Goal: Task Accomplishment & Management: Manage account settings

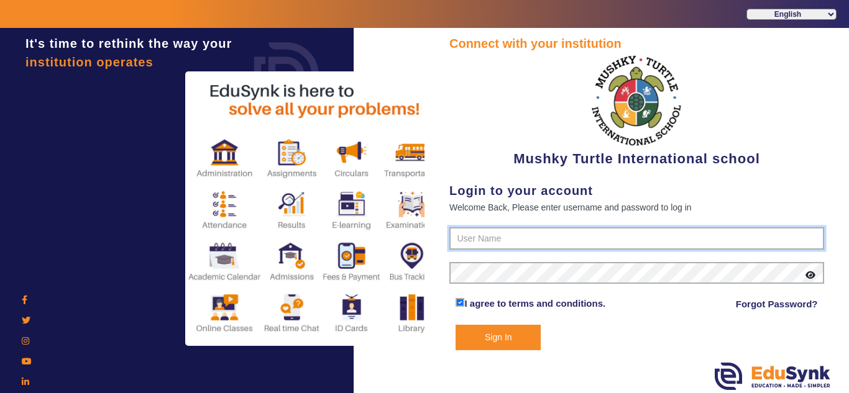
type input "9950605811"
click at [491, 339] on button "Sign In" at bounding box center [497, 337] width 85 height 25
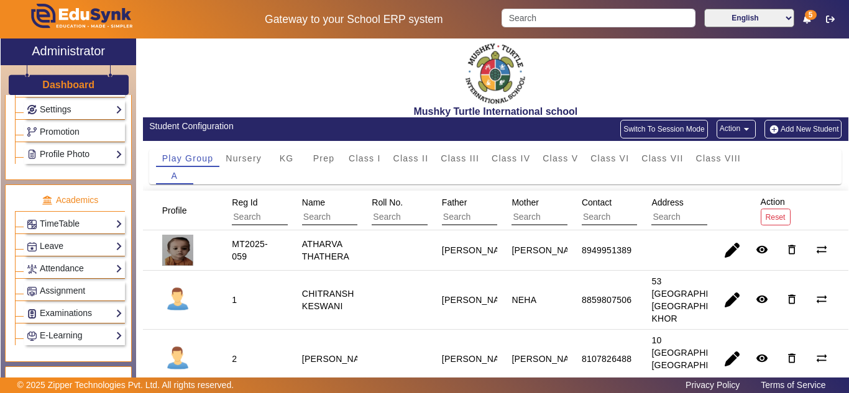
scroll to position [414, 0]
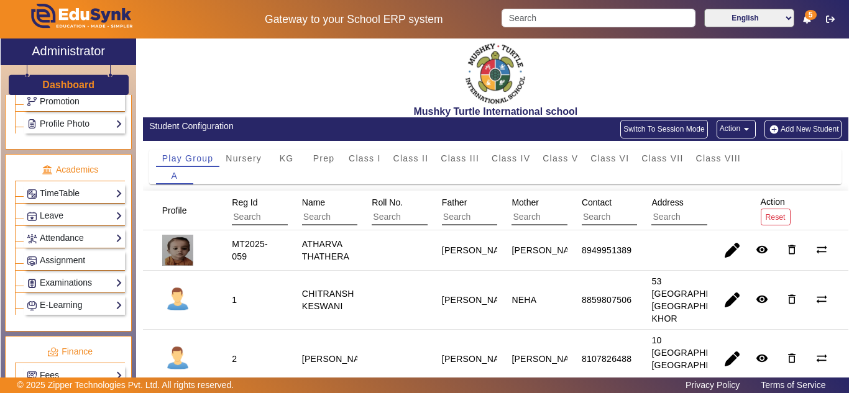
click at [68, 277] on link "Examinations" at bounding box center [75, 283] width 96 height 14
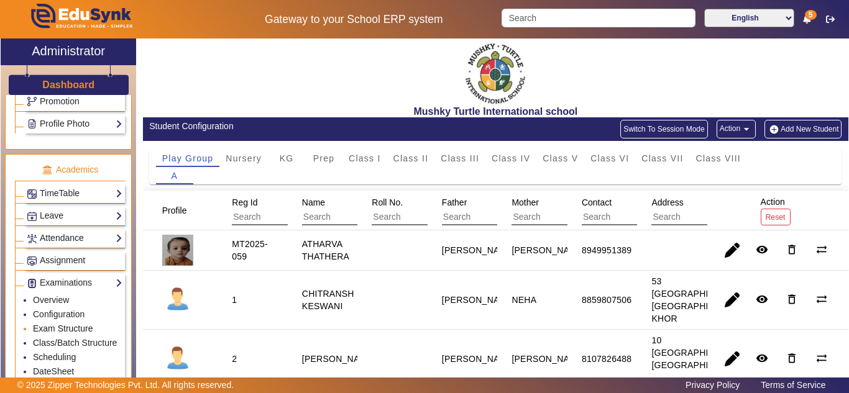
click at [58, 329] on link "Exam Structure" at bounding box center [63, 329] width 60 height 10
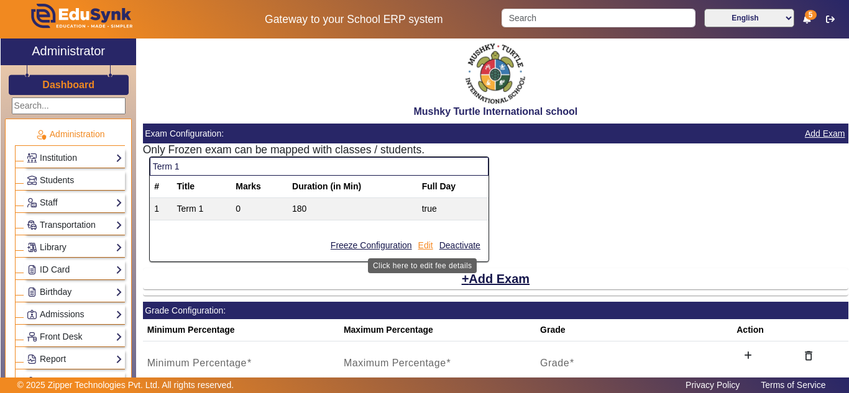
click at [425, 246] on button "Edit" at bounding box center [425, 246] width 17 height 16
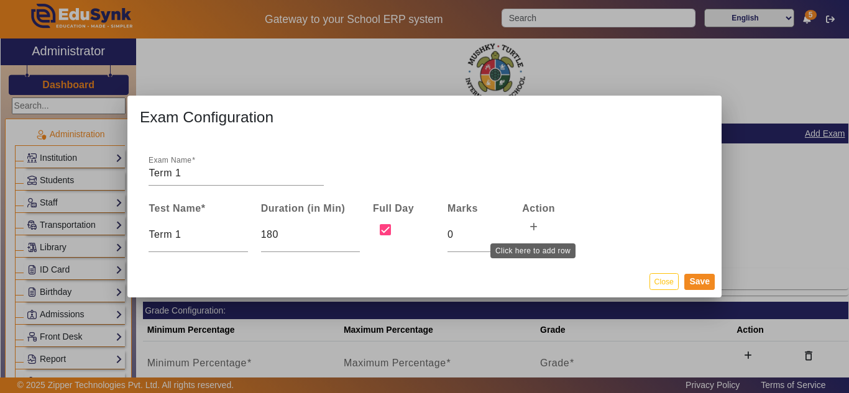
click at [534, 230] on icon at bounding box center [533, 227] width 8 height 9
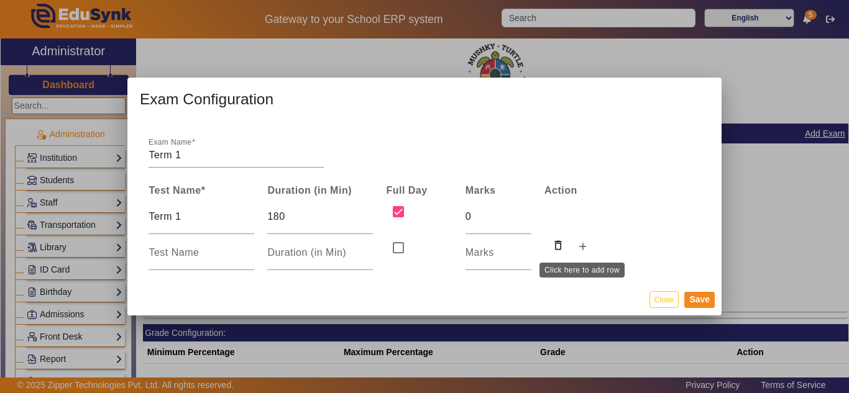
click at [582, 249] on icon at bounding box center [582, 247] width 8 height 9
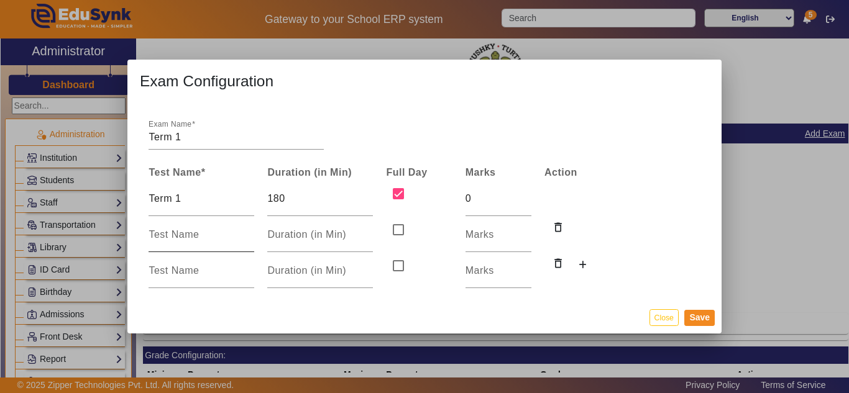
click at [191, 233] on input at bounding box center [201, 234] width 106 height 15
type input "UT 1"
click at [186, 268] on input at bounding box center [201, 270] width 106 height 15
type input "UT 2"
click at [480, 239] on input "number" at bounding box center [498, 234] width 66 height 15
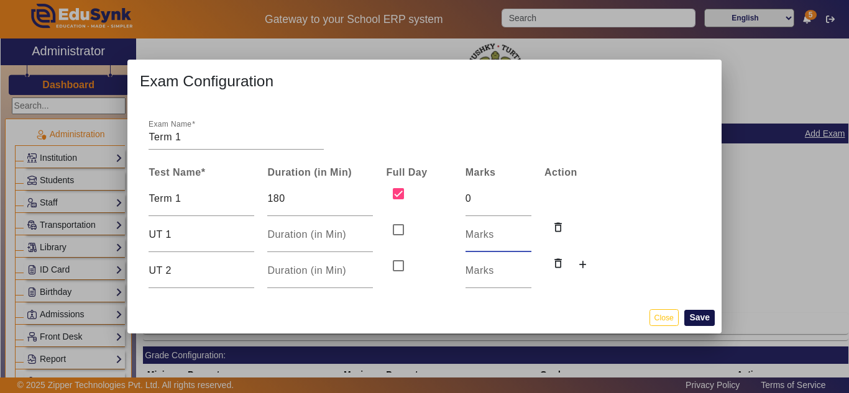
click at [698, 314] on button "Save" at bounding box center [699, 318] width 30 height 16
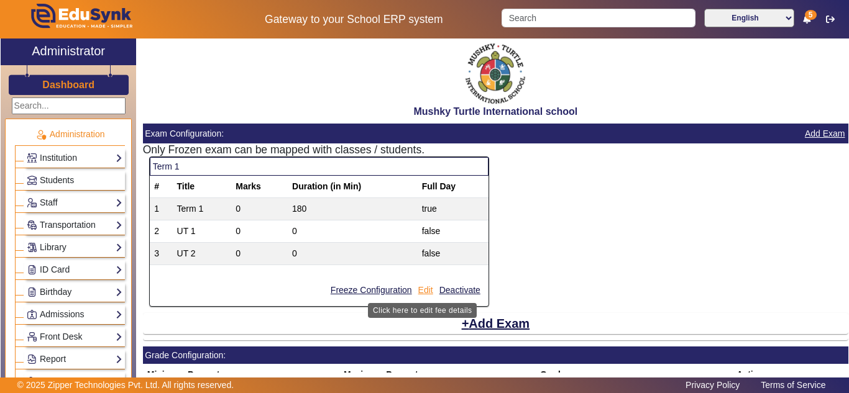
click at [422, 286] on button "Edit" at bounding box center [425, 291] width 17 height 16
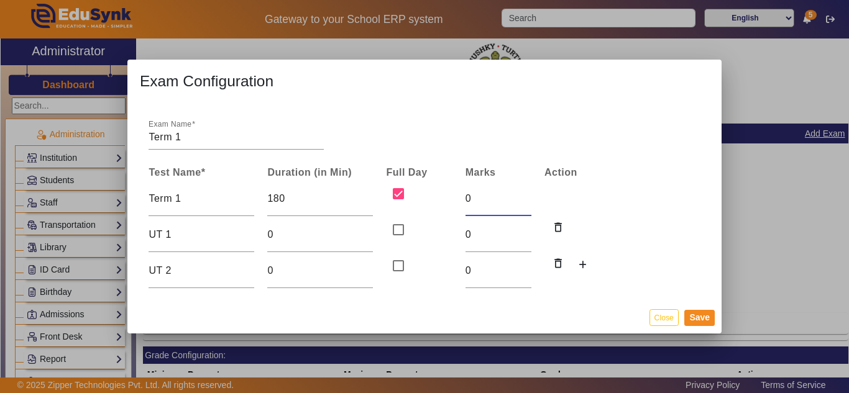
drag, startPoint x: 472, startPoint y: 198, endPoint x: 459, endPoint y: 200, distance: 12.6
click at [459, 200] on td "0" at bounding box center [498, 199] width 79 height 36
type input "80"
drag, startPoint x: 473, startPoint y: 229, endPoint x: 455, endPoint y: 232, distance: 18.4
click at [455, 232] on tr "UT 1 0 0 delete_outline" at bounding box center [379, 235] width 475 height 36
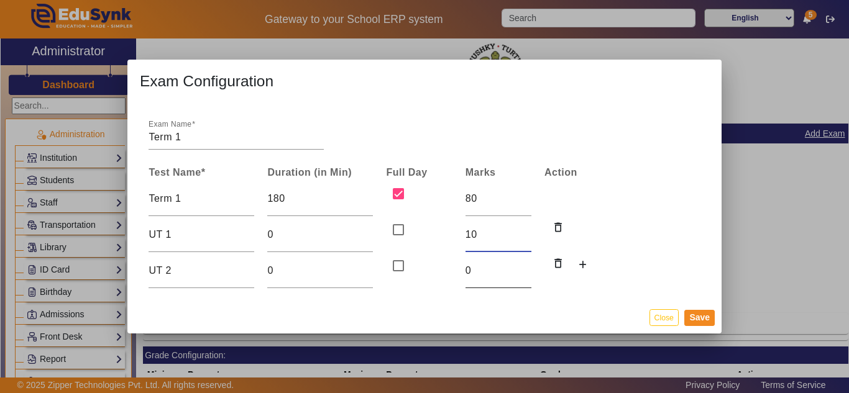
type input "10"
drag, startPoint x: 476, startPoint y: 268, endPoint x: 459, endPoint y: 271, distance: 17.0
click at [459, 271] on td "0" at bounding box center [498, 271] width 79 height 36
type input "10"
click at [698, 320] on button "Save" at bounding box center [699, 318] width 30 height 16
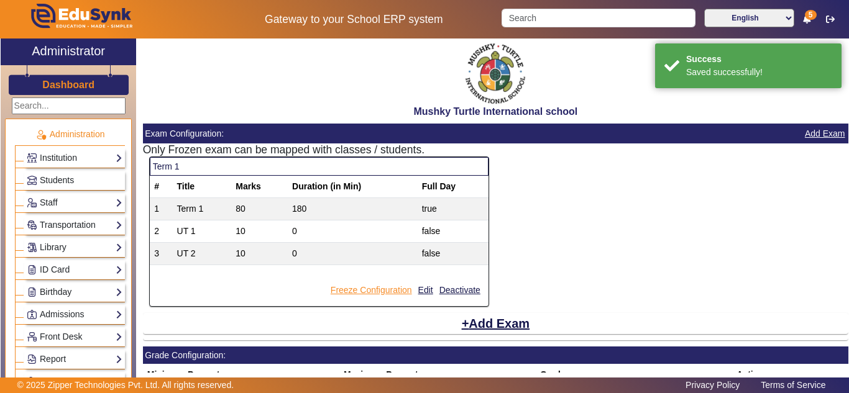
click at [375, 286] on button "Freeze Configuration" at bounding box center [371, 291] width 84 height 16
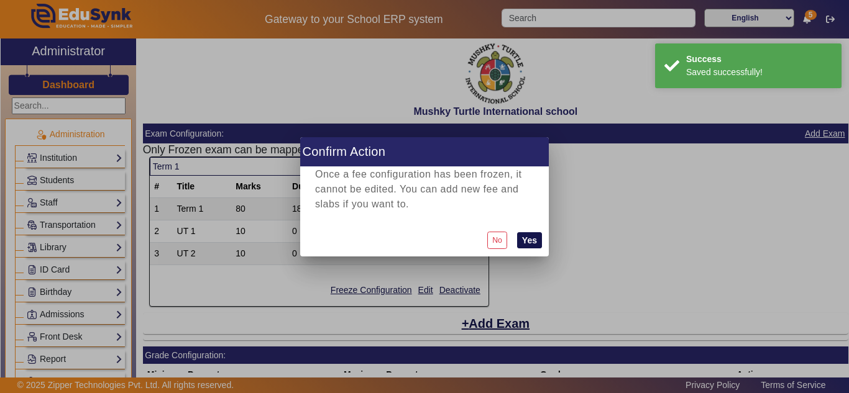
click at [525, 239] on button "Yes" at bounding box center [529, 240] width 25 height 16
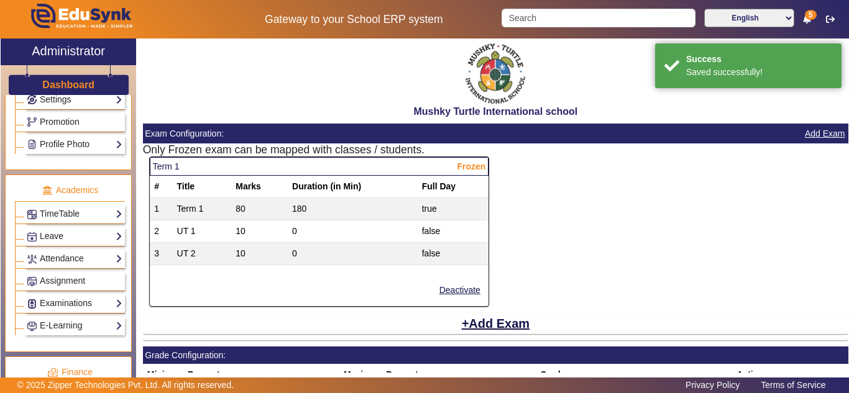
scroll to position [518, 0]
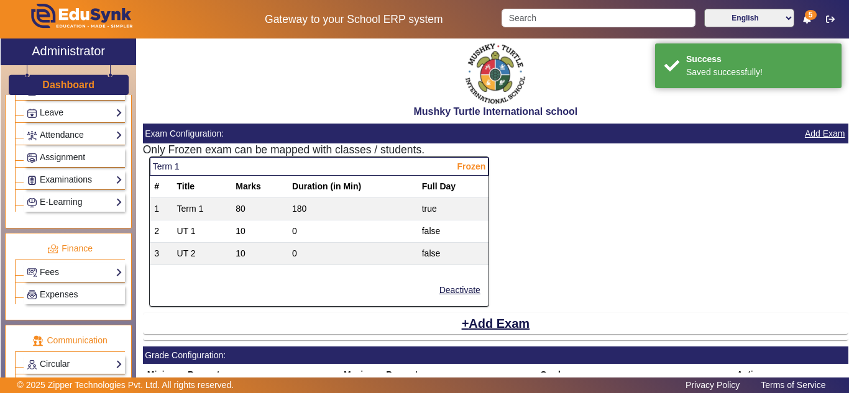
click at [55, 180] on link "Examinations" at bounding box center [75, 180] width 96 height 14
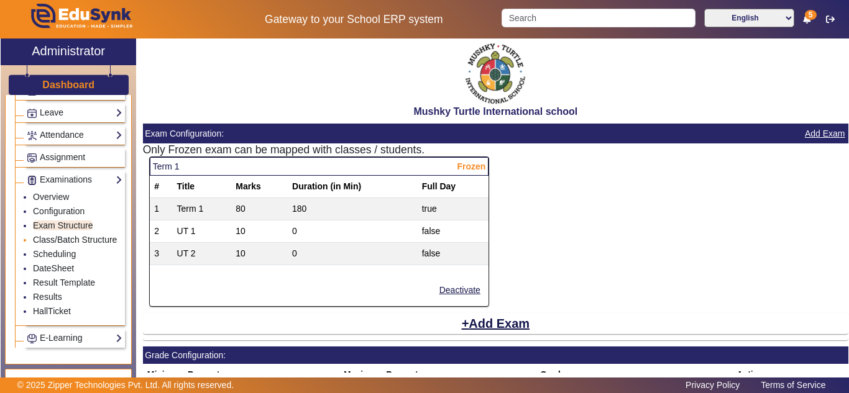
click at [50, 239] on link "Class/Batch Structure" at bounding box center [75, 240] width 84 height 10
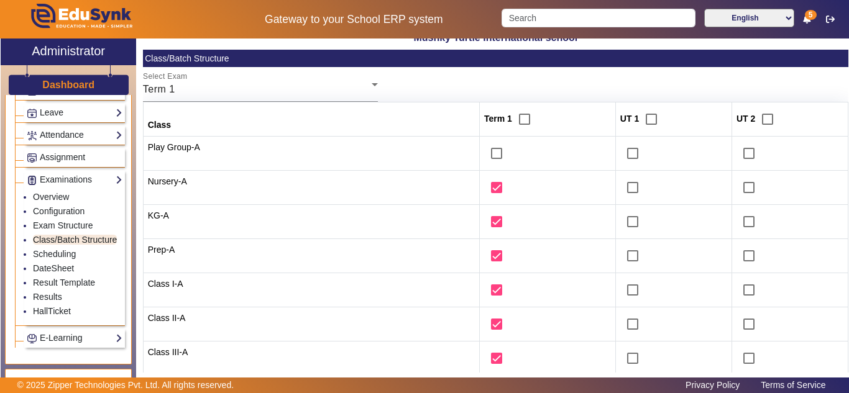
scroll to position [104, 0]
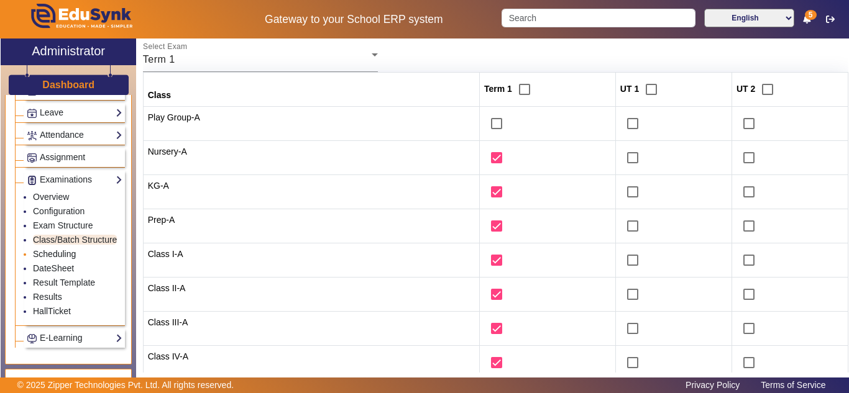
click at [50, 259] on link "Scheduling" at bounding box center [54, 254] width 43 height 10
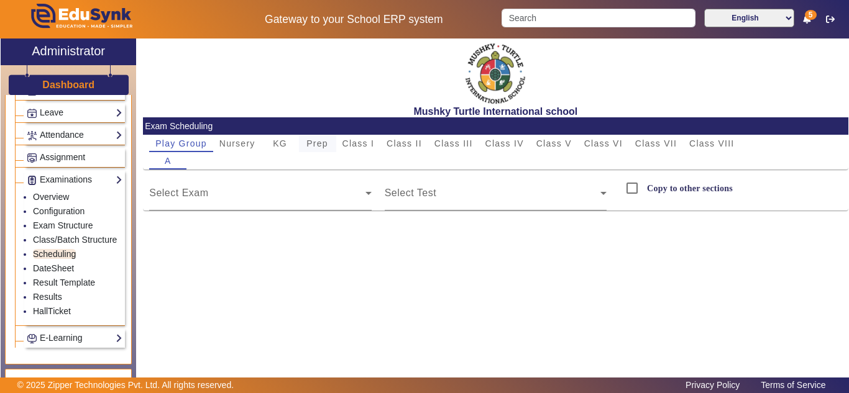
click at [325, 139] on span "Prep" at bounding box center [317, 143] width 22 height 9
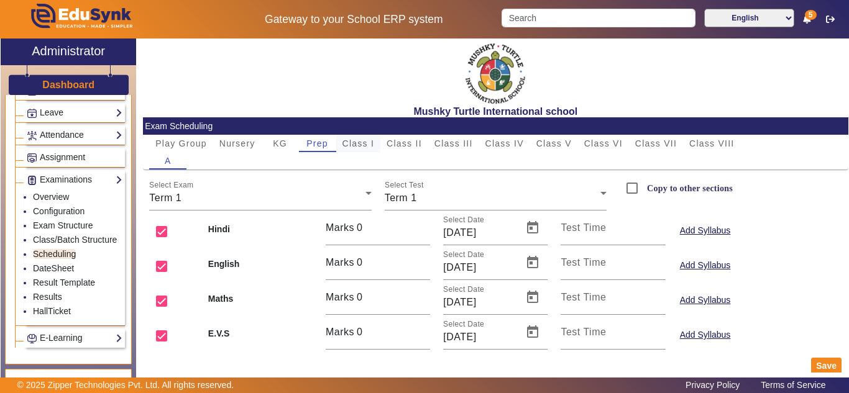
click at [360, 142] on span "Class I" at bounding box center [358, 143] width 32 height 9
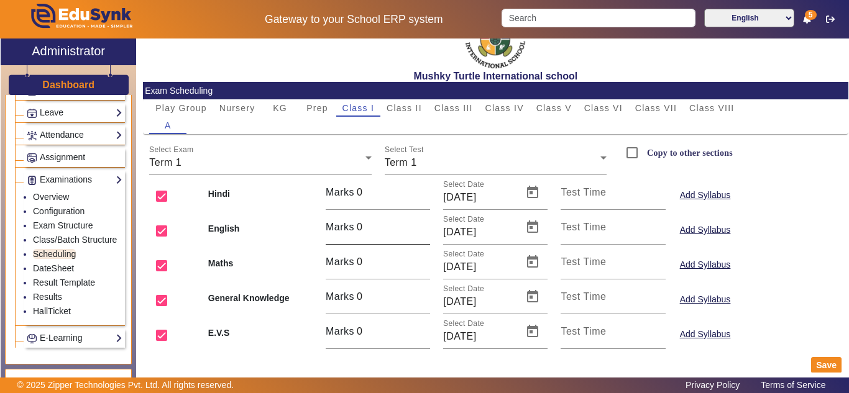
scroll to position [50, 0]
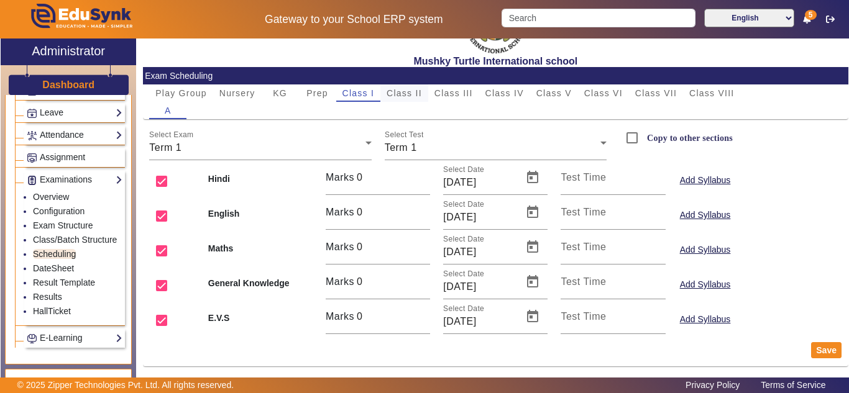
click at [409, 97] on span "Class II" at bounding box center [403, 93] width 35 height 9
click at [462, 93] on span "Class III" at bounding box center [453, 93] width 39 height 9
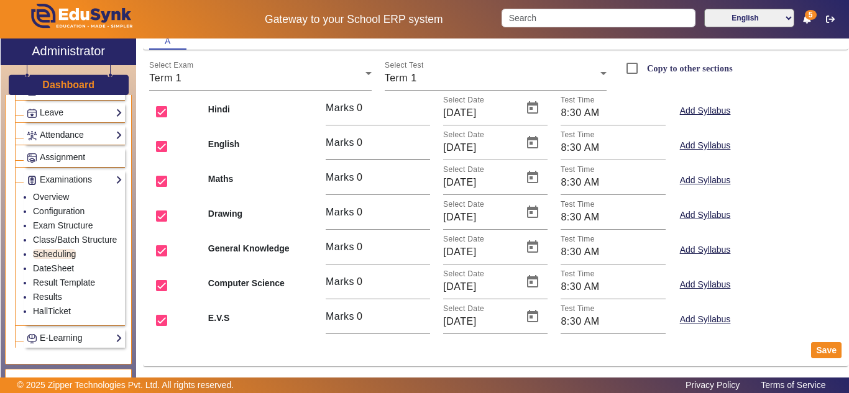
scroll to position [0, 0]
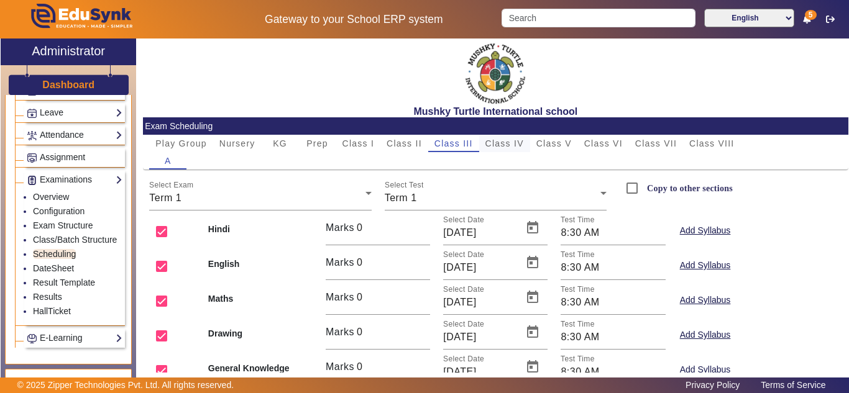
click at [500, 141] on span "Class IV" at bounding box center [504, 143] width 39 height 9
click at [559, 144] on span "Class V" at bounding box center [553, 143] width 35 height 9
click at [603, 142] on span "Class VI" at bounding box center [603, 143] width 39 height 9
click at [659, 141] on span "Class VII" at bounding box center [656, 143] width 42 height 9
click at [720, 145] on span "Class VIII" at bounding box center [711, 143] width 45 height 9
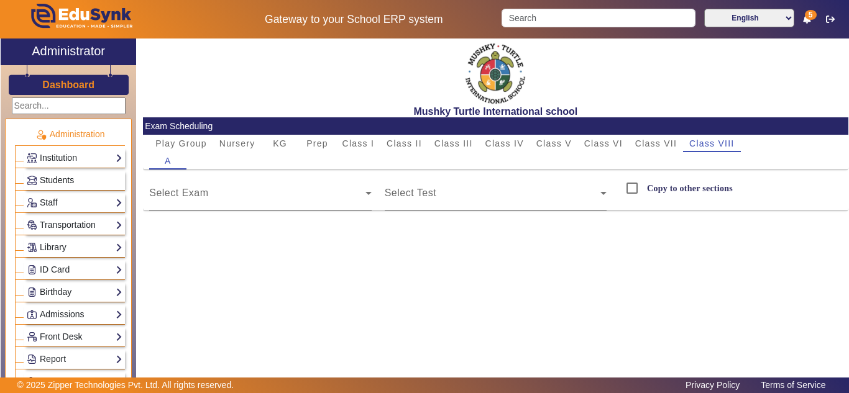
click at [62, 181] on span "Students" at bounding box center [57, 180] width 34 height 10
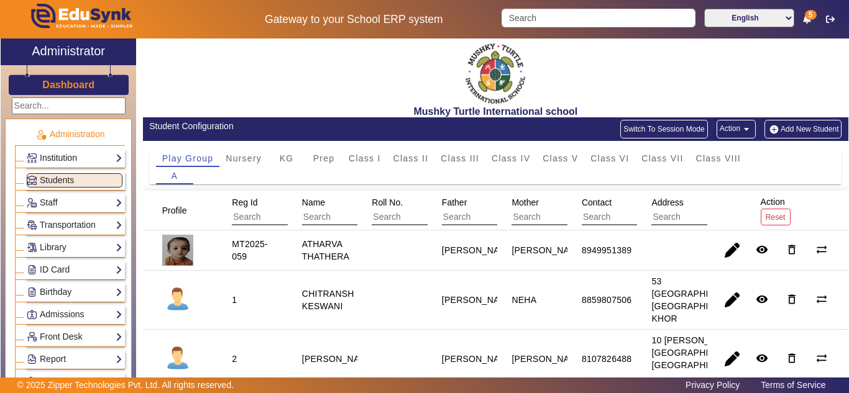
click at [71, 155] on link "Institution" at bounding box center [75, 158] width 96 height 14
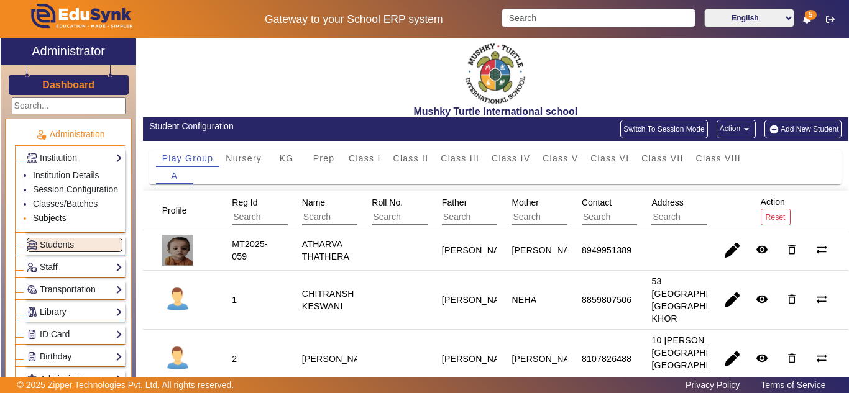
click at [57, 223] on link "Subjects" at bounding box center [50, 218] width 34 height 10
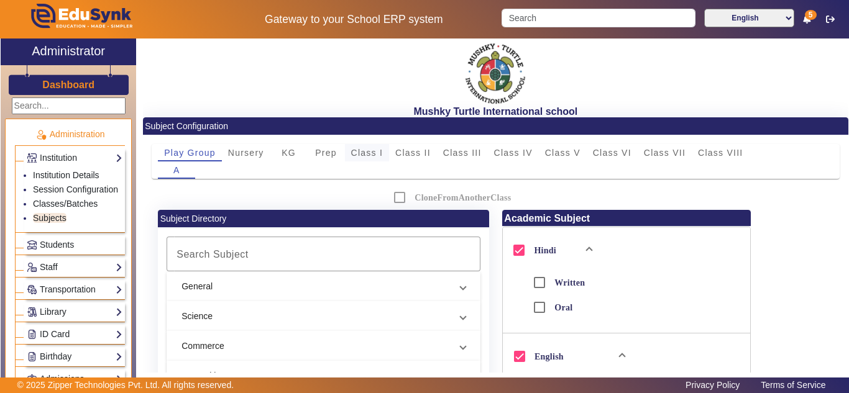
click at [378, 151] on span "Class I" at bounding box center [367, 152] width 32 height 9
click at [404, 150] on span "Class II" at bounding box center [412, 152] width 35 height 9
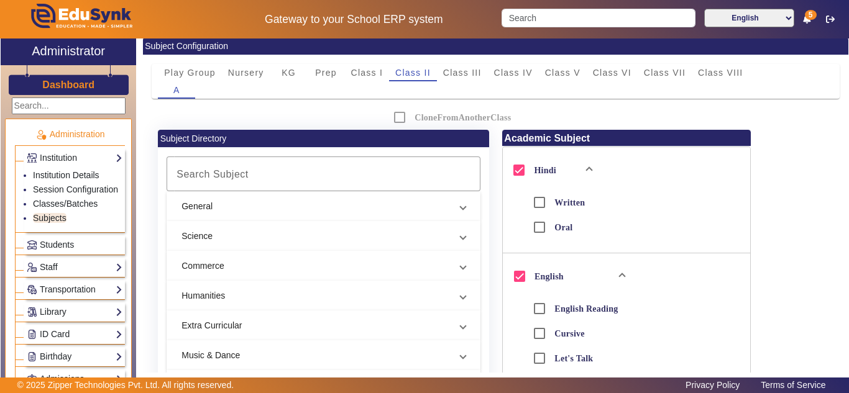
scroll to position [8, 0]
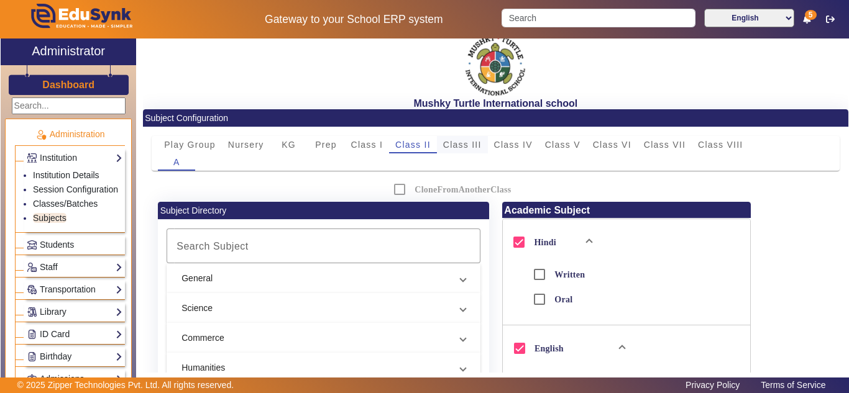
click at [452, 142] on span "Class III" at bounding box center [462, 144] width 39 height 9
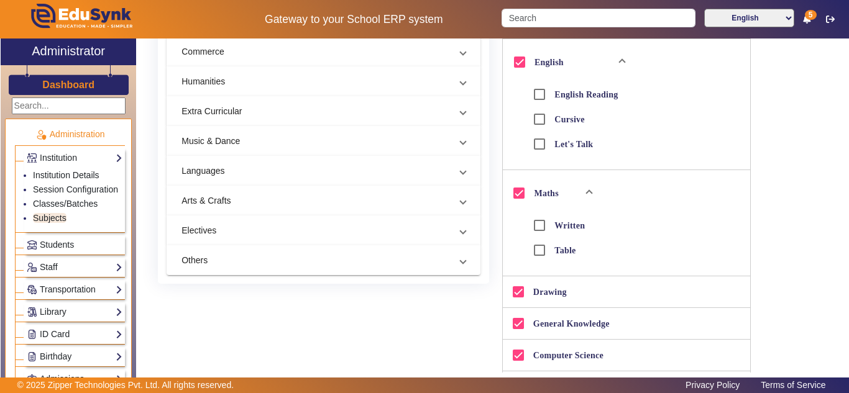
scroll to position [112, 0]
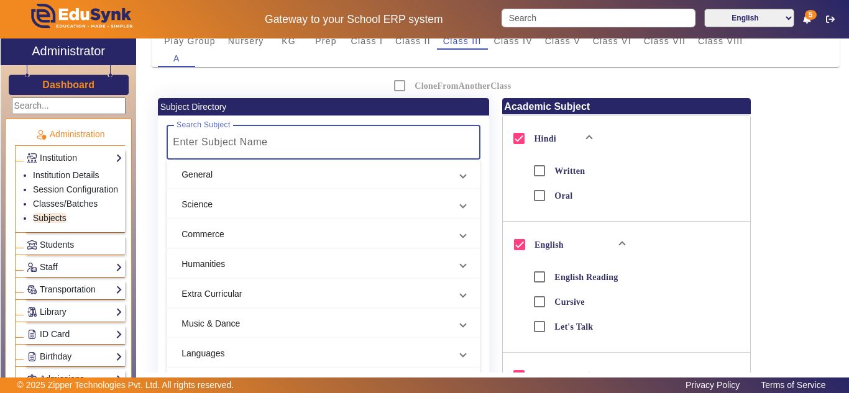
click at [264, 132] on div at bounding box center [324, 142] width 314 height 35
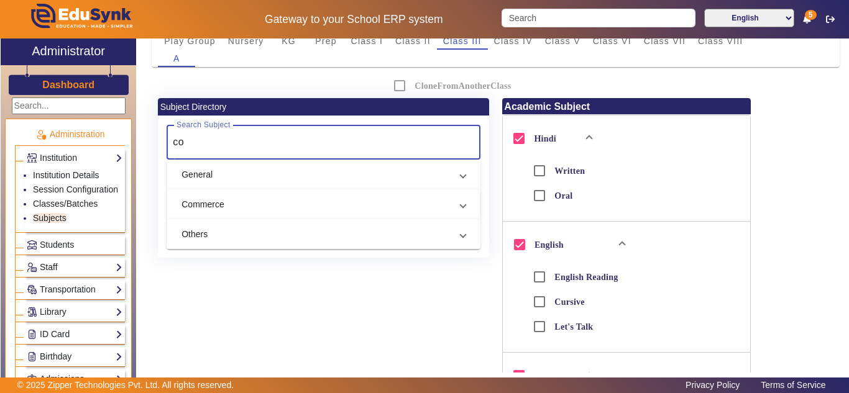
type input "co"
click at [342, 181] on mat-expansion-panel-header "General" at bounding box center [324, 175] width 314 height 30
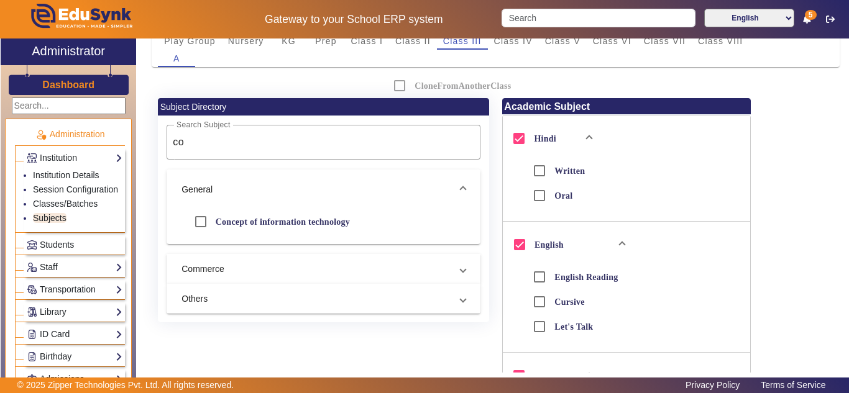
click at [329, 175] on mat-expansion-panel-header "General" at bounding box center [324, 190] width 314 height 40
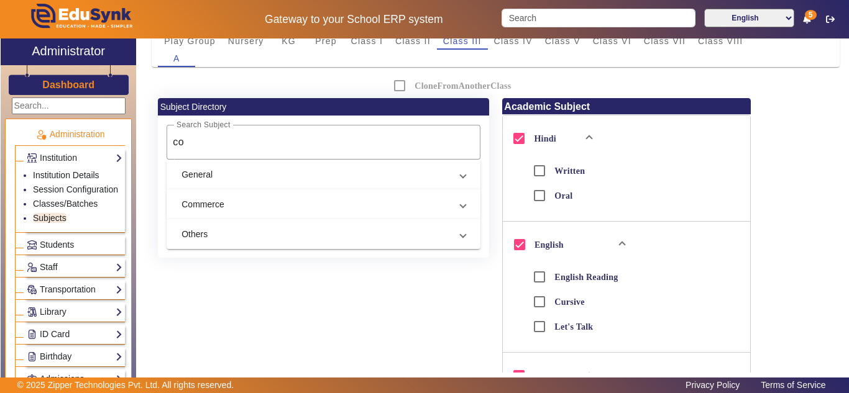
click at [328, 203] on mat-panel-title "Commerce" at bounding box center [315, 204] width 269 height 13
click at [328, 203] on mat-expansion-panel-header "Commerce" at bounding box center [324, 219] width 314 height 40
click at [328, 234] on mat-panel-title "Others" at bounding box center [315, 234] width 269 height 13
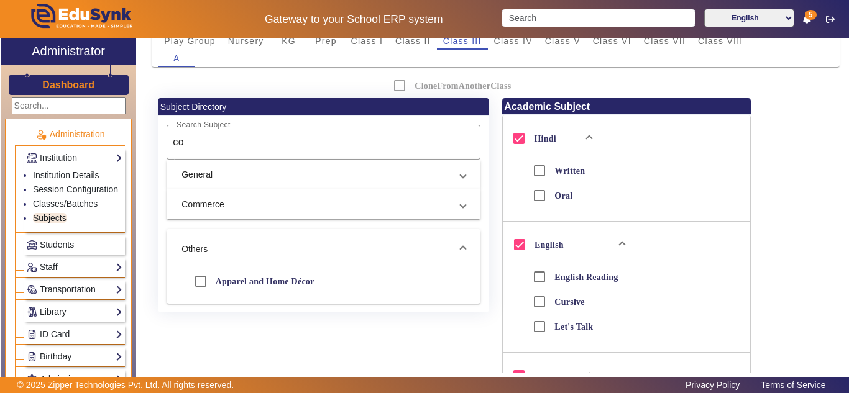
click at [328, 240] on mat-expansion-panel-header "Others" at bounding box center [324, 249] width 314 height 40
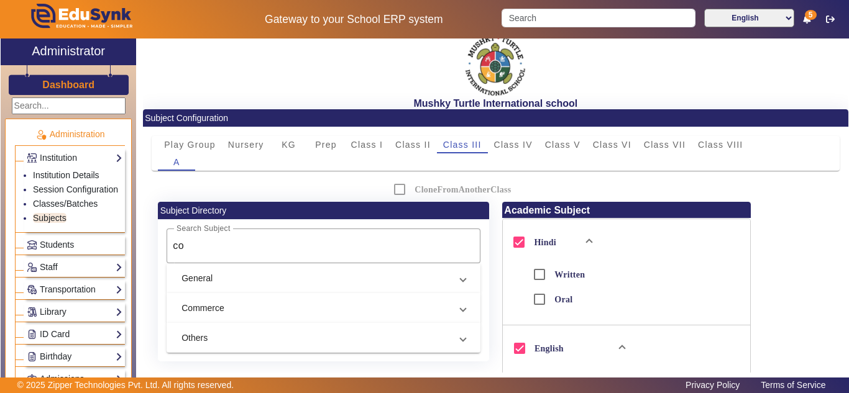
scroll to position [0, 0]
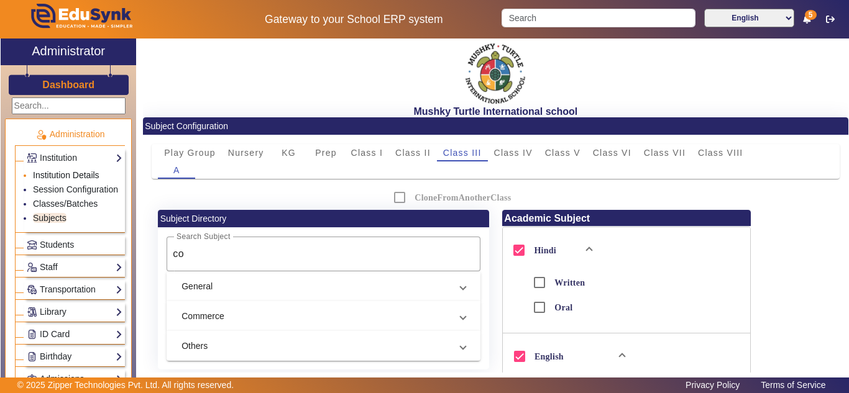
click at [51, 176] on link "Institution Details" at bounding box center [66, 175] width 66 height 10
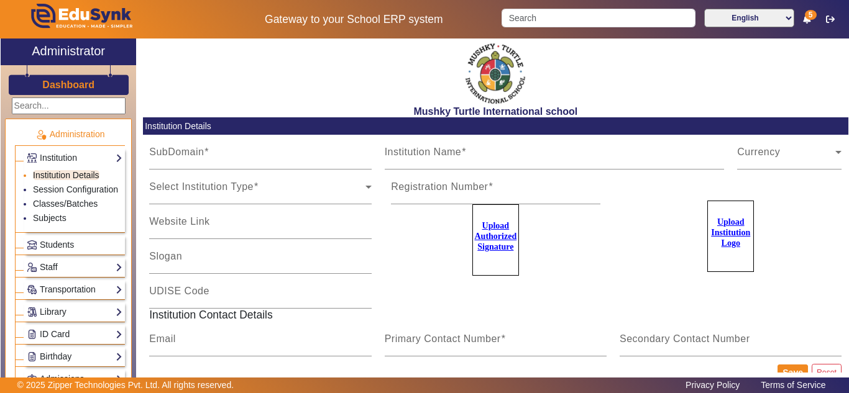
type input "MushkyTurtleJai"
type input "Mushky Turtle International school"
type input "NA"
type input "mushkyturtleinternational@gmail.com"
type input "9950605811"
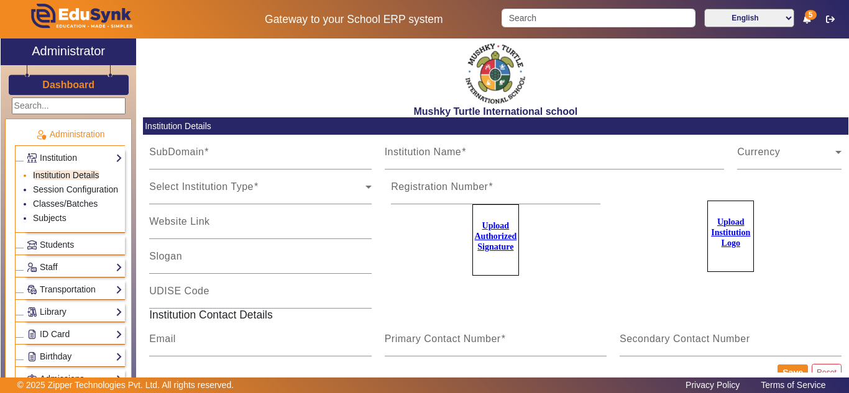
type input "8094001000"
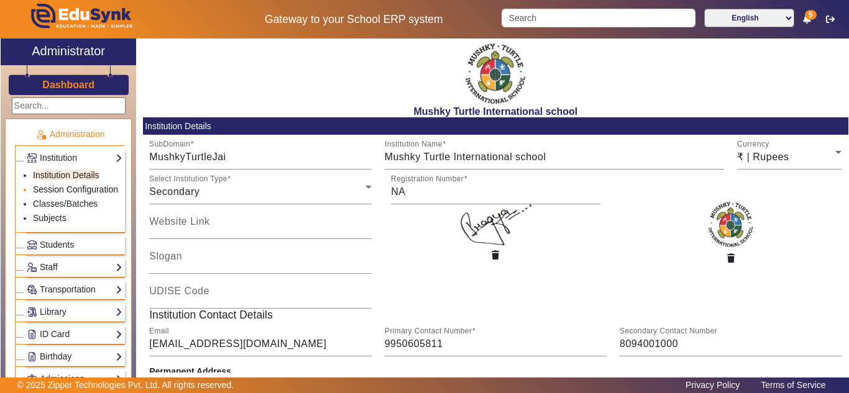
click at [47, 191] on link "Session Configuration" at bounding box center [75, 190] width 85 height 10
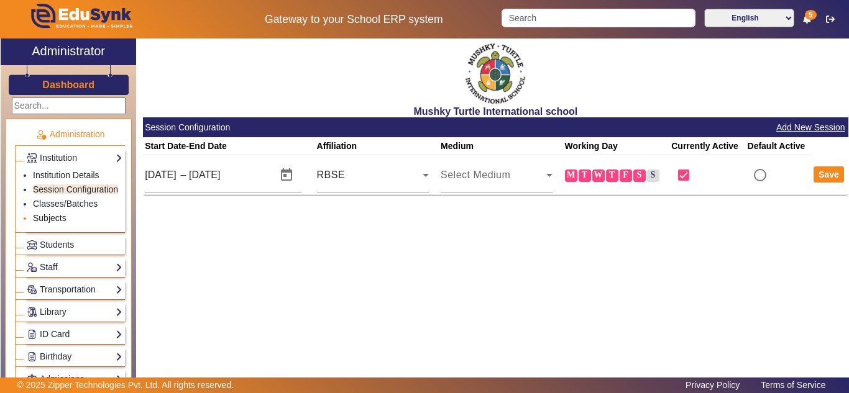
click at [50, 223] on link "Subjects" at bounding box center [50, 218] width 34 height 10
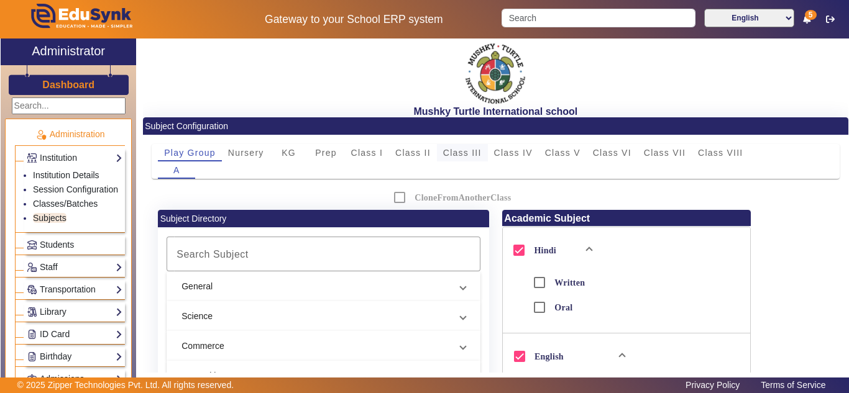
click at [463, 150] on span "Class III" at bounding box center [462, 152] width 39 height 9
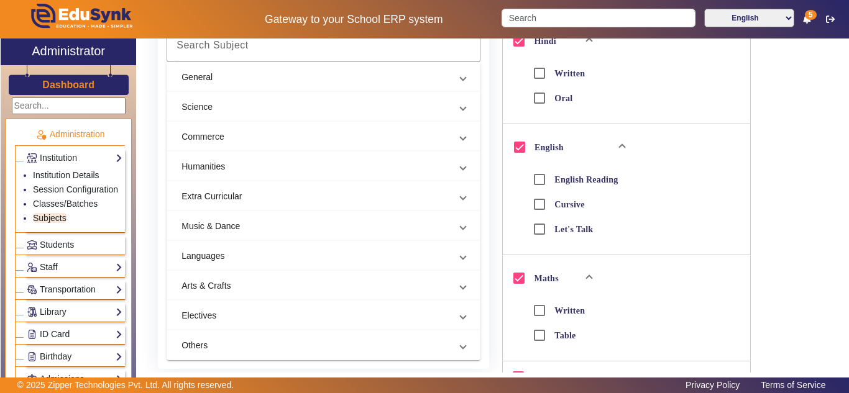
scroll to position [518, 0]
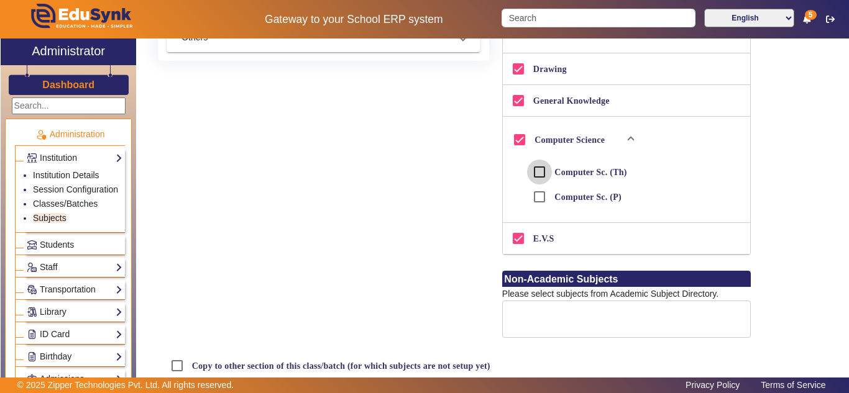
click at [538, 170] on input "Computer Sc. (Th)" at bounding box center [539, 172] width 25 height 25
checkbox input "true"
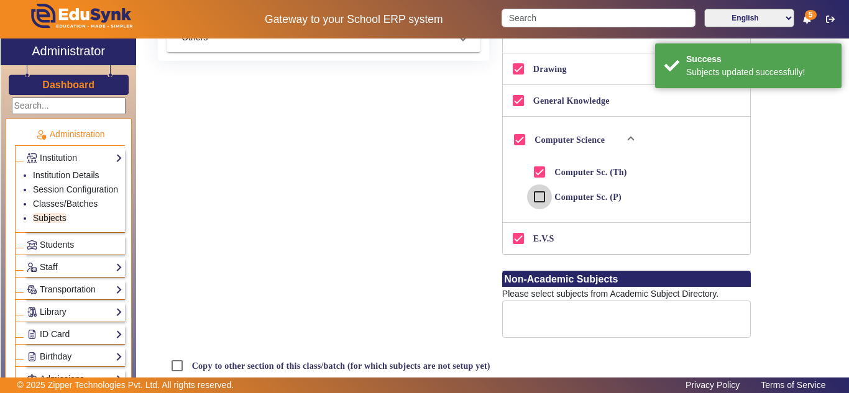
click at [540, 197] on input "Computer Sc. (P)" at bounding box center [539, 197] width 25 height 25
checkbox input "true"
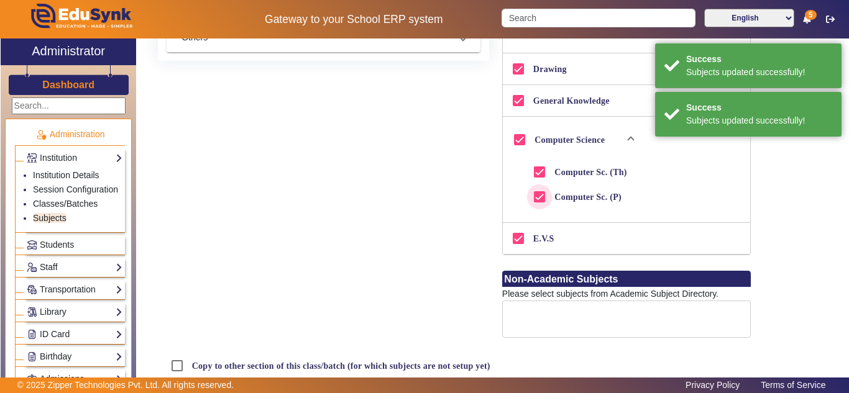
scroll to position [0, 0]
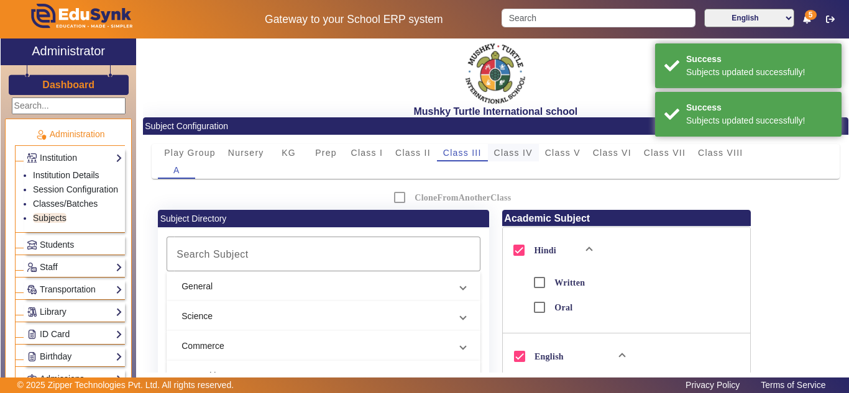
click at [511, 155] on span "Class IV" at bounding box center [513, 152] width 39 height 9
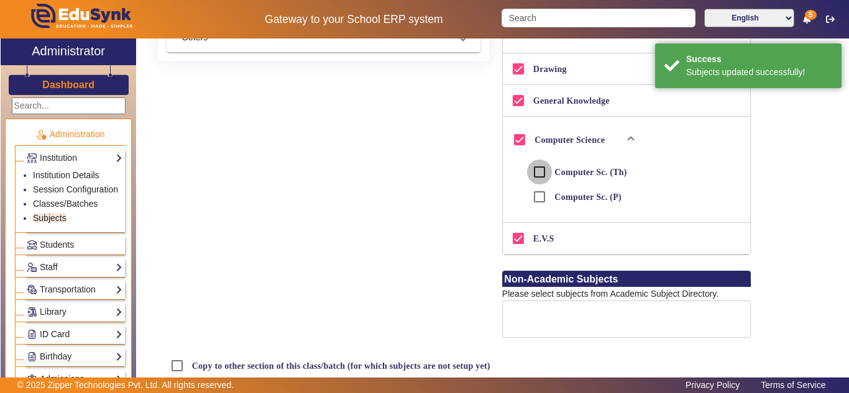
click at [533, 168] on input "Computer Sc. (Th)" at bounding box center [539, 172] width 25 height 25
checkbox input "true"
click at [531, 197] on input "Computer Sc. (P)" at bounding box center [539, 197] width 25 height 25
checkbox input "true"
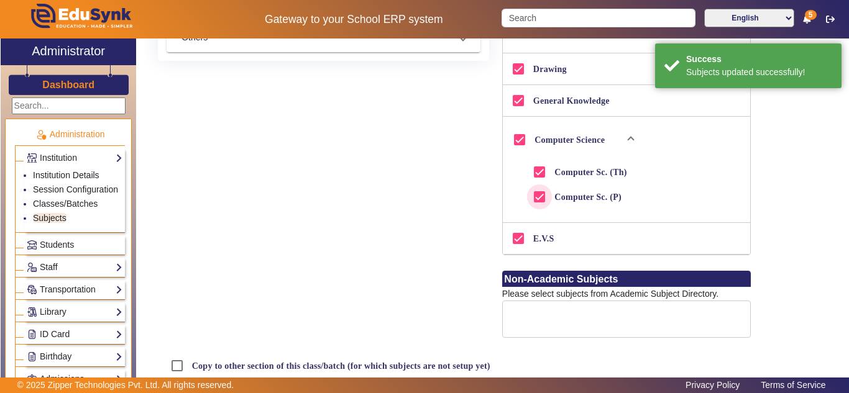
checkbox input "true"
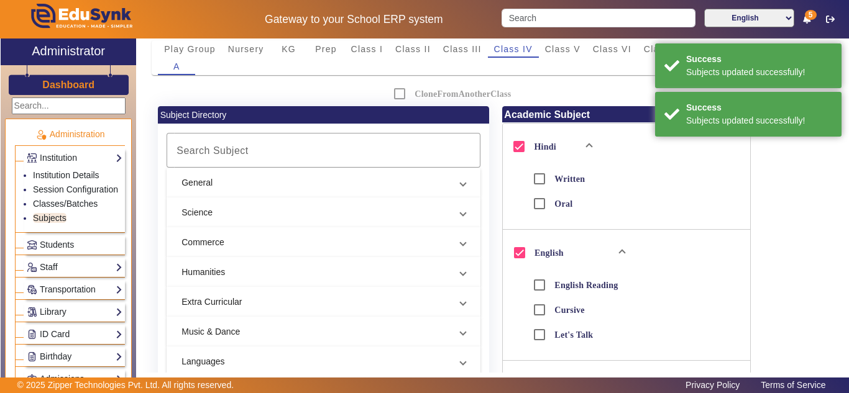
scroll to position [0, 0]
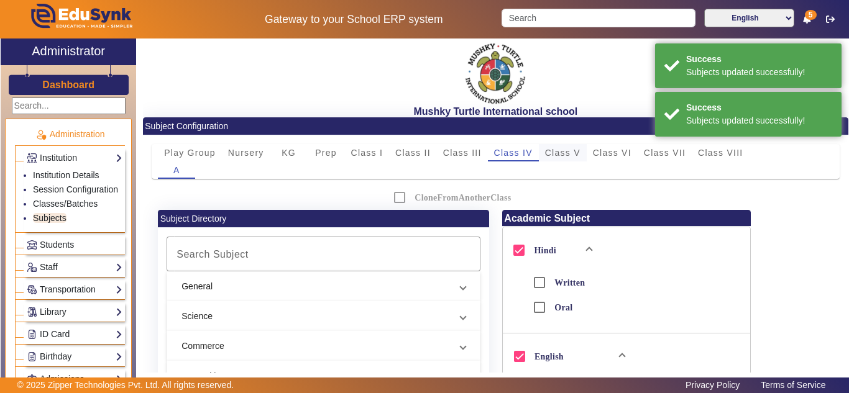
click at [564, 157] on span "Class V" at bounding box center [562, 152] width 35 height 9
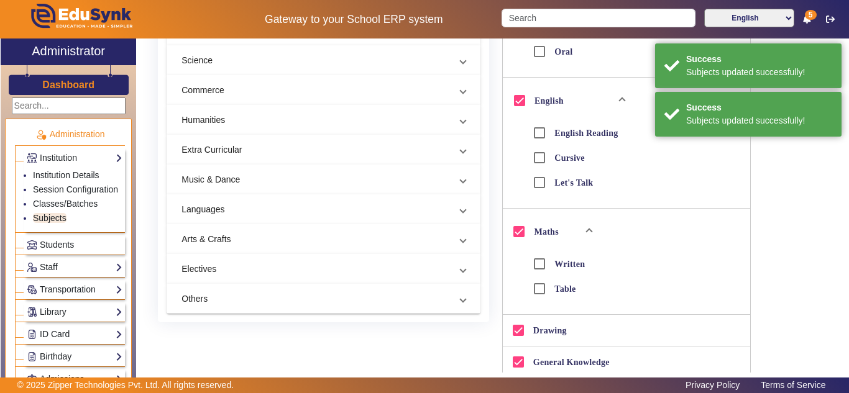
scroll to position [518, 0]
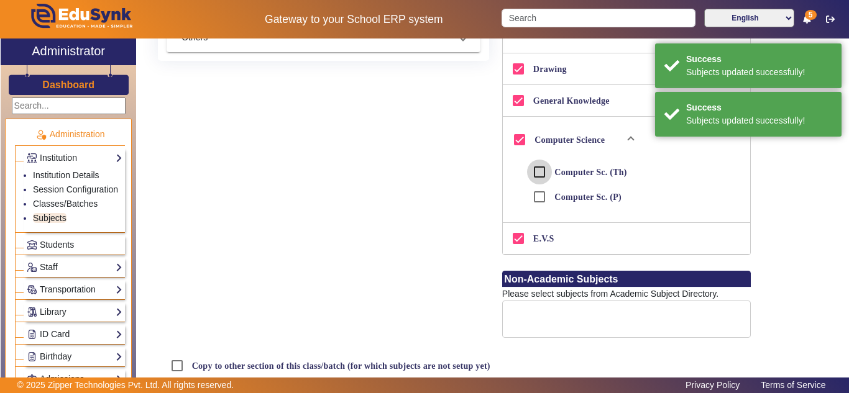
click at [539, 176] on input "Computer Sc. (Th)" at bounding box center [539, 172] width 25 height 25
checkbox input "true"
click at [534, 203] on input "Computer Sc. (P)" at bounding box center [539, 197] width 25 height 25
checkbox input "true"
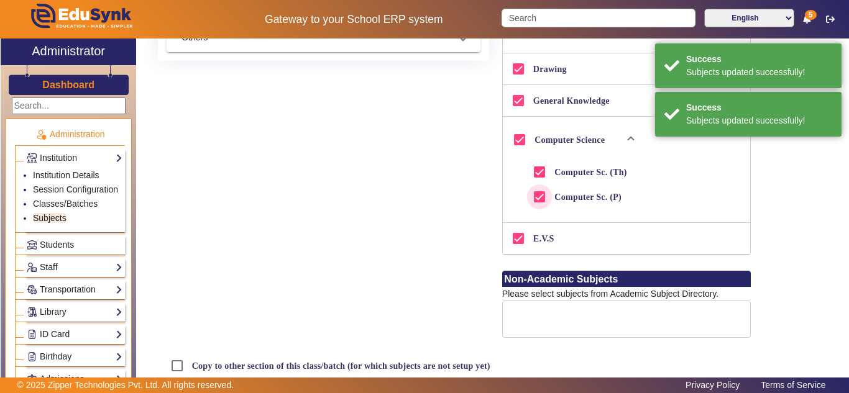
checkbox input "true"
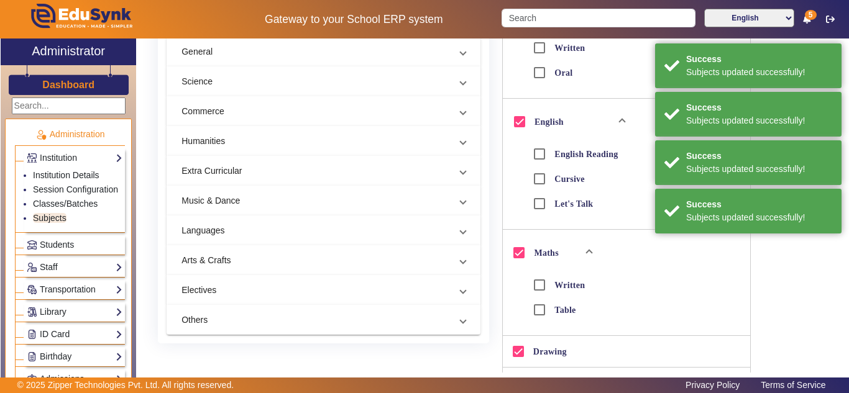
scroll to position [0, 0]
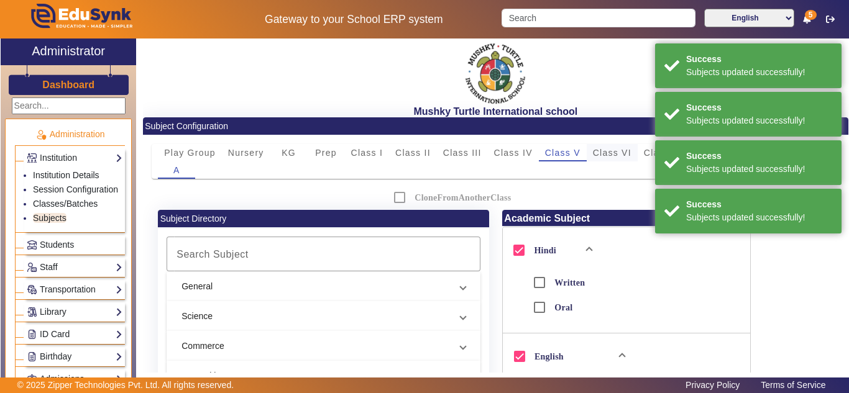
click at [618, 149] on span "Class VI" at bounding box center [612, 152] width 39 height 9
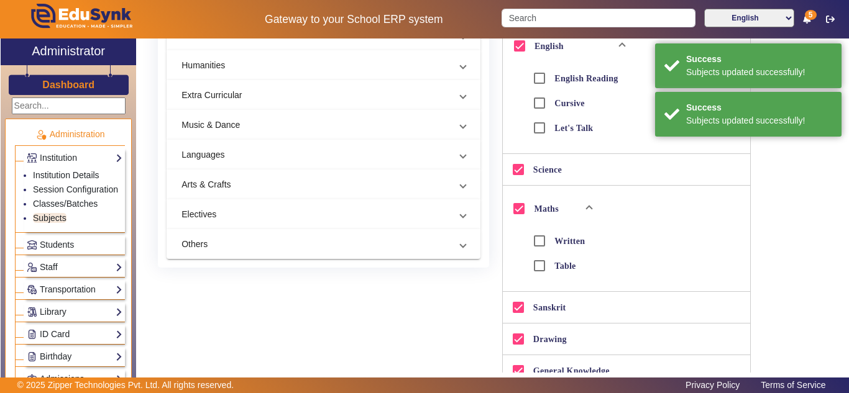
scroll to position [518, 0]
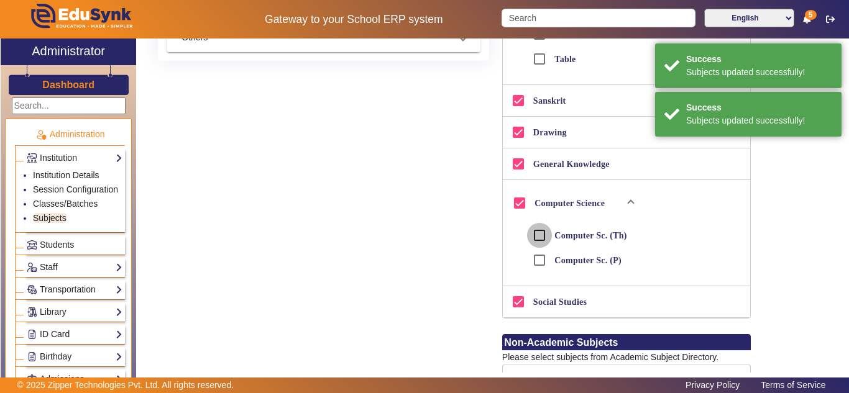
click at [539, 239] on input "Computer Sc. (Th)" at bounding box center [539, 235] width 25 height 25
checkbox input "true"
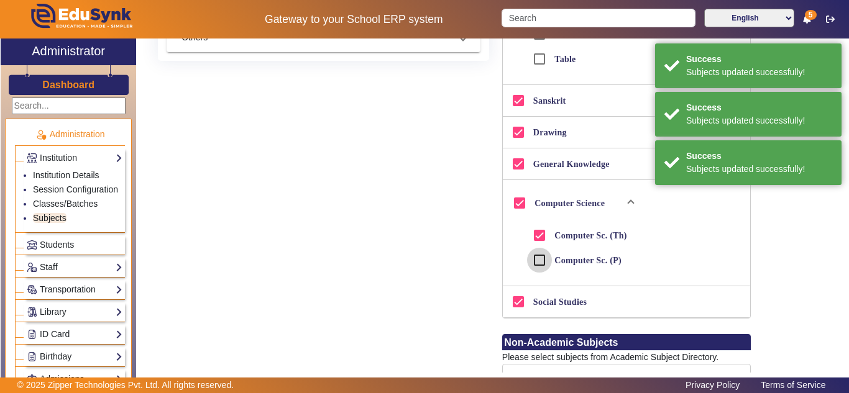
click at [535, 258] on input "Computer Sc. (P)" at bounding box center [539, 260] width 25 height 25
checkbox input "true"
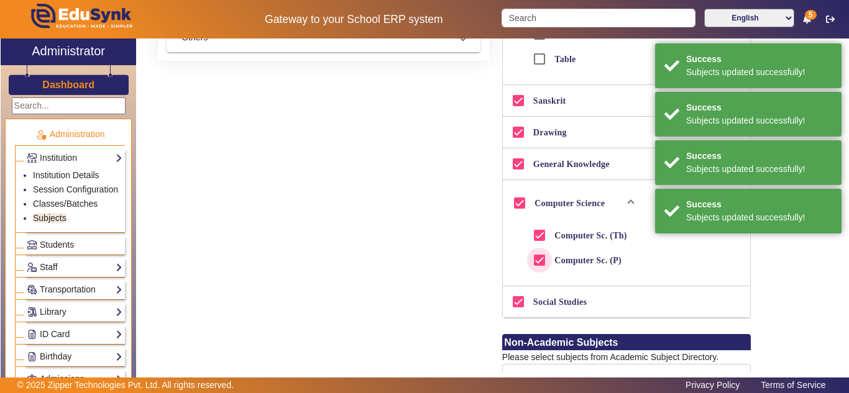
scroll to position [0, 0]
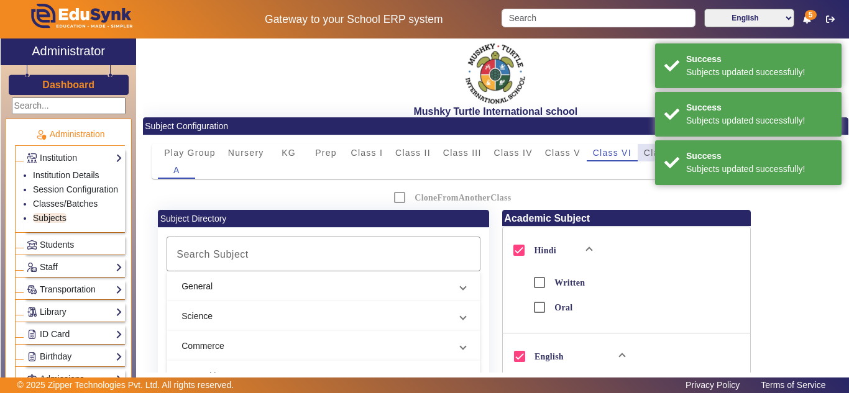
click at [646, 149] on span "Class VII" at bounding box center [665, 152] width 42 height 9
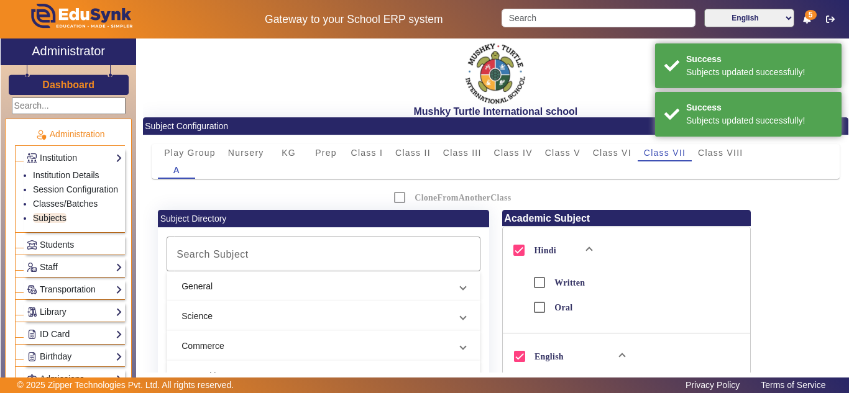
scroll to position [518, 0]
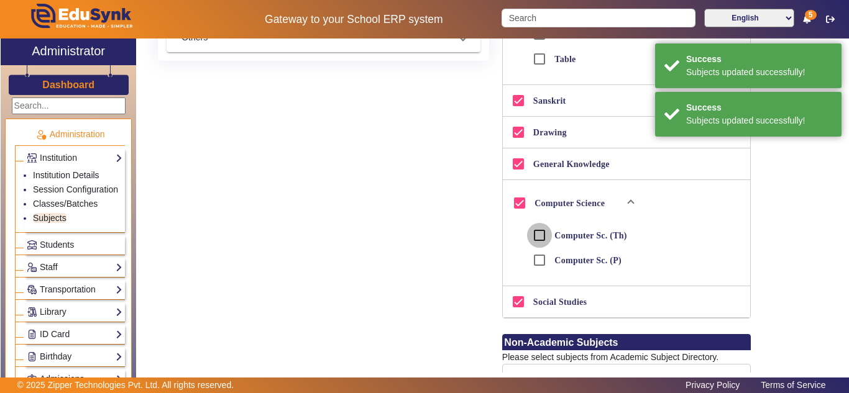
click at [537, 234] on input "Computer Sc. (Th)" at bounding box center [539, 235] width 25 height 25
checkbox input "true"
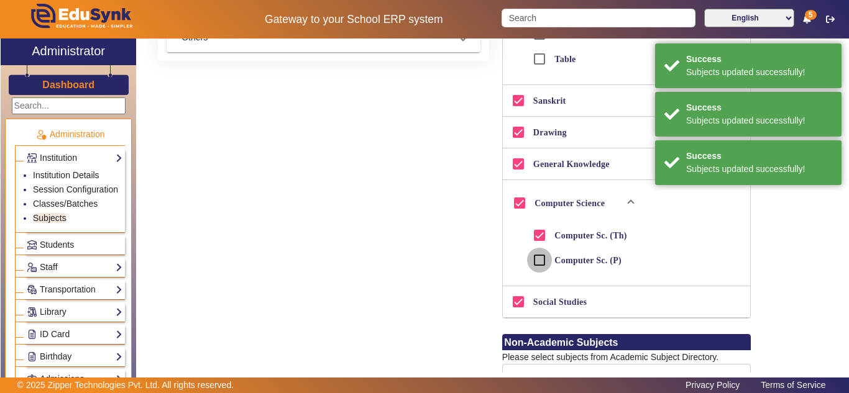
click at [537, 256] on input "Computer Sc. (P)" at bounding box center [539, 260] width 25 height 25
checkbox input "true"
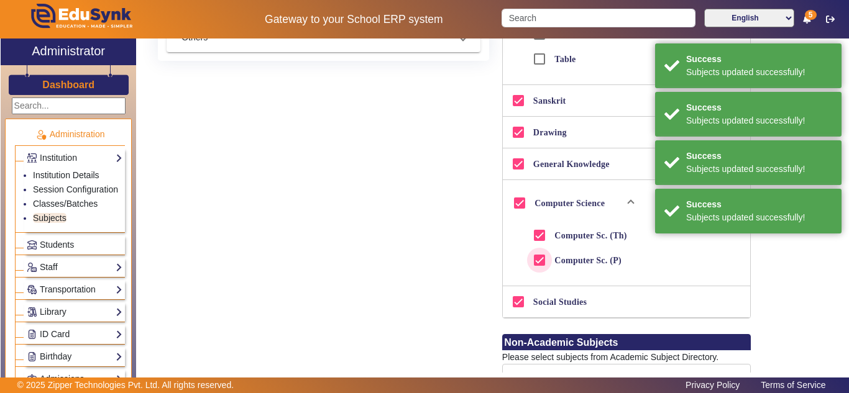
scroll to position [0, 0]
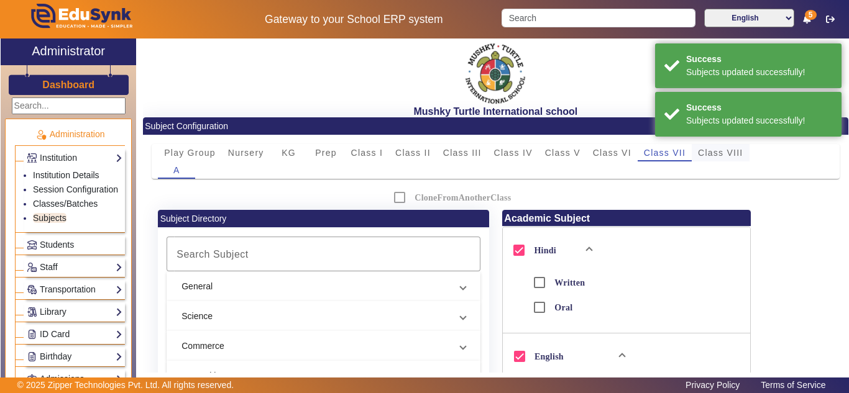
click at [722, 151] on span "Class VIII" at bounding box center [720, 152] width 45 height 9
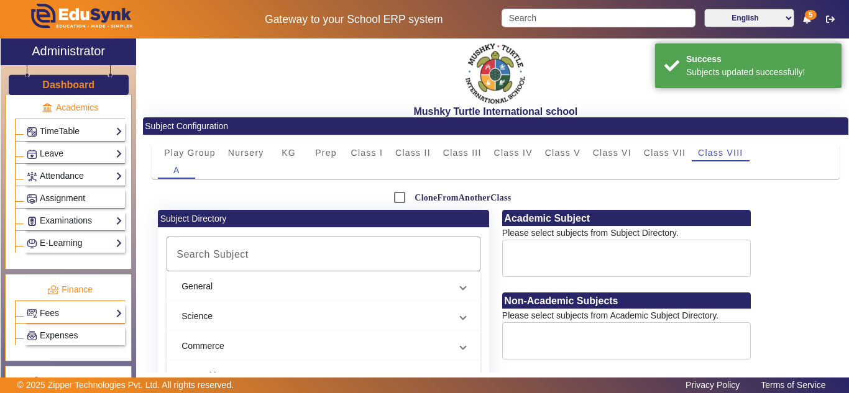
scroll to position [621, 0]
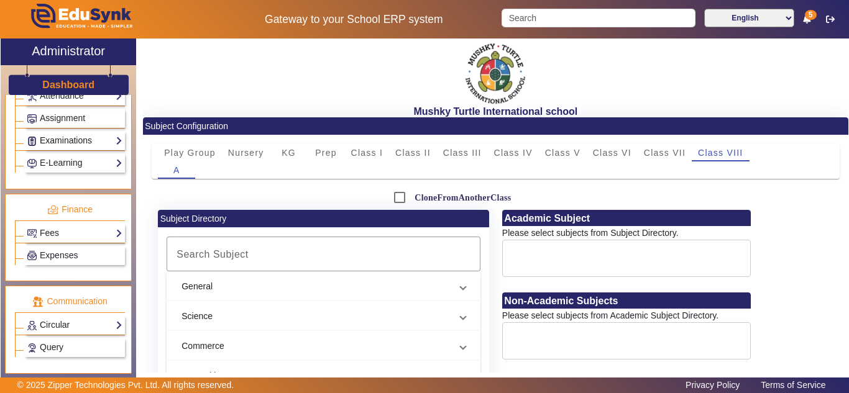
click at [76, 148] on link "Examinations" at bounding box center [75, 141] width 96 height 14
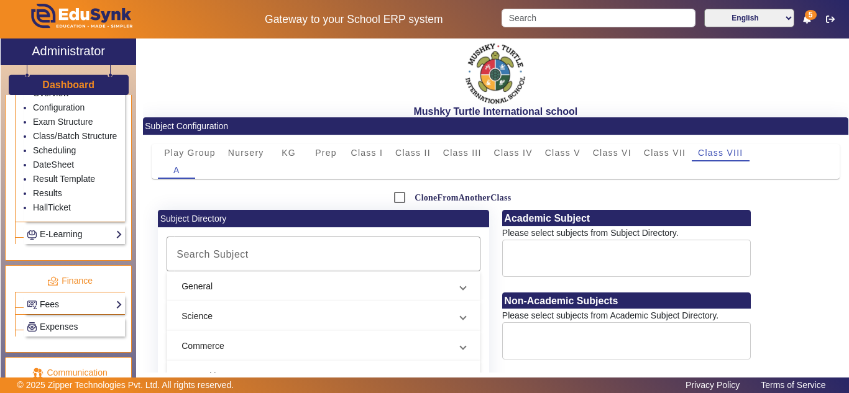
scroll to position [544, 0]
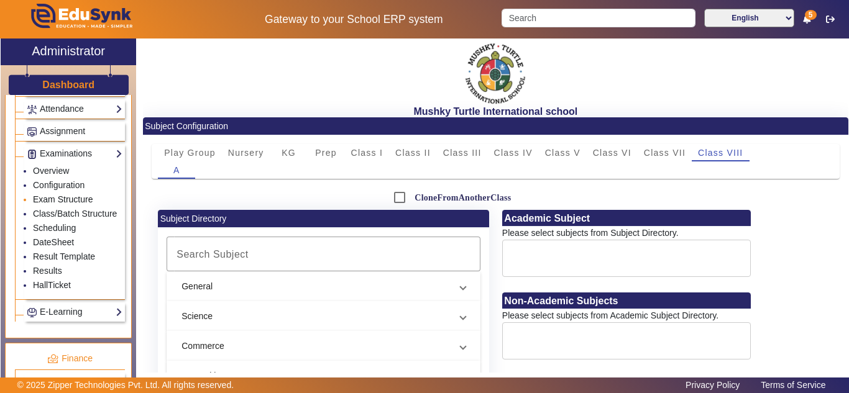
click at [67, 201] on link "Exam Structure" at bounding box center [63, 199] width 60 height 10
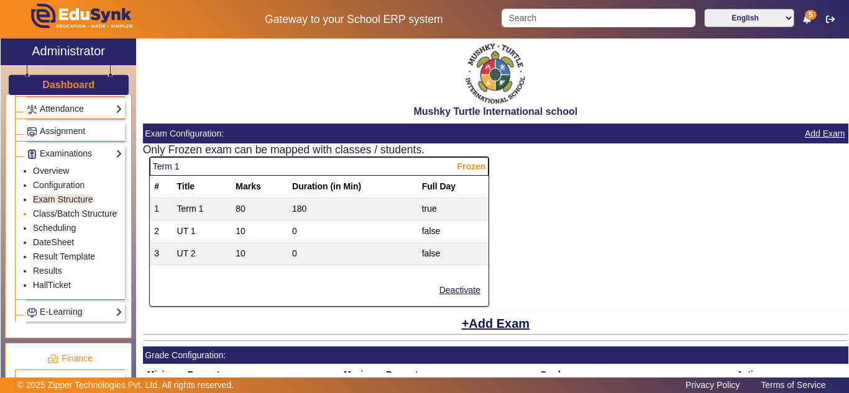
click at [58, 217] on link "Class/Batch Structure" at bounding box center [75, 214] width 84 height 10
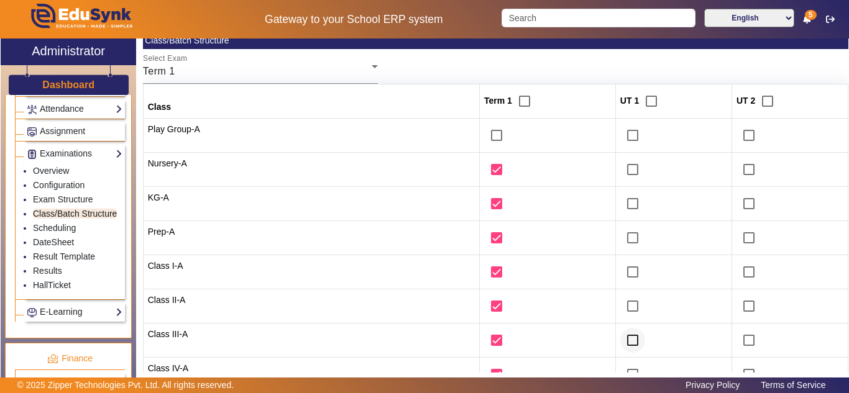
scroll to position [207, 0]
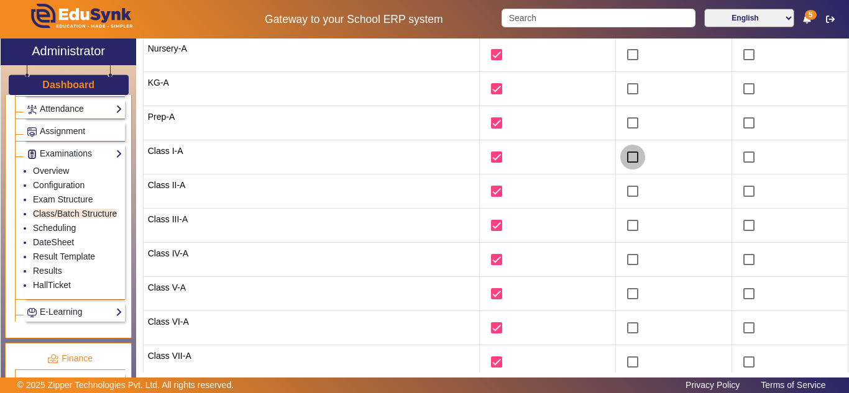
drag, startPoint x: 626, startPoint y: 155, endPoint x: 719, endPoint y: 162, distance: 94.1
click at [626, 155] on input "checkbox" at bounding box center [632, 157] width 25 height 25
checkbox input "true"
click at [739, 155] on input "checkbox" at bounding box center [748, 157] width 25 height 25
checkbox input "true"
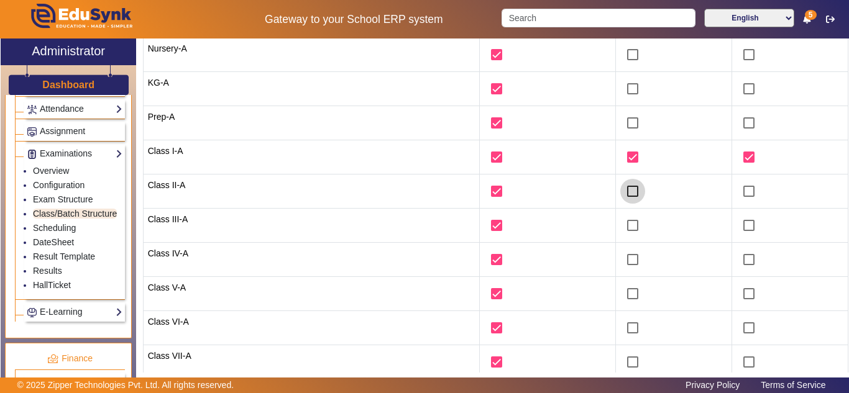
click at [622, 189] on input "checkbox" at bounding box center [632, 191] width 25 height 25
checkbox input "true"
click at [743, 189] on input "checkbox" at bounding box center [748, 191] width 25 height 25
checkbox input "true"
click at [624, 188] on input "checkbox" at bounding box center [632, 191] width 25 height 25
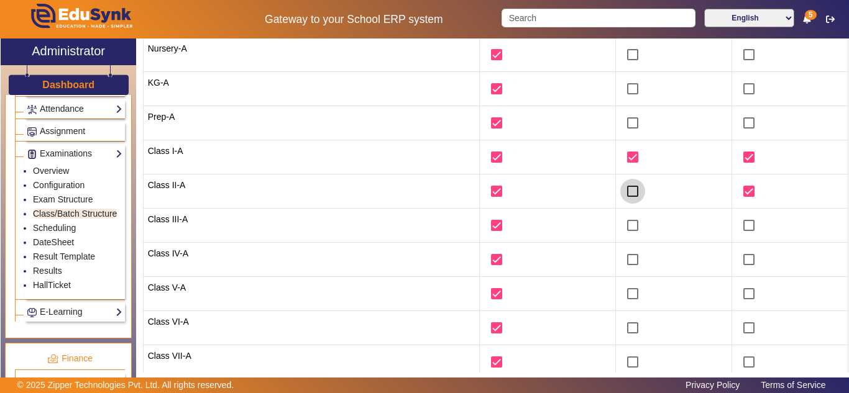
checkbox input "false"
click at [743, 188] on input "checkbox" at bounding box center [748, 191] width 25 height 25
checkbox input "false"
click at [626, 158] on input "checkbox" at bounding box center [632, 157] width 25 height 25
checkbox input "false"
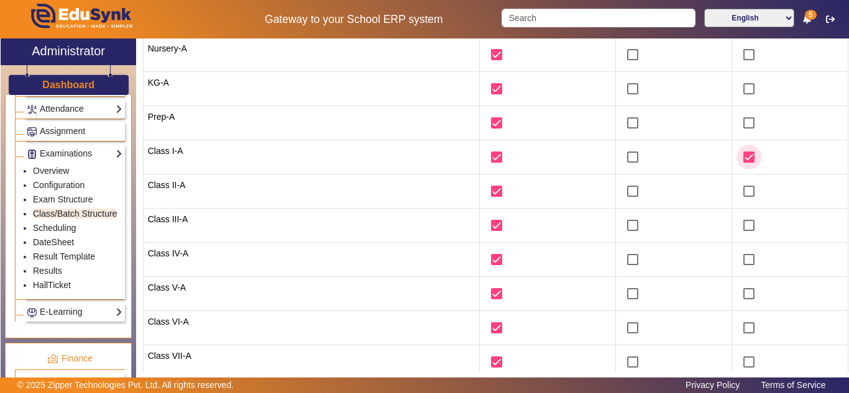
click at [744, 156] on input "checkbox" at bounding box center [748, 157] width 25 height 25
checkbox input "false"
click at [55, 233] on link "Scheduling" at bounding box center [54, 228] width 43 height 10
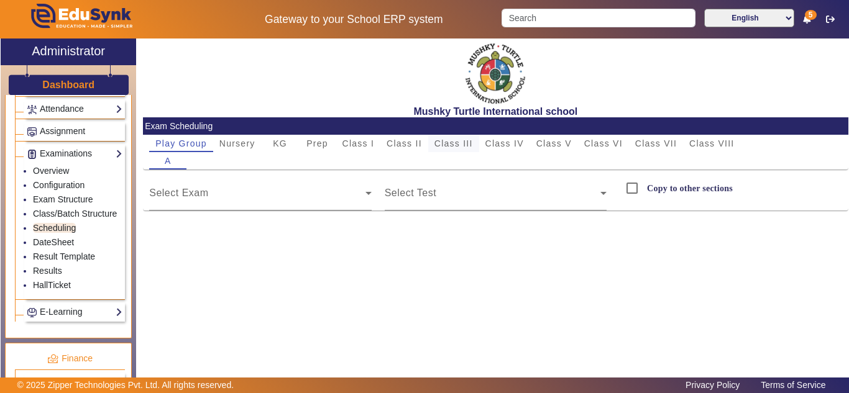
click at [464, 141] on span "Class III" at bounding box center [453, 143] width 39 height 9
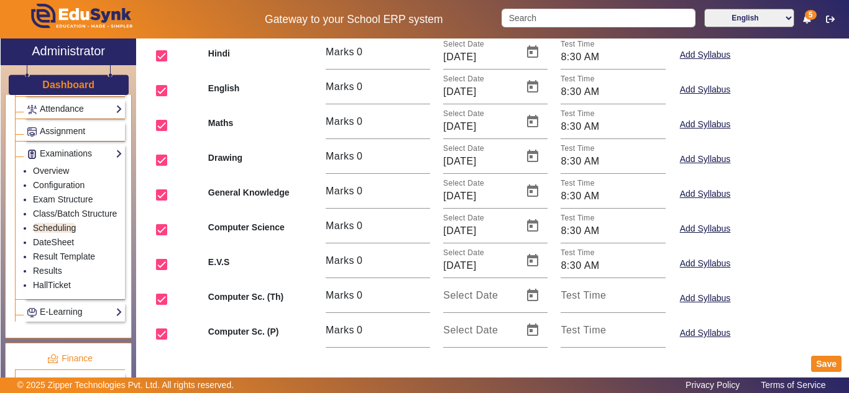
scroll to position [189, 0]
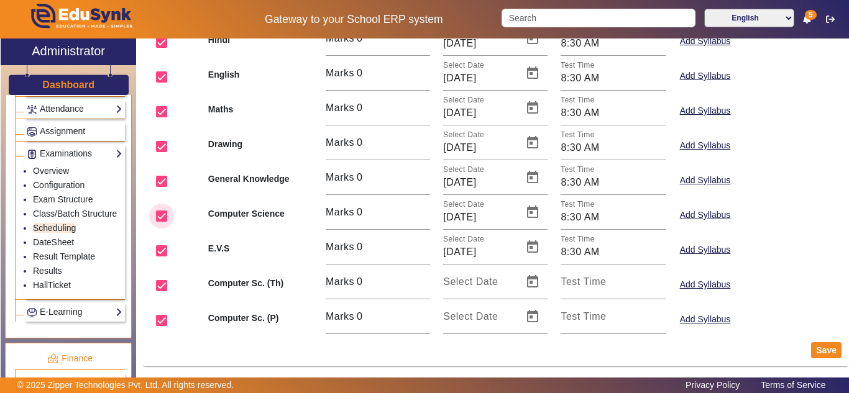
click at [162, 217] on input "checkbox" at bounding box center [161, 216] width 25 height 25
checkbox input "false"
drag, startPoint x: 493, startPoint y: 217, endPoint x: 436, endPoint y: 216, distance: 57.2
click at [437, 216] on div "Select Date 13/09/2025" at bounding box center [495, 212] width 117 height 35
click at [532, 280] on span "Open calendar" at bounding box center [533, 282] width 30 height 30
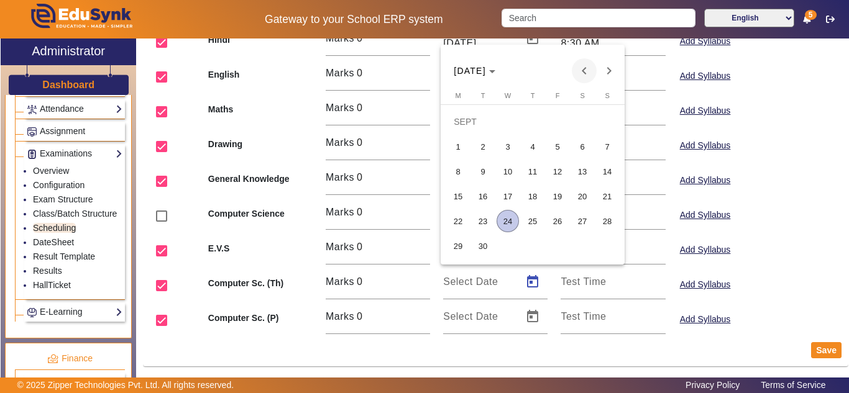
click at [581, 69] on span "Previous month" at bounding box center [584, 70] width 25 height 25
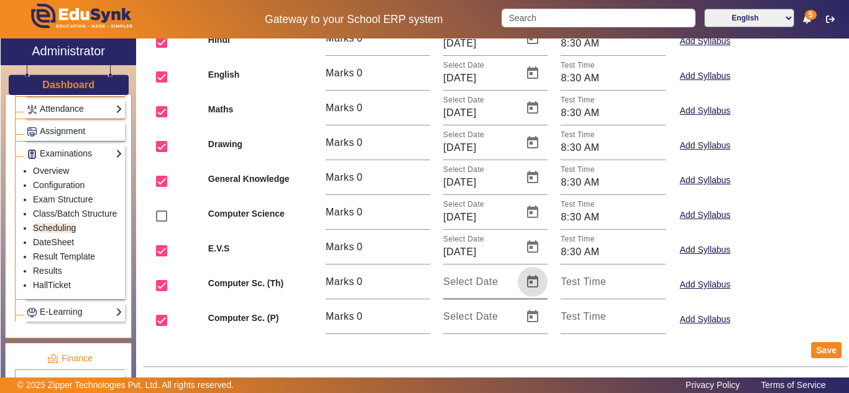
click at [526, 280] on span "Open calendar" at bounding box center [533, 282] width 30 height 30
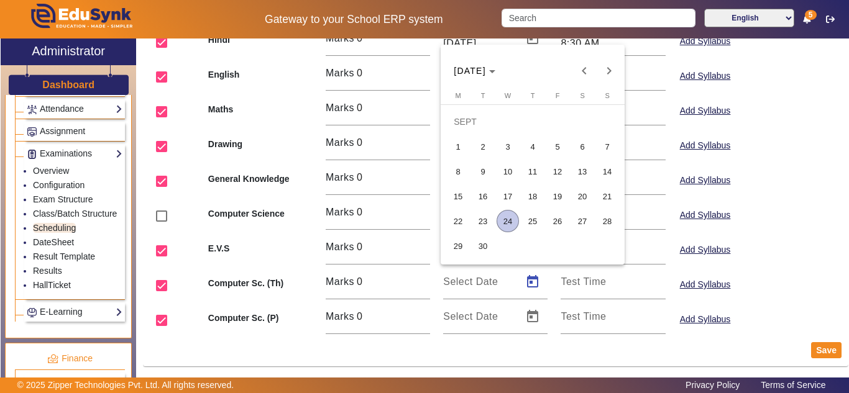
click at [587, 170] on span "13" at bounding box center [582, 171] width 22 height 22
type input "13/09/2025"
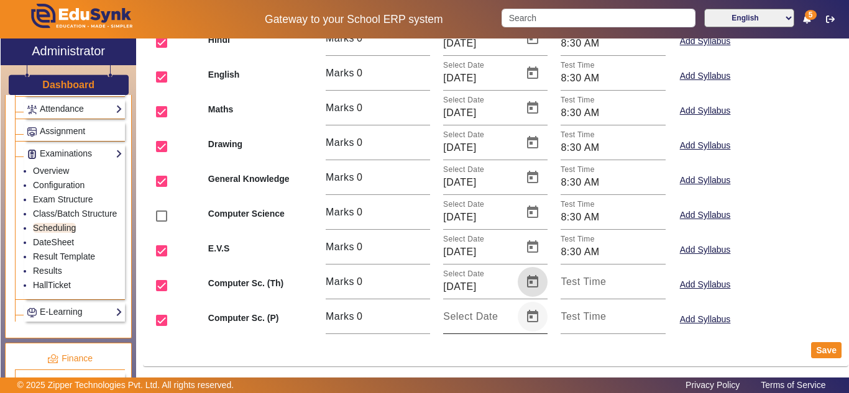
click at [530, 314] on span "Open calendar" at bounding box center [533, 317] width 30 height 30
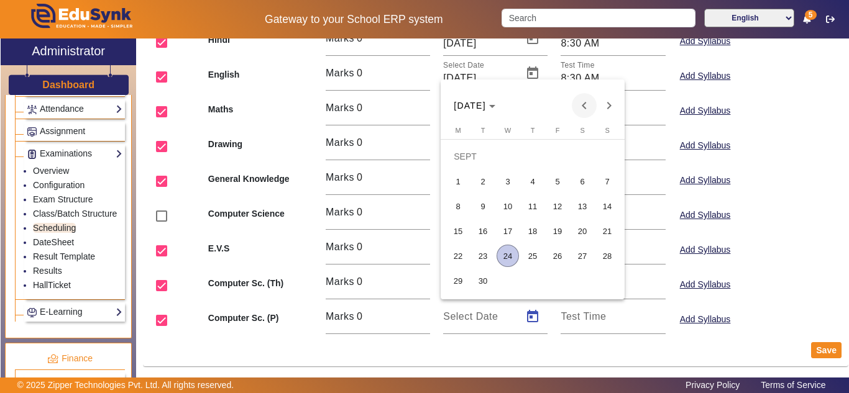
click at [590, 110] on span "Previous month" at bounding box center [584, 105] width 25 height 25
click at [607, 107] on span "Next month" at bounding box center [608, 105] width 25 height 25
click at [587, 204] on span "13" at bounding box center [582, 206] width 22 height 22
type input "13/09/2025"
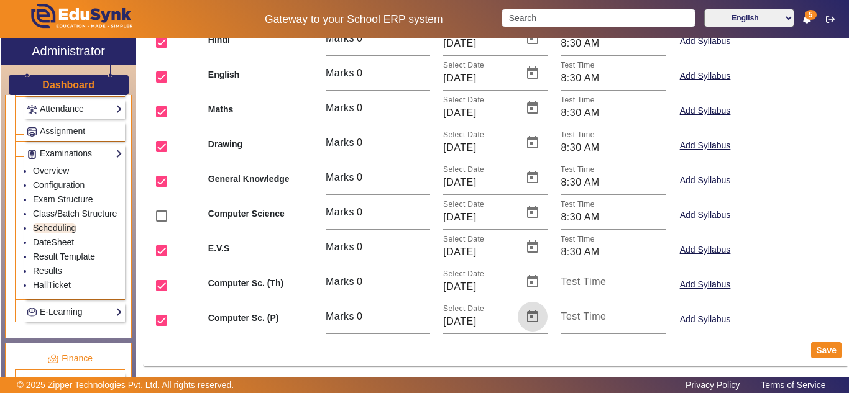
click at [587, 283] on mat-label "Test Time" at bounding box center [582, 281] width 45 height 11
click at [587, 283] on input "Test Time" at bounding box center [612, 287] width 104 height 15
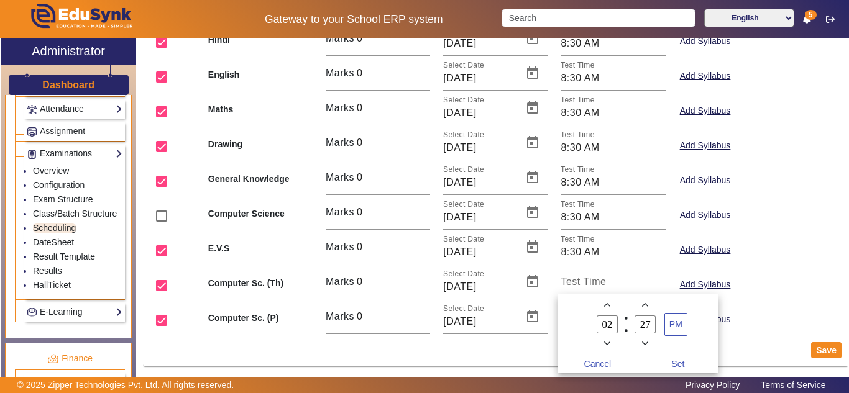
click at [601, 248] on div at bounding box center [424, 196] width 849 height 393
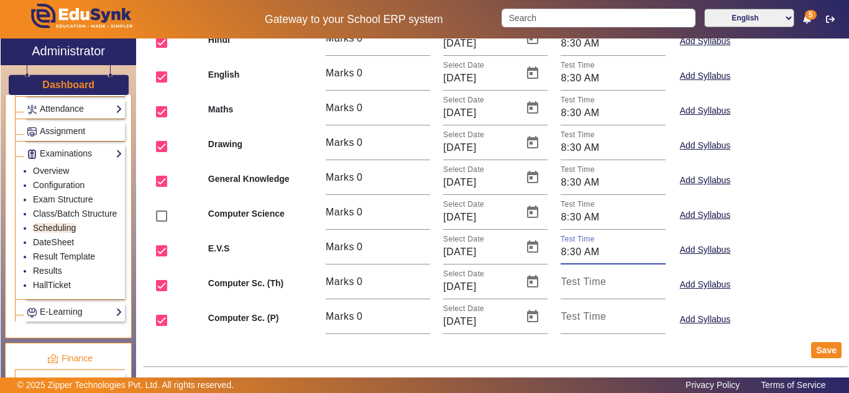
drag, startPoint x: 595, startPoint y: 251, endPoint x: 550, endPoint y: 249, distance: 44.8
click at [554, 249] on div "Test Time 8:30 AM" at bounding box center [612, 247] width 117 height 35
click at [565, 276] on div "Test Time" at bounding box center [612, 282] width 104 height 35
paste input "8:30 AM"
type input "8:30 AM"
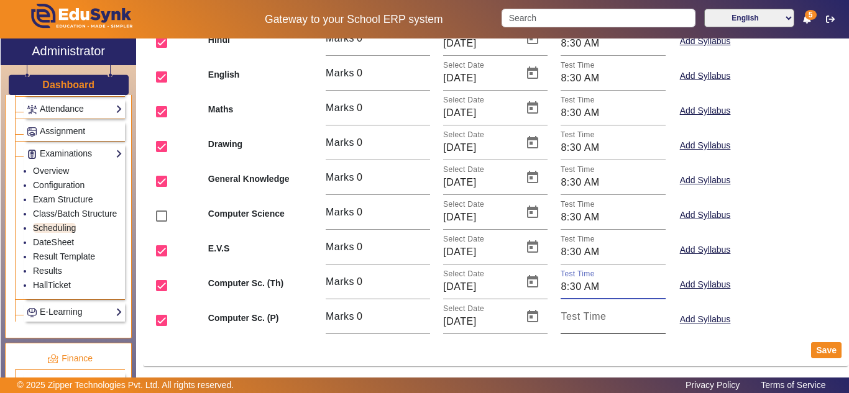
click at [574, 316] on mat-label "Test Time" at bounding box center [582, 316] width 45 height 11
click at [574, 316] on input "Test Time" at bounding box center [612, 321] width 104 height 15
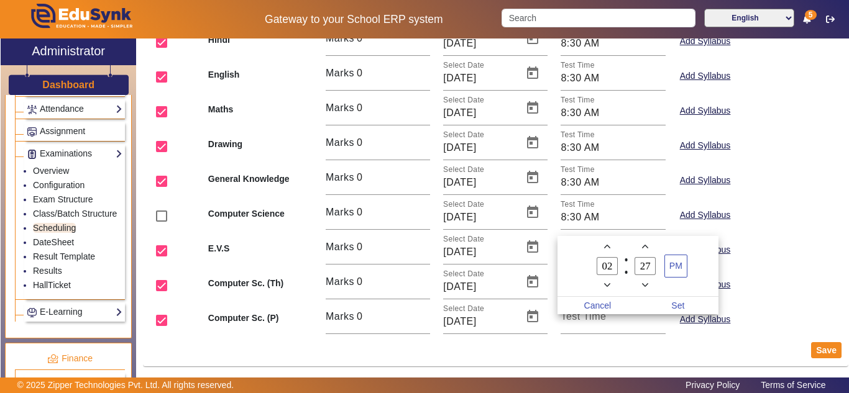
click at [569, 325] on div at bounding box center [424, 196] width 849 height 393
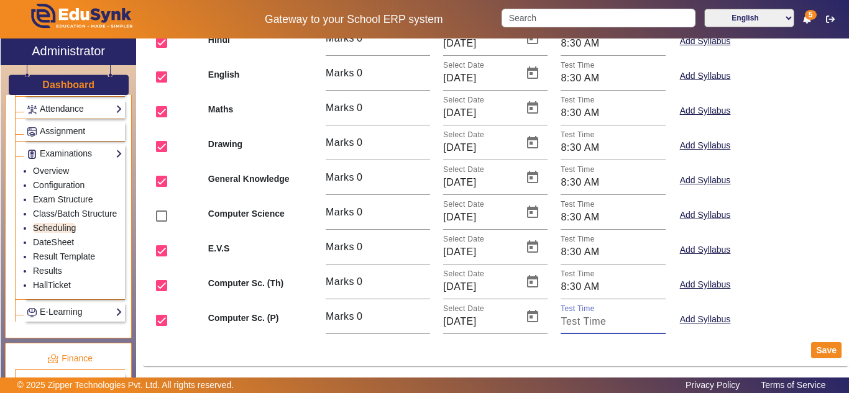
paste input "8:30 AM"
type input "8:30 AM"
click at [811, 350] on button "Save" at bounding box center [826, 350] width 30 height 16
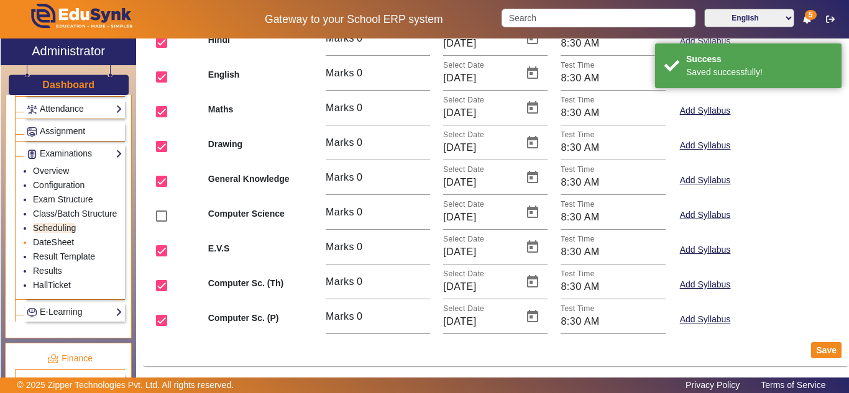
click at [60, 247] on link "DateSheet" at bounding box center [53, 242] width 41 height 10
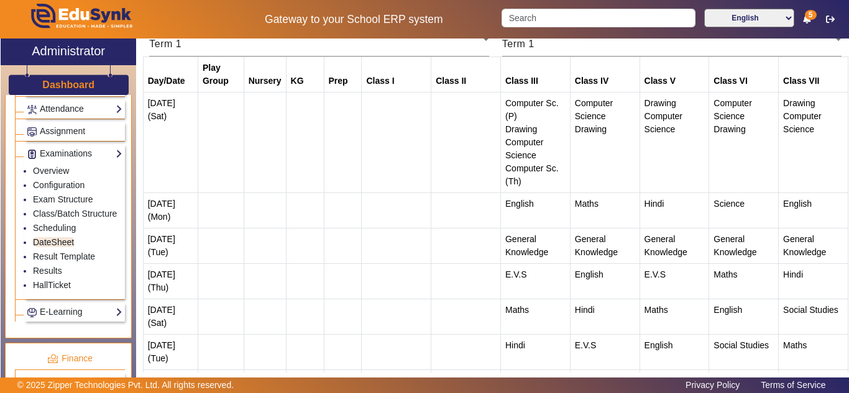
scroll to position [104, 0]
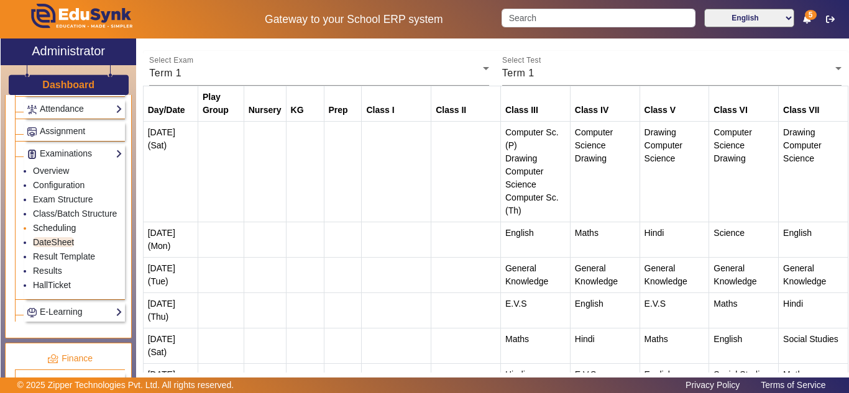
click at [53, 233] on link "Scheduling" at bounding box center [54, 228] width 43 height 10
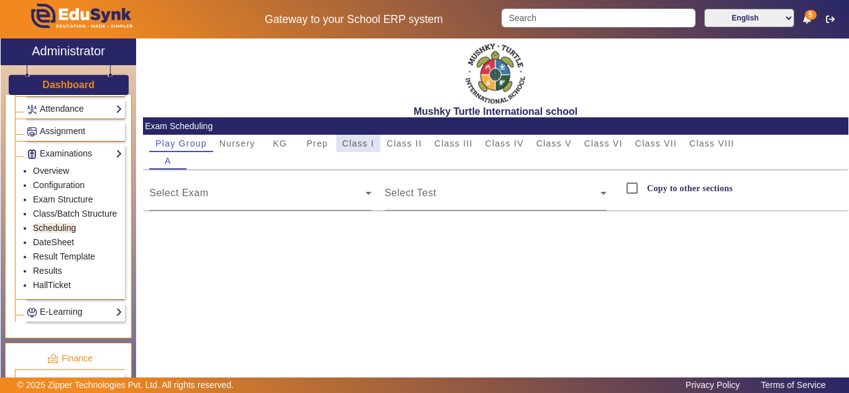
click at [353, 145] on span "Class I" at bounding box center [358, 143] width 32 height 9
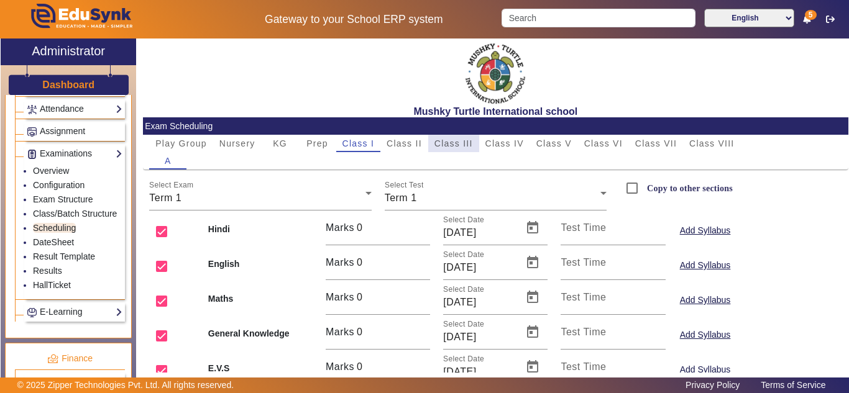
click at [467, 142] on span "Class III" at bounding box center [453, 143] width 39 height 9
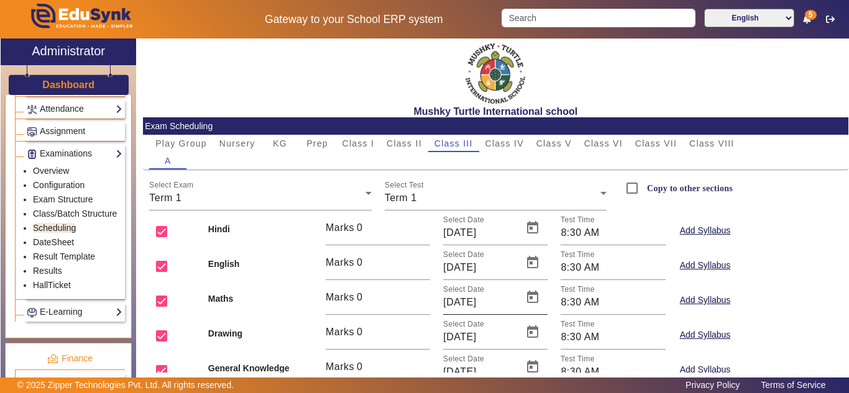
scroll to position [189, 0]
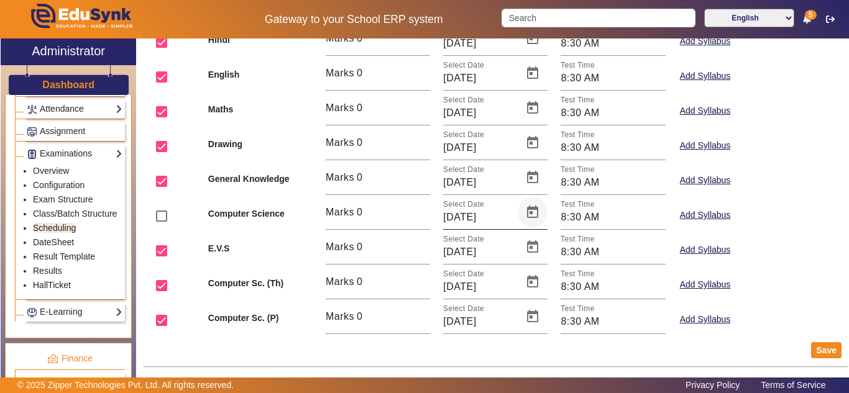
click at [529, 212] on span "Open calendar" at bounding box center [533, 213] width 30 height 30
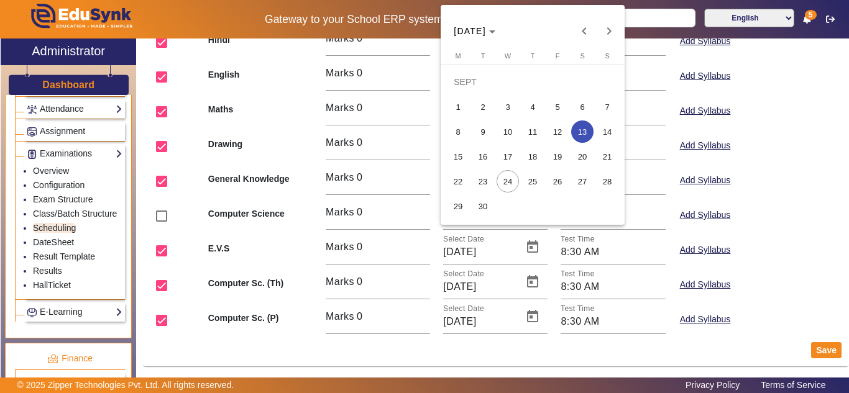
click at [577, 139] on span "13" at bounding box center [582, 132] width 22 height 22
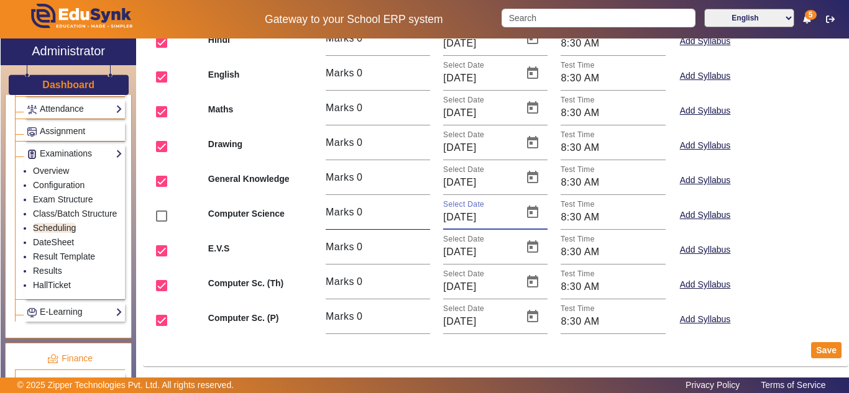
drag, startPoint x: 491, startPoint y: 216, endPoint x: 418, endPoint y: 219, distance: 74.0
click at [418, 219] on div "Computer Science Marks 0 Select Date 13/09/2025 Test Time 8:30 AM Add Syllabus" at bounding box center [495, 212] width 705 height 35
click at [800, 260] on div "E.V.S Marks 0 Select Date 18/09/2025 Test Time 8:30 AM Add Syllabus" at bounding box center [495, 247] width 705 height 35
click at [820, 350] on button "Save" at bounding box center [826, 350] width 30 height 16
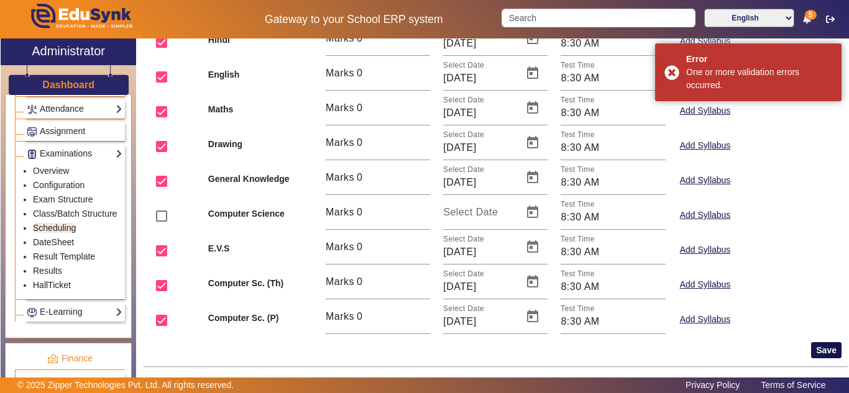
click at [818, 350] on button "Save" at bounding box center [826, 350] width 30 height 16
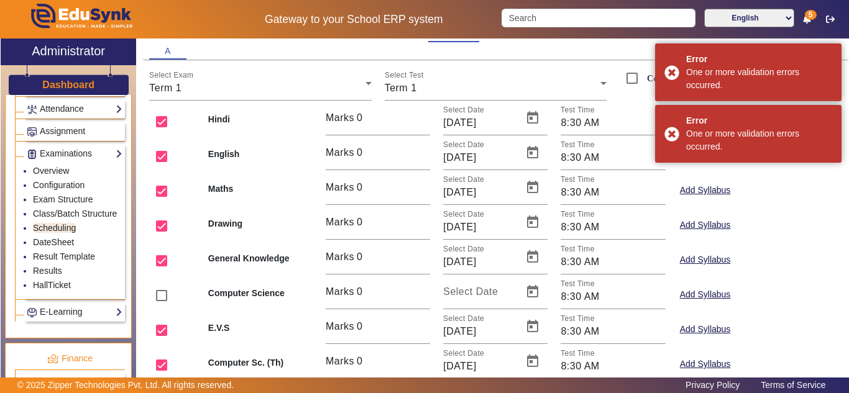
scroll to position [86, 0]
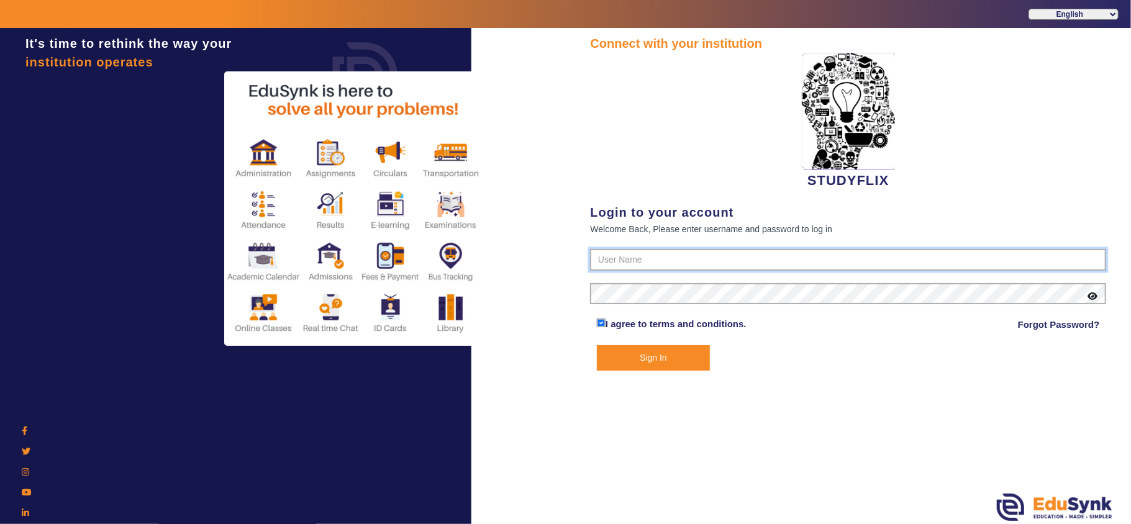
type input "6354922771"
click at [659, 354] on button "Sign In" at bounding box center [653, 357] width 113 height 25
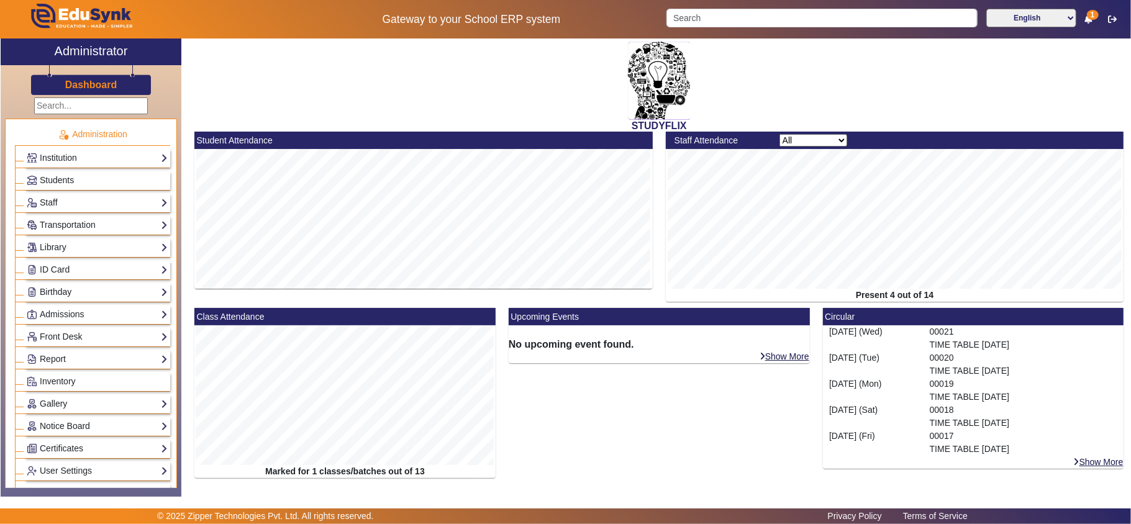
click at [830, 139] on select "All Teacher Non-Teaching" at bounding box center [814, 140] width 68 height 12
select select "nonteaching"
click at [780, 134] on select "All Teacher Non-Teaching" at bounding box center [814, 140] width 68 height 12
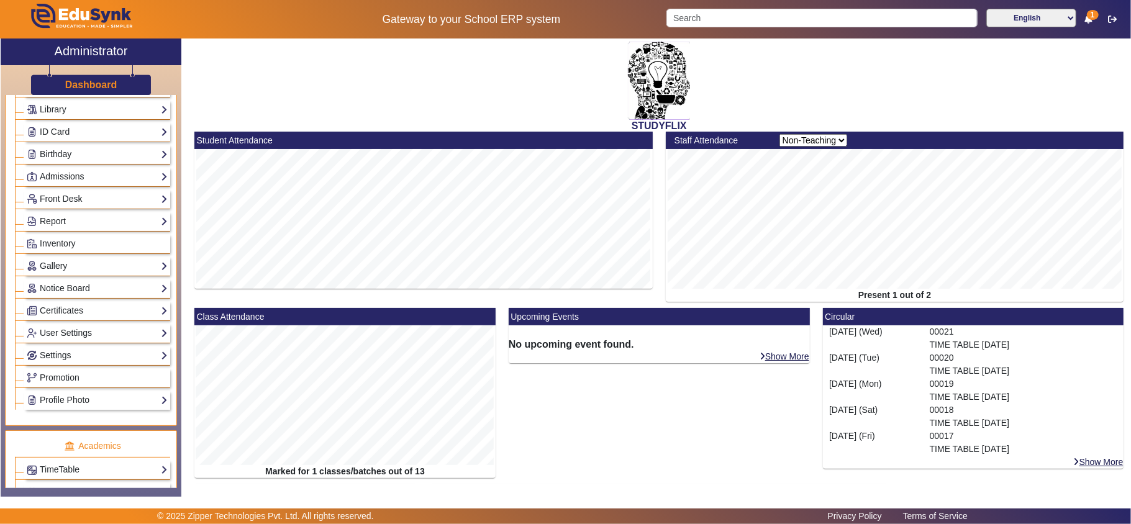
scroll to position [276, 0]
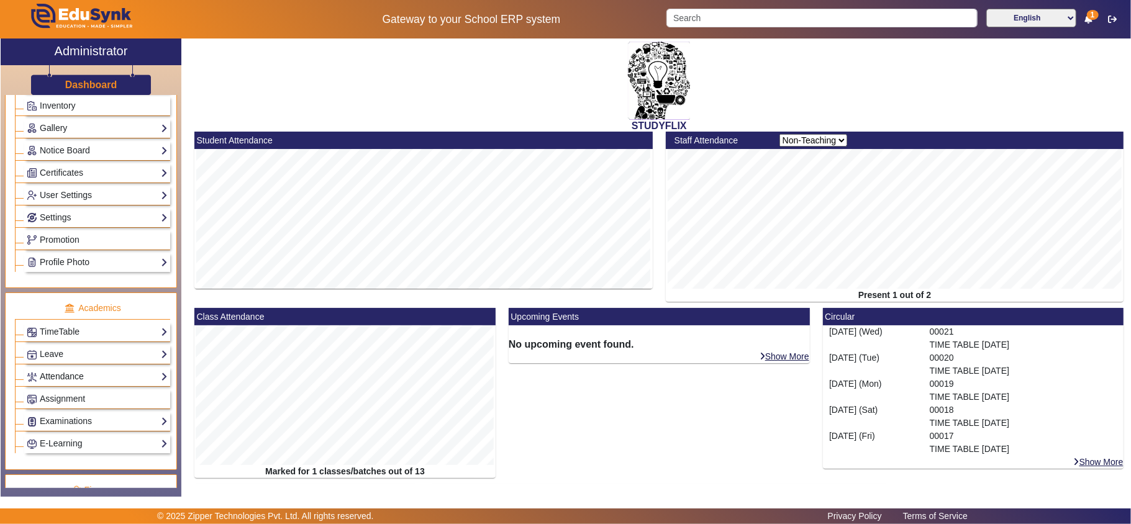
click at [72, 384] on link "Attendance" at bounding box center [97, 377] width 141 height 14
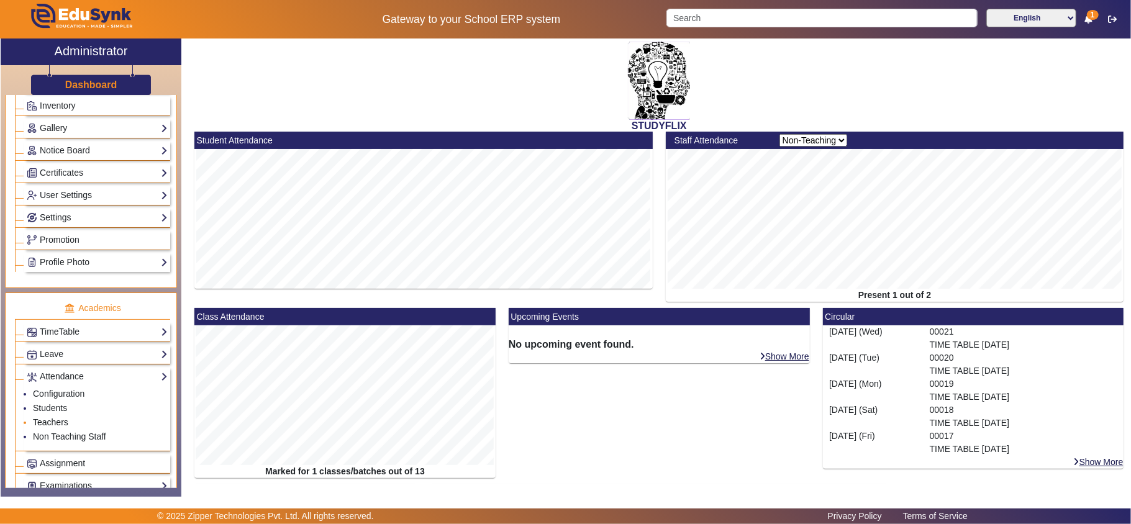
click at [55, 427] on link "Teachers" at bounding box center [50, 423] width 35 height 10
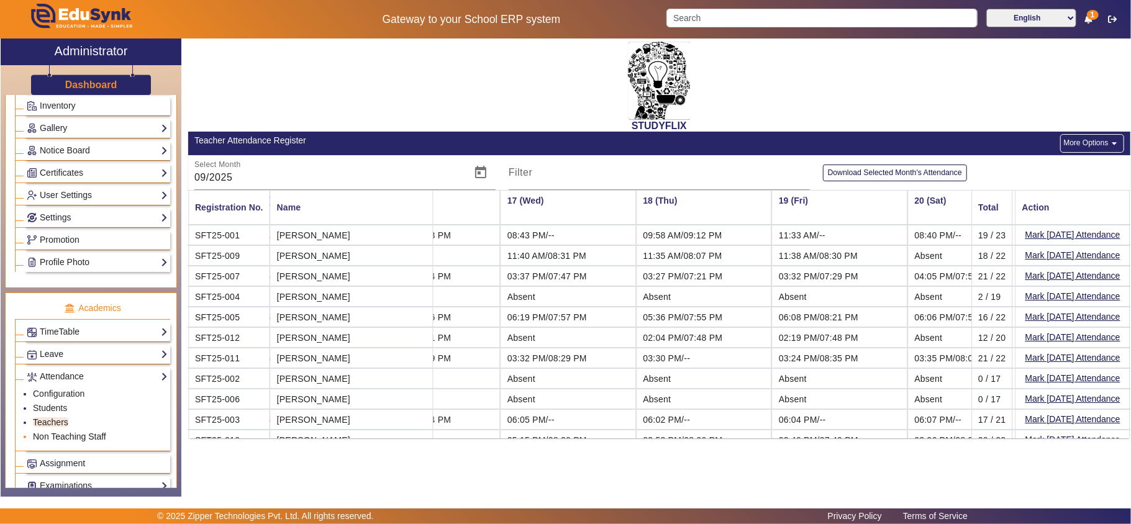
click at [62, 442] on link "Non Teaching Staff" at bounding box center [69, 437] width 73 height 10
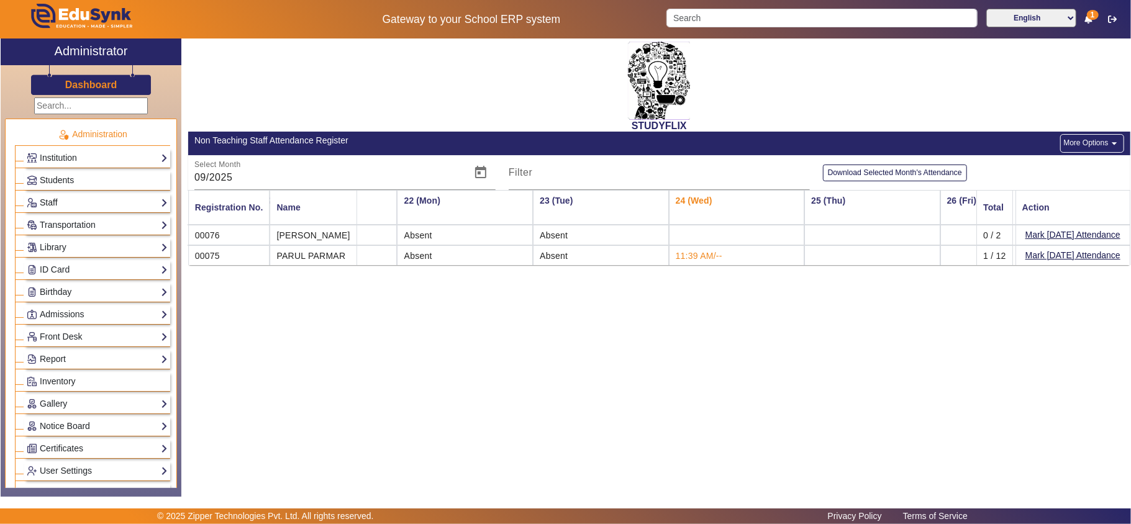
click at [58, 203] on link "Staff" at bounding box center [97, 203] width 141 height 14
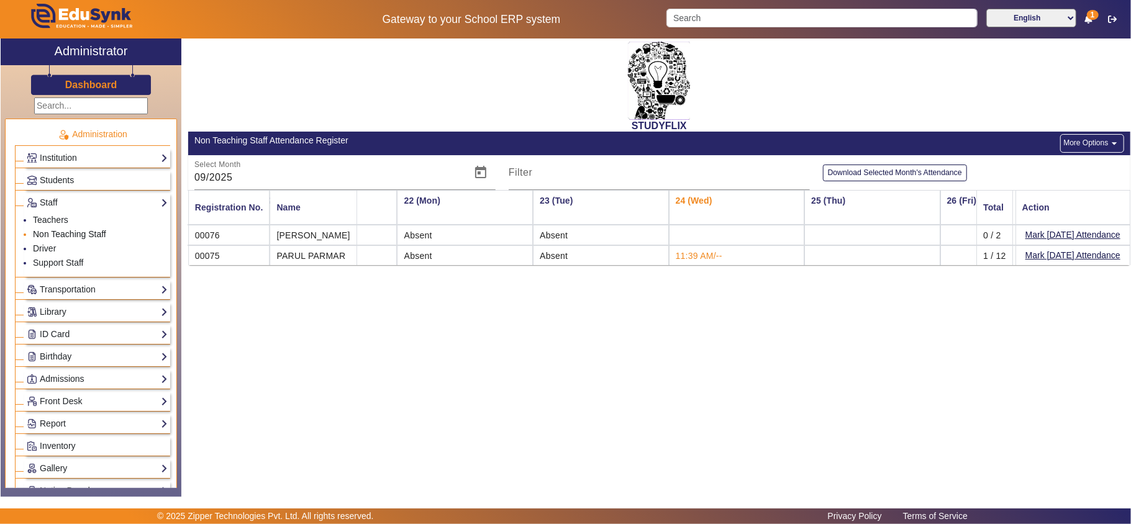
click at [58, 231] on link "Non Teaching Staff" at bounding box center [69, 234] width 73 height 10
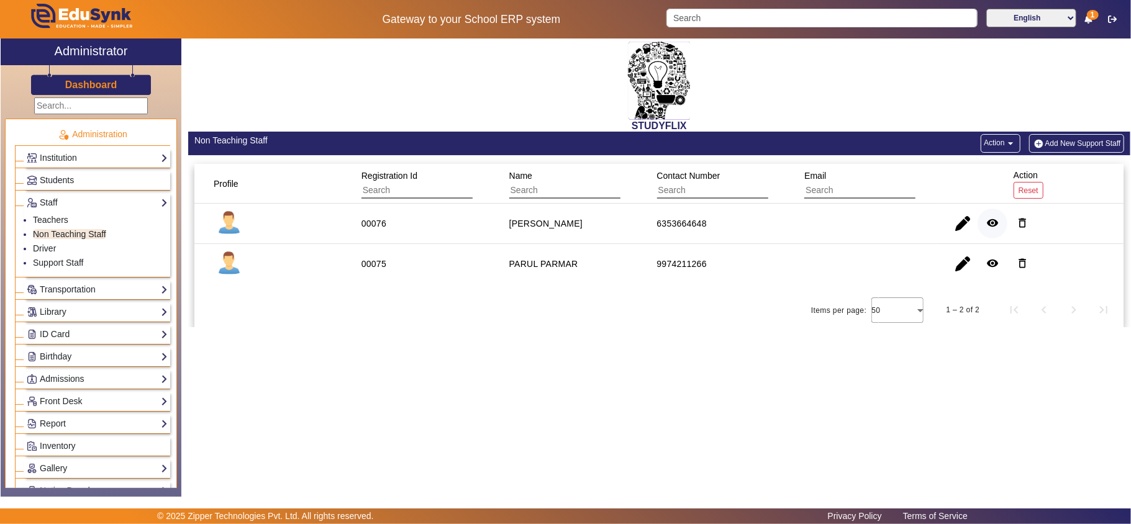
click at [990, 221] on mat-icon "remove_red_eye" at bounding box center [993, 223] width 12 height 12
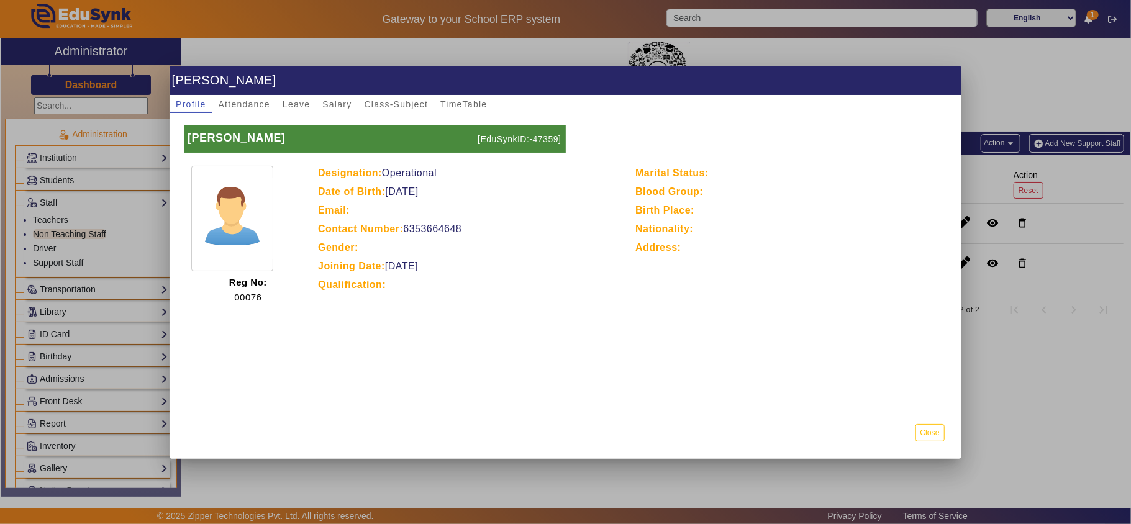
click at [542, 138] on p "[EduSynkID:-47359]" at bounding box center [520, 139] width 91 height 27
copy p "47359"
click at [923, 438] on button "Close" at bounding box center [930, 432] width 29 height 17
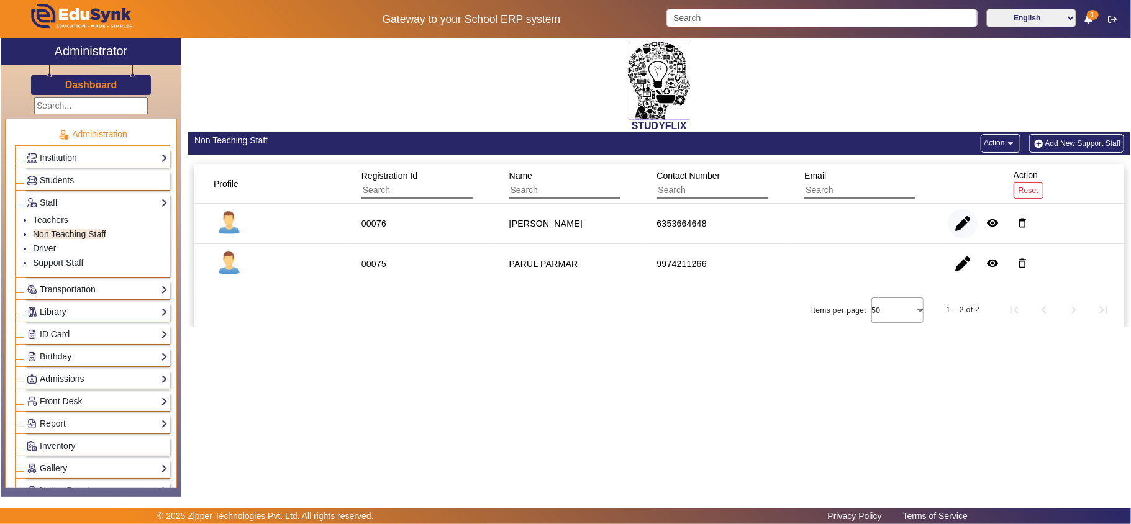
click at [964, 227] on span "button" at bounding box center [963, 224] width 30 height 30
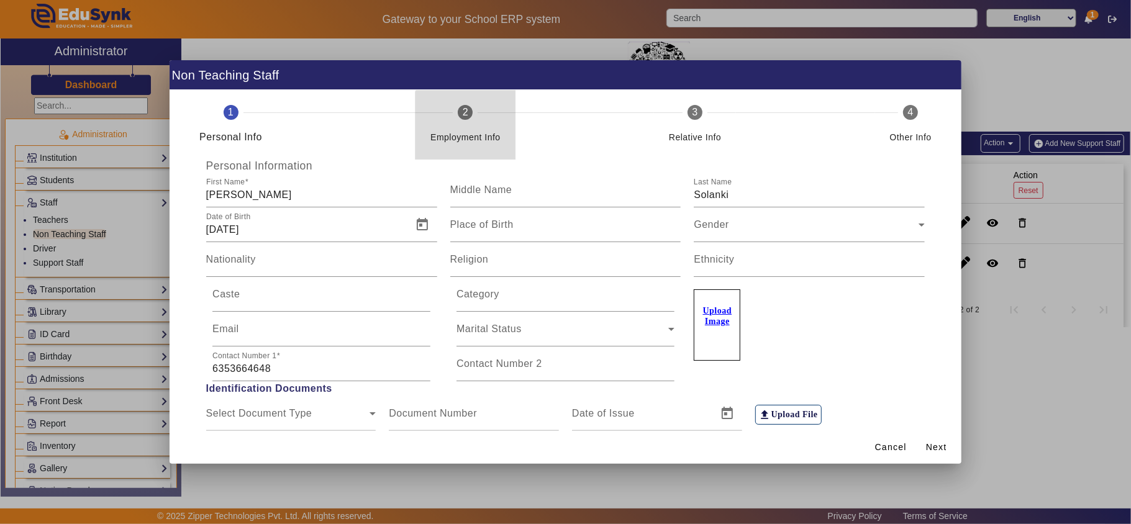
click at [475, 128] on div "Employment Info" at bounding box center [466, 132] width 70 height 25
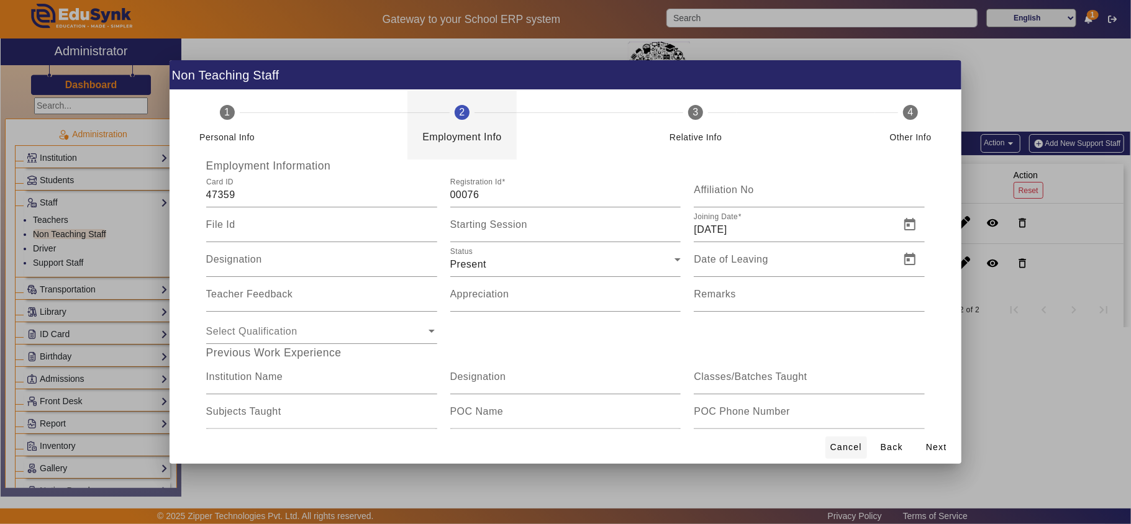
click at [844, 453] on span "Cancel" at bounding box center [847, 447] width 32 height 13
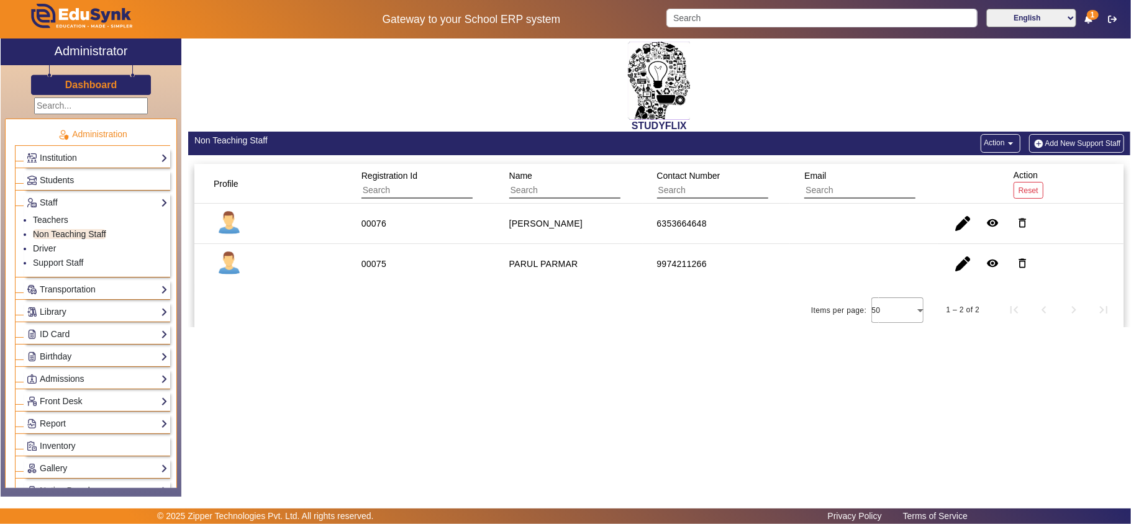
click at [80, 80] on h3 "Dashboard" at bounding box center [91, 85] width 52 height 12
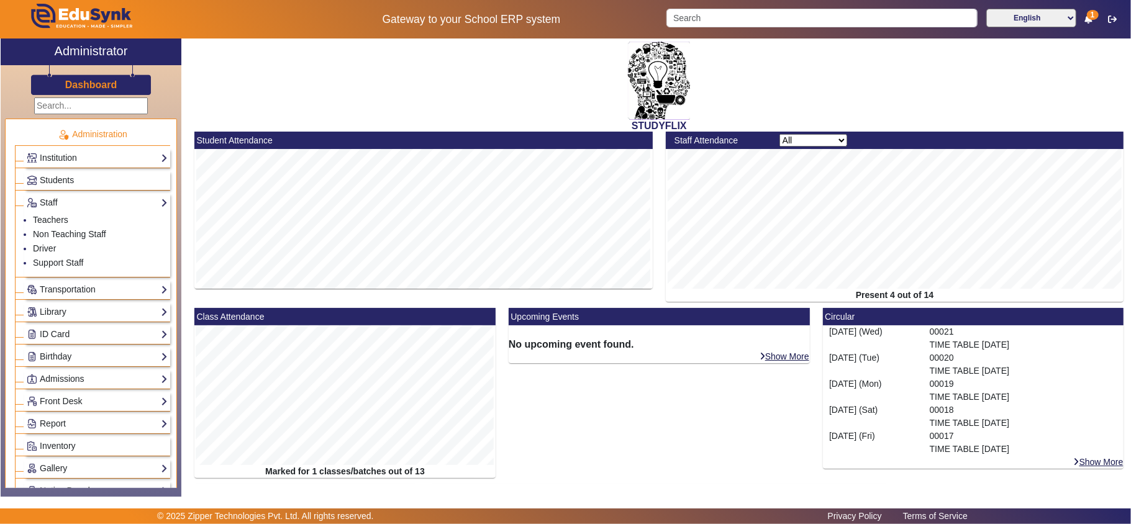
drag, startPoint x: 831, startPoint y: 134, endPoint x: 833, endPoint y: 142, distance: 7.6
click at [831, 134] on select "All Teacher Non-Teaching" at bounding box center [814, 140] width 68 height 12
select select "nonteaching"
click at [780, 134] on select "All Teacher Non-Teaching" at bounding box center [814, 140] width 68 height 12
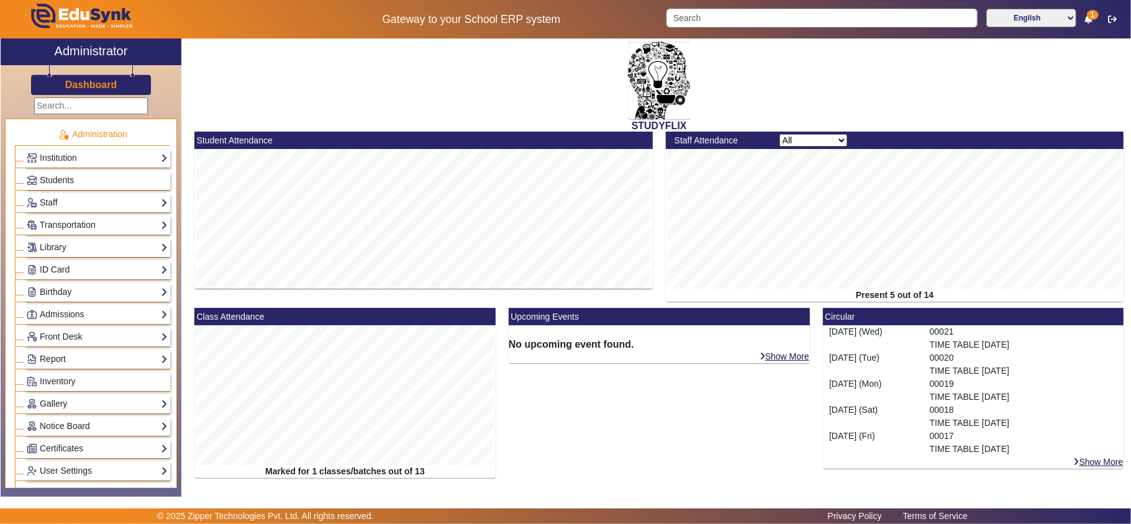
click at [805, 138] on select "All Teacher Non-Teaching" at bounding box center [814, 140] width 68 height 12
select select "nonteaching"
click at [780, 134] on select "All Teacher Non-Teaching" at bounding box center [814, 140] width 68 height 12
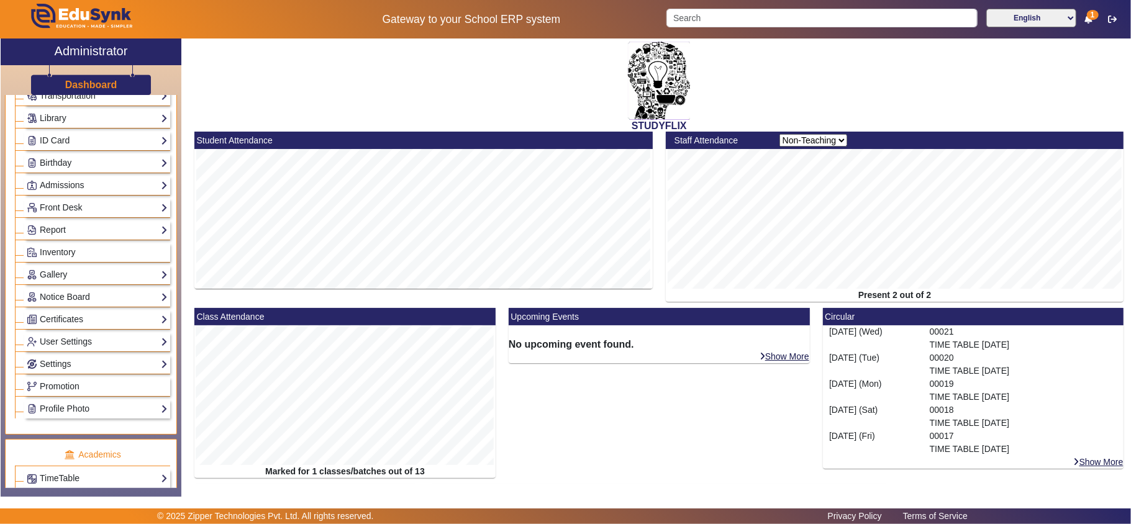
scroll to position [276, 0]
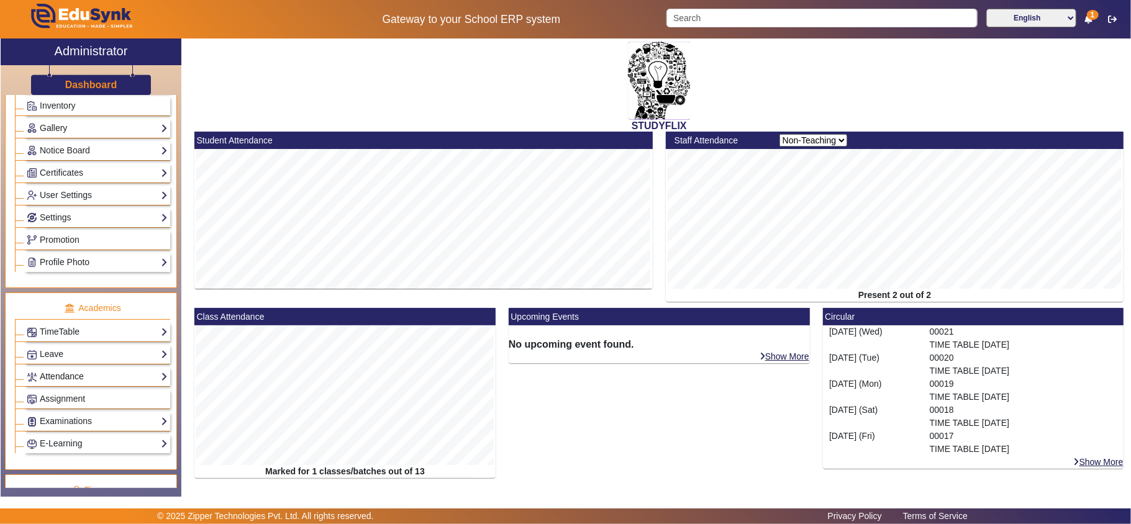
click at [52, 384] on link "Attendance" at bounding box center [97, 377] width 141 height 14
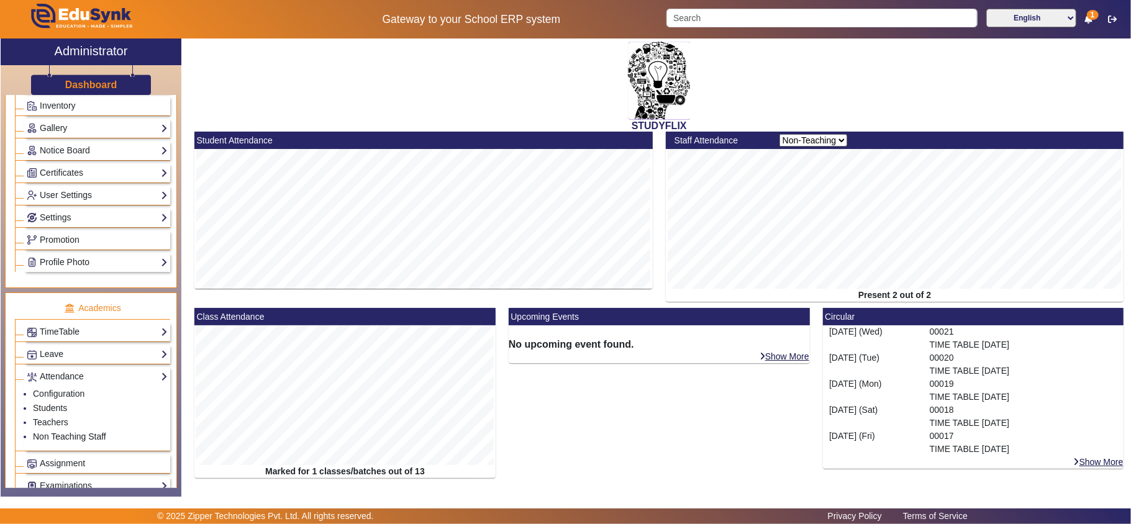
drag, startPoint x: 53, startPoint y: 445, endPoint x: 214, endPoint y: 432, distance: 160.8
click at [55, 442] on link "Non Teaching Staff" at bounding box center [69, 437] width 73 height 10
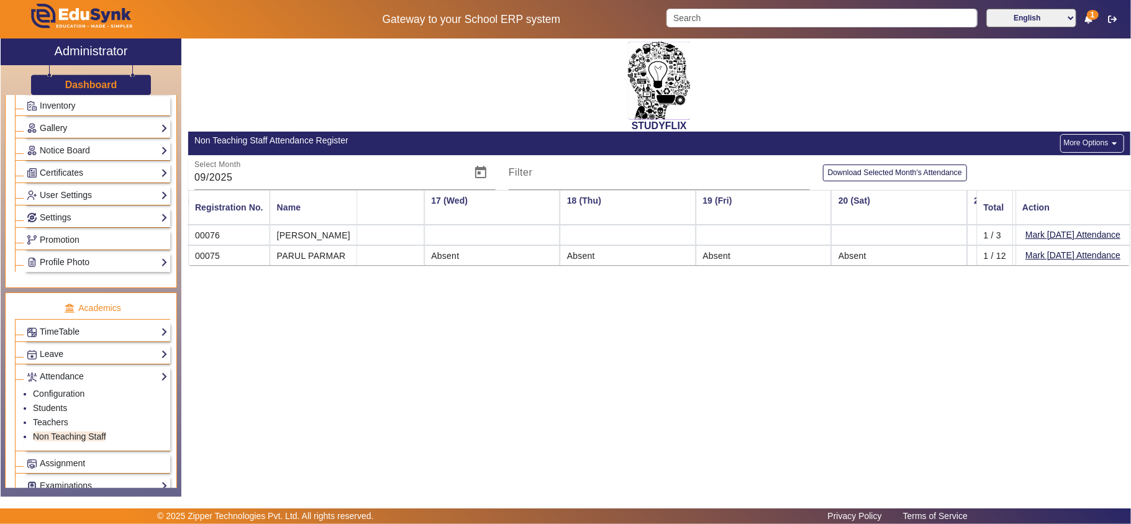
click at [1087, 149] on button "More Options arrow_drop_down" at bounding box center [1092, 143] width 63 height 19
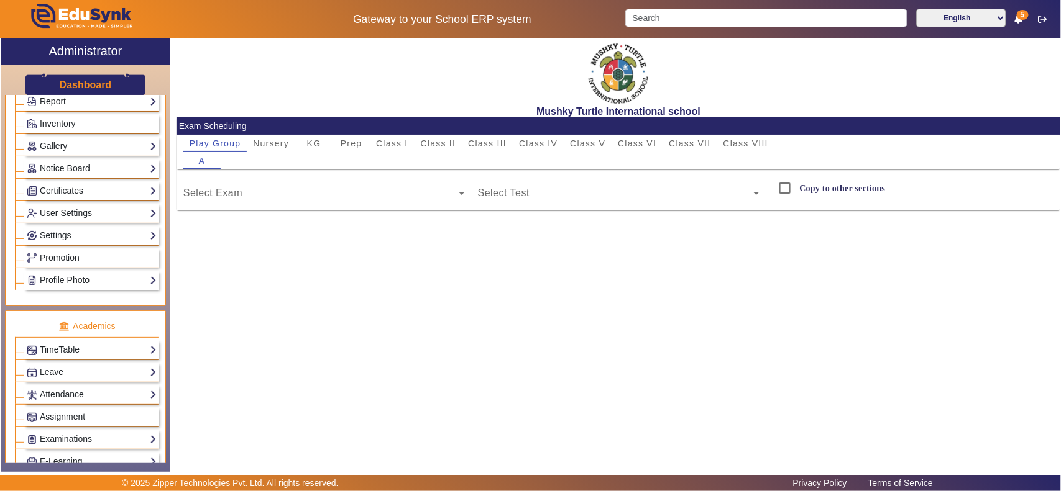
scroll to position [258, 0]
click at [52, 393] on link "Examinations" at bounding box center [92, 439] width 130 height 14
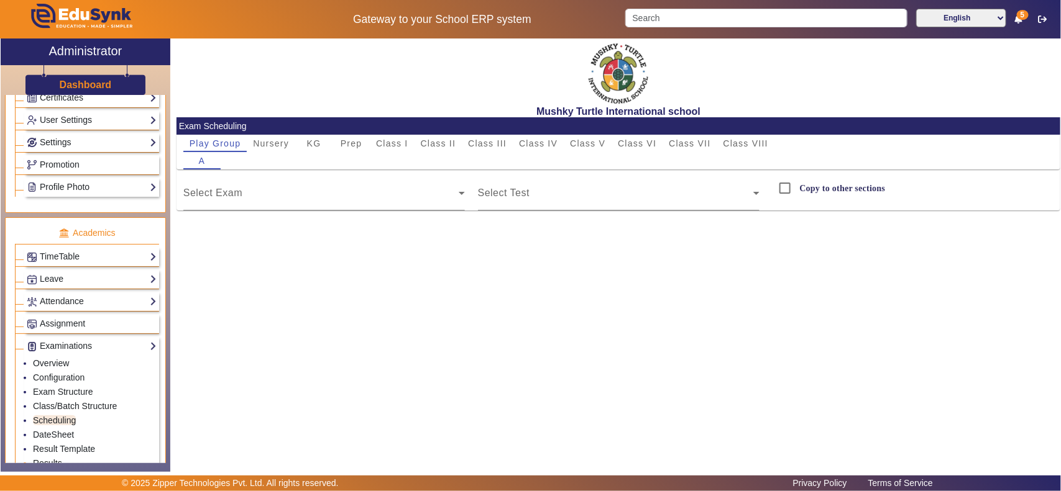
scroll to position [388, 0]
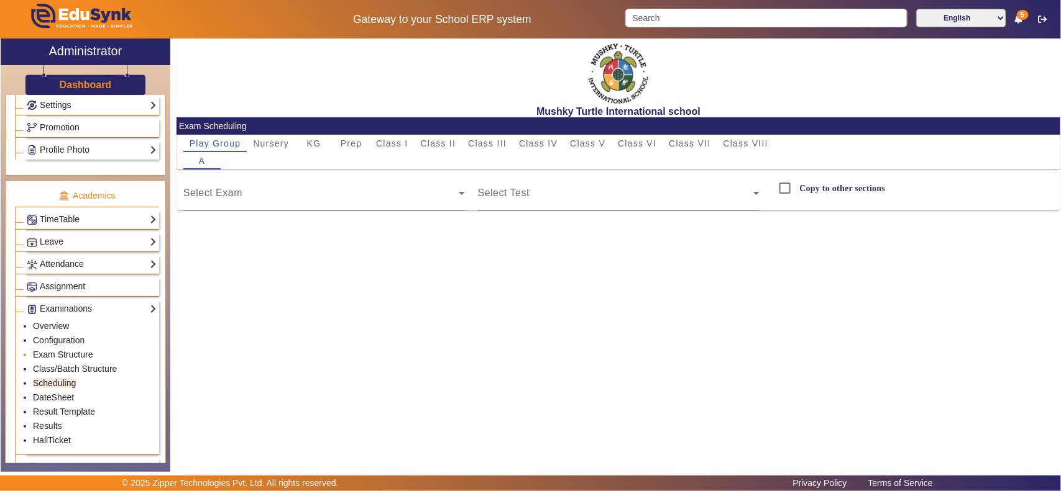
click at [72, 359] on link "Exam Structure" at bounding box center [63, 355] width 60 height 10
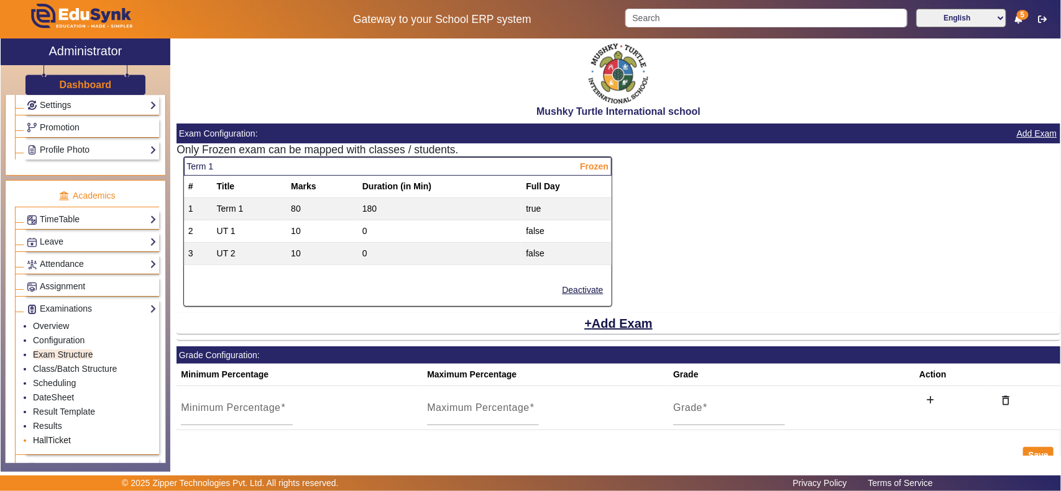
click at [48, 393] on link "HallTicket" at bounding box center [52, 441] width 38 height 10
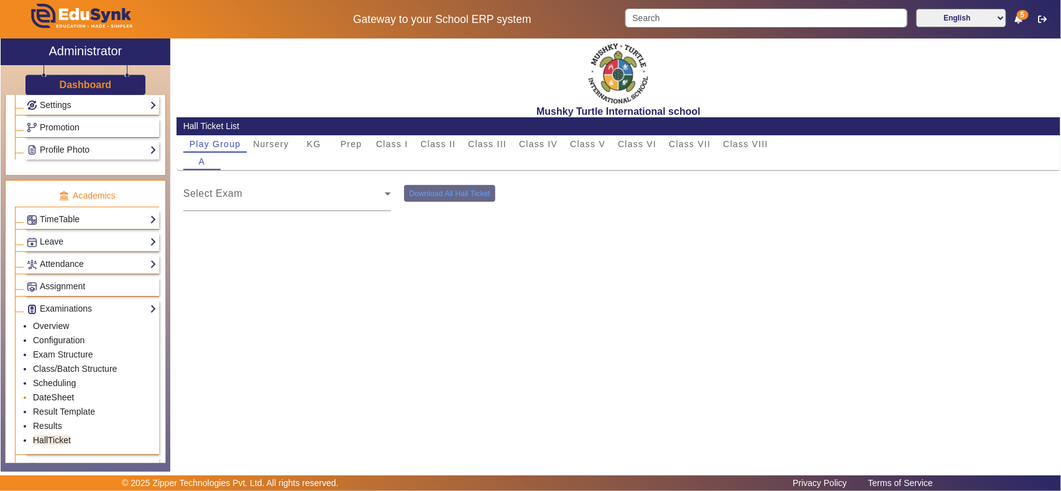
click at [63, 393] on link "DateSheet" at bounding box center [53, 398] width 41 height 10
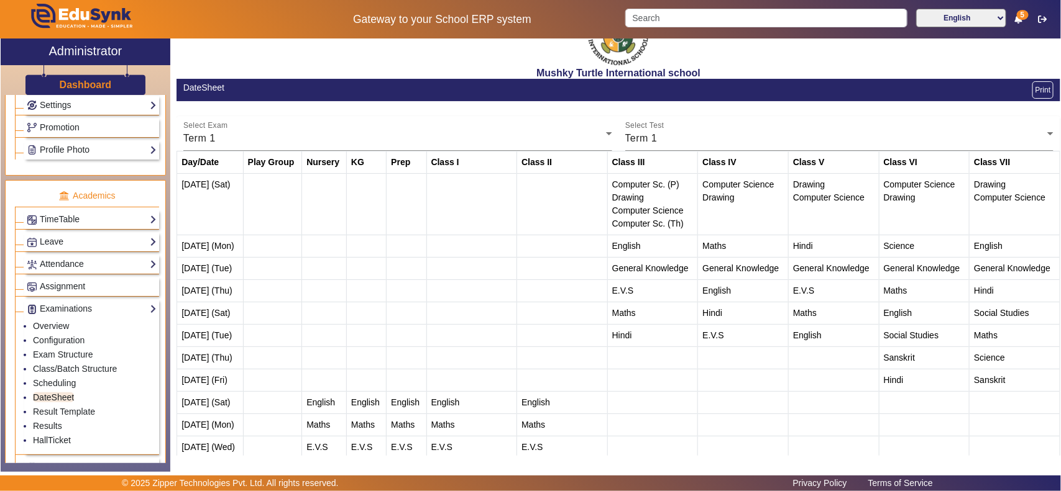
scroll to position [94, 0]
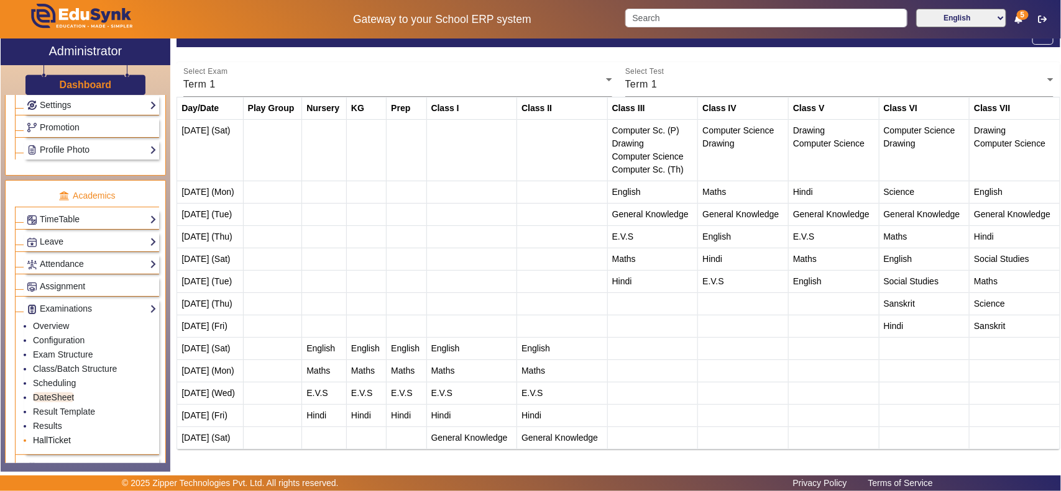
click at [52, 393] on link "HallTicket" at bounding box center [52, 441] width 38 height 10
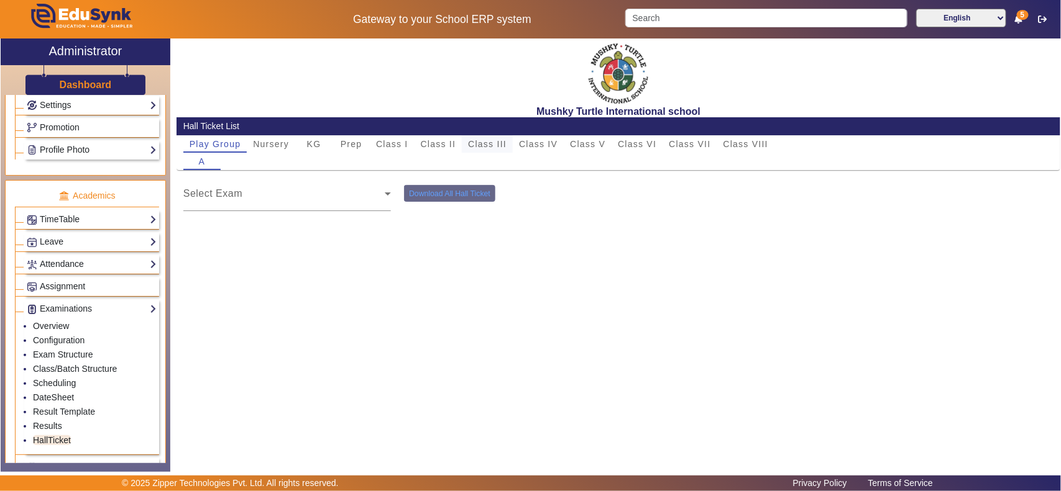
click at [488, 146] on span "Class III" at bounding box center [487, 144] width 39 height 9
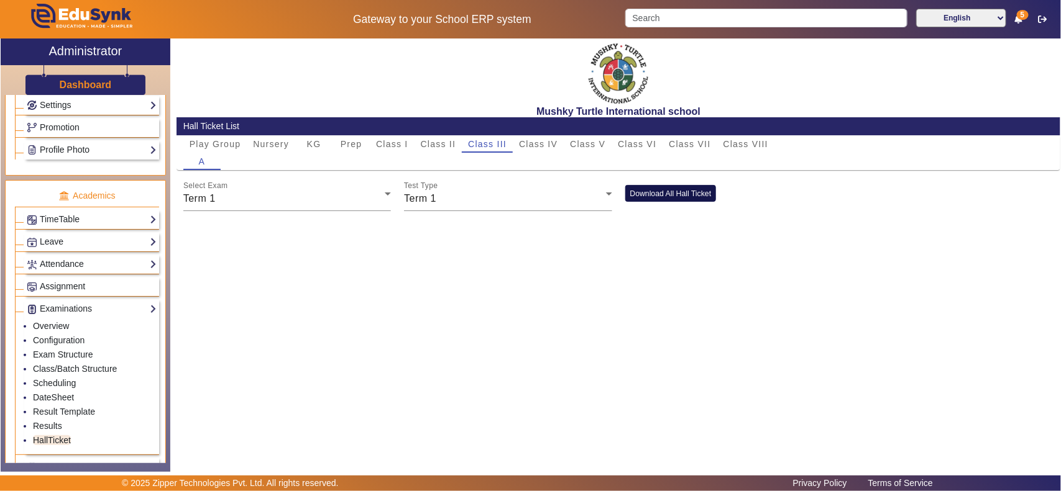
click at [654, 193] on button "Download All Hall Ticket" at bounding box center [670, 193] width 91 height 17
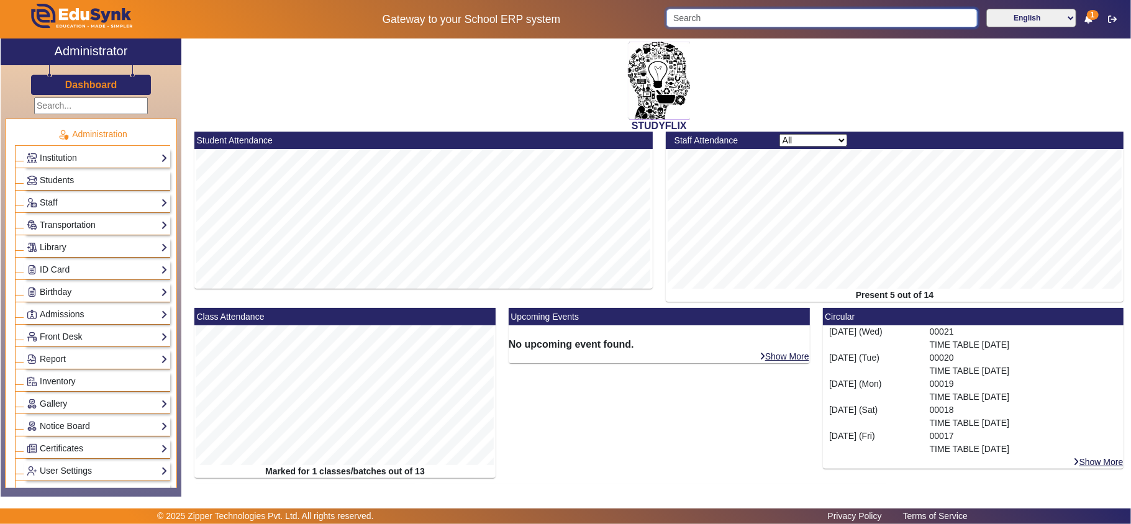
click at [752, 14] on input "Search" at bounding box center [822, 18] width 311 height 19
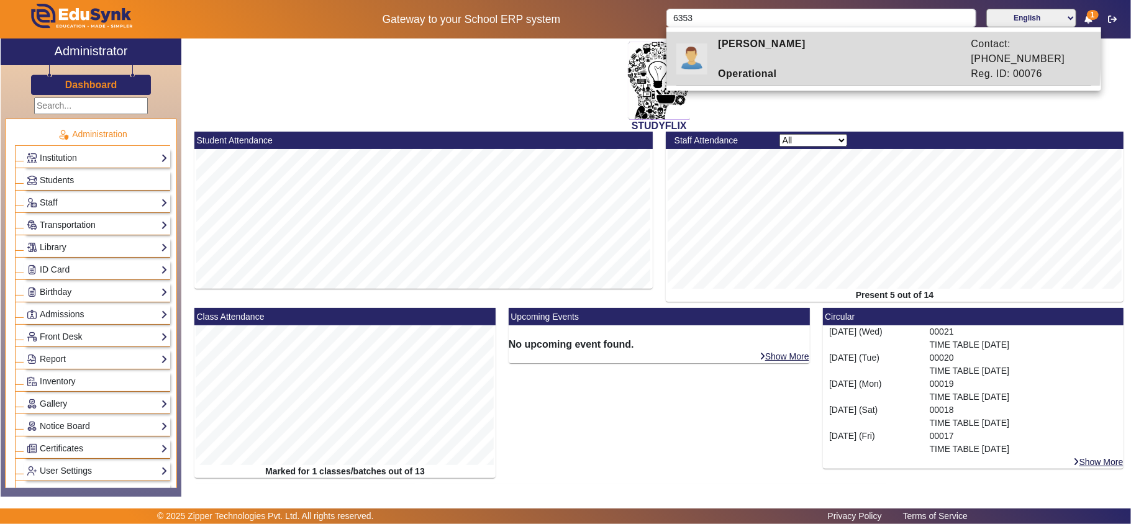
click at [766, 50] on div "[PERSON_NAME]" at bounding box center [838, 52] width 253 height 30
type input "[PERSON_NAME]"
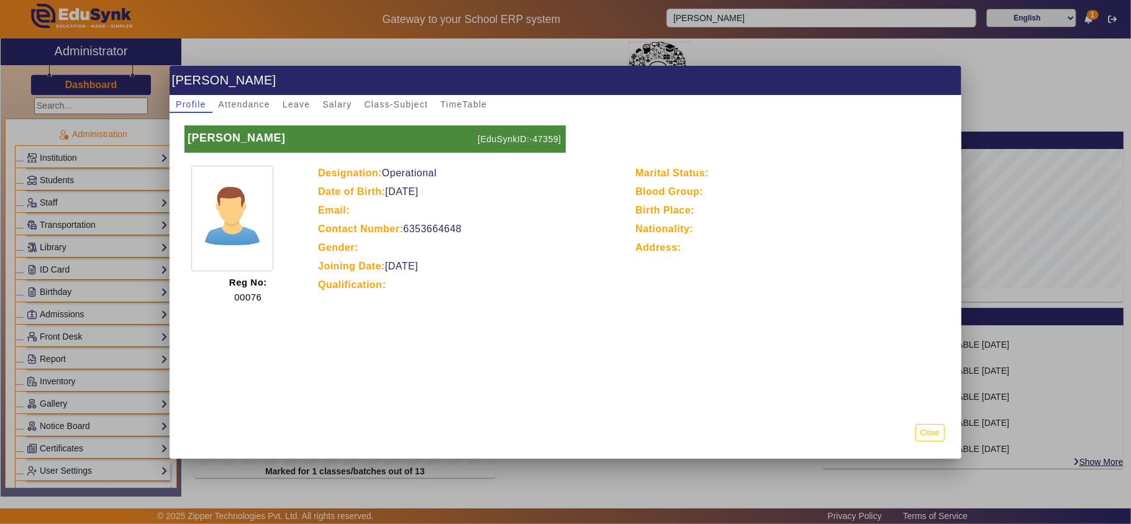
click at [438, 232] on p "Contact Number: [PHONE_NUMBER]" at bounding box center [470, 229] width 304 height 15
copy p "6353664648"
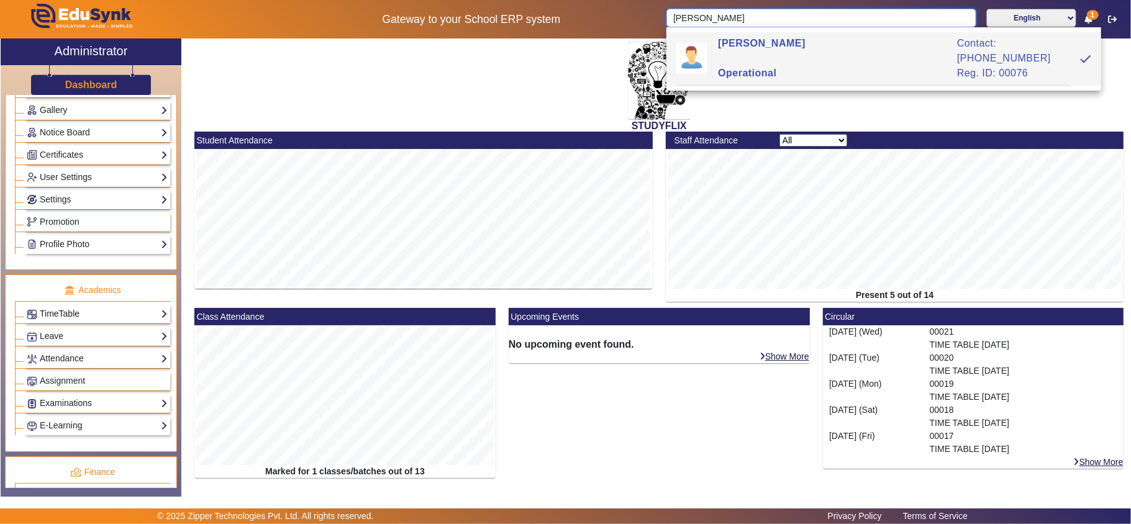
scroll to position [255, 0]
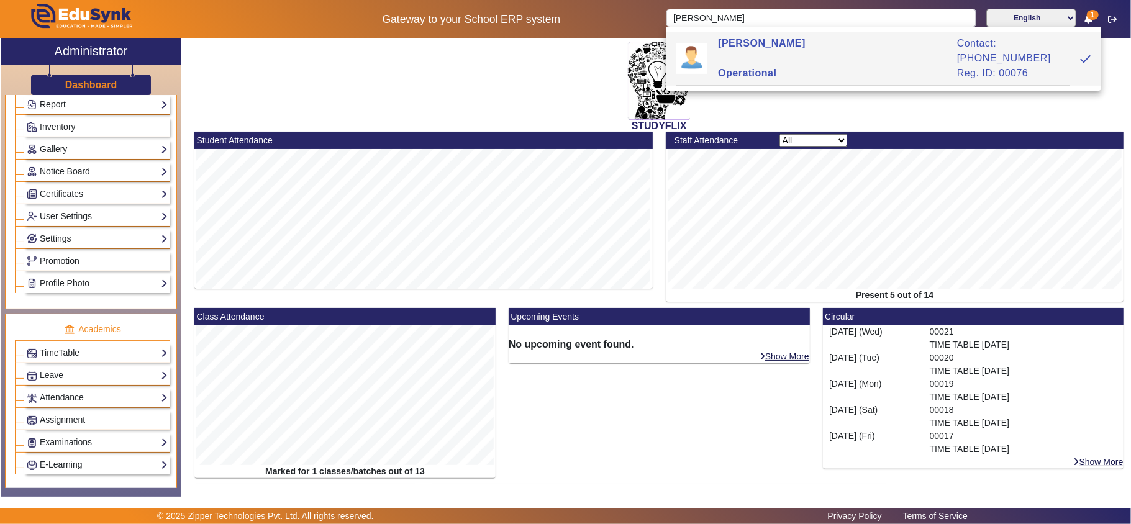
click at [85, 109] on link "Report" at bounding box center [97, 105] width 141 height 14
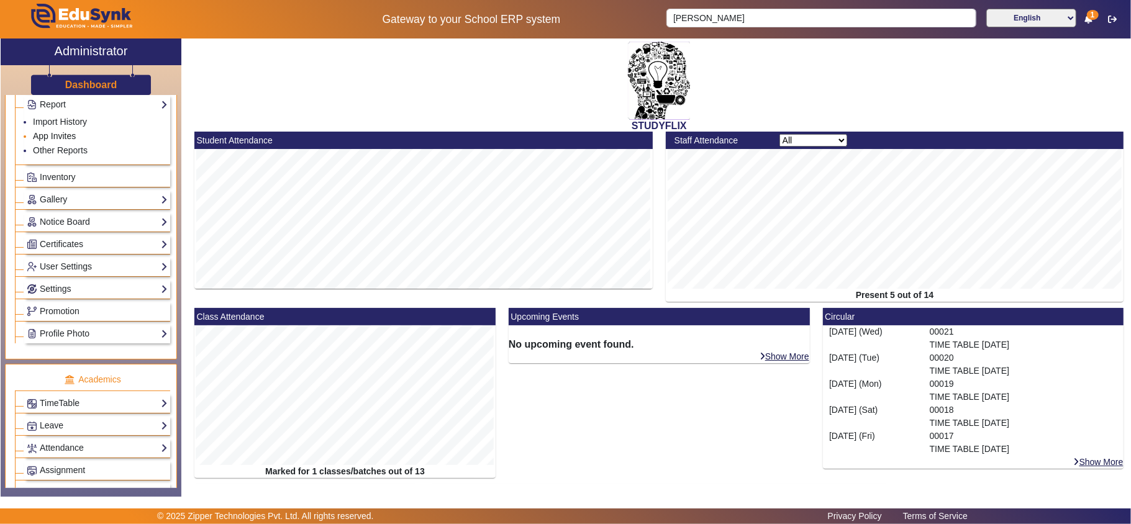
click at [63, 140] on link "App Invites" at bounding box center [54, 136] width 43 height 10
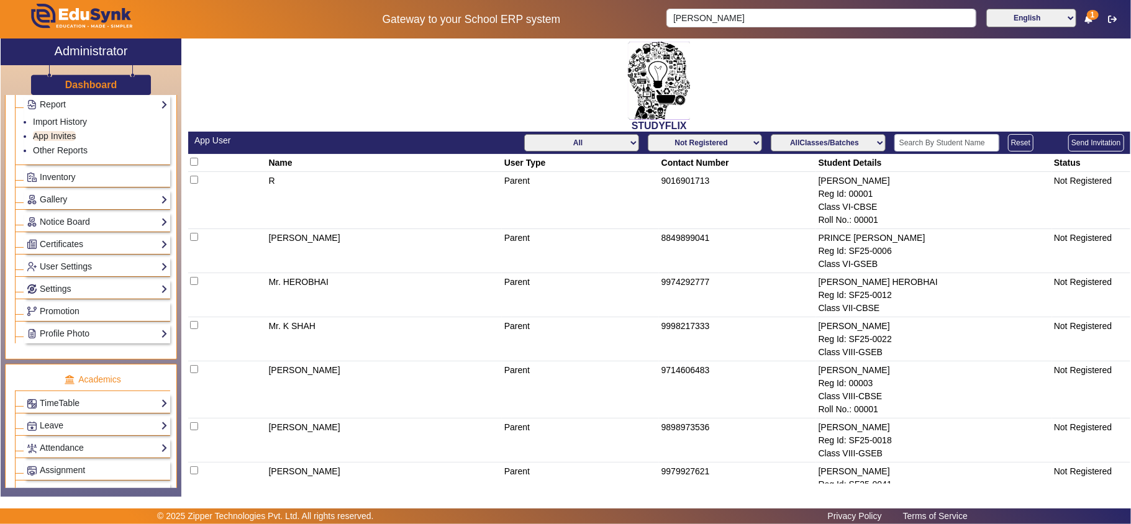
click at [705, 142] on select "Not Registered Registered" at bounding box center [705, 142] width 114 height 17
click at [591, 148] on select "All Teacher Parent Driver Support Staff" at bounding box center [581, 142] width 114 height 17
click at [524, 134] on select "All Teacher Parent Driver Support Staff" at bounding box center [581, 142] width 114 height 17
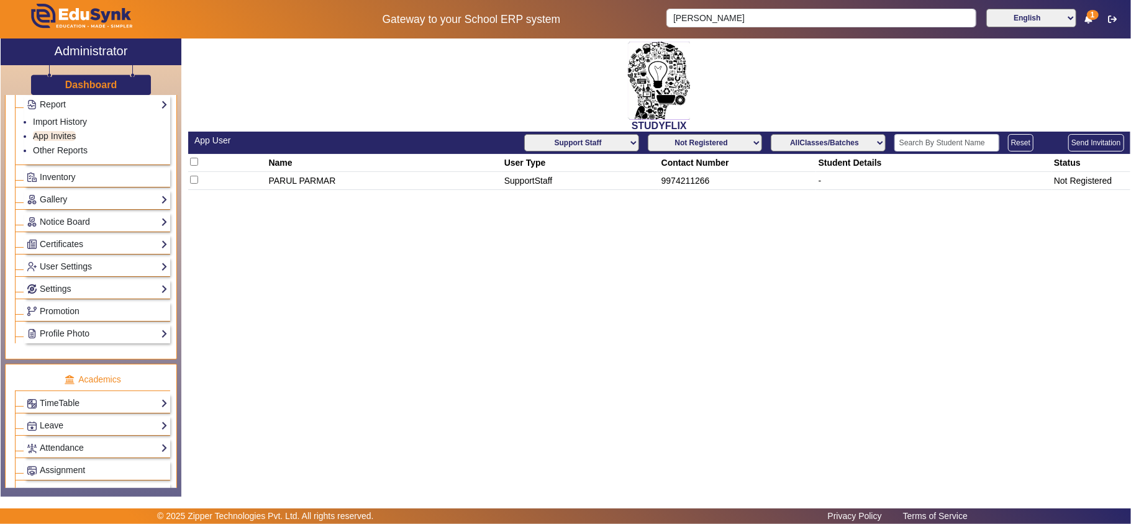
click at [618, 139] on select "All Teacher Parent Driver Support Staff" at bounding box center [581, 142] width 114 height 17
select select "All"
click at [524, 134] on select "All Teacher Parent Driver Support Staff" at bounding box center [581, 142] width 114 height 17
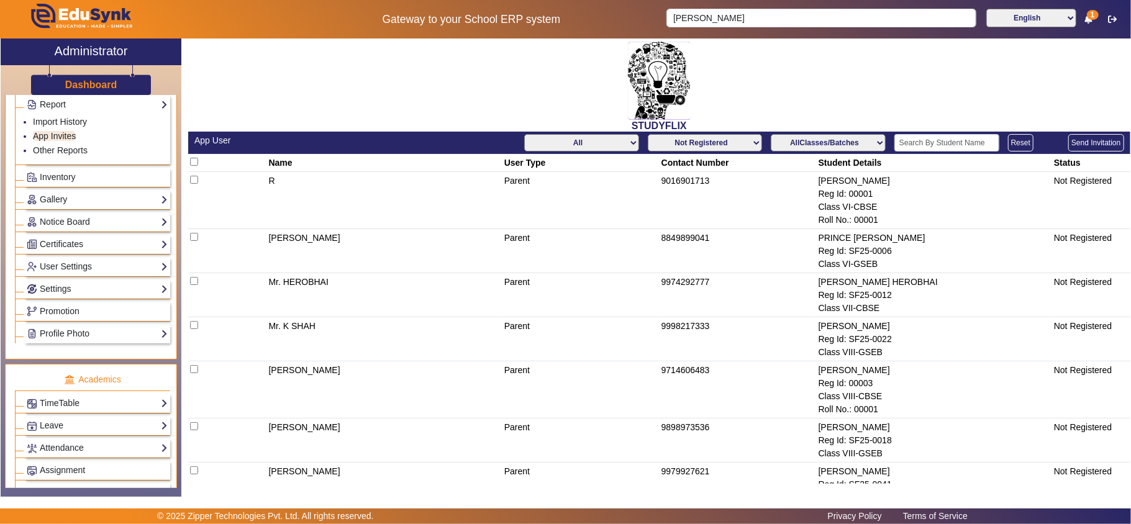
click at [726, 143] on select "Not Registered Registered" at bounding box center [705, 142] width 114 height 17
select select "registered"
click at [648, 134] on select "Not Registered Registered" at bounding box center [705, 142] width 114 height 17
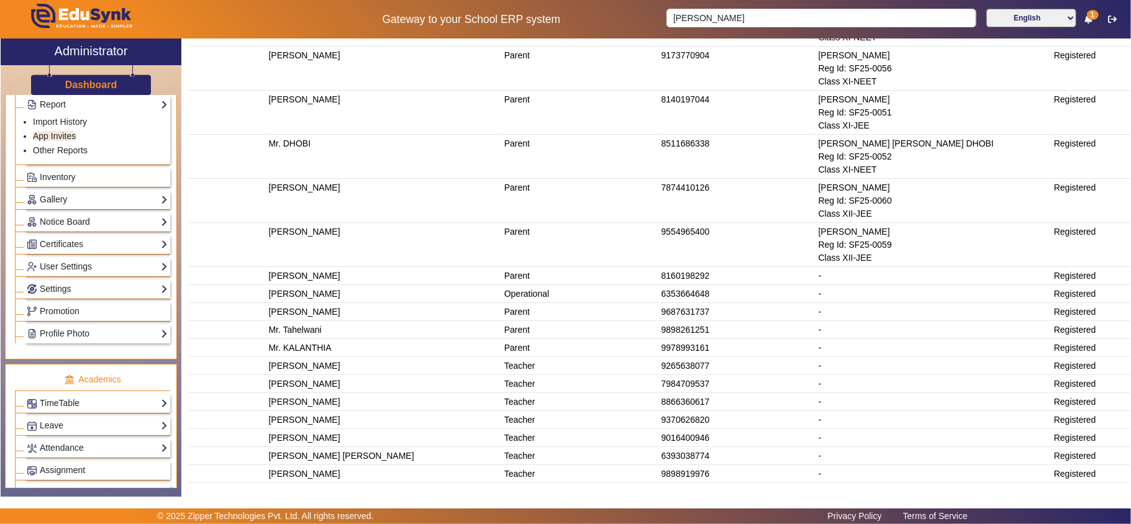
scroll to position [2191, 0]
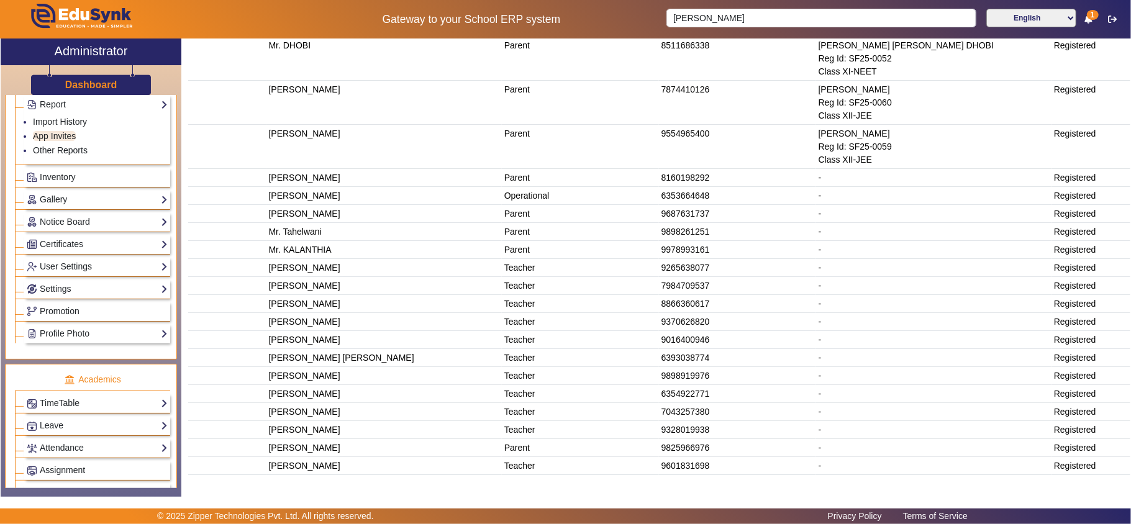
click at [681, 189] on td "6353664648" at bounding box center [737, 196] width 157 height 18
copy td "6353664648"
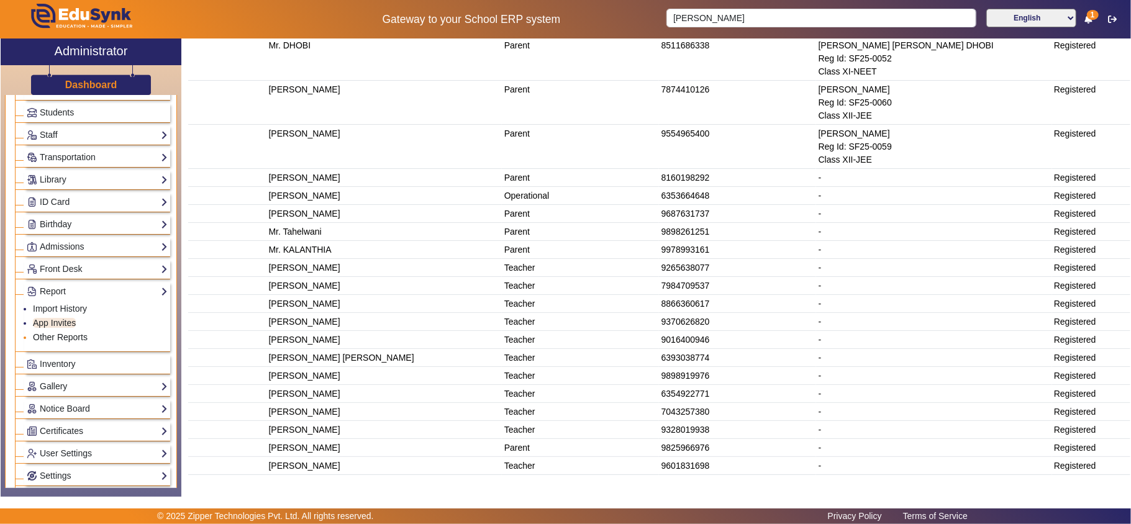
scroll to position [0, 0]
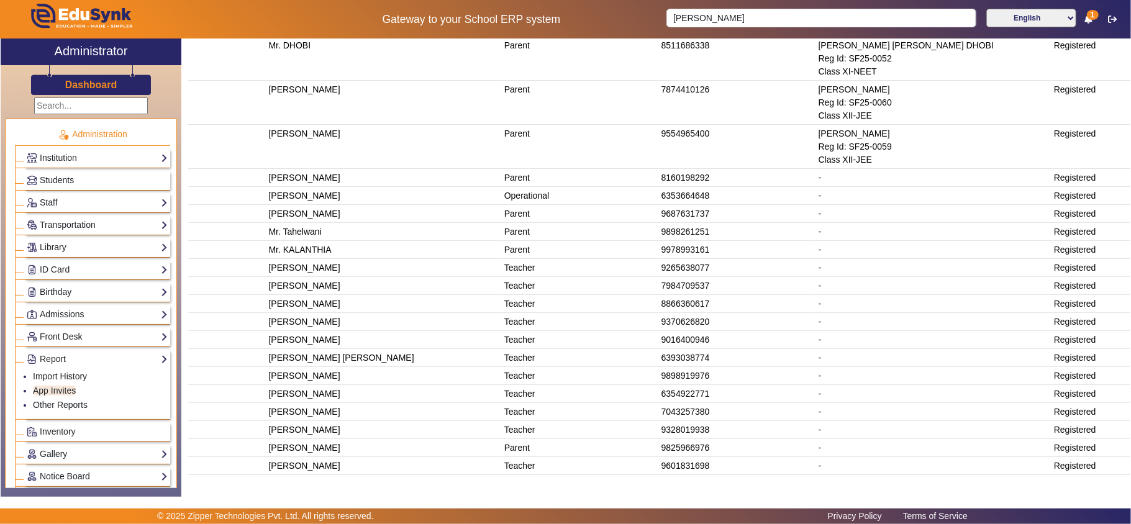
click at [96, 87] on h3 "Dashboard" at bounding box center [91, 85] width 52 height 12
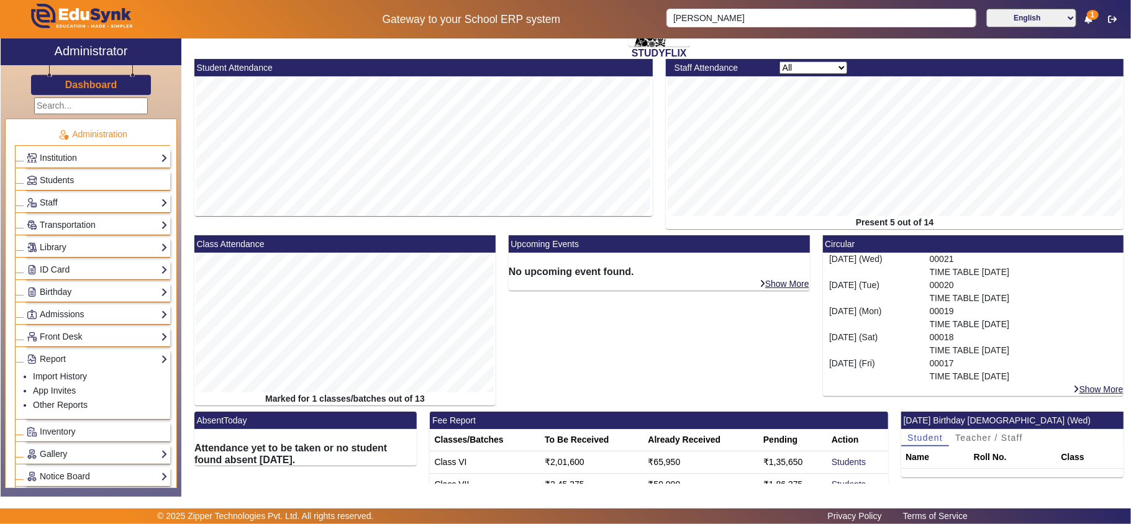
scroll to position [193, 0]
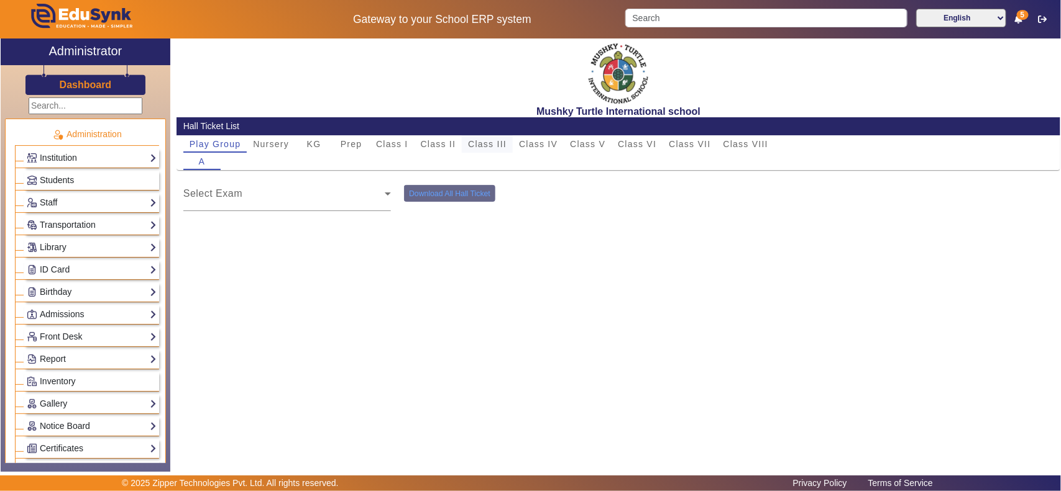
drag, startPoint x: 440, startPoint y: 140, endPoint x: 476, endPoint y: 143, distance: 36.1
click at [441, 140] on span "Class II" at bounding box center [438, 144] width 35 height 9
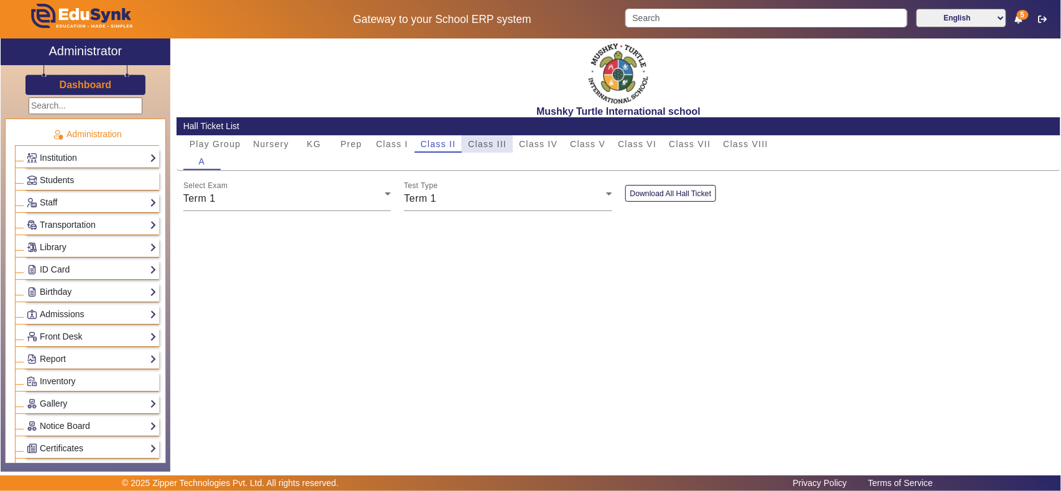
click at [494, 142] on span "Class III" at bounding box center [487, 144] width 39 height 9
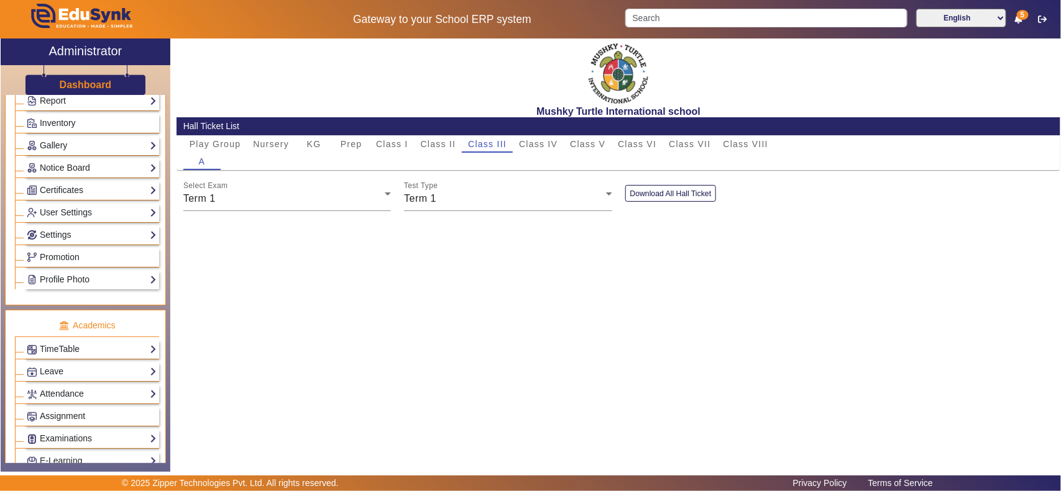
scroll to position [388, 0]
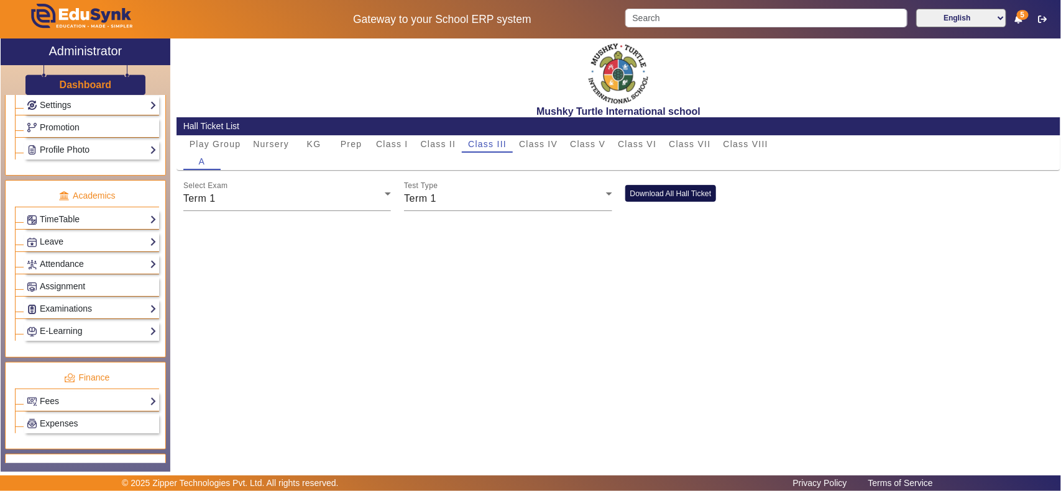
click at [654, 194] on button "Download All Hall Ticket" at bounding box center [670, 193] width 91 height 17
click at [73, 316] on link "Examinations" at bounding box center [92, 309] width 130 height 14
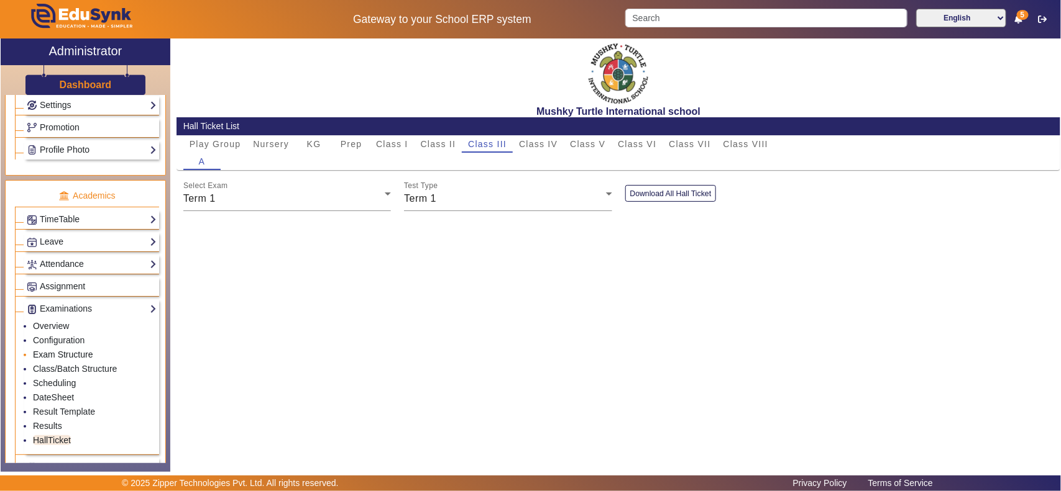
click at [68, 360] on link "Exam Structure" at bounding box center [63, 355] width 60 height 10
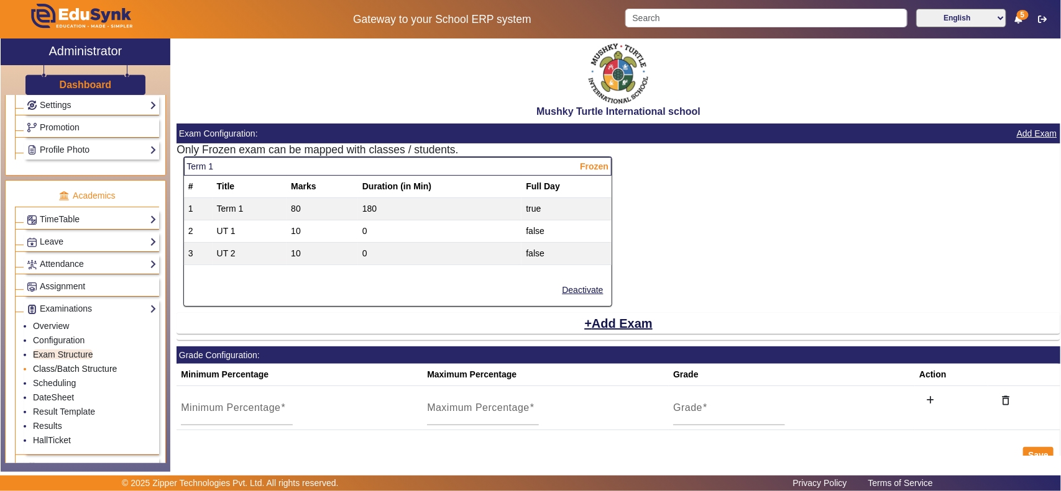
click at [73, 374] on link "Class/Batch Structure" at bounding box center [75, 369] width 84 height 10
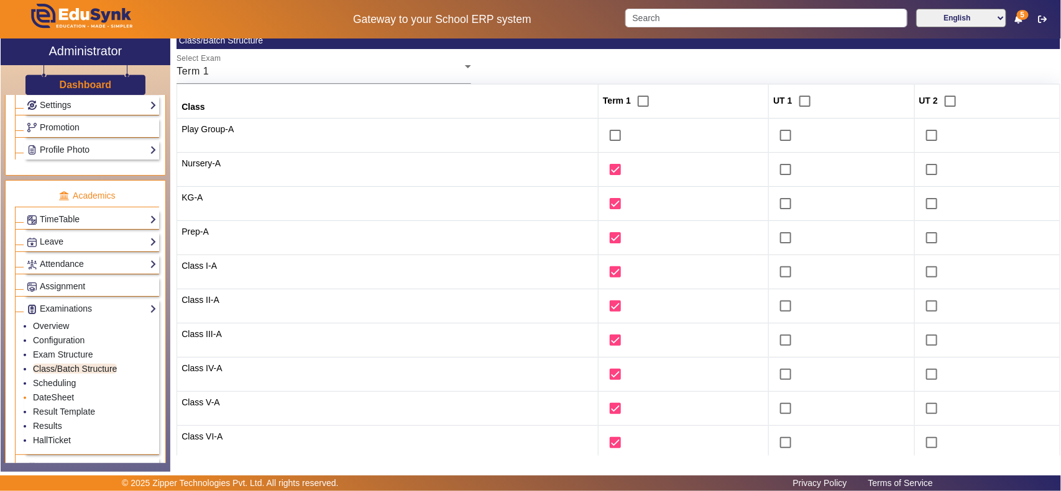
scroll to position [129, 0]
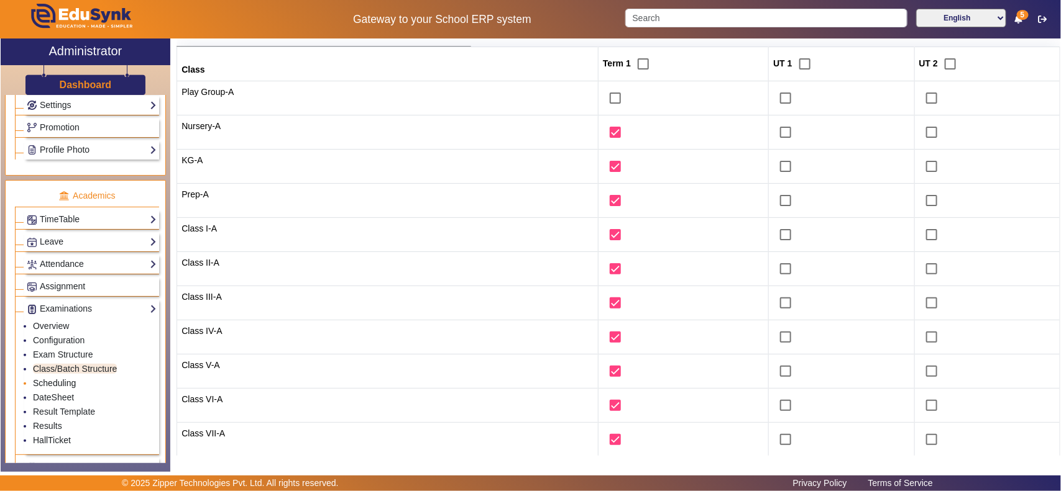
click at [64, 388] on link "Scheduling" at bounding box center [54, 383] width 43 height 10
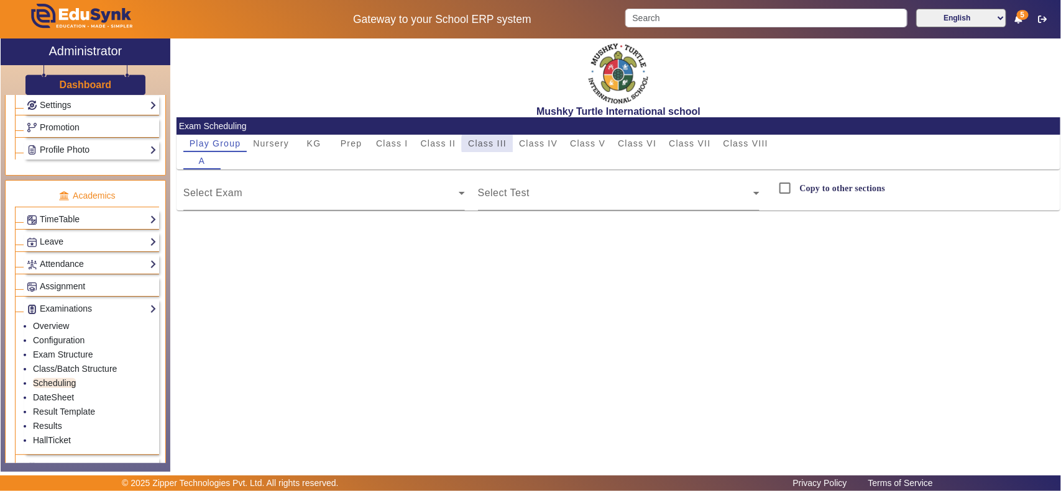
click at [490, 144] on span "Class III" at bounding box center [487, 143] width 39 height 9
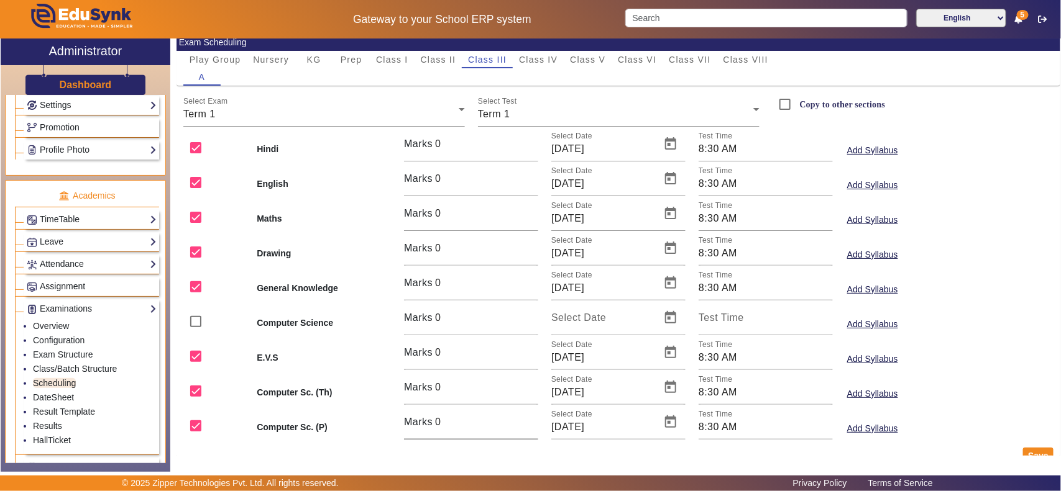
scroll to position [106, 0]
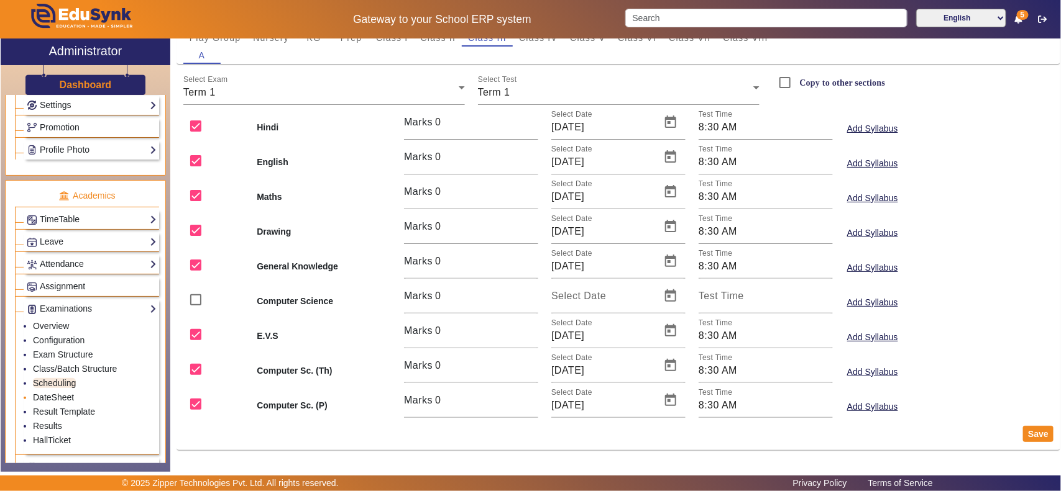
click at [51, 403] on link "DateSheet" at bounding box center [53, 398] width 41 height 10
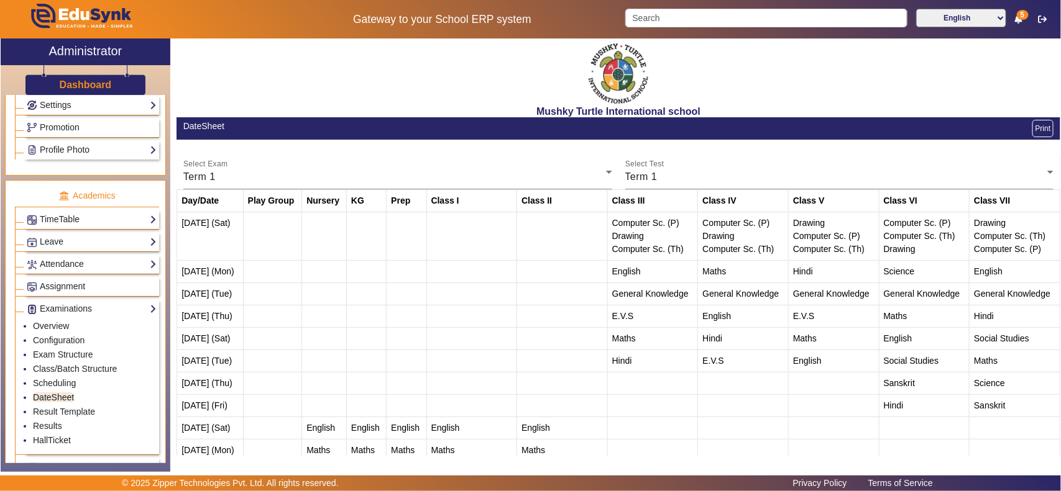
scroll to position [81, 0]
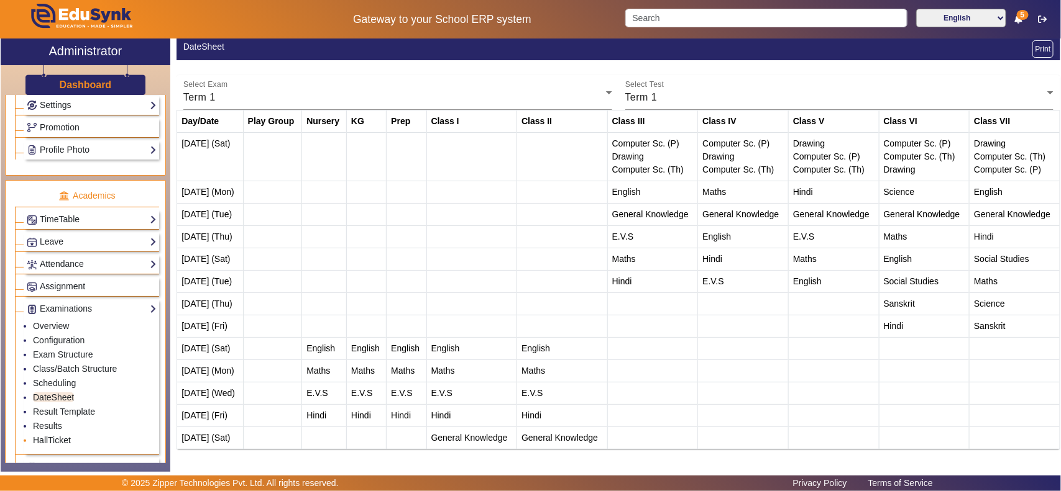
click at [57, 445] on link "HallTicket" at bounding box center [52, 441] width 38 height 10
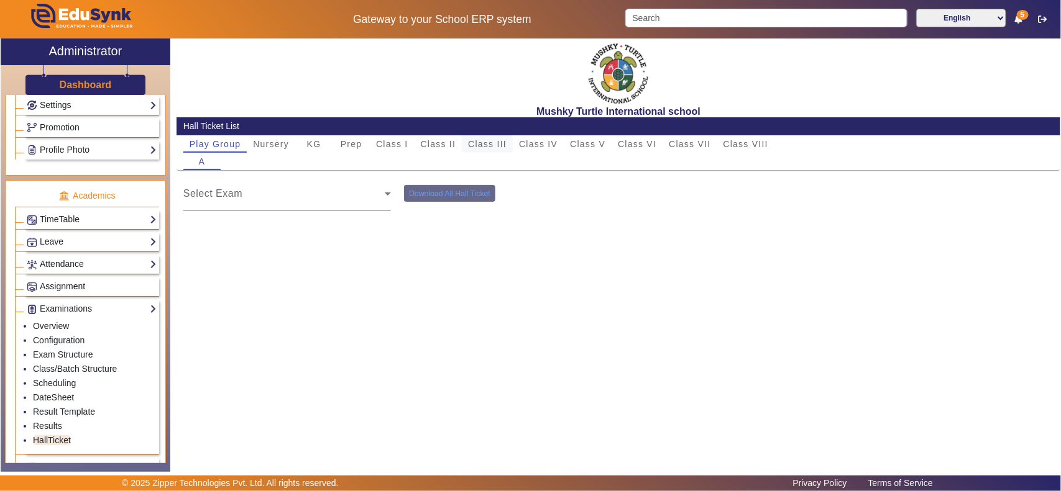
click at [479, 144] on span "Class III" at bounding box center [487, 144] width 39 height 9
click at [553, 140] on span "Class IV" at bounding box center [538, 144] width 39 height 9
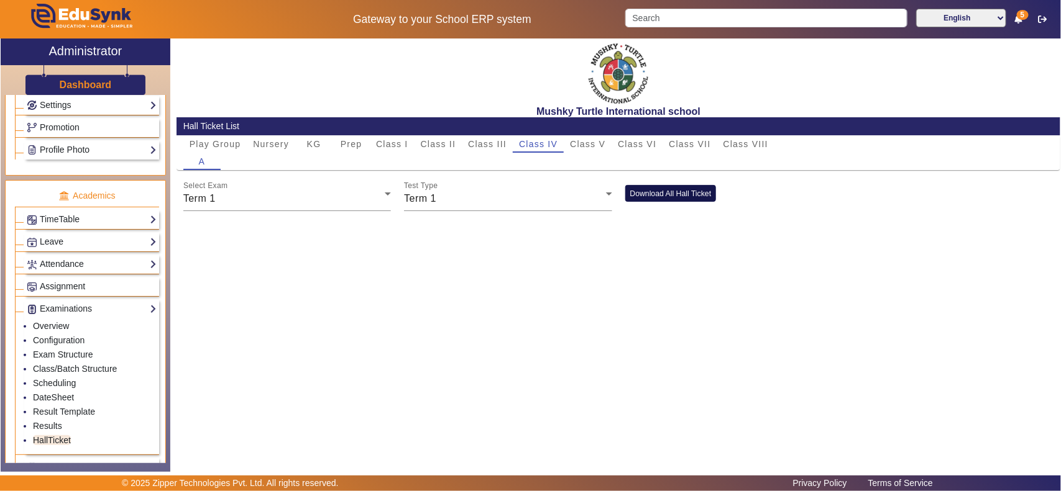
click at [703, 185] on button "Download All Hall Ticket" at bounding box center [670, 193] width 91 height 17
click at [61, 388] on link "Scheduling" at bounding box center [54, 383] width 43 height 10
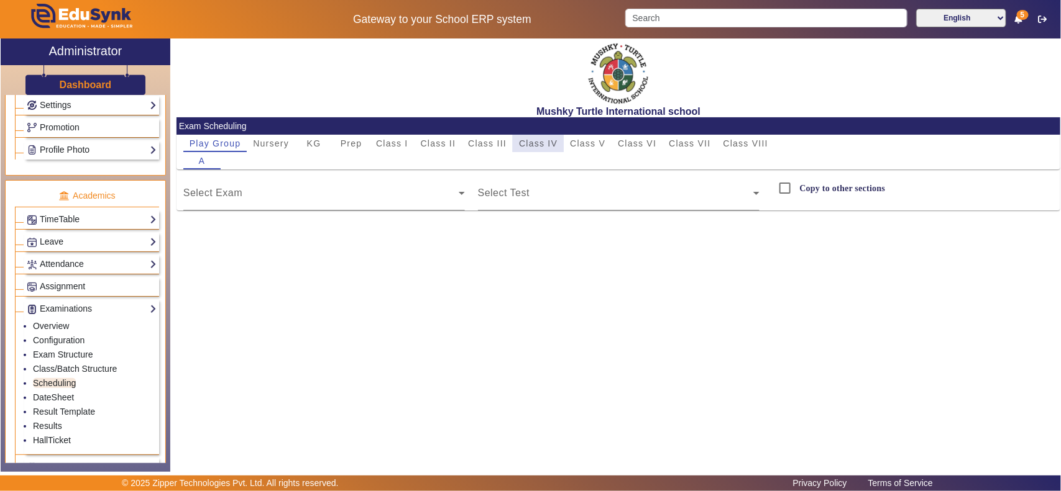
click at [537, 144] on span "Class IV" at bounding box center [538, 143] width 39 height 9
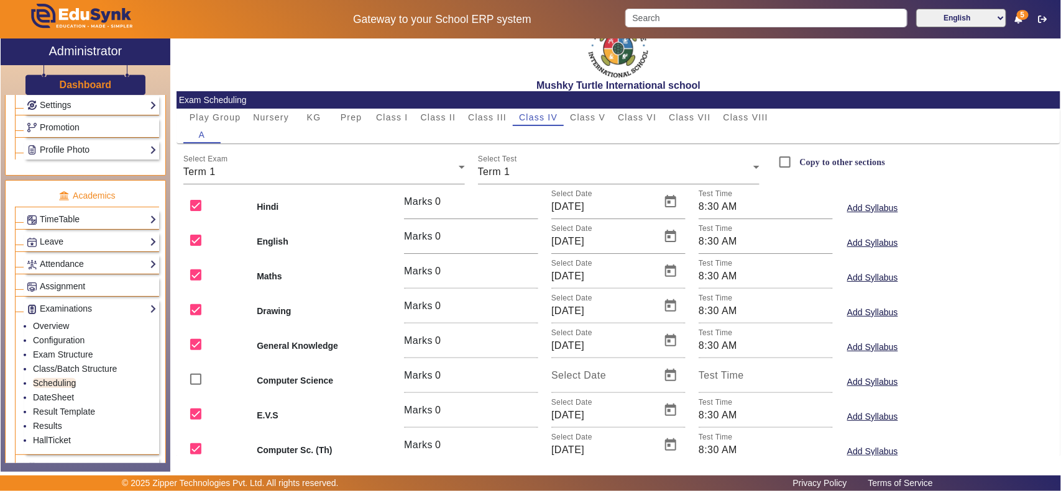
scroll to position [20, 0]
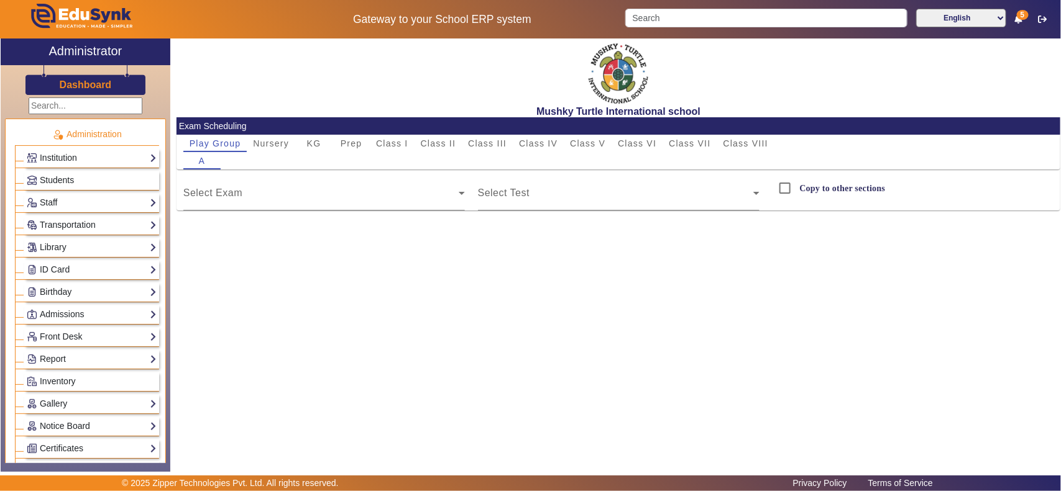
scroll to position [388, 0]
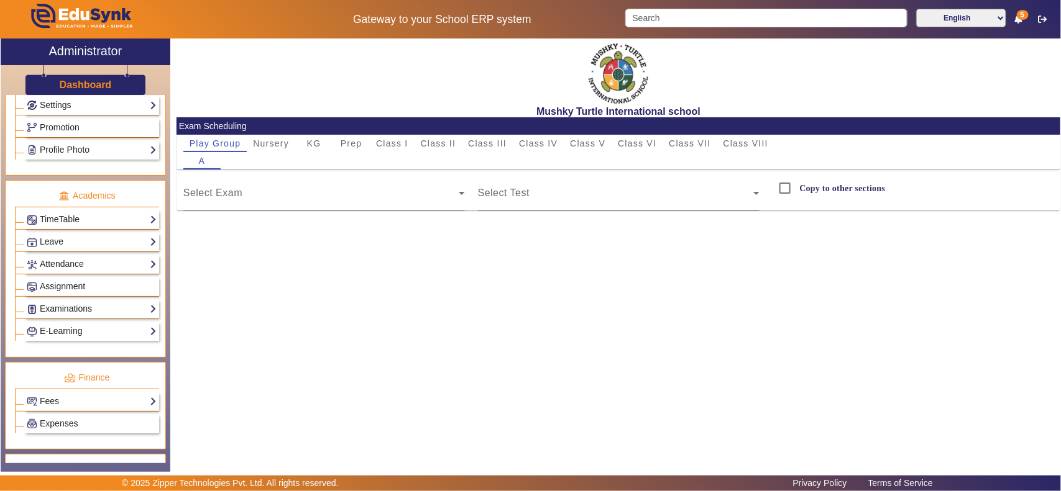
click at [64, 316] on link "Examinations" at bounding box center [92, 309] width 130 height 14
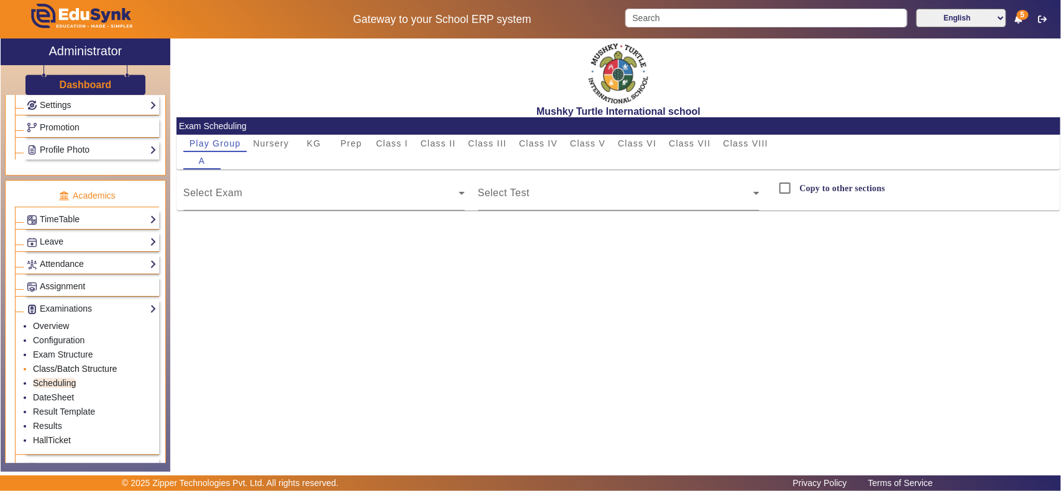
click at [57, 374] on link "Class/Batch Structure" at bounding box center [75, 369] width 84 height 10
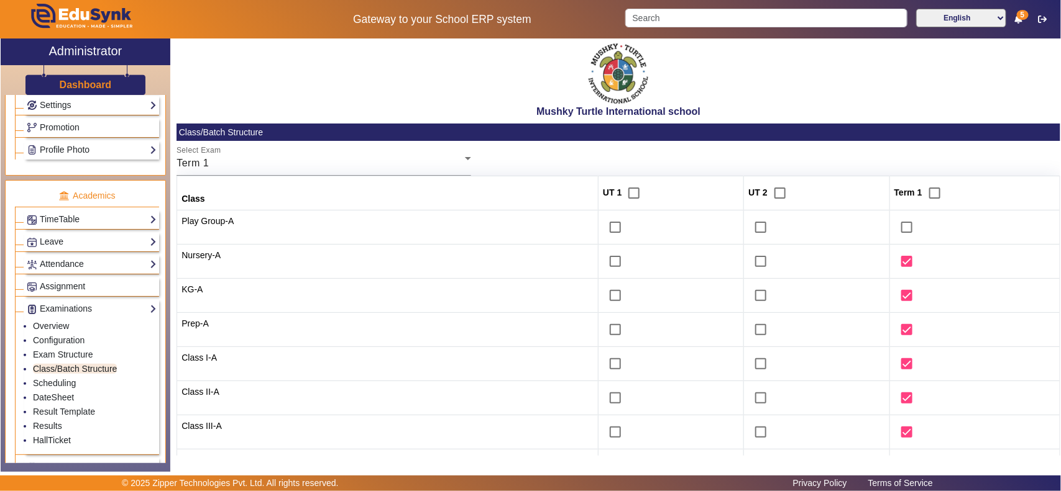
scroll to position [129, 0]
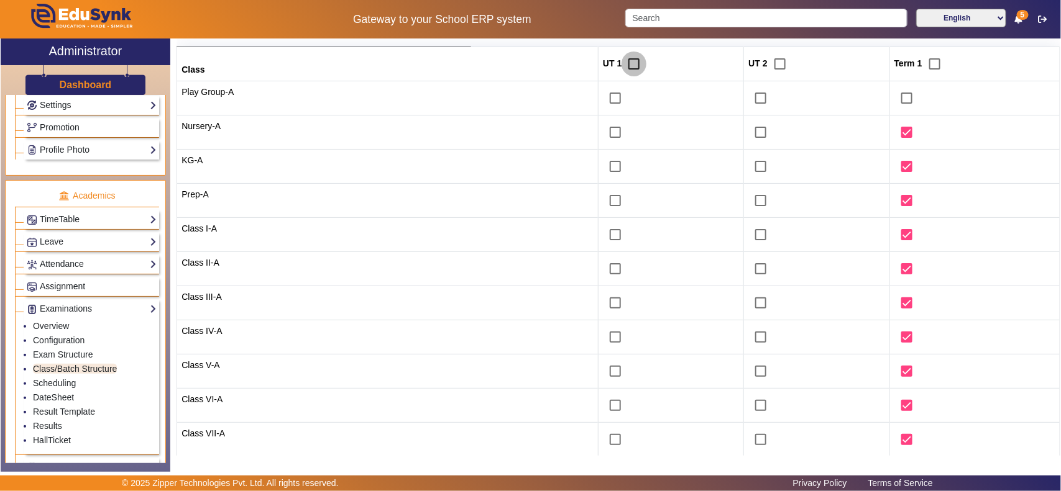
click at [622, 62] on input "checkbox" at bounding box center [633, 64] width 25 height 25
checkbox input "true"
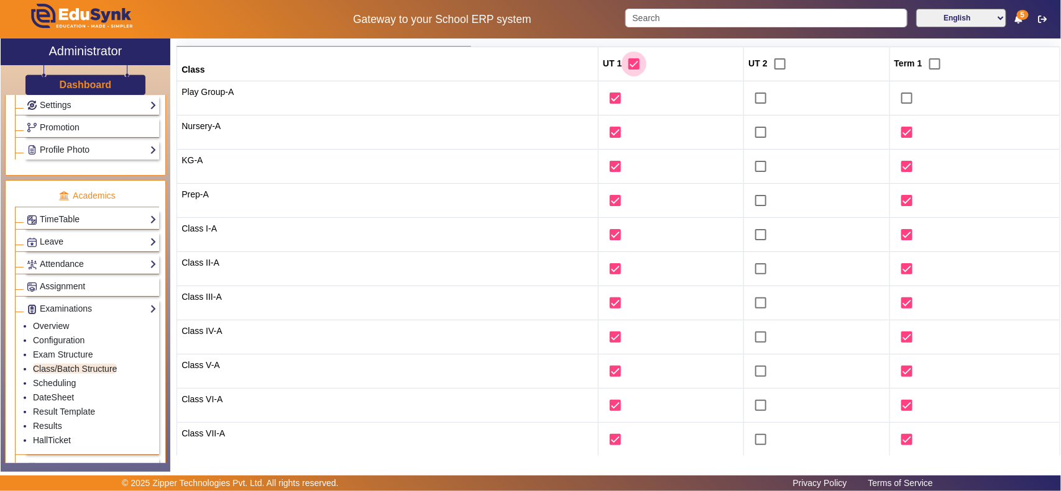
checkbox input "true"
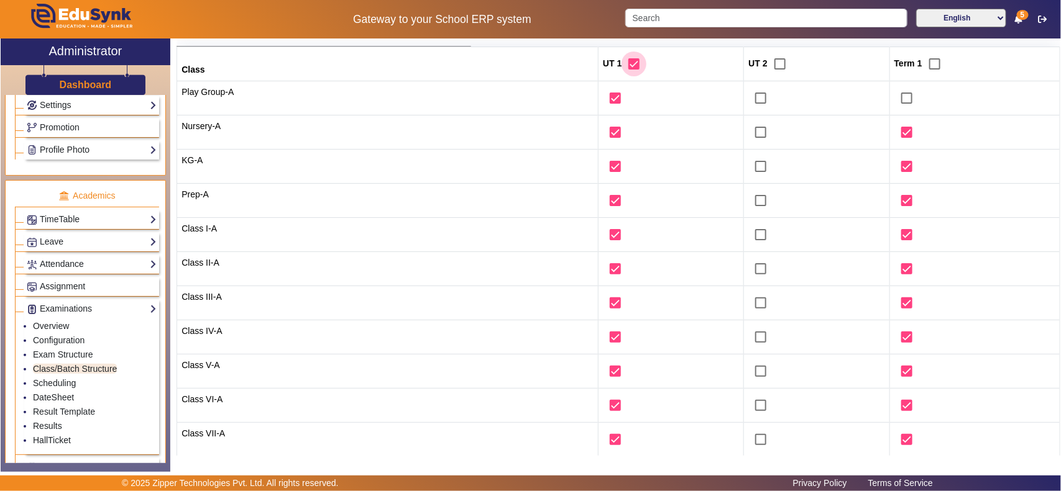
checkbox input "true"
click at [604, 101] on input "checkbox" at bounding box center [615, 98] width 25 height 25
checkbox input "false"
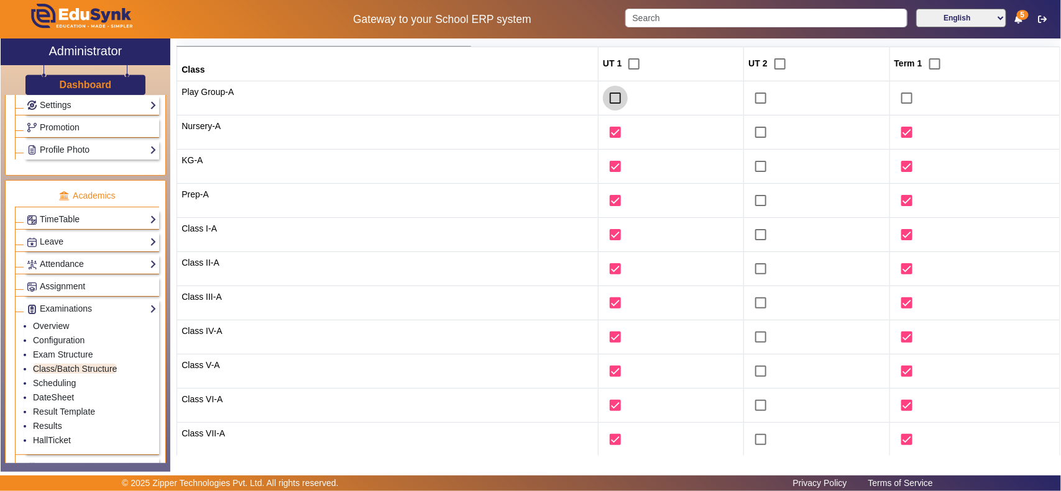
checkbox input "false"
click at [610, 132] on input "checkbox" at bounding box center [615, 132] width 25 height 25
checkbox input "false"
click at [609, 166] on input "checkbox" at bounding box center [615, 166] width 25 height 25
checkbox input "false"
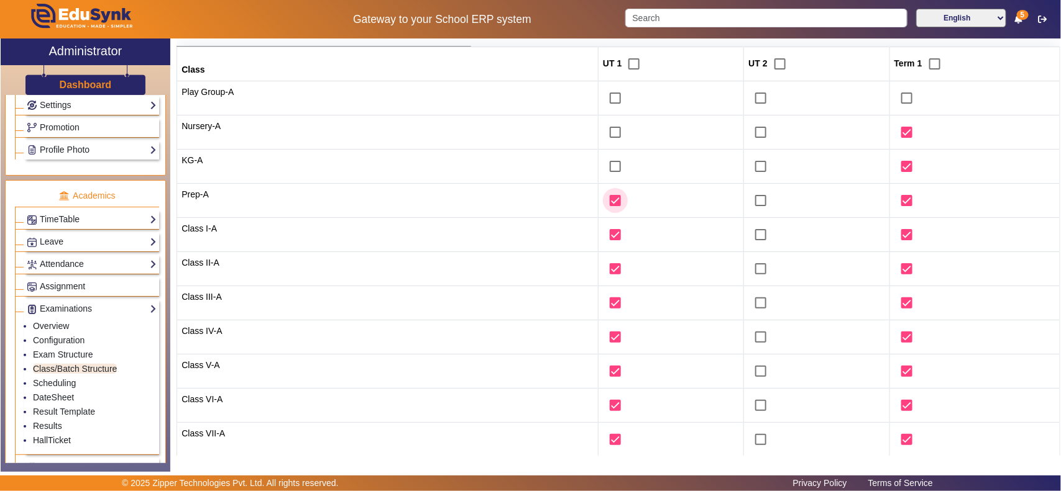
click at [608, 209] on input "checkbox" at bounding box center [615, 200] width 25 height 25
checkbox input "false"
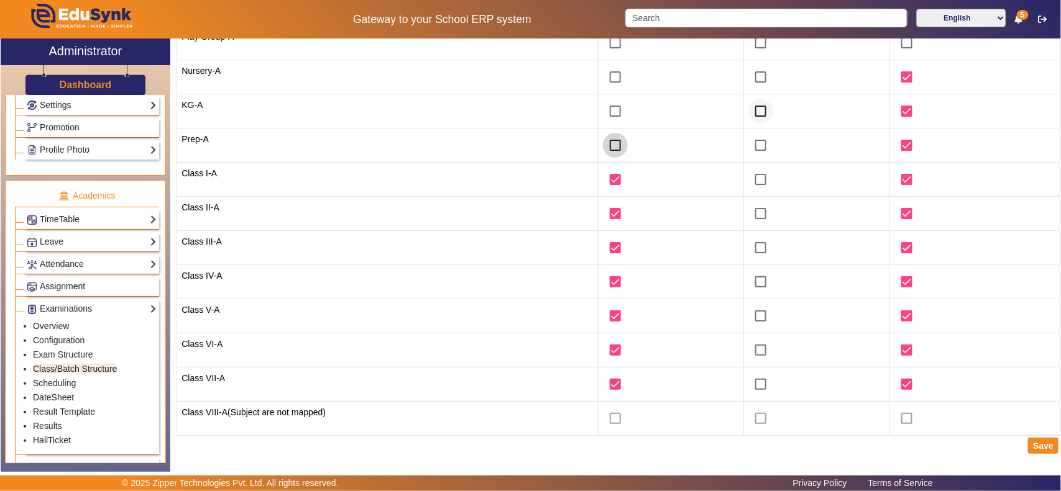
scroll to position [57, 0]
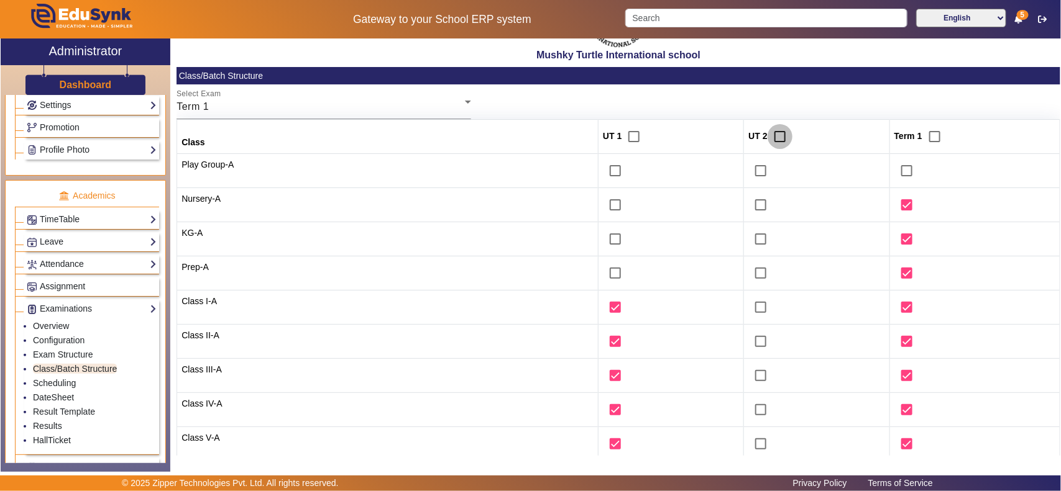
click at [772, 135] on input "checkbox" at bounding box center [779, 136] width 25 height 25
checkbox input "true"
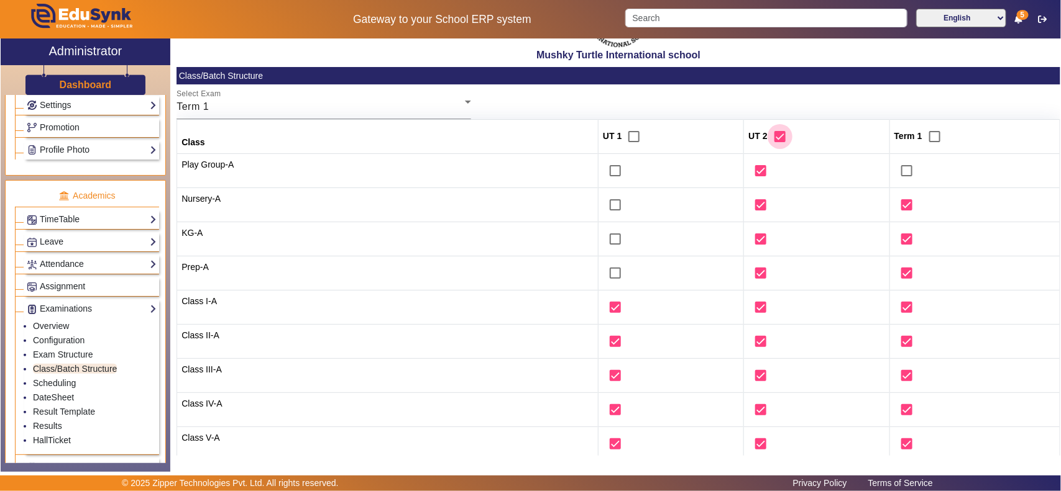
checkbox input "true"
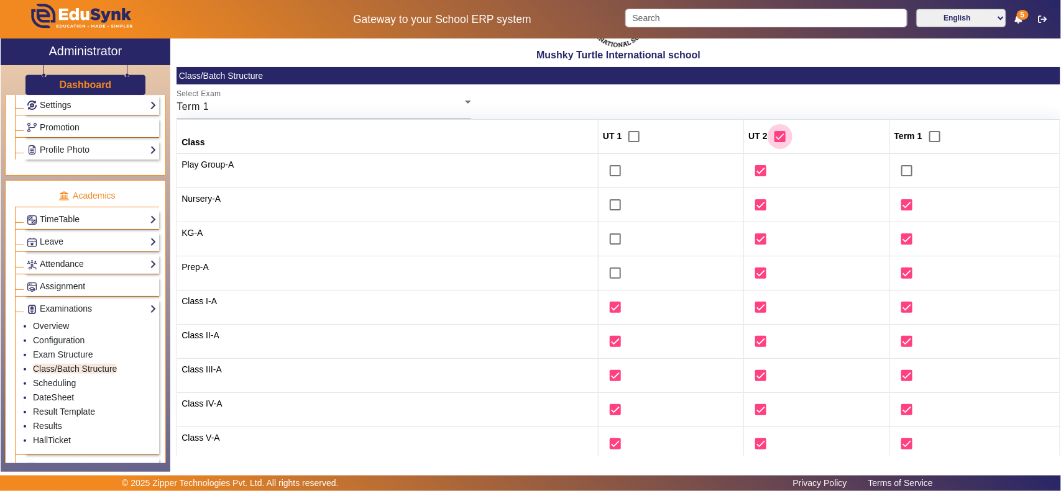
checkbox input "true"
click at [758, 168] on input "checkbox" at bounding box center [760, 170] width 25 height 25
checkbox input "false"
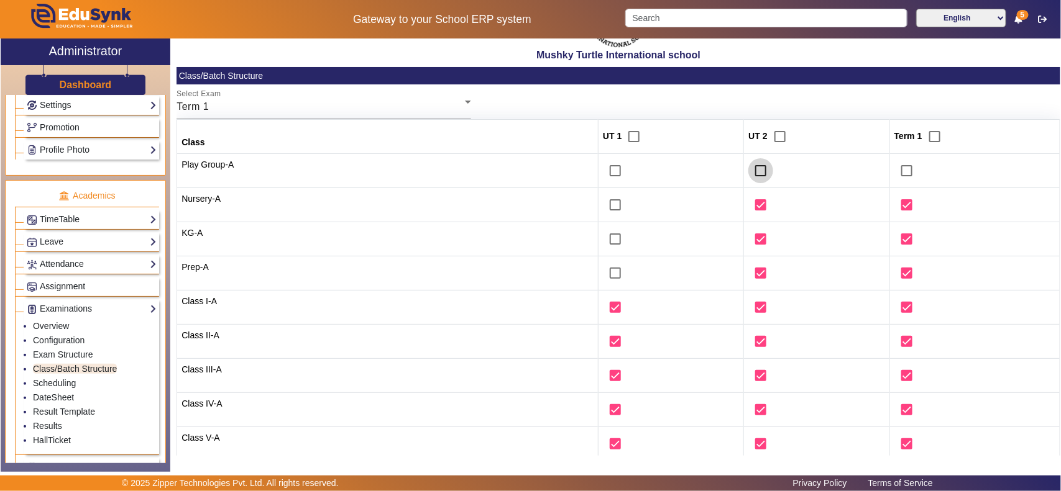
checkbox input "false"
click at [756, 206] on input "checkbox" at bounding box center [760, 205] width 25 height 25
checkbox input "false"
click at [759, 239] on input "checkbox" at bounding box center [760, 239] width 25 height 25
checkbox input "false"
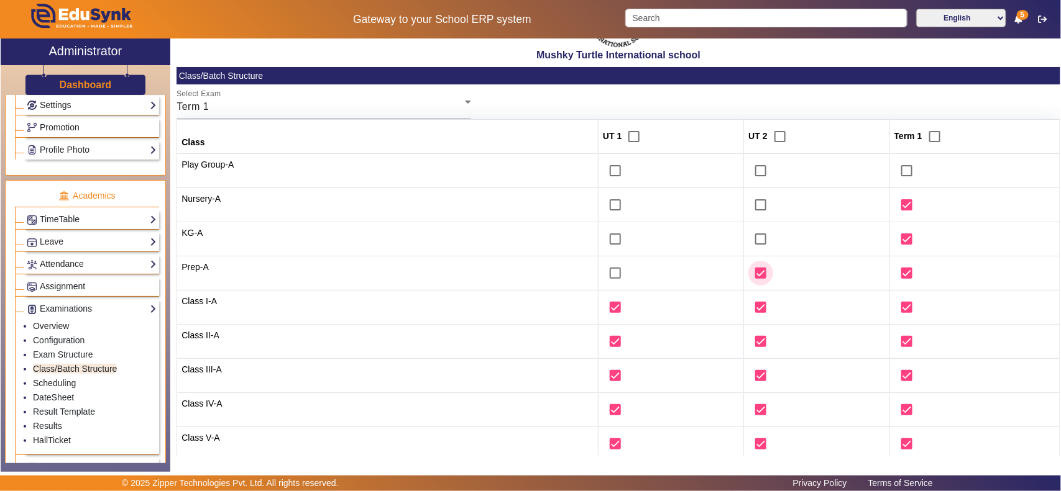
click at [762, 272] on input "checkbox" at bounding box center [760, 273] width 25 height 25
checkbox input "false"
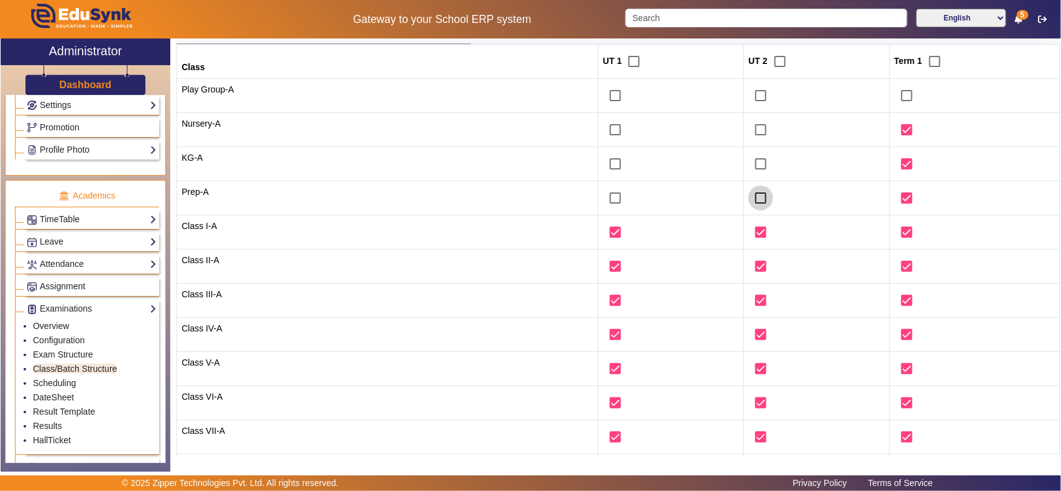
scroll to position [186, 0]
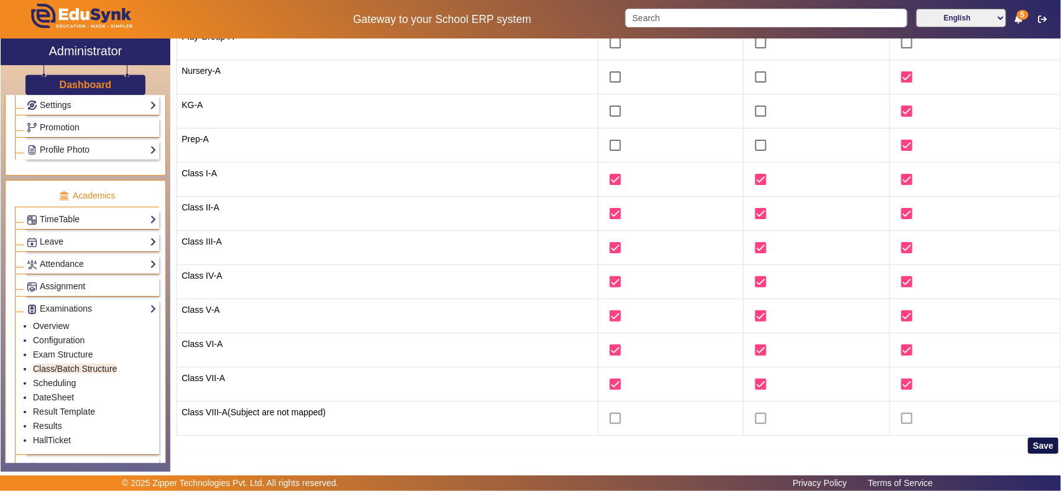
click at [1033, 446] on button "Save" at bounding box center [1043, 446] width 30 height 16
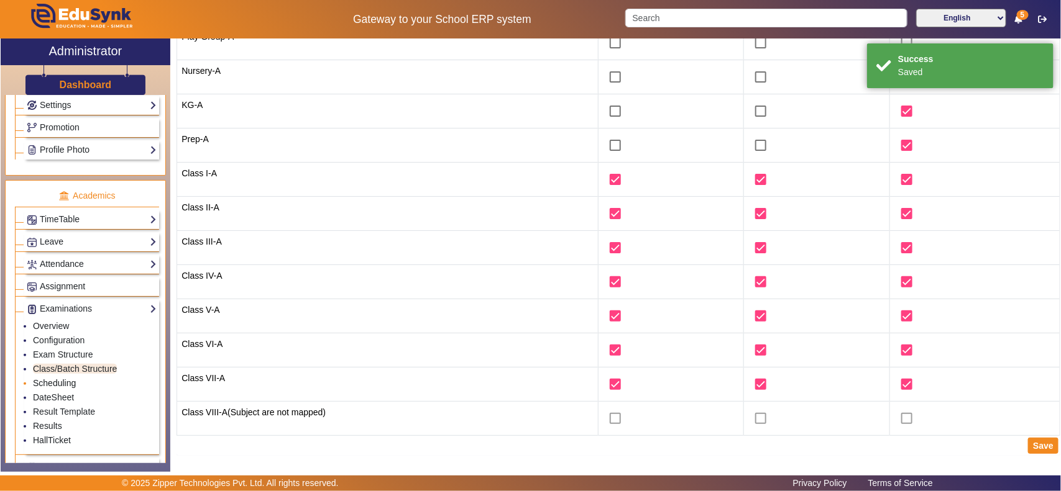
click at [61, 388] on link "Scheduling" at bounding box center [54, 383] width 43 height 10
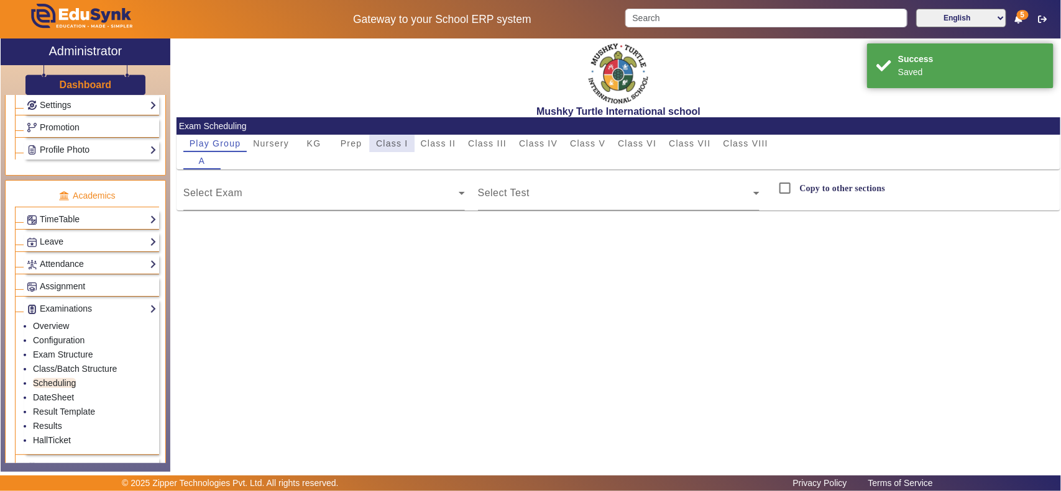
click at [387, 139] on span "Class I" at bounding box center [392, 143] width 32 height 9
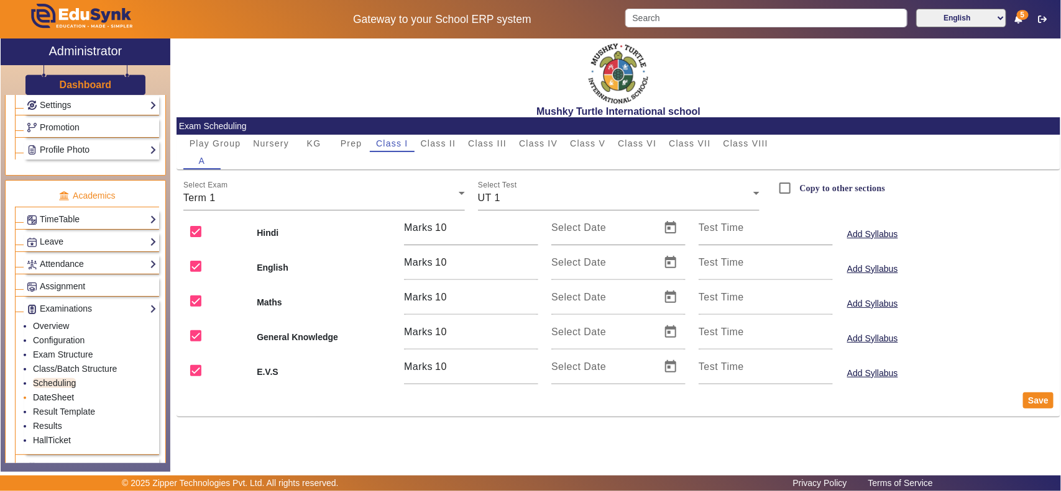
click at [58, 403] on link "DateSheet" at bounding box center [53, 398] width 41 height 10
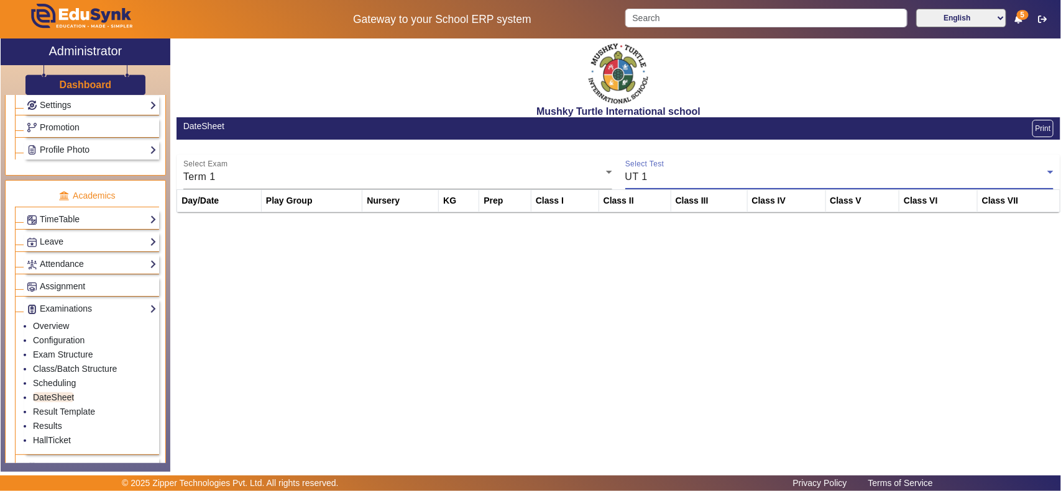
click at [694, 178] on div "UT 1" at bounding box center [836, 177] width 422 height 15
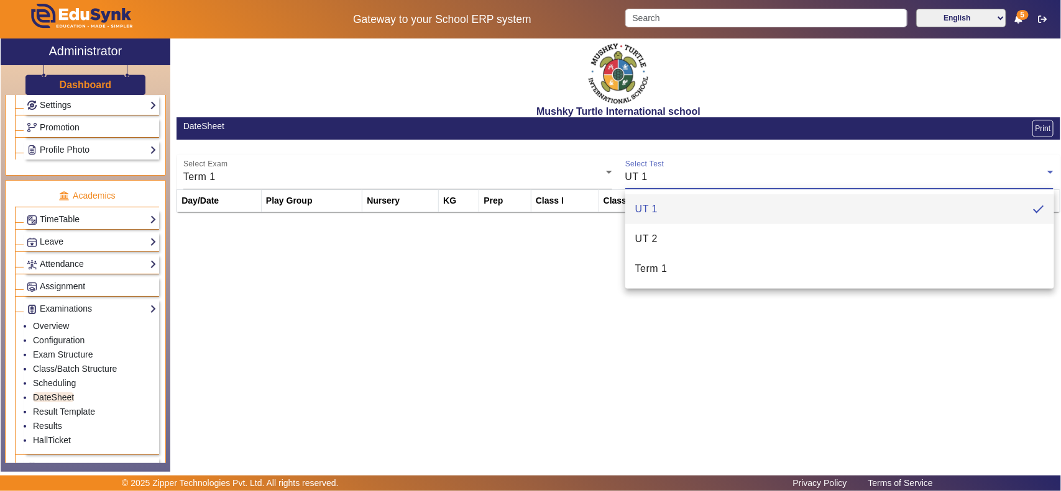
click at [694, 178] on div at bounding box center [530, 245] width 1061 height 491
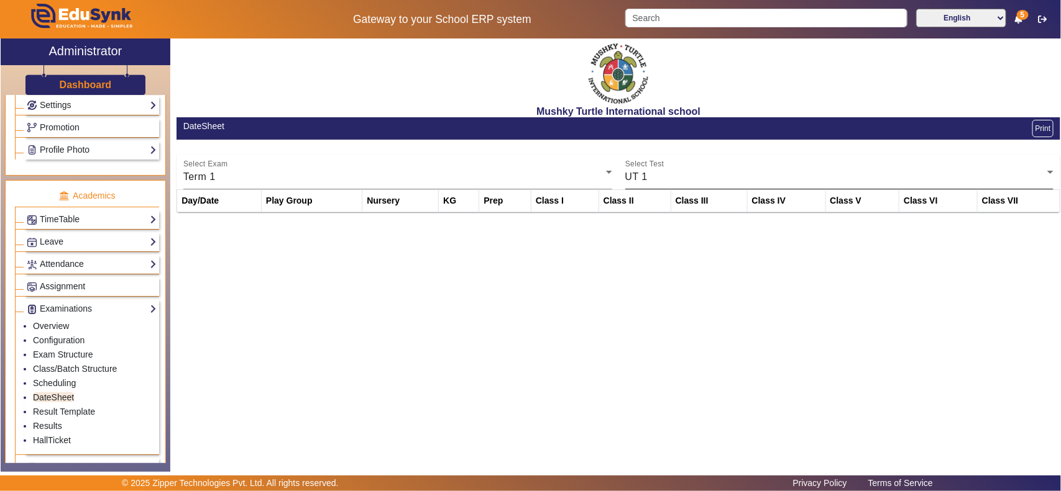
click at [693, 178] on div "UT 1" at bounding box center [836, 177] width 422 height 15
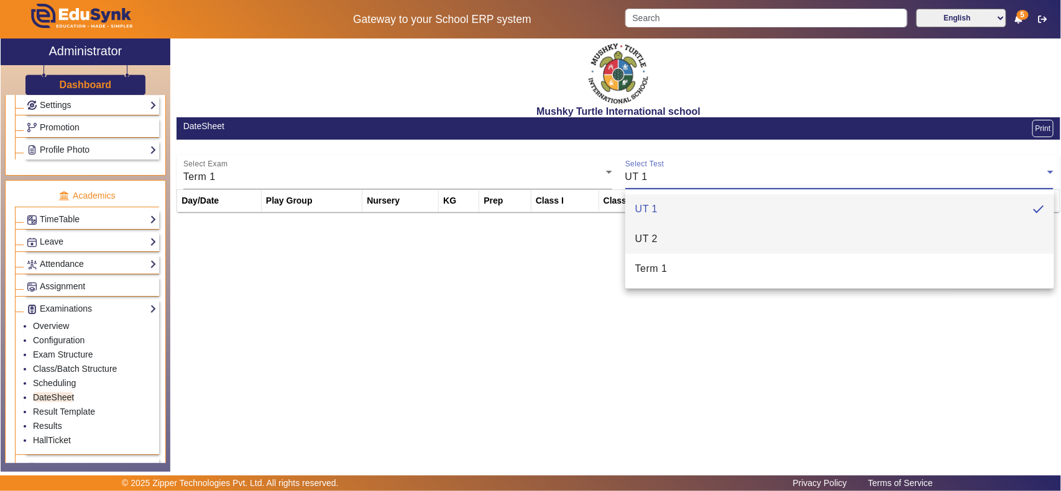
click at [681, 240] on mat-option "UT 2" at bounding box center [839, 239] width 429 height 30
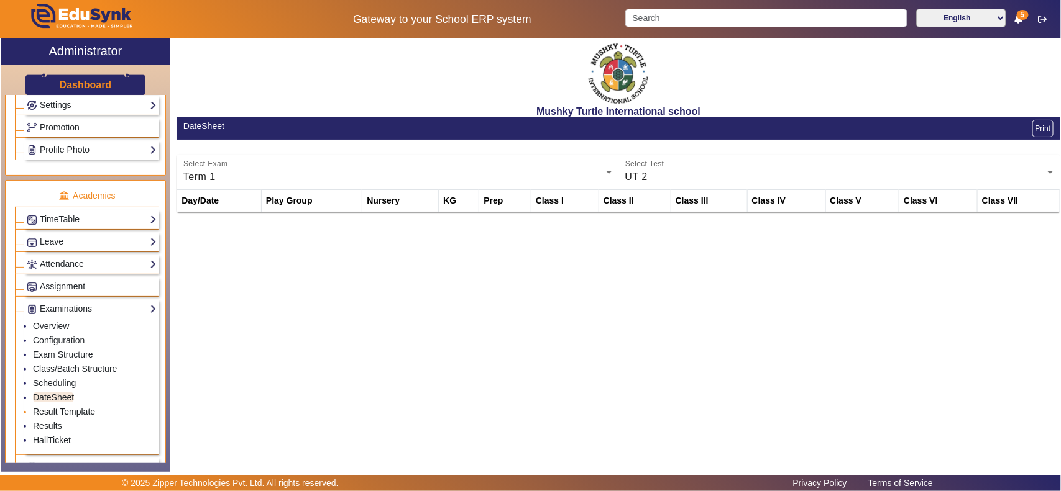
click at [60, 417] on link "Result Template" at bounding box center [64, 412] width 62 height 10
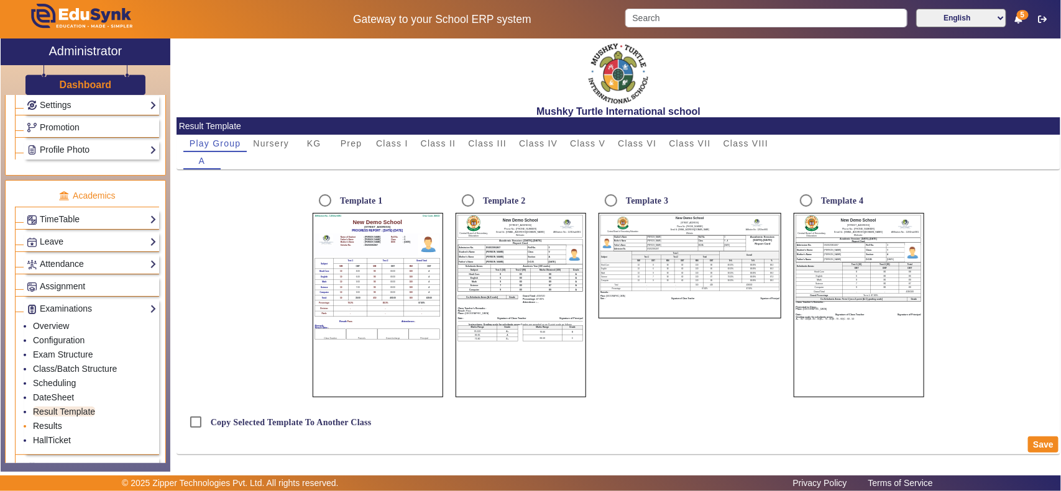
click at [56, 431] on link "Results" at bounding box center [47, 426] width 29 height 10
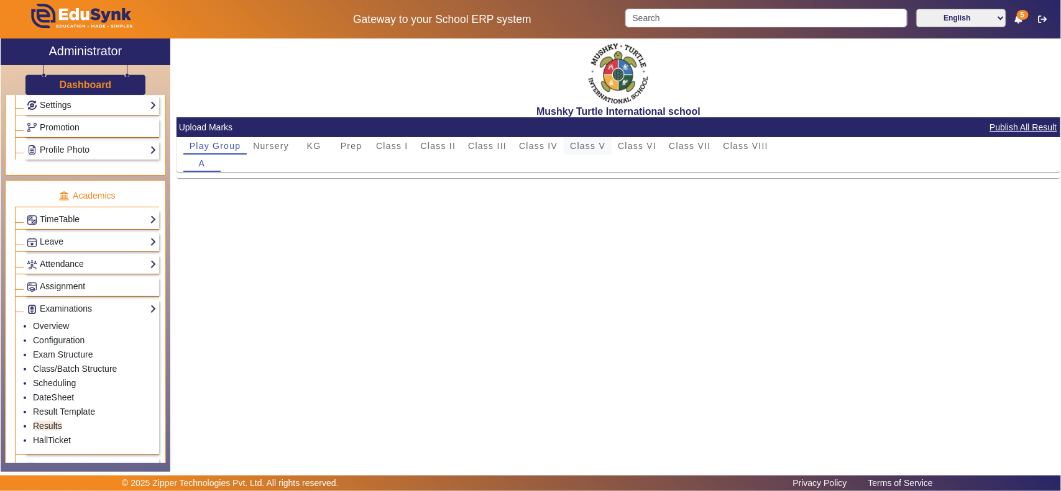
click at [594, 144] on span "Class V" at bounding box center [587, 146] width 35 height 9
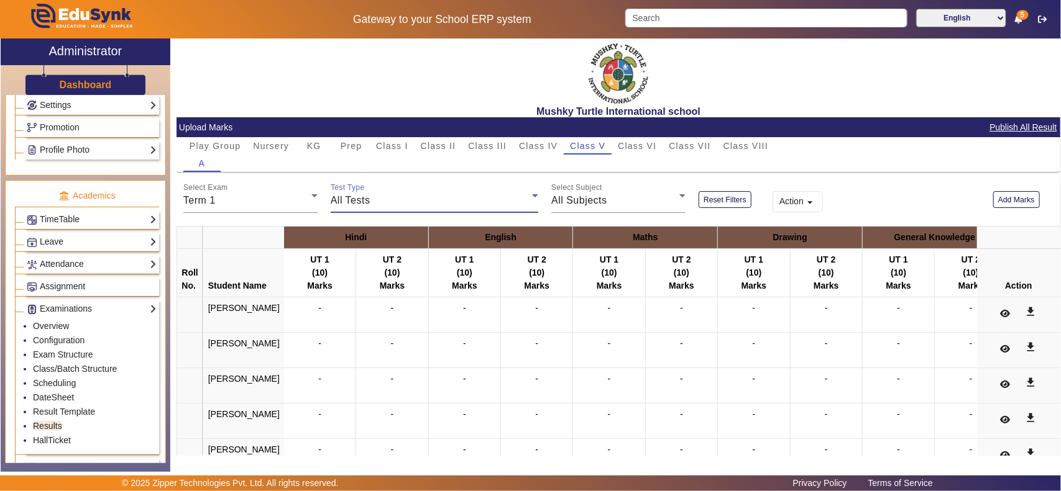
click at [380, 194] on div "All Tests" at bounding box center [431, 200] width 201 height 15
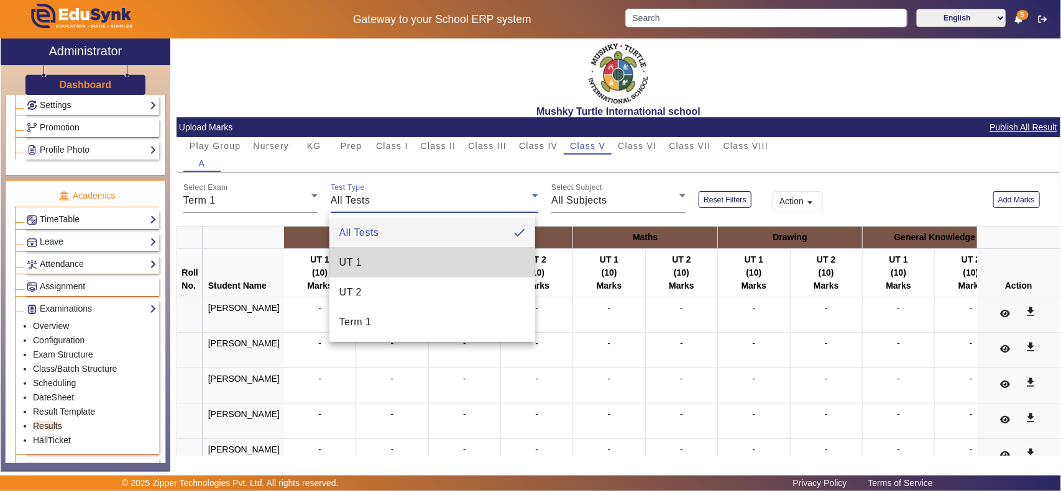
click at [386, 268] on mat-option "UT 1" at bounding box center [432, 263] width 206 height 30
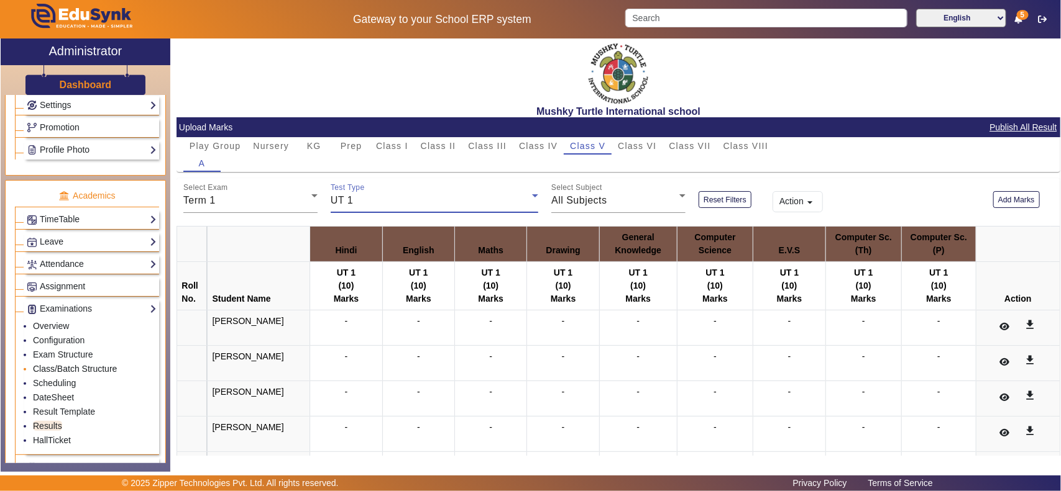
click at [64, 374] on link "Class/Batch Structure" at bounding box center [75, 369] width 84 height 10
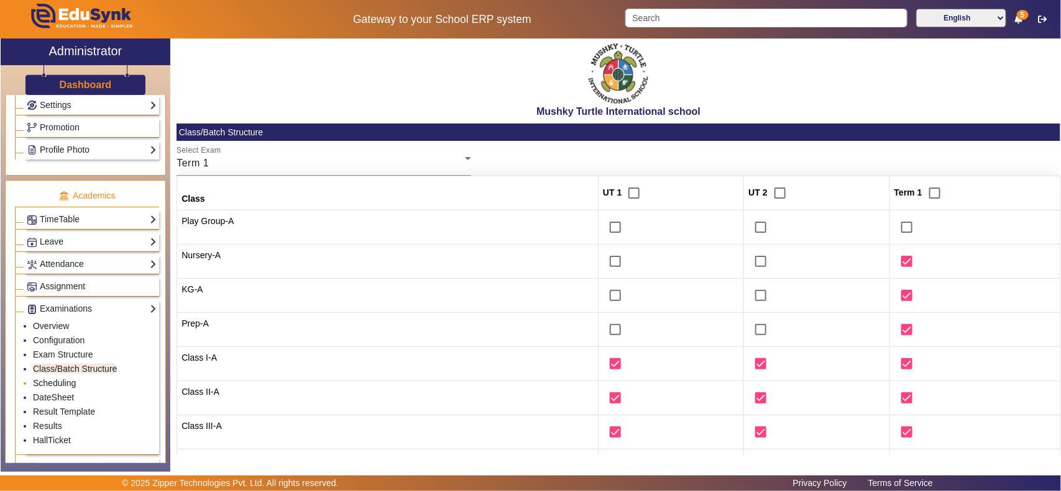
click at [62, 388] on link "Scheduling" at bounding box center [54, 383] width 43 height 10
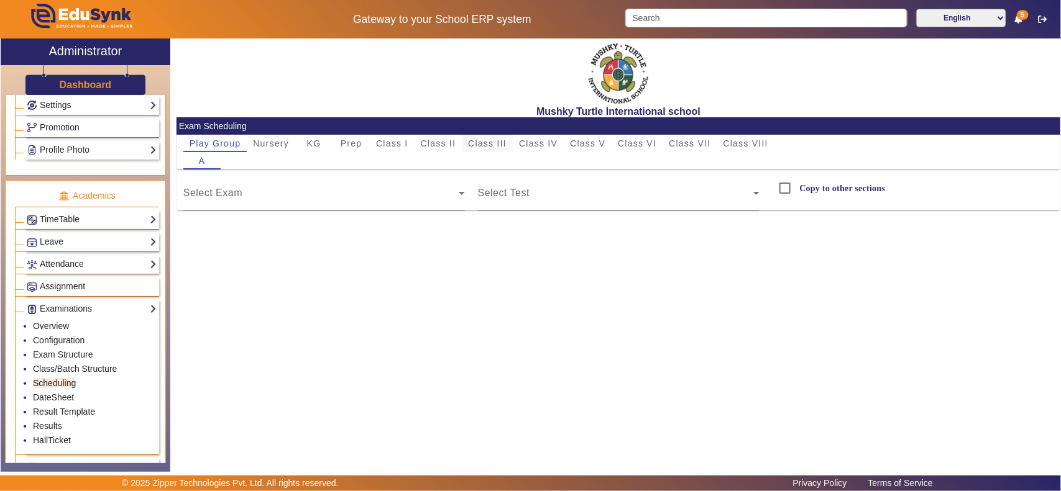
click at [477, 140] on span "Class III" at bounding box center [487, 143] width 39 height 9
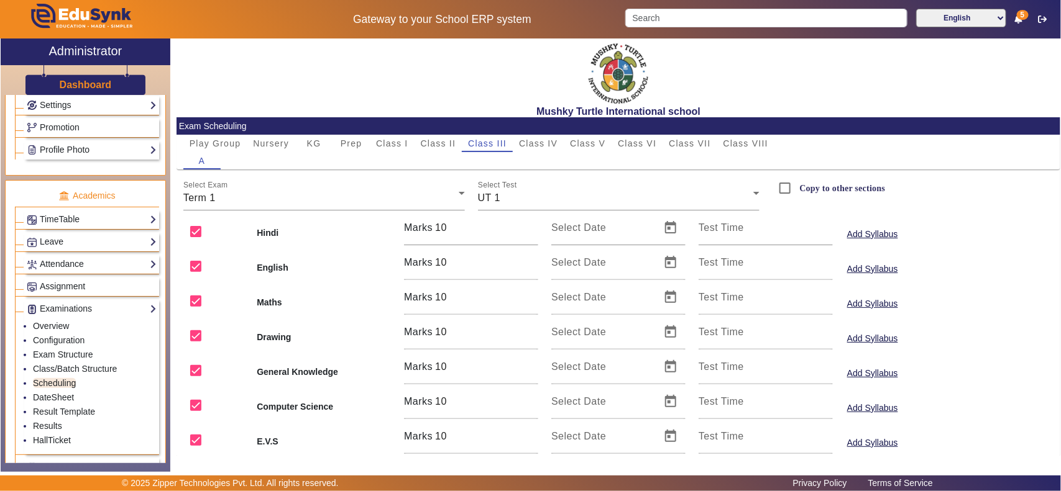
scroll to position [106, 0]
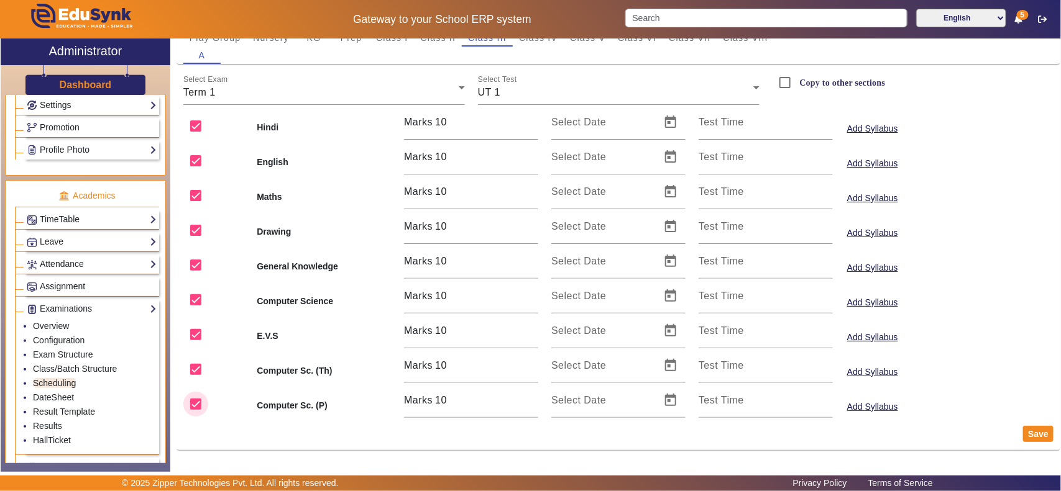
click at [197, 405] on input "checkbox" at bounding box center [195, 404] width 25 height 25
checkbox input "false"
click at [1029, 436] on button "Save" at bounding box center [1038, 434] width 30 height 16
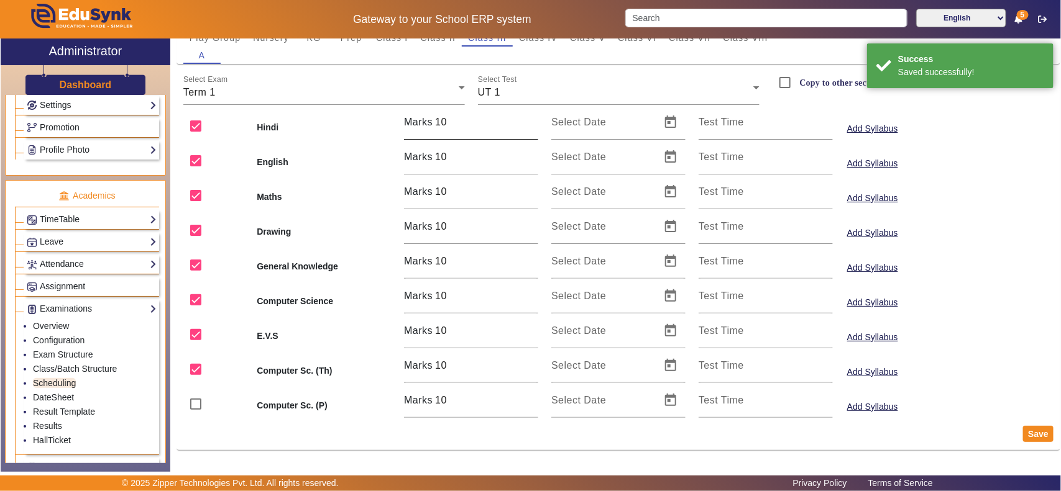
scroll to position [0, 0]
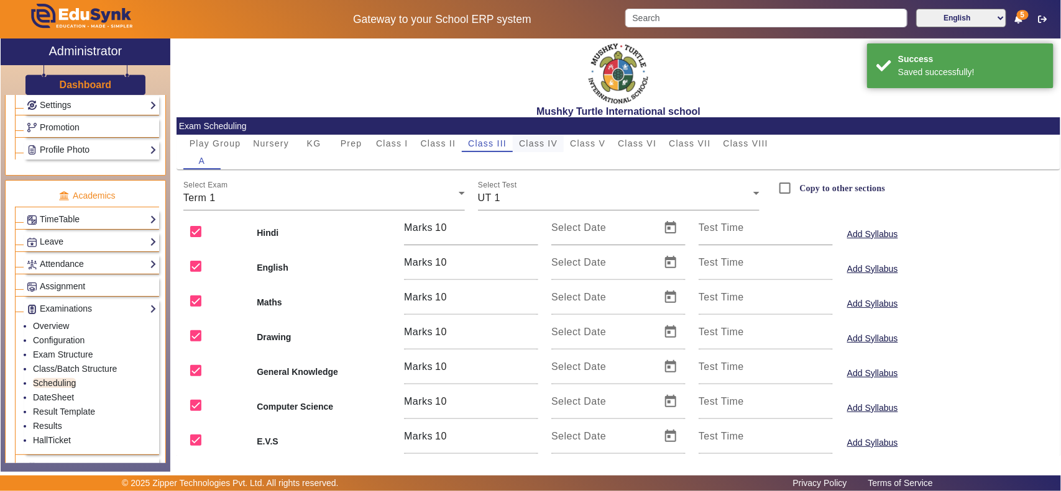
click at [536, 142] on span "Class IV" at bounding box center [538, 143] width 39 height 9
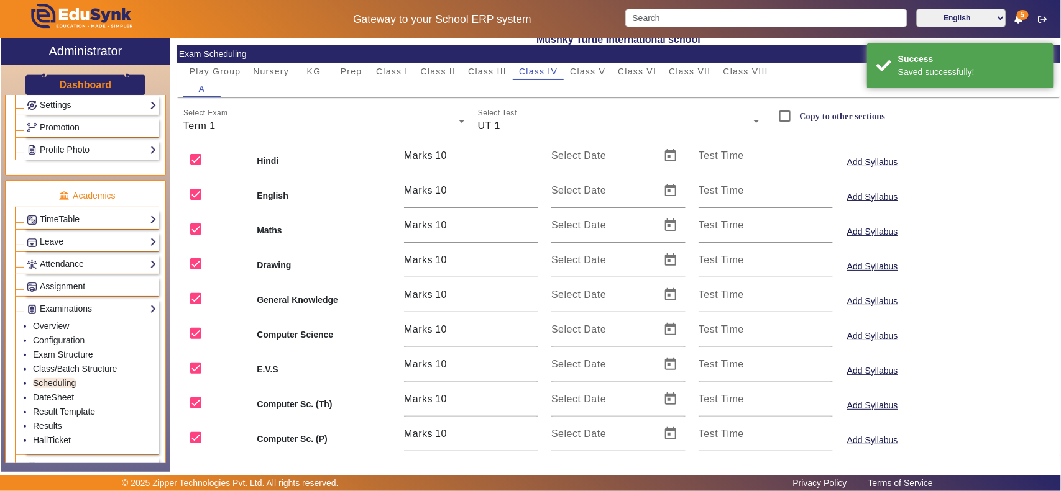
scroll to position [106, 0]
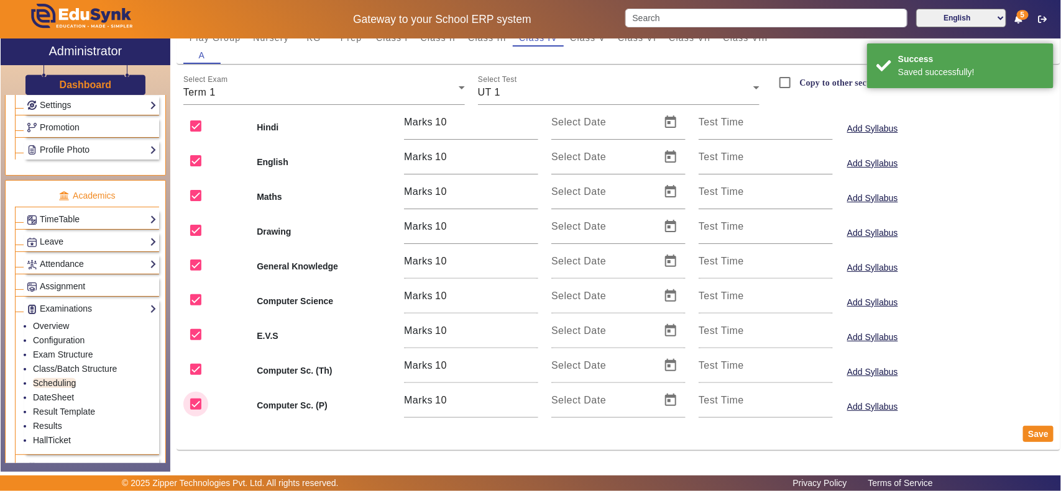
click at [196, 405] on input "checkbox" at bounding box center [195, 404] width 25 height 25
checkbox input "false"
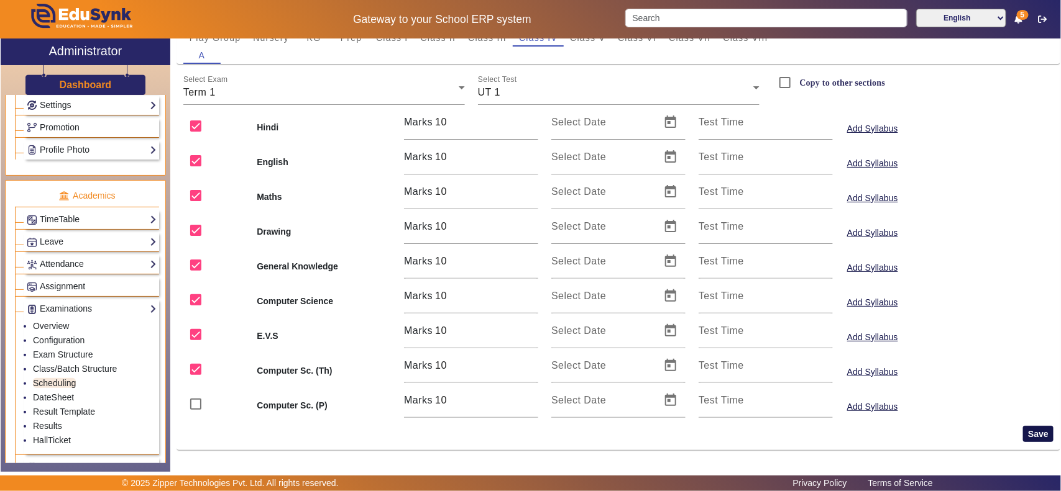
click at [1029, 431] on button "Save" at bounding box center [1038, 434] width 30 height 16
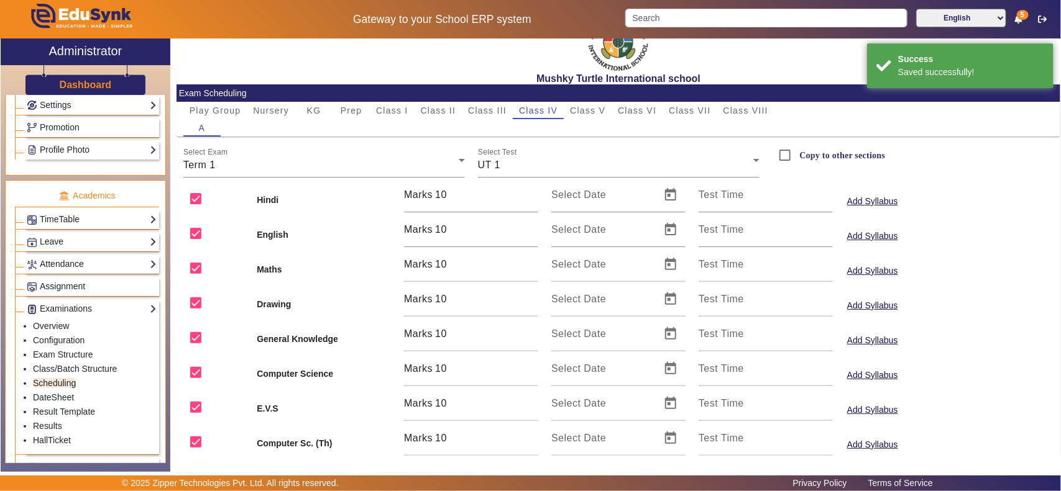
scroll to position [0, 0]
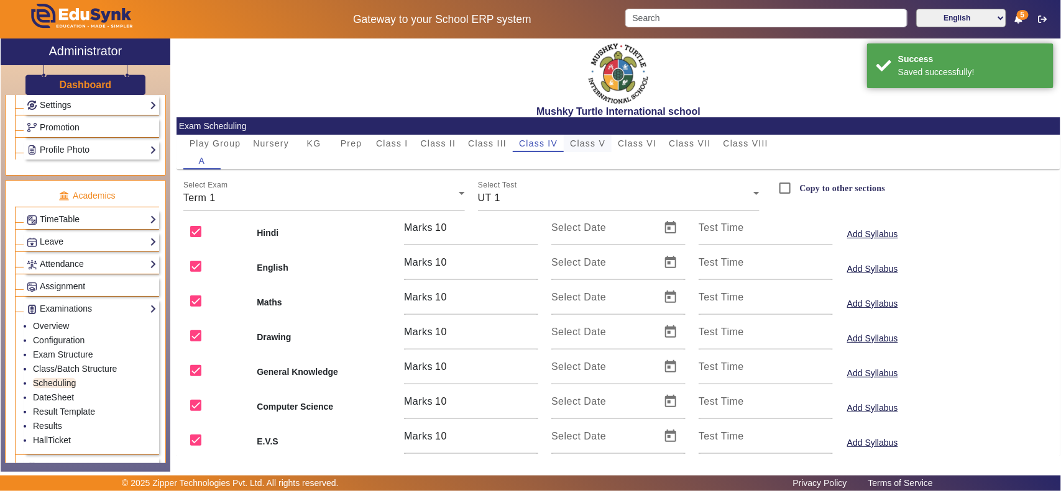
click at [587, 140] on span "Class V" at bounding box center [587, 143] width 35 height 9
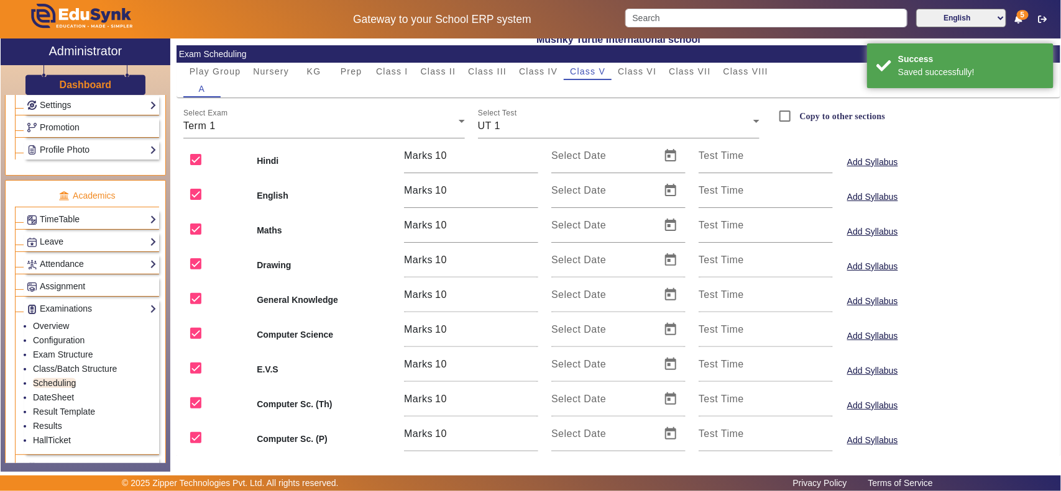
scroll to position [106, 0]
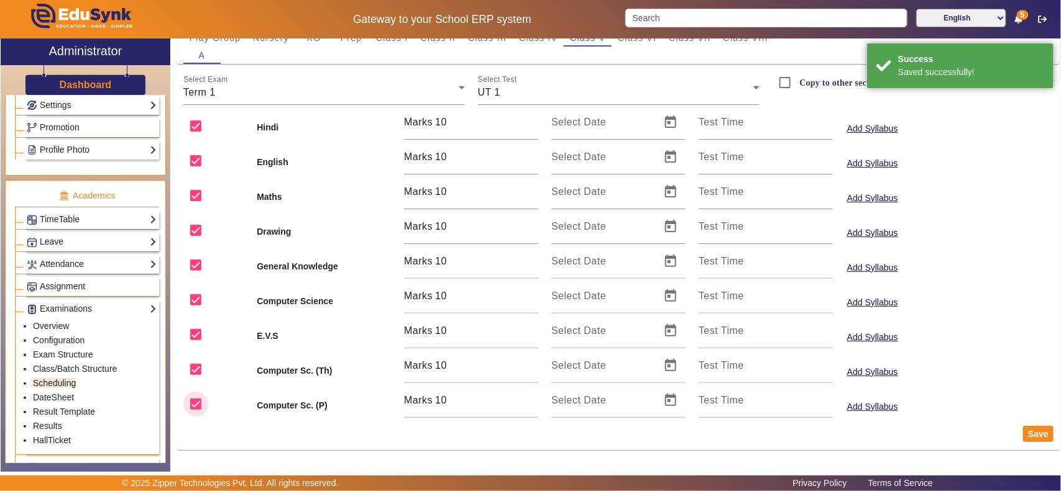
click at [196, 399] on input "checkbox" at bounding box center [195, 404] width 25 height 25
checkbox input "false"
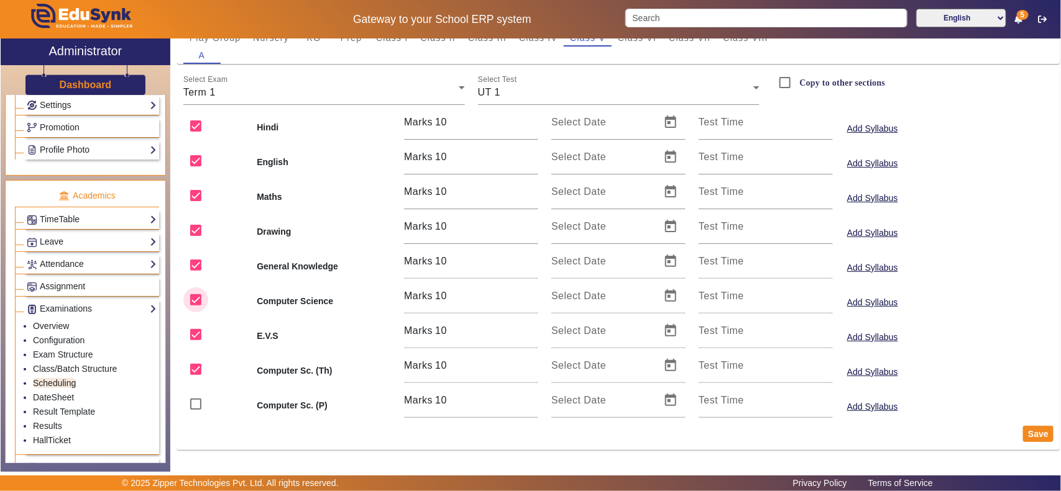
click at [197, 296] on input "checkbox" at bounding box center [195, 300] width 25 height 25
checkbox input "false"
click at [1028, 432] on button "Save" at bounding box center [1038, 434] width 30 height 16
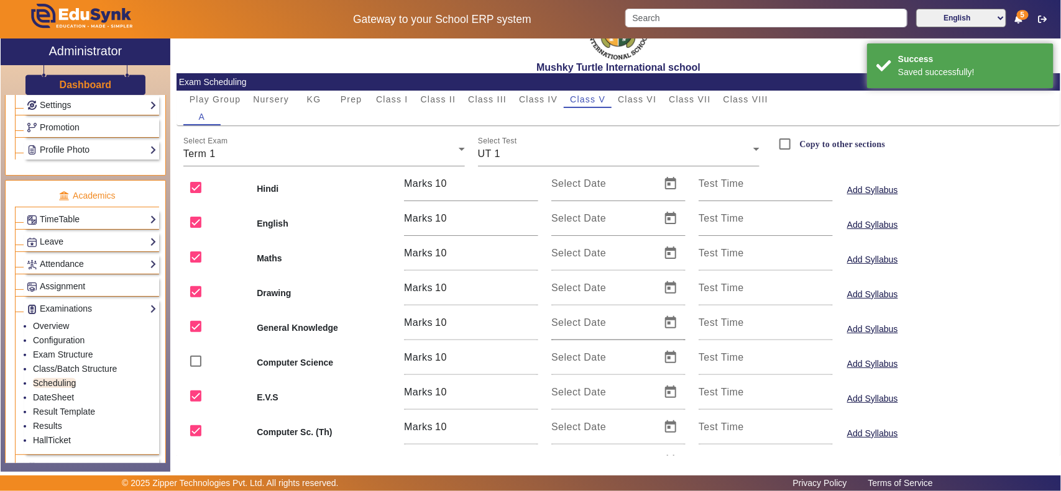
scroll to position [0, 0]
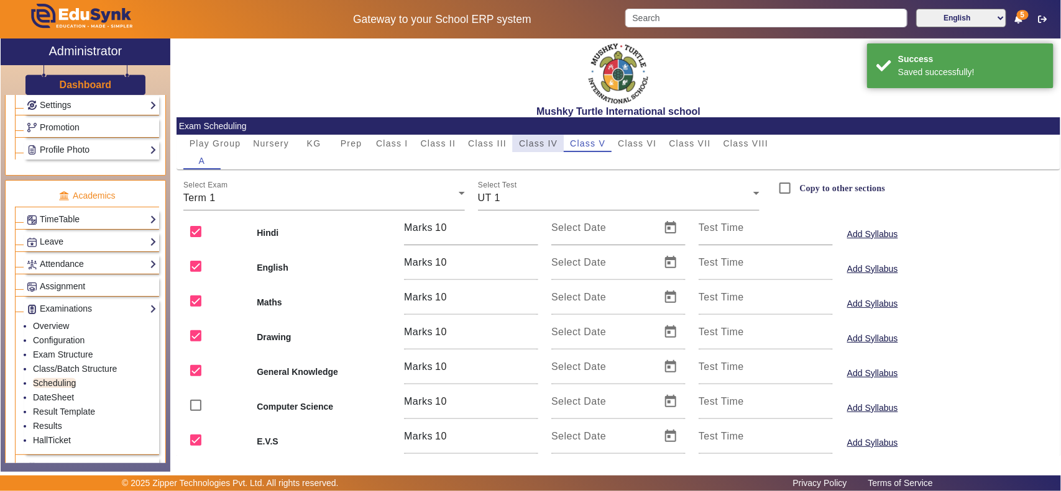
click at [536, 145] on span "Class IV" at bounding box center [538, 143] width 39 height 9
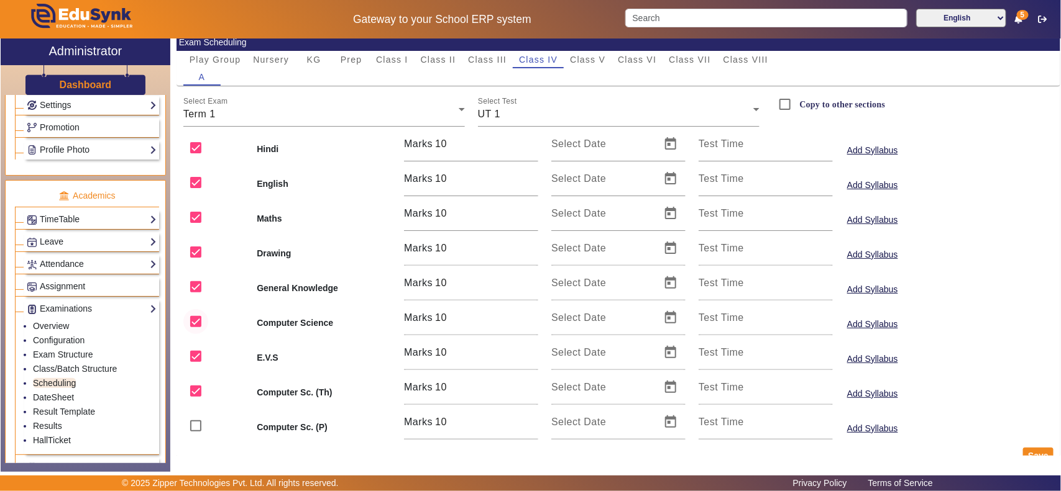
scroll to position [106, 0]
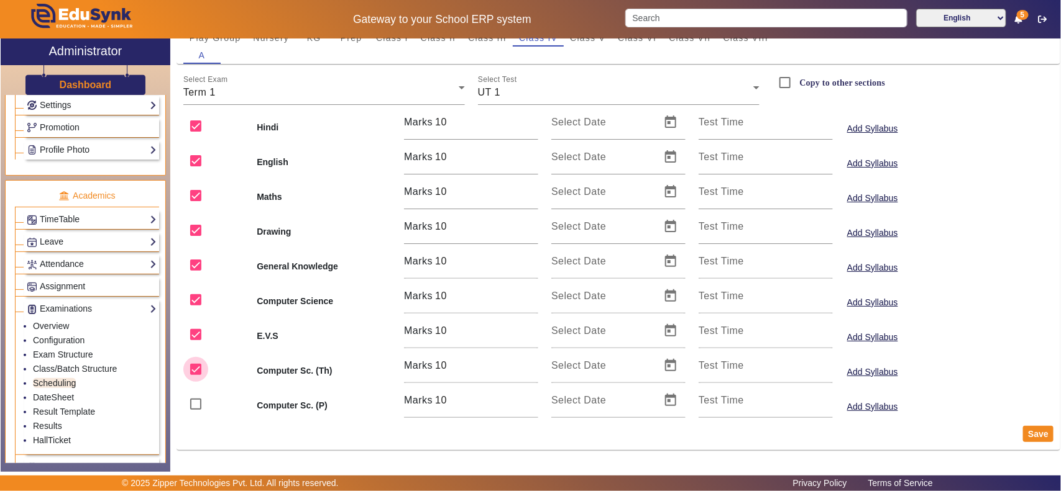
click at [194, 372] on input "checkbox" at bounding box center [195, 369] width 25 height 25
checkbox input "false"
click at [1029, 431] on button "Save" at bounding box center [1038, 434] width 30 height 16
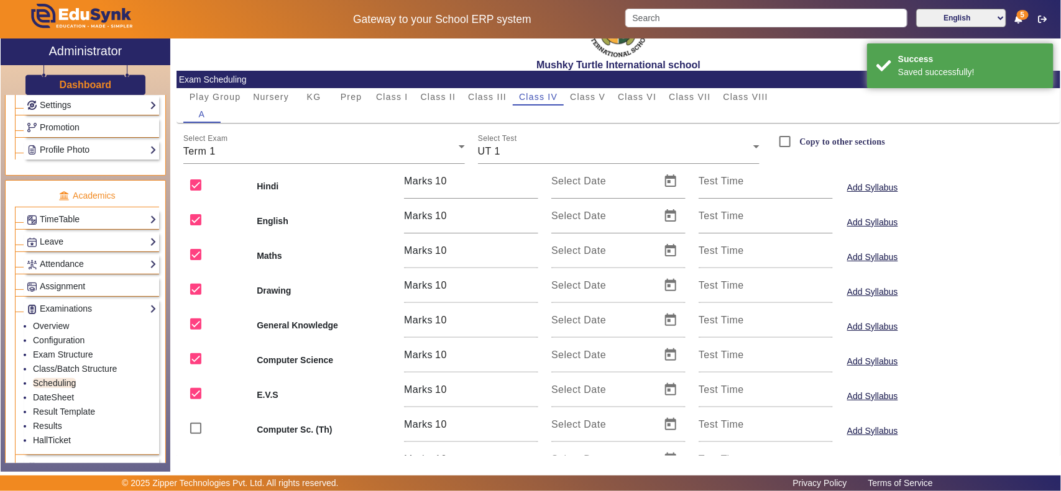
scroll to position [0, 0]
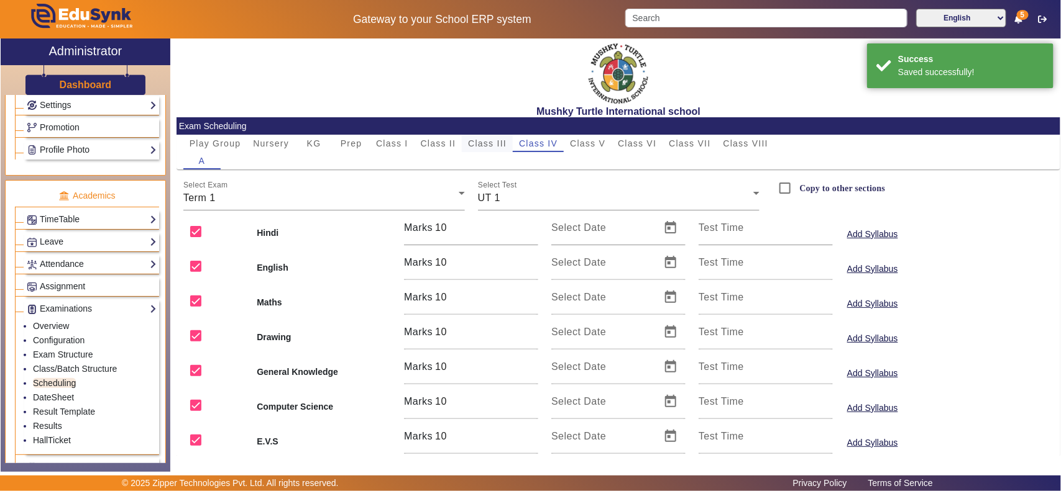
click at [482, 143] on span "Class III" at bounding box center [487, 143] width 39 height 9
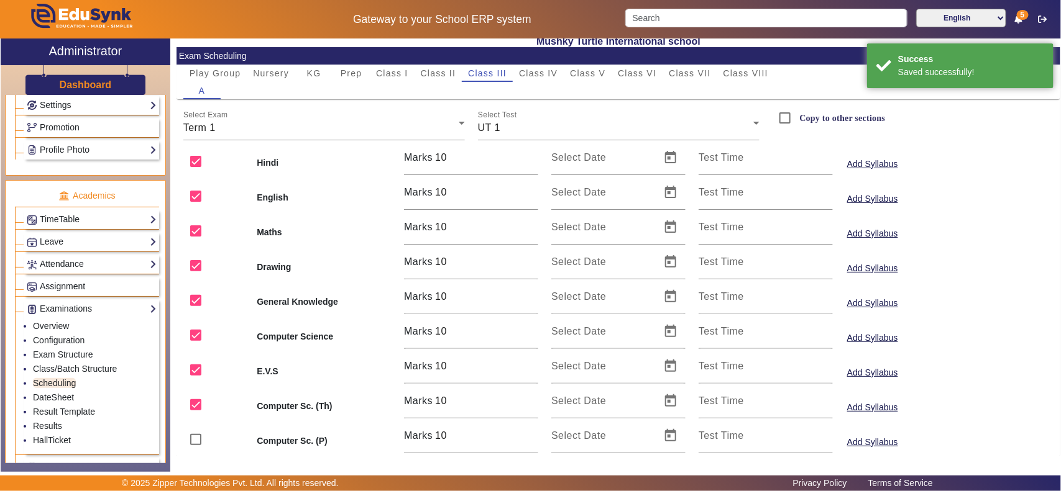
scroll to position [106, 0]
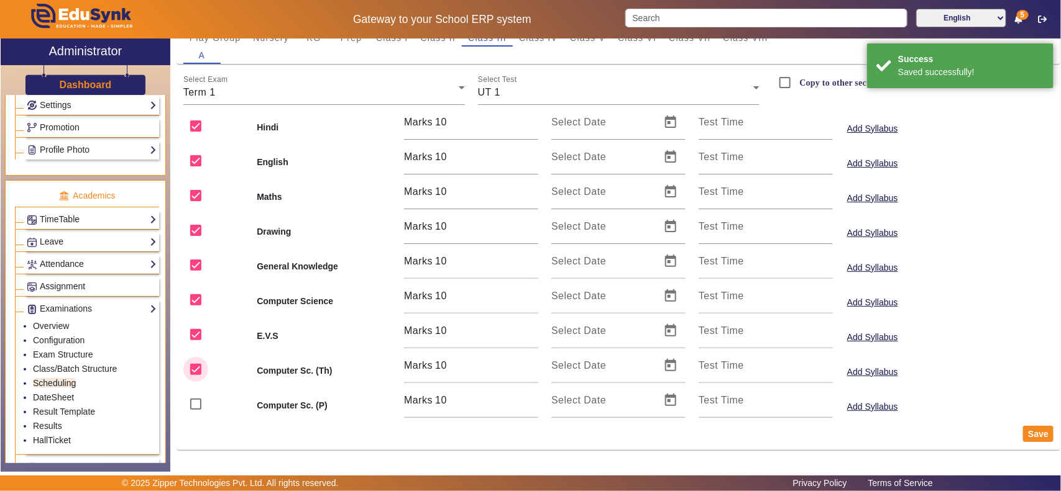
click at [198, 370] on input "checkbox" at bounding box center [195, 369] width 25 height 25
checkbox input "false"
drag, startPoint x: 1029, startPoint y: 432, endPoint x: 1005, endPoint y: 427, distance: 25.3
click at [1028, 432] on button "Save" at bounding box center [1038, 434] width 30 height 16
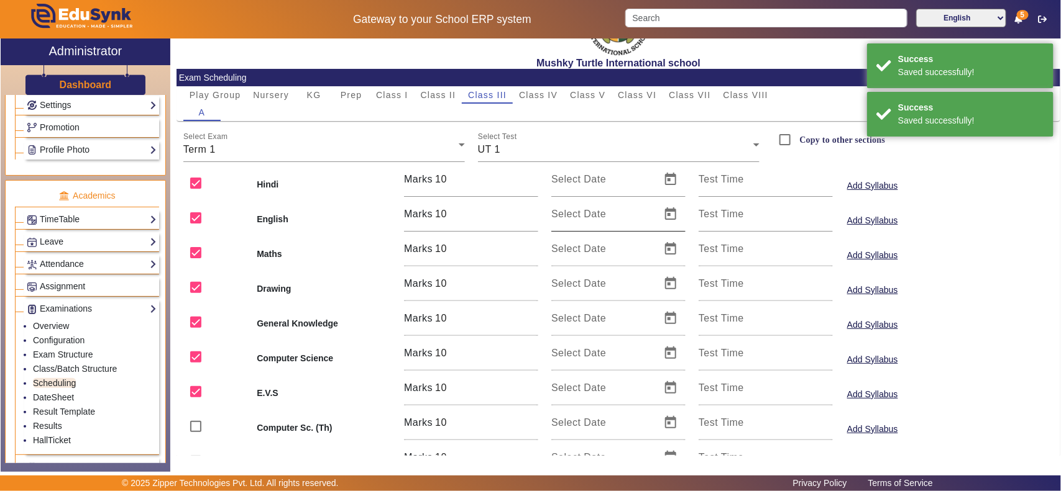
scroll to position [0, 0]
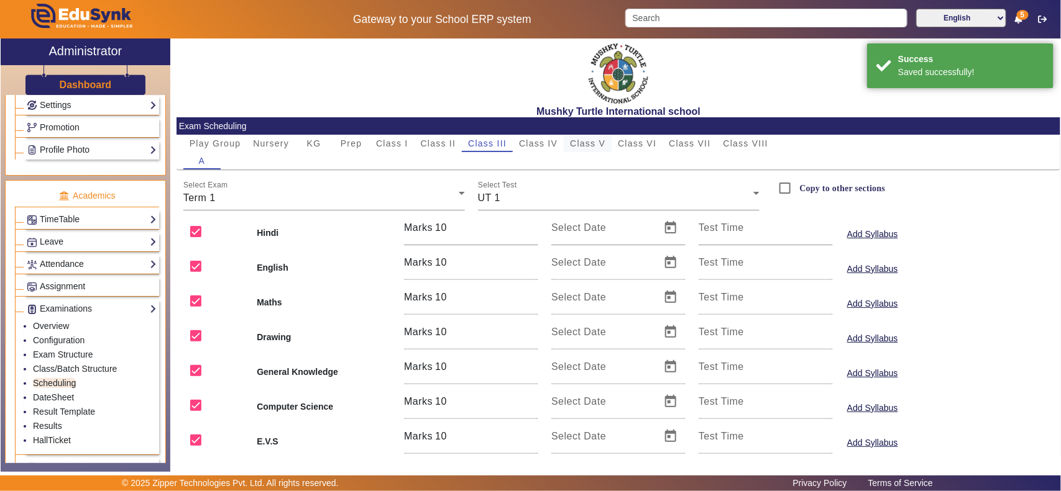
click at [584, 143] on span "Class V" at bounding box center [587, 143] width 35 height 9
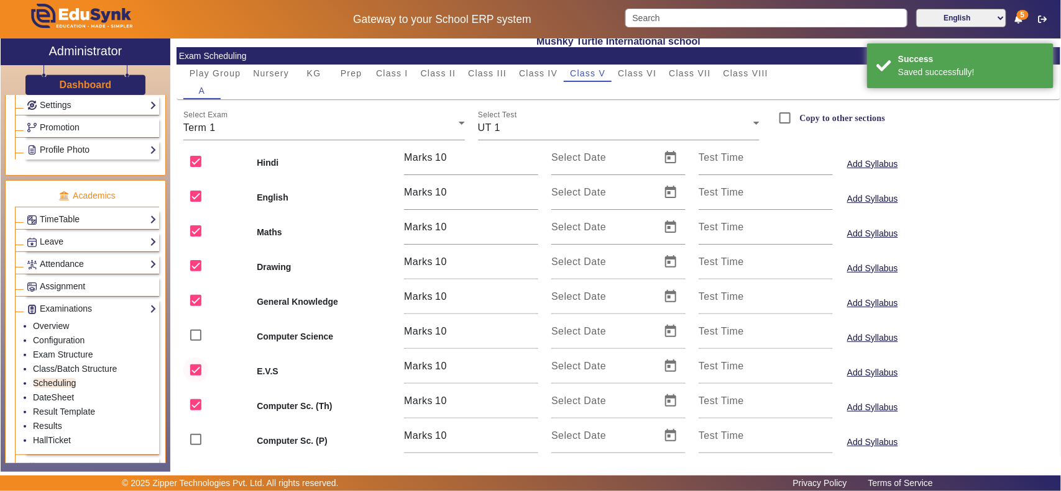
scroll to position [106, 0]
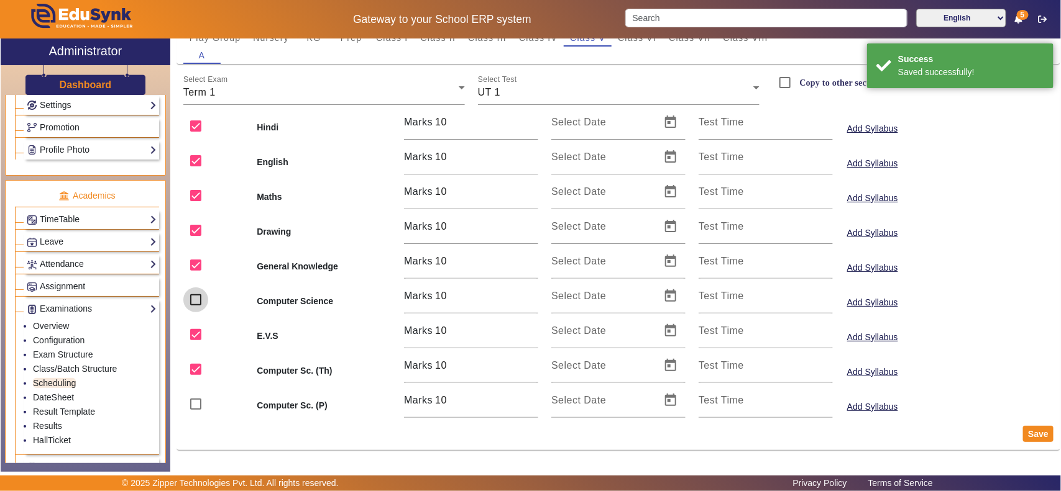
drag, startPoint x: 199, startPoint y: 298, endPoint x: 199, endPoint y: 317, distance: 19.3
click at [199, 301] on input "checkbox" at bounding box center [195, 300] width 25 height 25
checkbox input "true"
drag, startPoint x: 199, startPoint y: 367, endPoint x: 442, endPoint y: 413, distance: 248.0
click at [199, 367] on input "checkbox" at bounding box center [195, 369] width 25 height 25
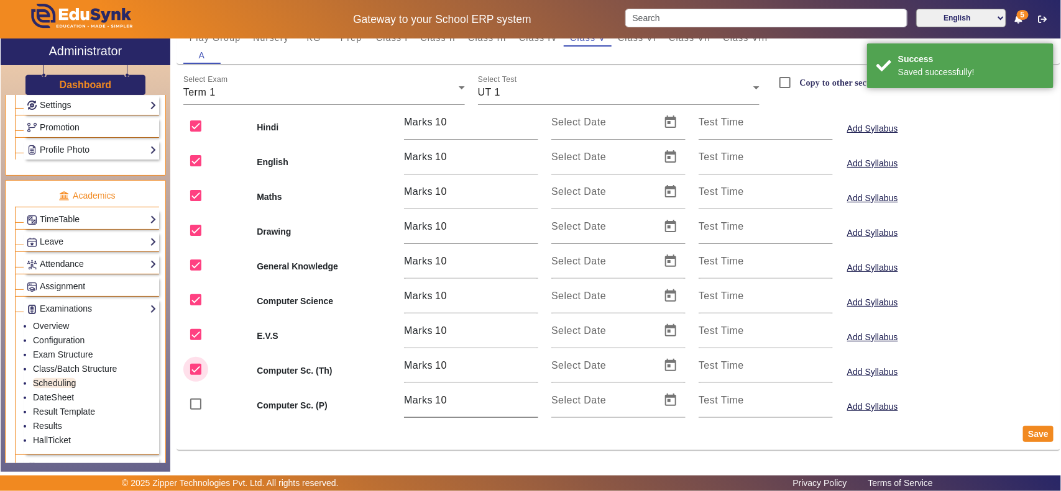
checkbox input "false"
click at [1030, 433] on button "Save" at bounding box center [1038, 434] width 30 height 16
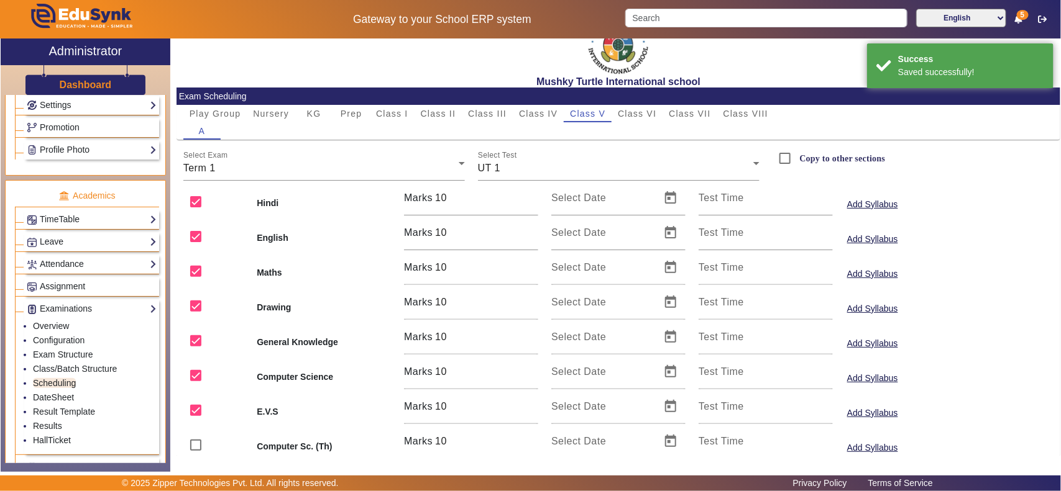
scroll to position [0, 0]
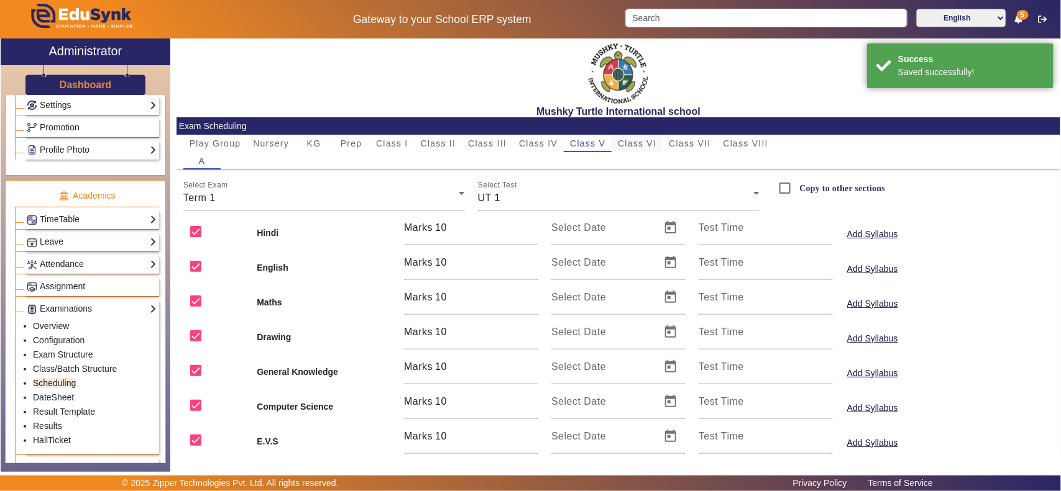
click at [647, 144] on span "Class VI" at bounding box center [637, 143] width 39 height 9
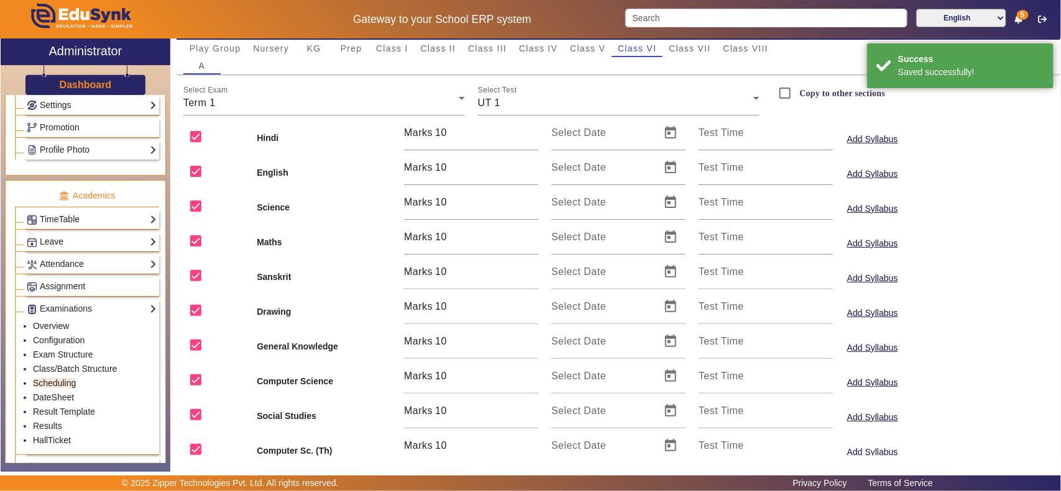
scroll to position [175, 0]
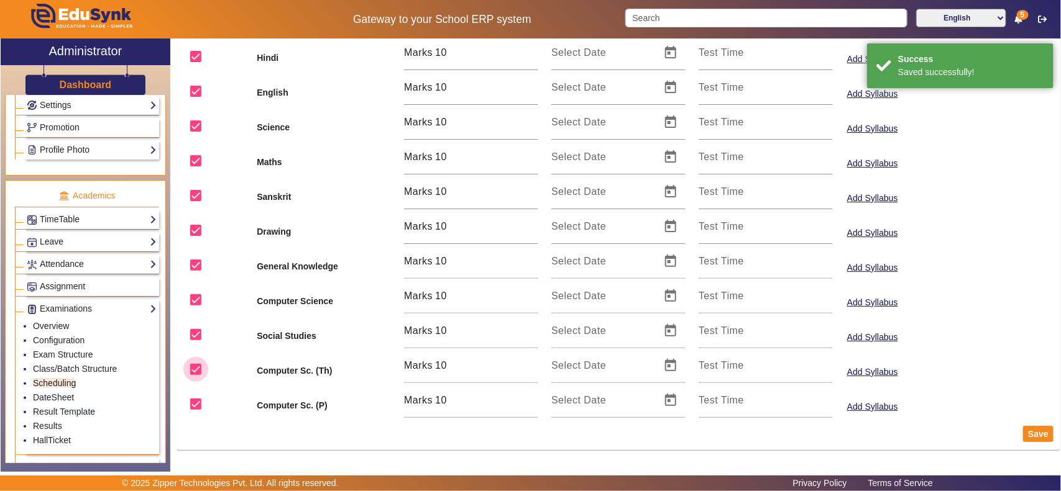
click at [196, 365] on input "checkbox" at bounding box center [195, 369] width 25 height 25
checkbox input "false"
click at [191, 402] on input "checkbox" at bounding box center [195, 404] width 25 height 25
checkbox input "false"
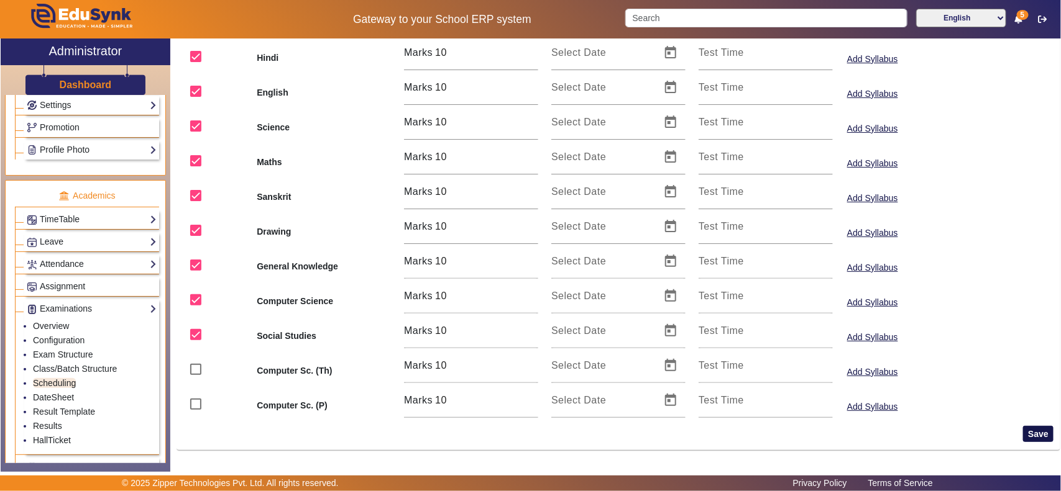
click at [1030, 431] on button "Save" at bounding box center [1038, 434] width 30 height 16
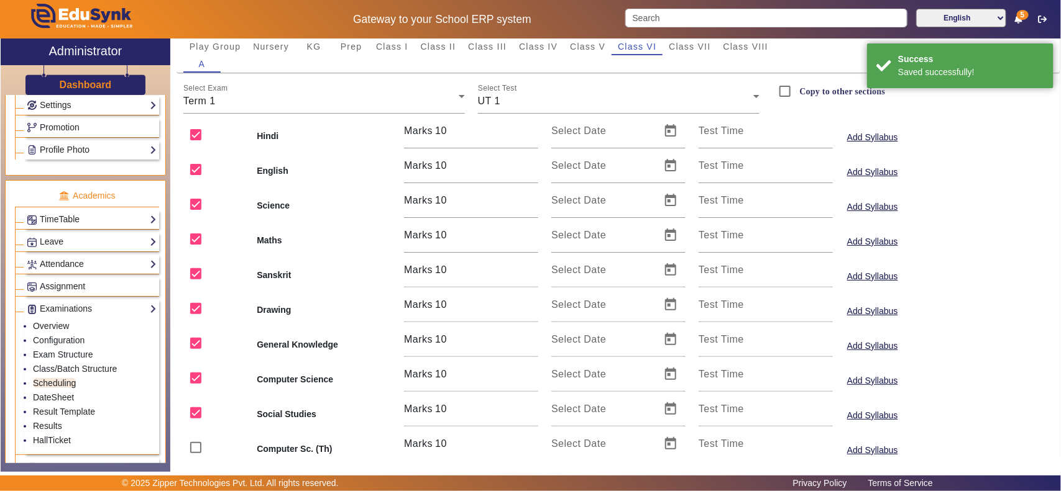
scroll to position [0, 0]
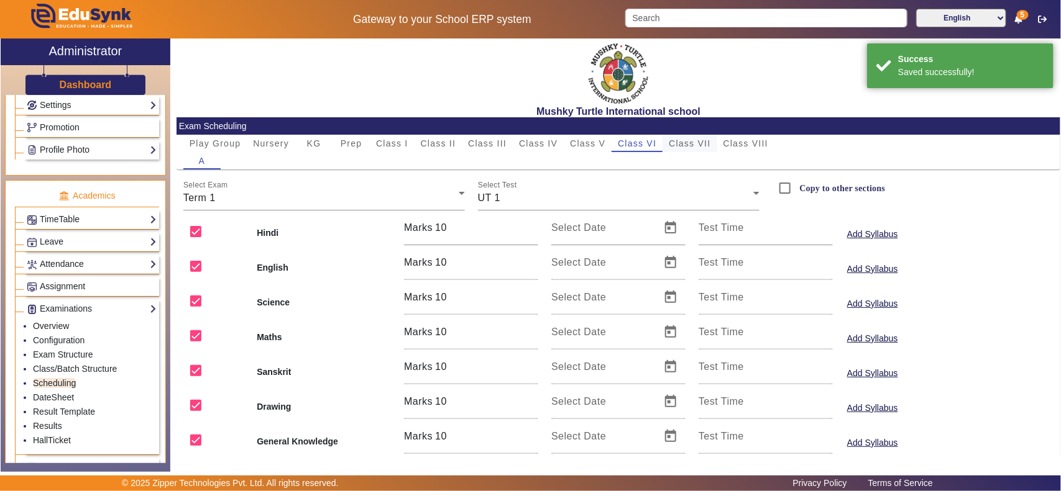
click at [700, 141] on span "Class VII" at bounding box center [690, 143] width 42 height 9
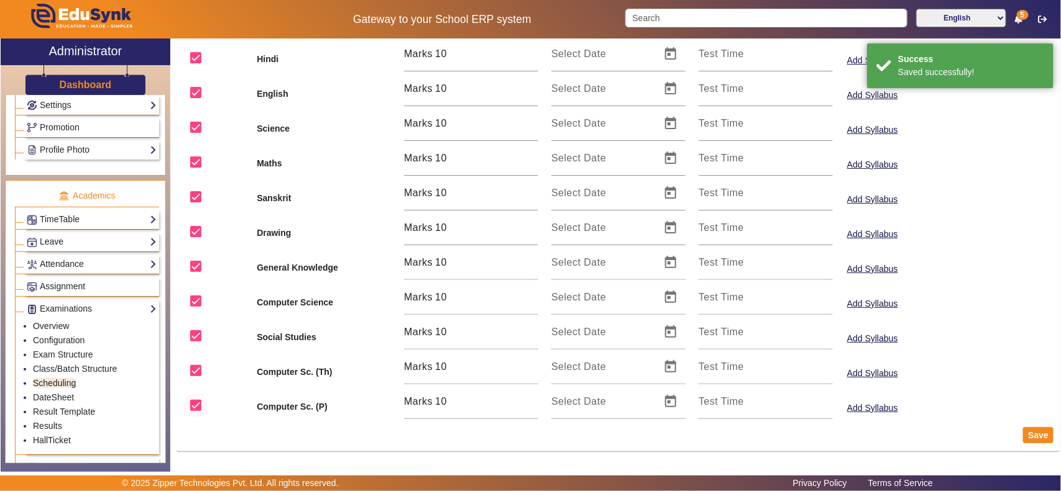
scroll to position [175, 0]
click at [198, 367] on input "checkbox" at bounding box center [195, 369] width 25 height 25
checkbox input "false"
click at [197, 406] on input "checkbox" at bounding box center [195, 404] width 25 height 25
checkbox input "false"
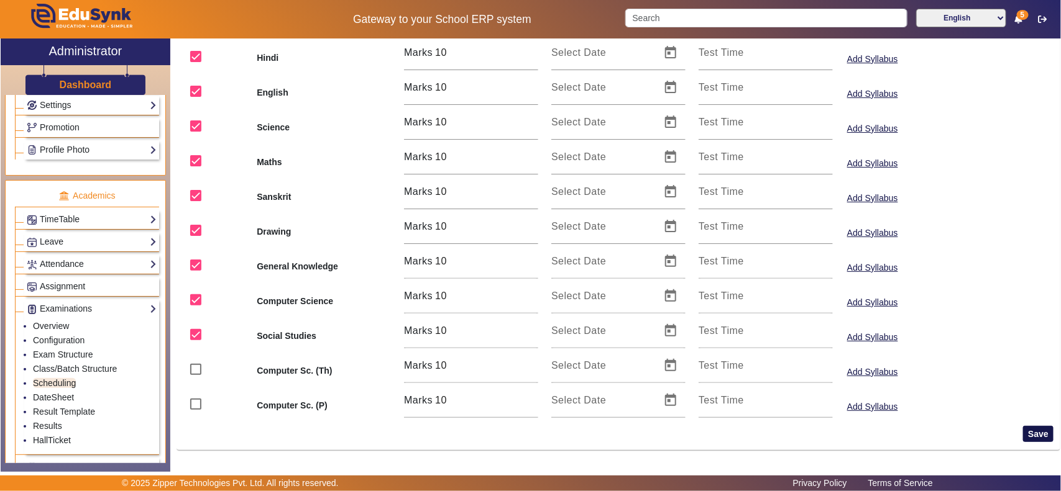
click at [1038, 427] on button "Save" at bounding box center [1038, 434] width 30 height 16
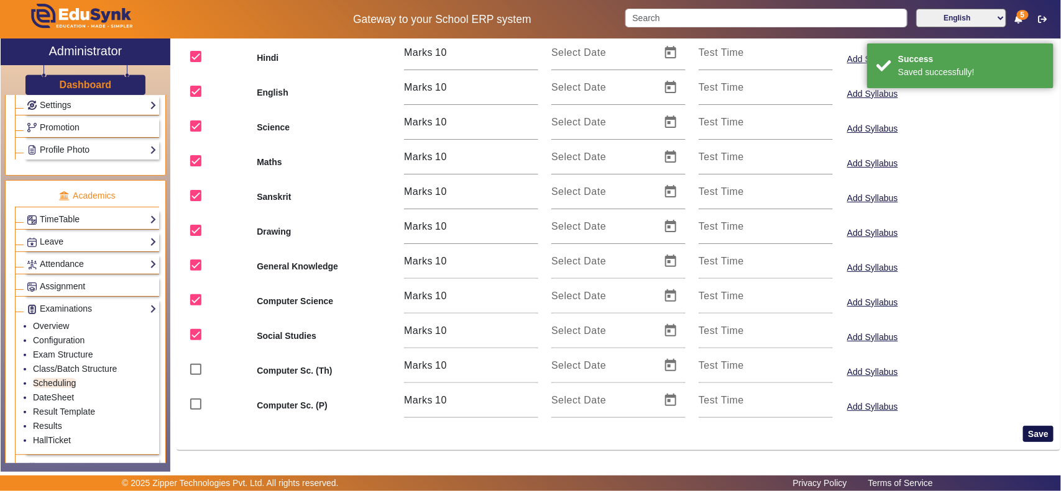
click at [1031, 430] on button "Save" at bounding box center [1038, 434] width 30 height 16
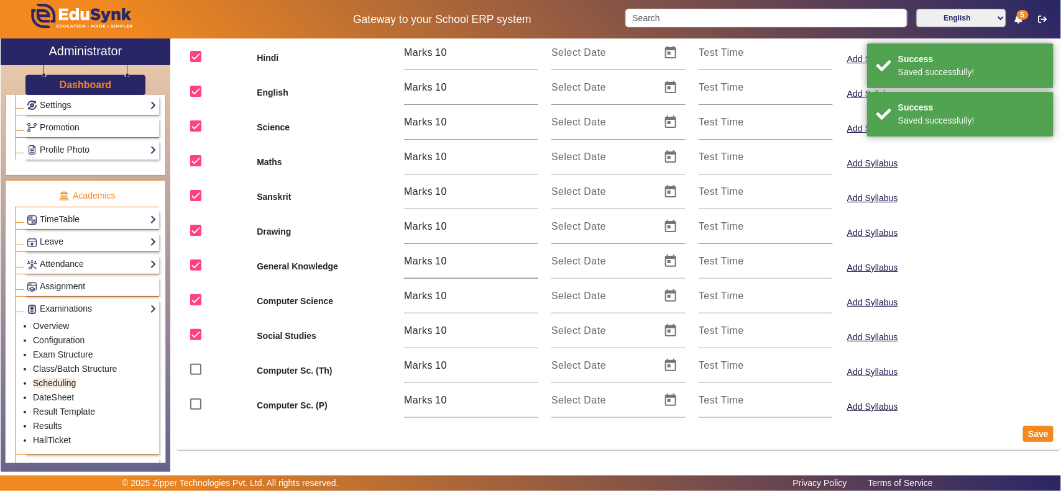
scroll to position [0, 0]
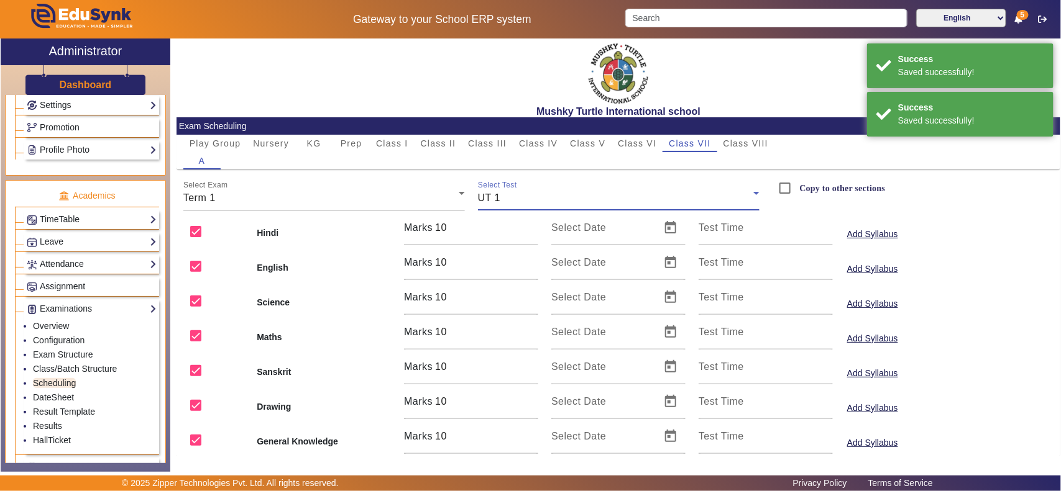
click at [522, 203] on div "UT 1" at bounding box center [615, 198] width 275 height 15
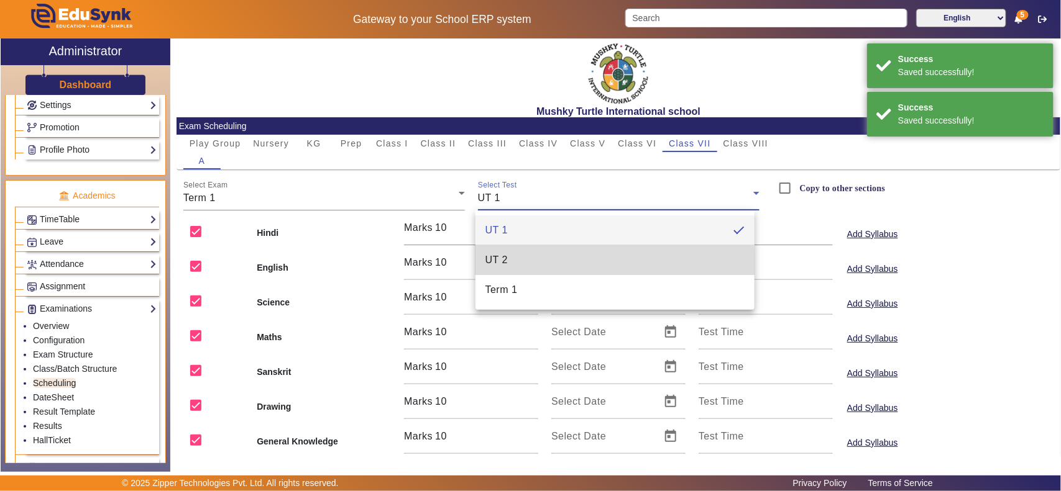
click at [495, 266] on span "UT 2" at bounding box center [496, 260] width 22 height 15
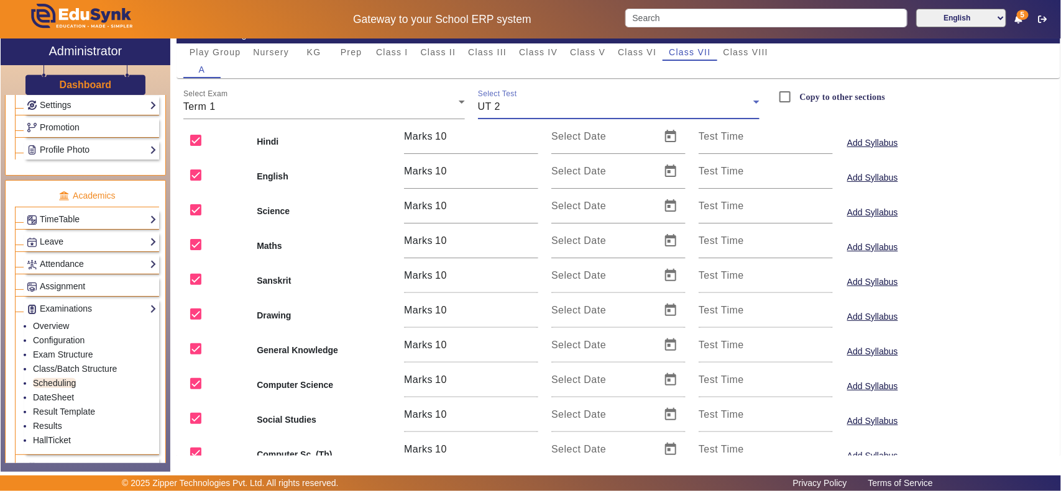
scroll to position [129, 0]
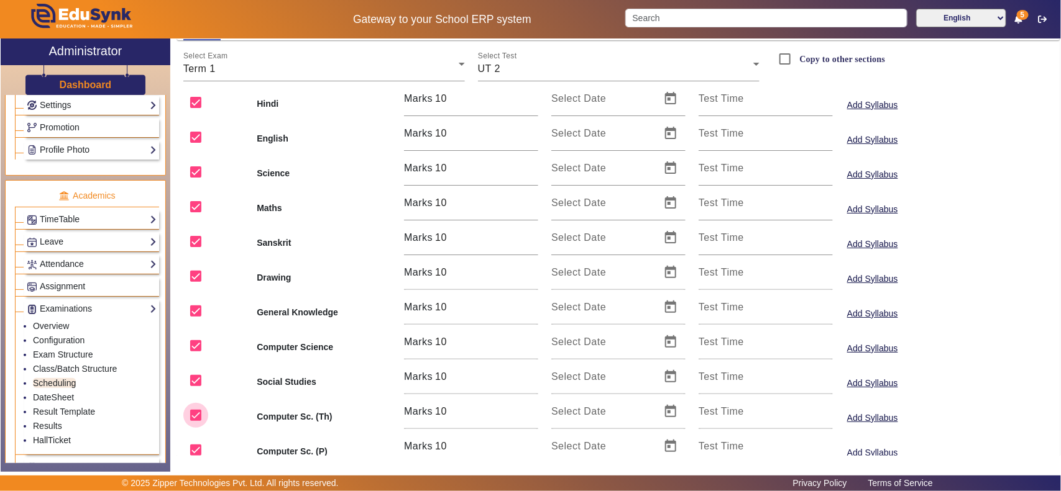
click at [199, 418] on input "checkbox" at bounding box center [195, 415] width 25 height 25
checkbox input "false"
click at [198, 445] on input "checkbox" at bounding box center [195, 450] width 25 height 25
checkbox input "false"
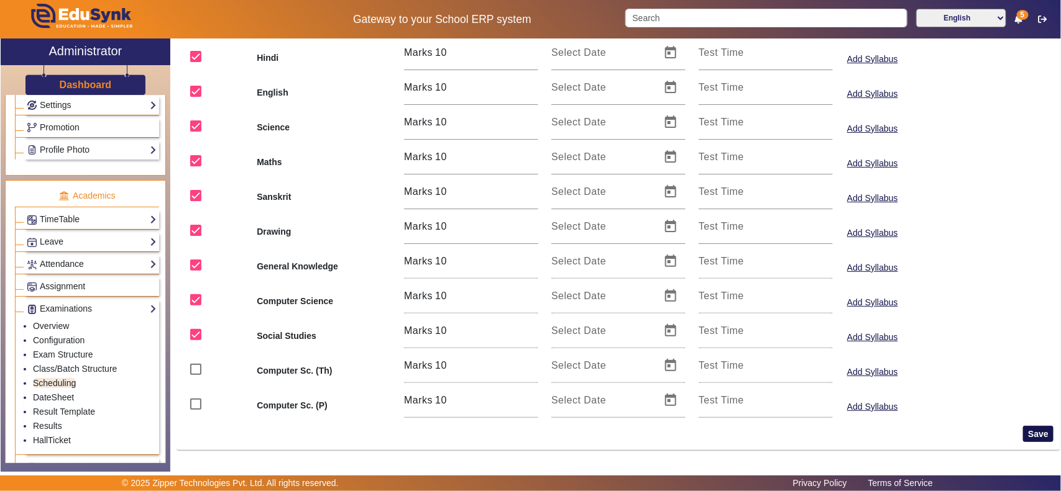
click at [1029, 433] on button "Save" at bounding box center [1038, 434] width 30 height 16
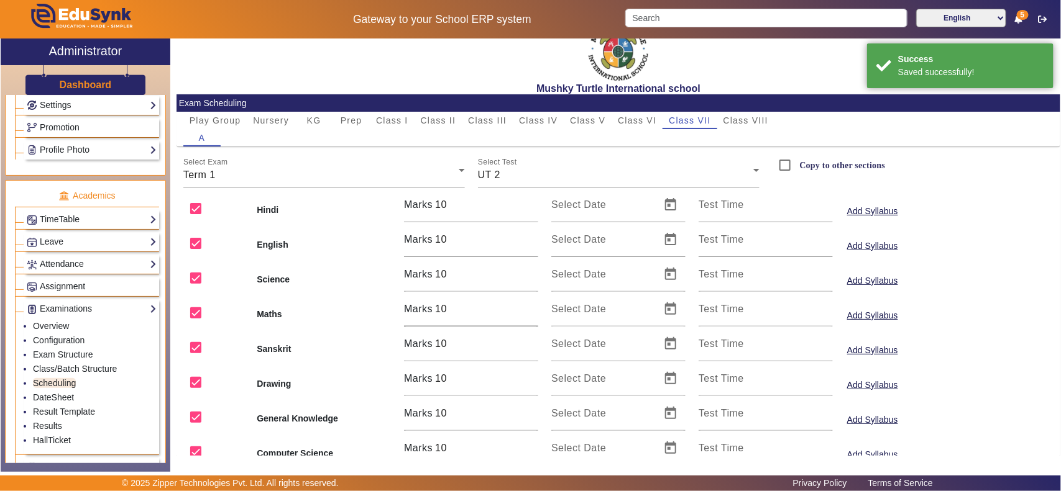
scroll to position [0, 0]
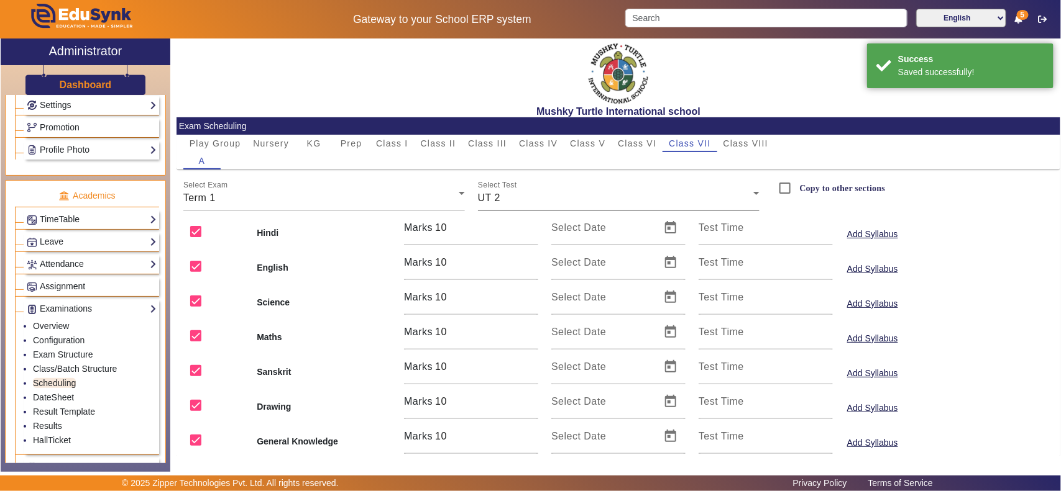
click at [536, 197] on div "UT 2" at bounding box center [615, 198] width 275 height 15
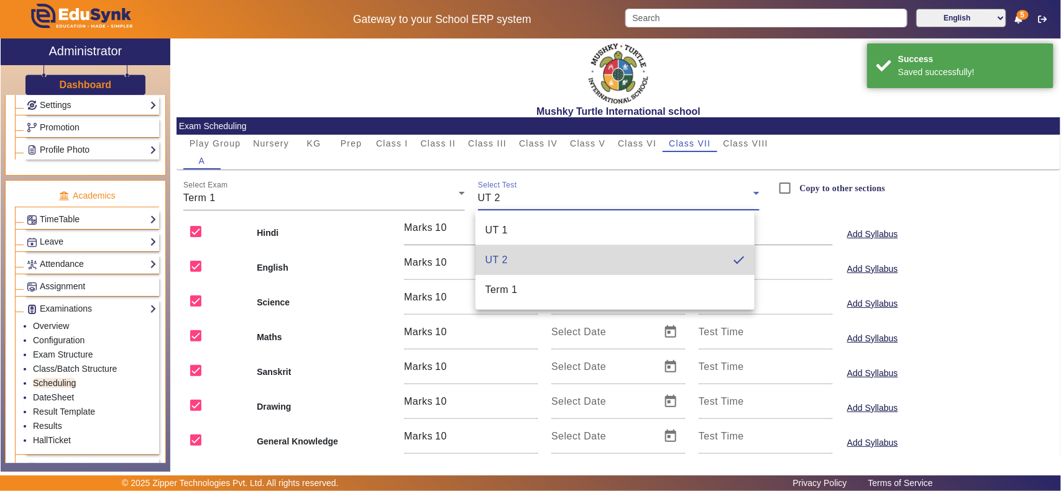
click at [503, 265] on span "UT 2" at bounding box center [496, 260] width 22 height 15
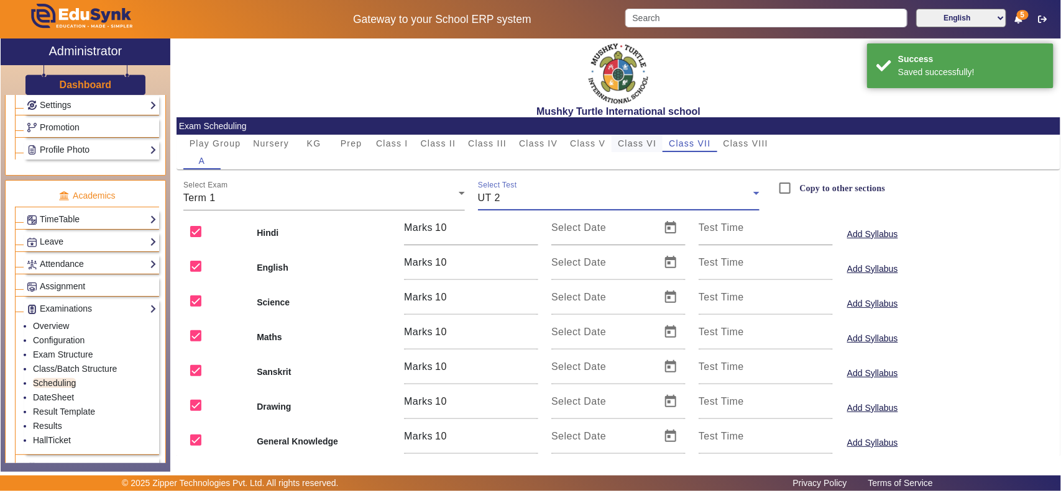
click at [637, 145] on span "Class VI" at bounding box center [637, 143] width 39 height 9
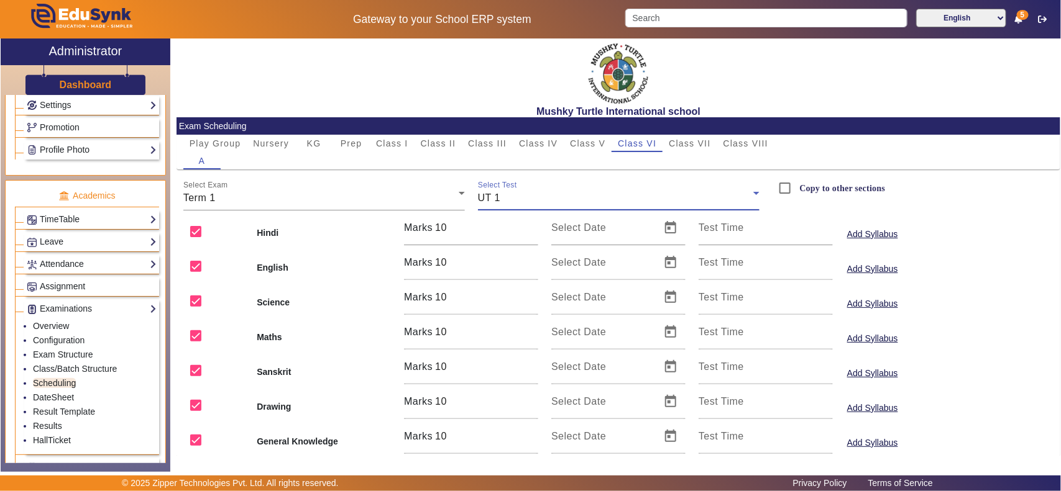
click at [530, 194] on div "UT 1" at bounding box center [615, 198] width 275 height 15
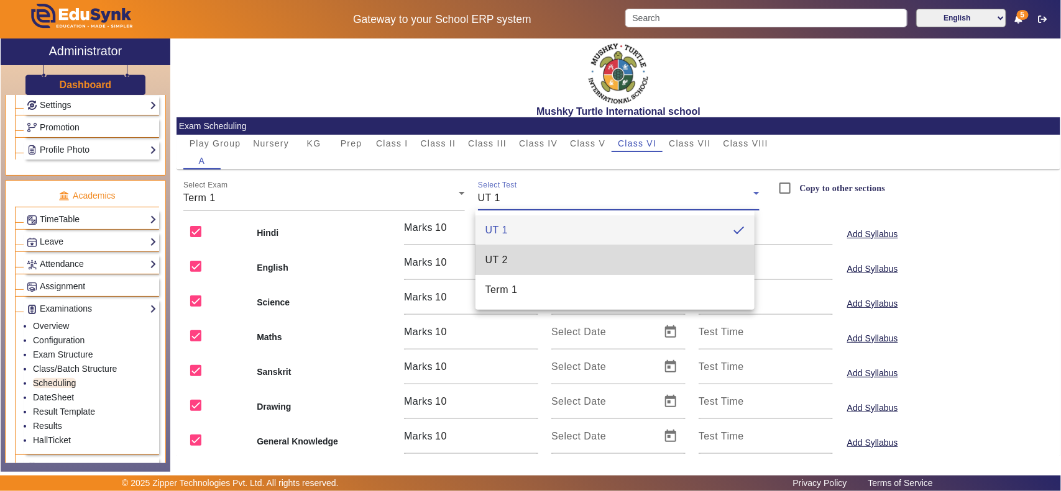
click at [514, 258] on mat-option "UT 2" at bounding box center [614, 260] width 279 height 30
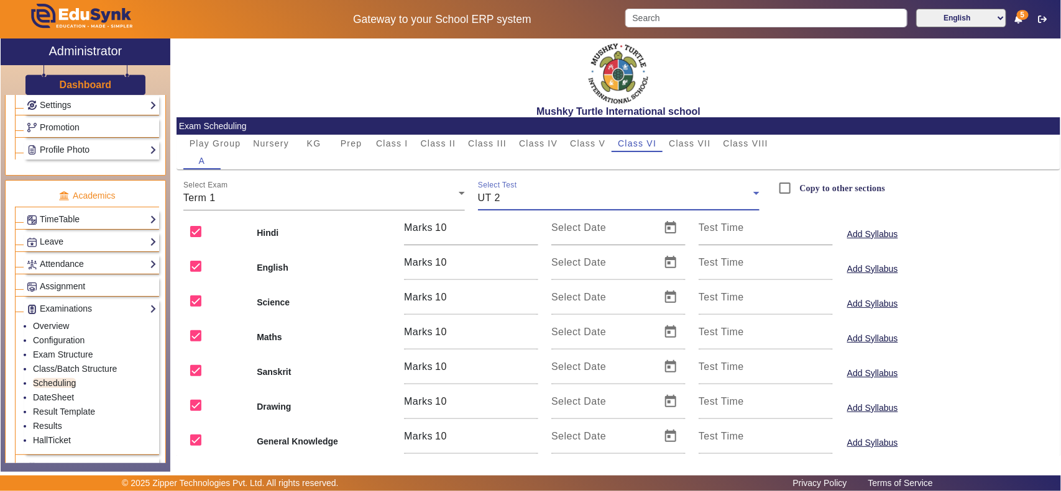
scroll to position [175, 0]
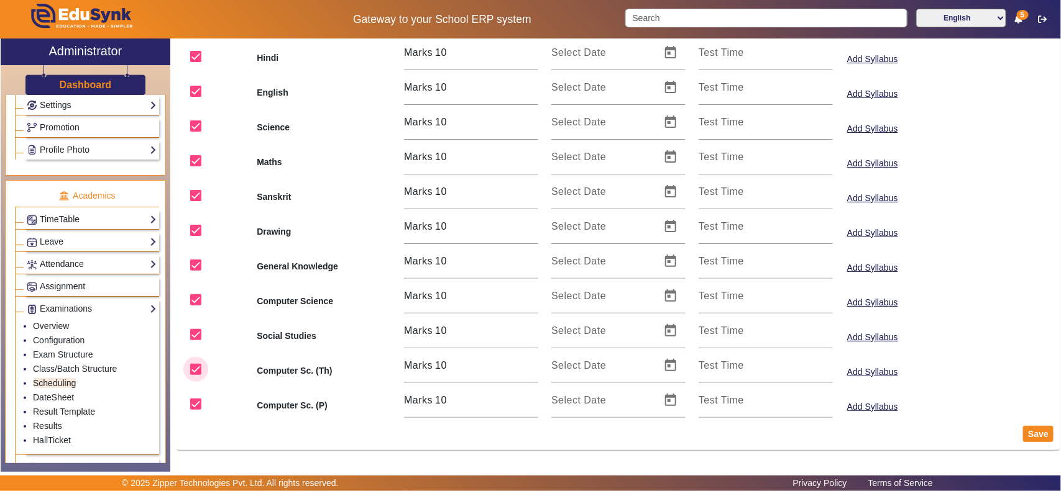
drag, startPoint x: 199, startPoint y: 373, endPoint x: 199, endPoint y: 385, distance: 11.8
click at [199, 374] on input "checkbox" at bounding box center [195, 369] width 25 height 25
checkbox input "false"
click at [198, 399] on input "checkbox" at bounding box center [195, 404] width 25 height 25
checkbox input "false"
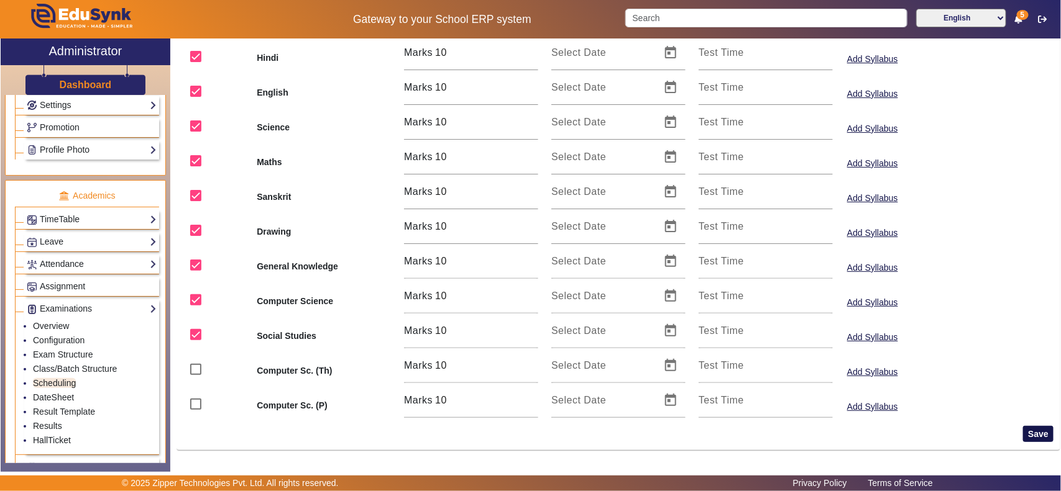
click at [1023, 427] on button "Save" at bounding box center [1038, 434] width 30 height 16
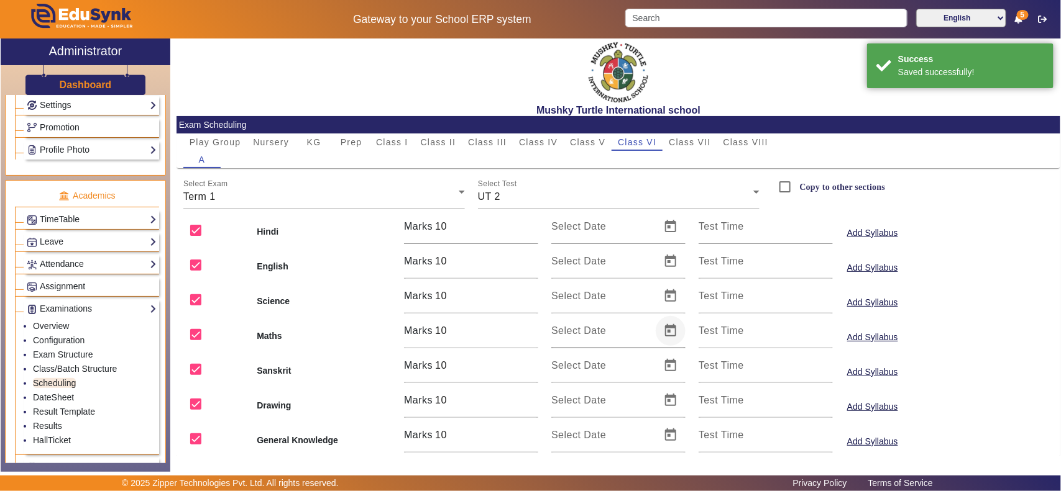
scroll to position [0, 0]
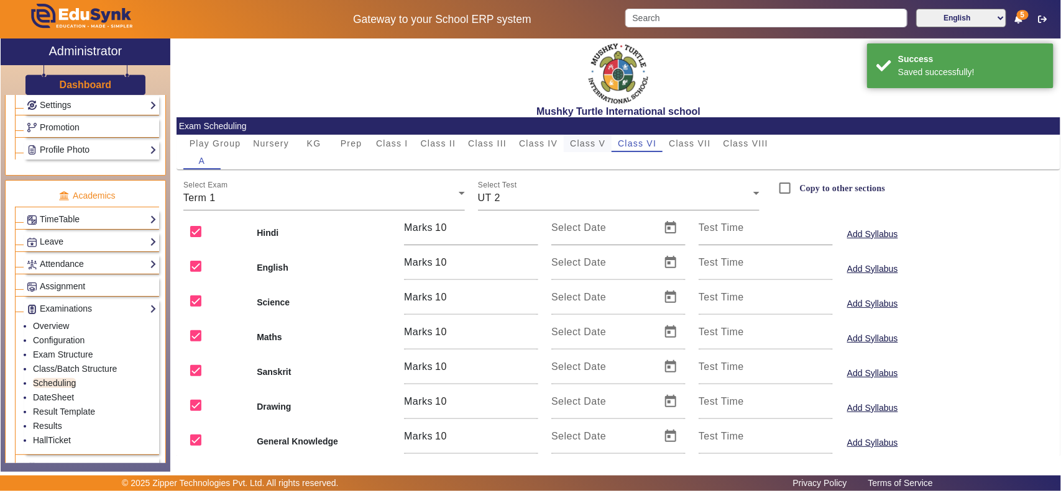
click at [591, 141] on span "Class V" at bounding box center [587, 143] width 35 height 9
click at [550, 203] on div "UT 1" at bounding box center [615, 198] width 275 height 15
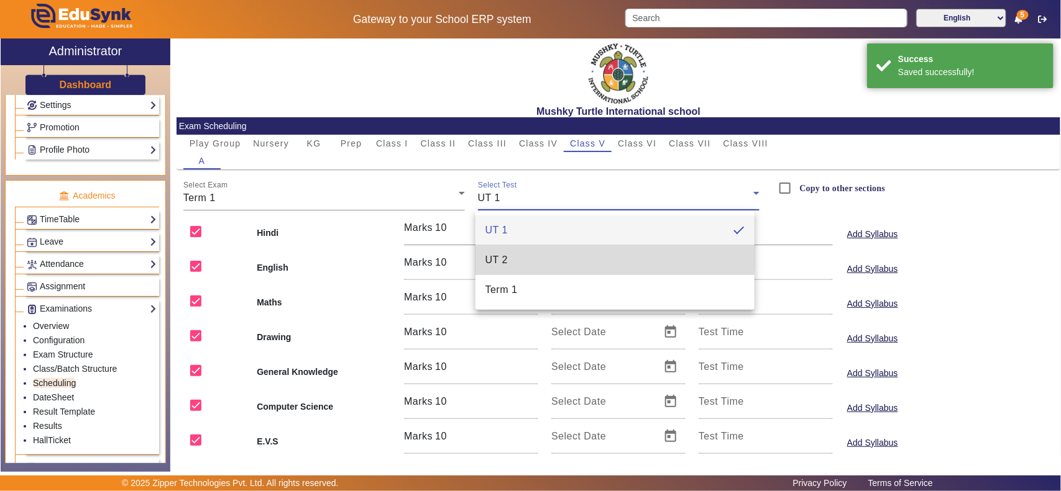
click at [524, 255] on mat-option "UT 2" at bounding box center [614, 260] width 279 height 30
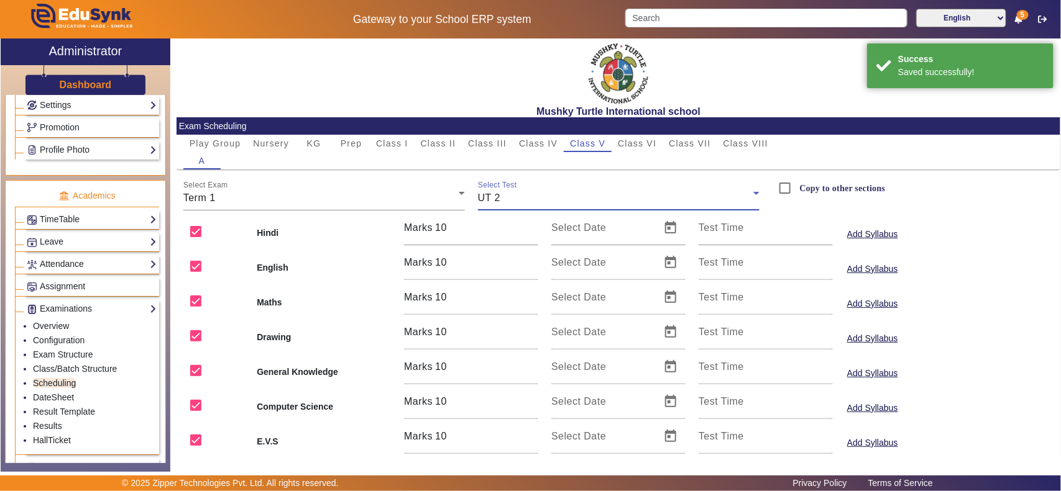
scroll to position [106, 0]
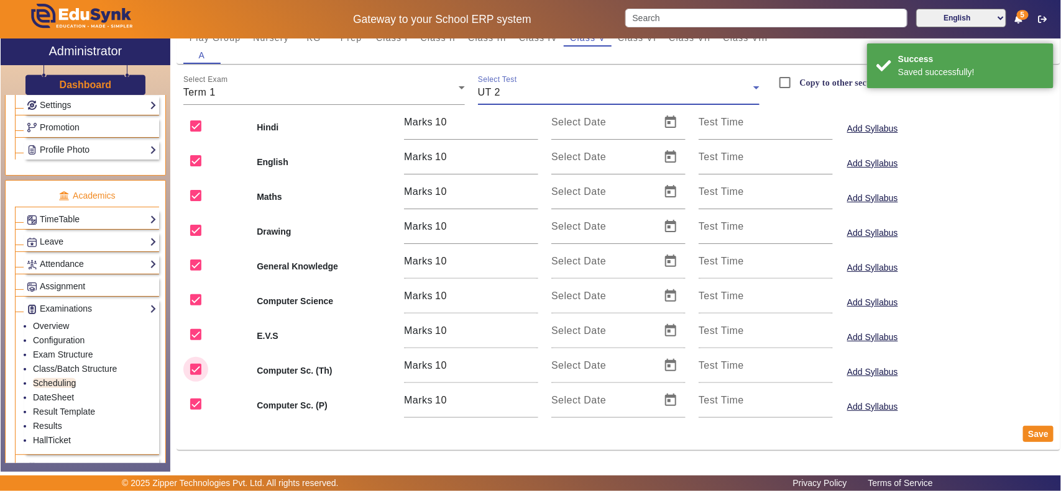
click at [200, 370] on input "checkbox" at bounding box center [195, 369] width 25 height 25
checkbox input "false"
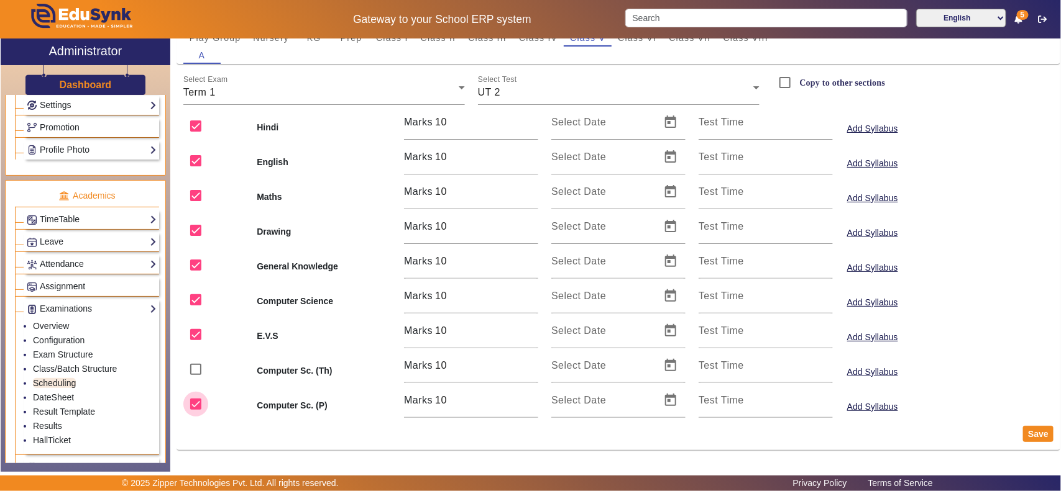
click at [206, 404] on input "checkbox" at bounding box center [195, 404] width 25 height 25
checkbox input "false"
click at [1024, 431] on button "Save" at bounding box center [1038, 434] width 30 height 16
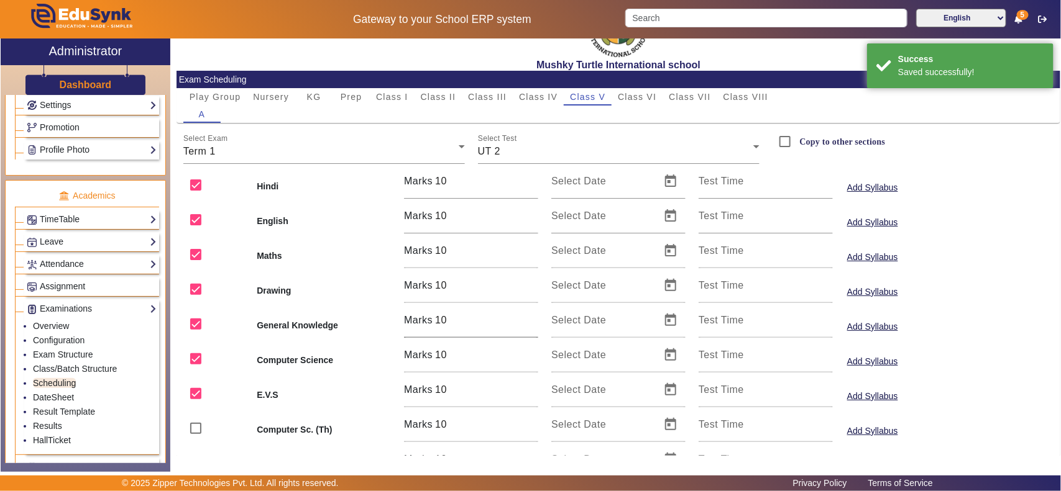
scroll to position [0, 0]
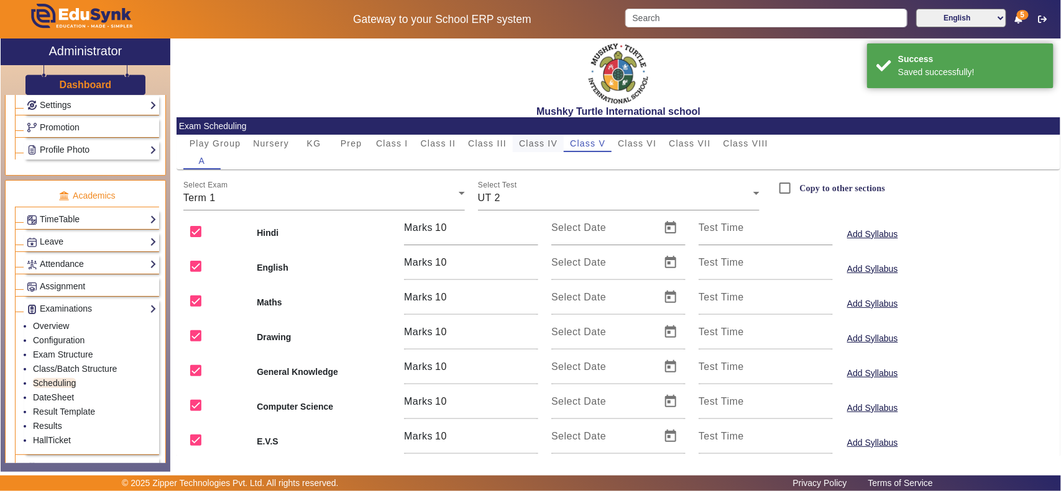
click at [536, 146] on span "Class IV" at bounding box center [538, 143] width 39 height 9
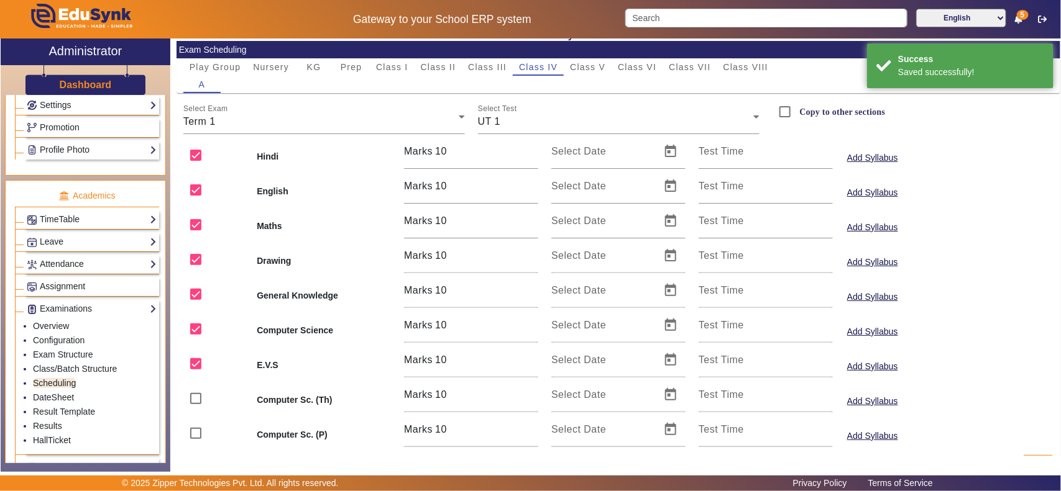
scroll to position [106, 0]
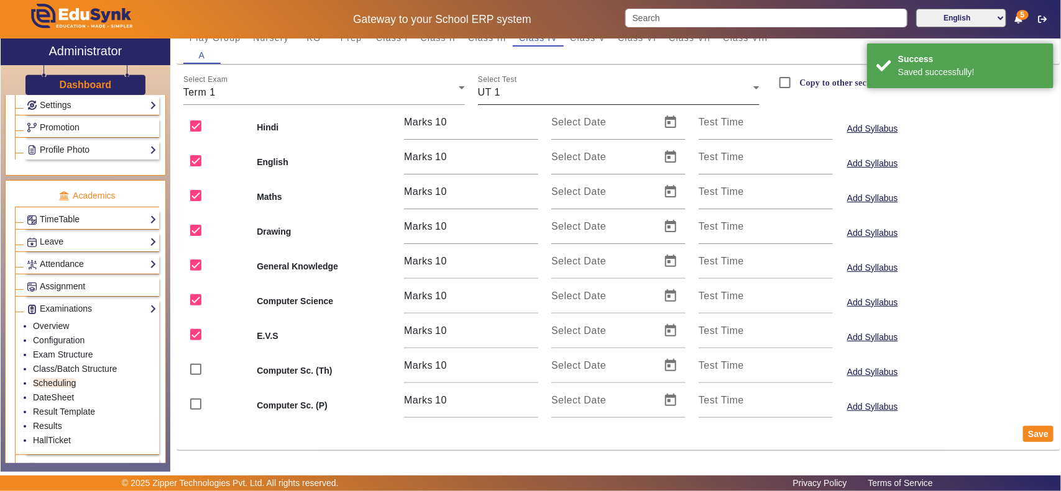
click at [531, 88] on div "UT 1" at bounding box center [615, 92] width 275 height 15
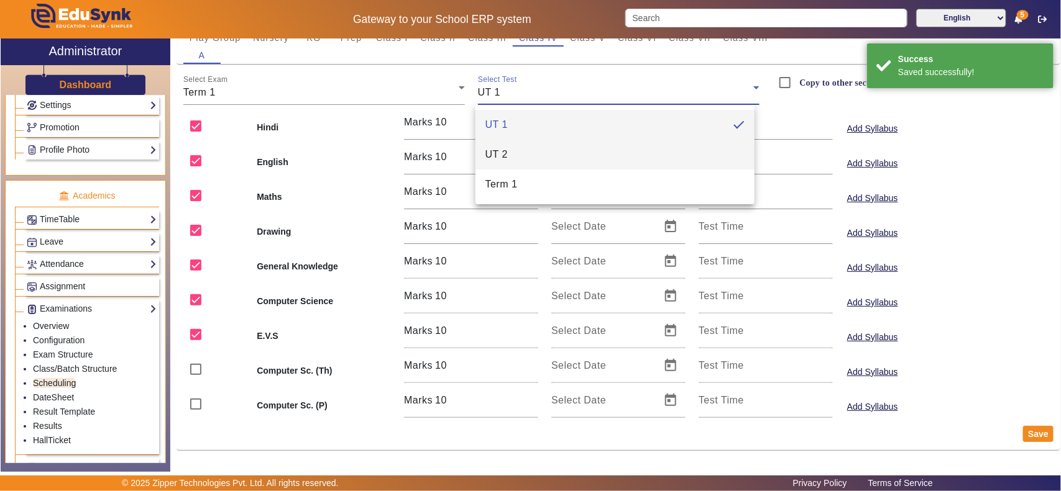
click at [507, 159] on span "UT 2" at bounding box center [496, 154] width 22 height 15
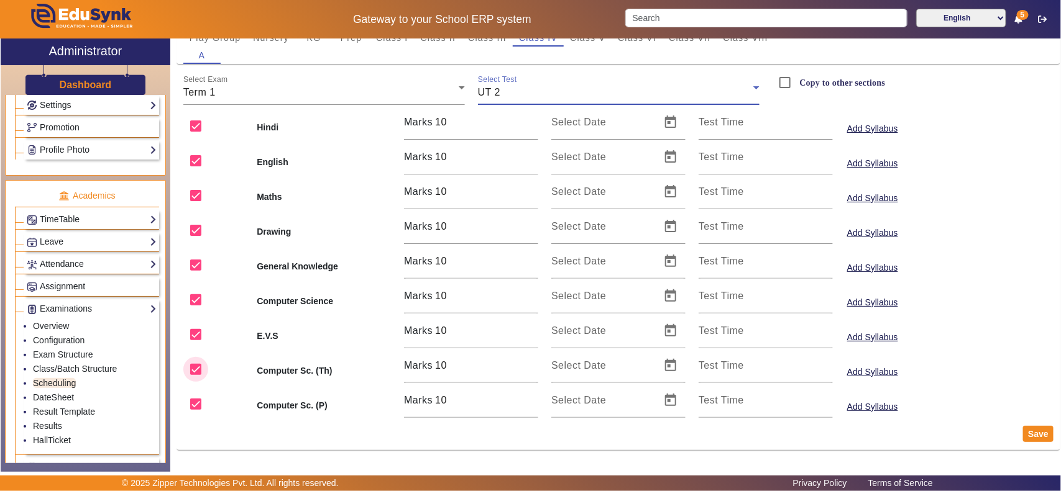
click at [197, 362] on input "checkbox" at bounding box center [195, 369] width 25 height 25
checkbox input "false"
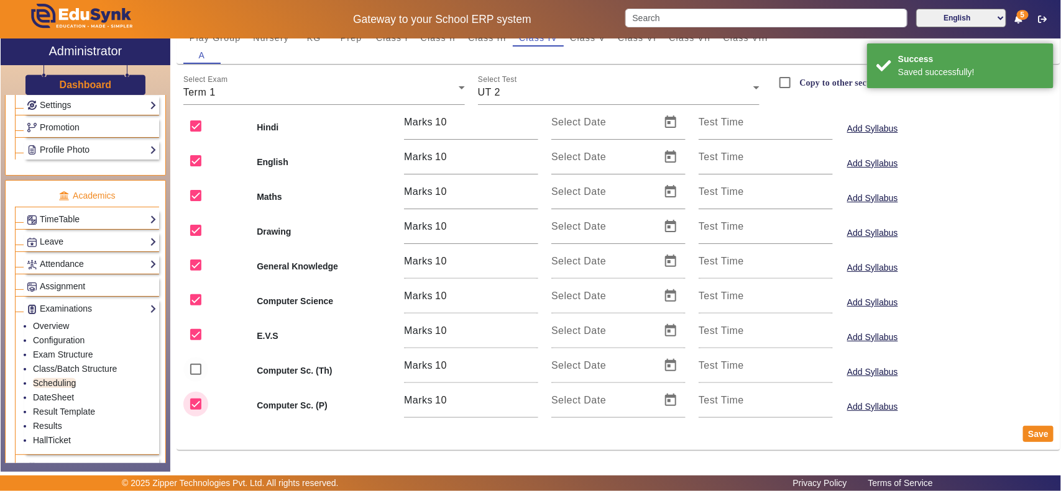
click at [196, 396] on input "checkbox" at bounding box center [195, 404] width 25 height 25
checkbox input "false"
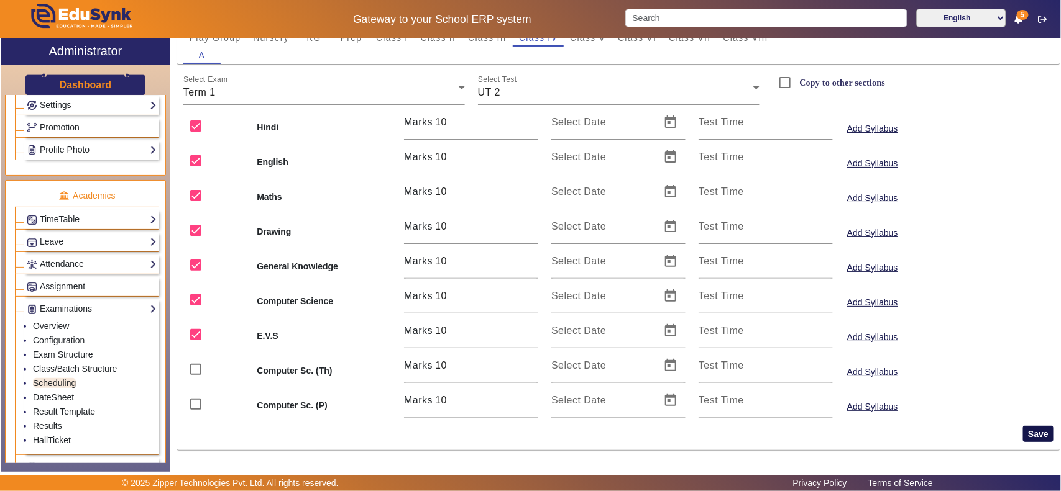
click at [1023, 434] on button "Save" at bounding box center [1038, 434] width 30 height 16
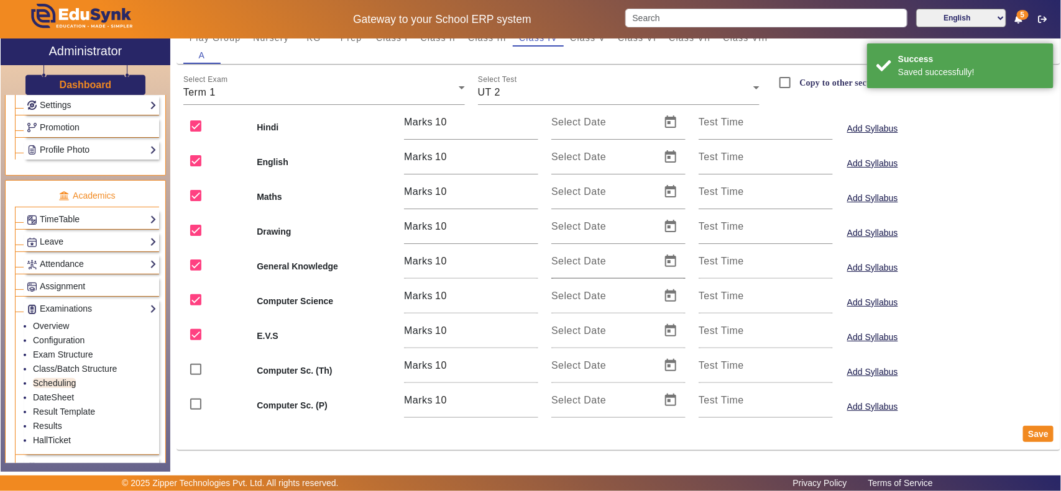
scroll to position [0, 0]
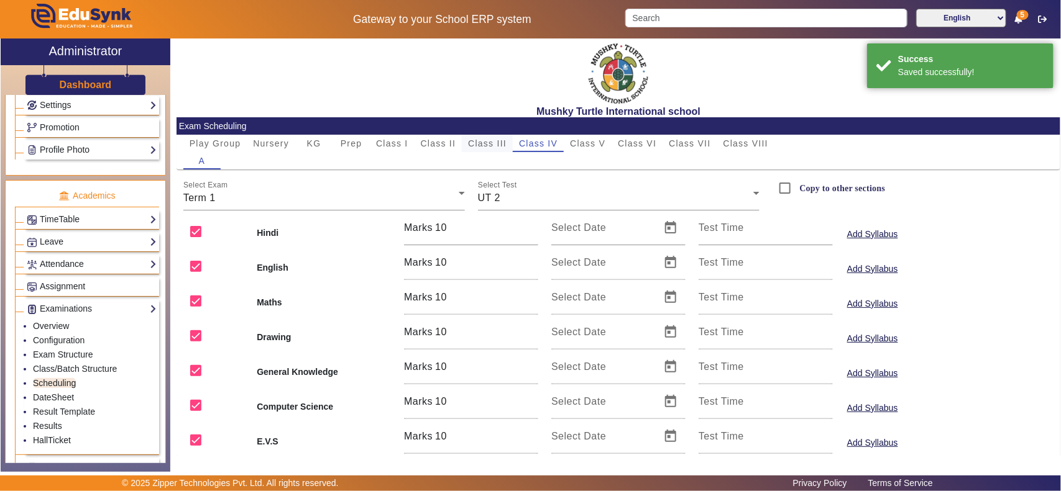
click at [475, 144] on span "Class III" at bounding box center [487, 143] width 39 height 9
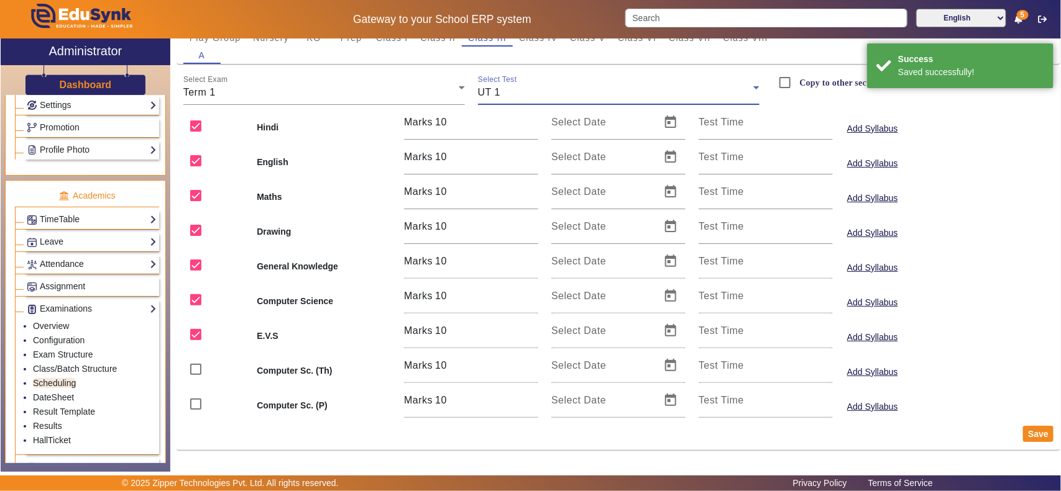
click at [550, 88] on div "UT 1" at bounding box center [615, 92] width 275 height 15
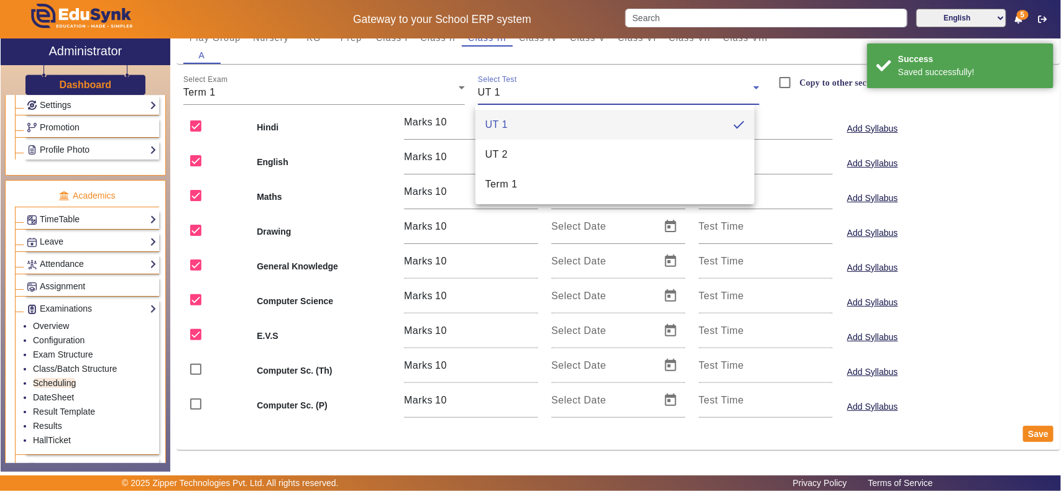
drag, startPoint x: 511, startPoint y: 154, endPoint x: 358, endPoint y: 244, distance: 177.1
click at [510, 155] on mat-option "UT 2" at bounding box center [614, 155] width 279 height 30
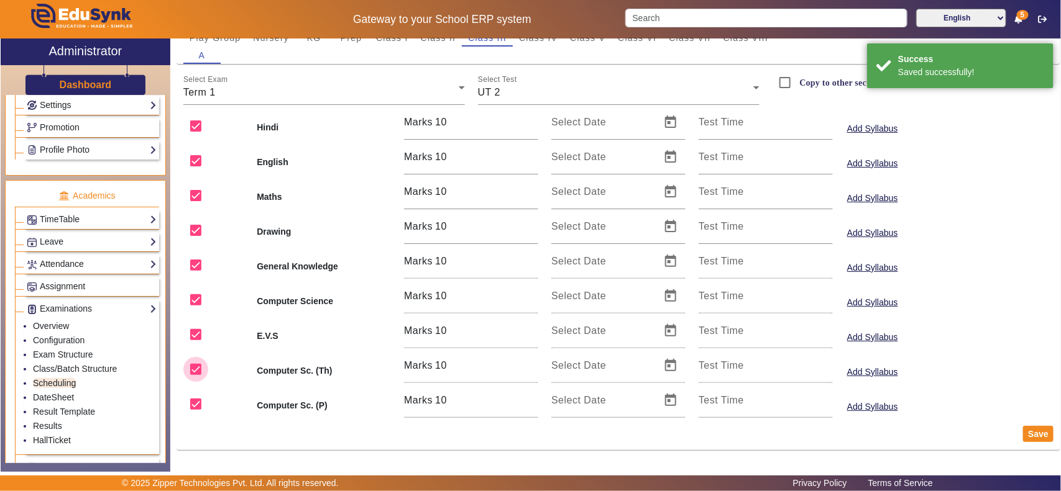
click at [196, 364] on input "checkbox" at bounding box center [195, 369] width 25 height 25
checkbox input "false"
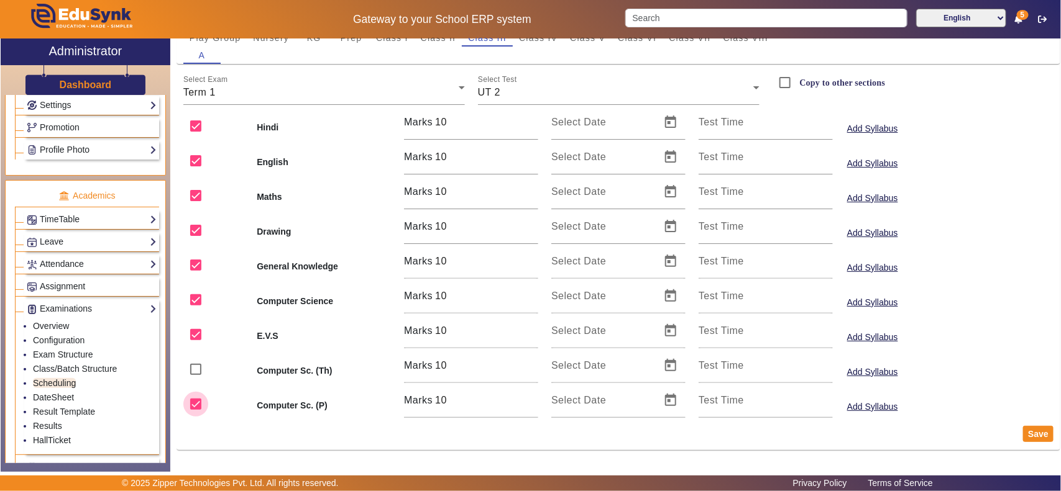
click at [196, 404] on input "checkbox" at bounding box center [195, 404] width 25 height 25
checkbox input "false"
click at [1032, 435] on button "Save" at bounding box center [1038, 434] width 30 height 16
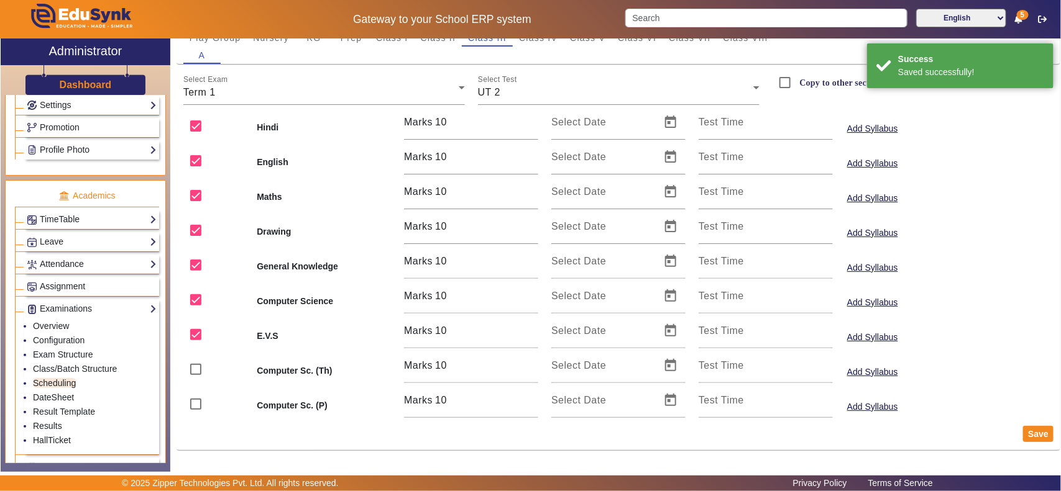
scroll to position [0, 0]
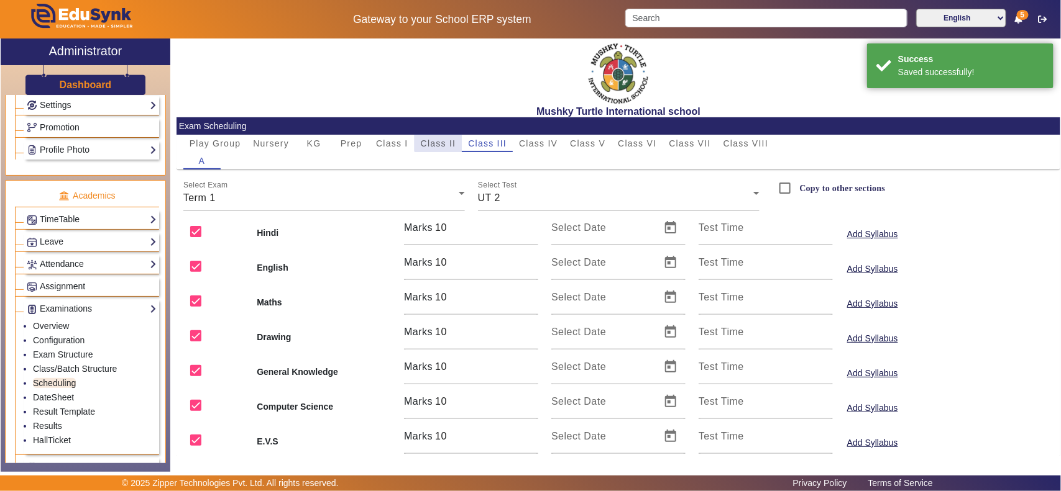
click at [442, 135] on span "Class II" at bounding box center [438, 143] width 35 height 17
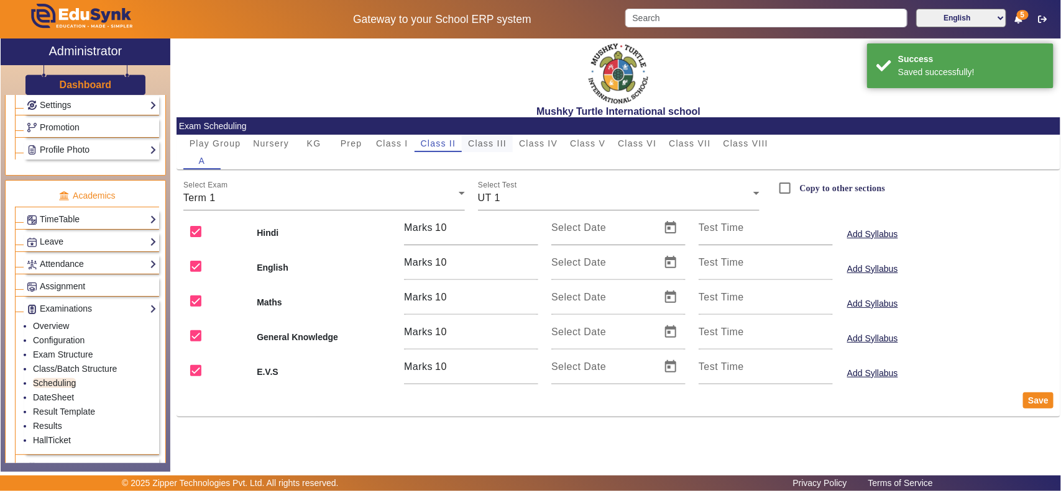
click at [489, 144] on span "Class III" at bounding box center [487, 143] width 39 height 9
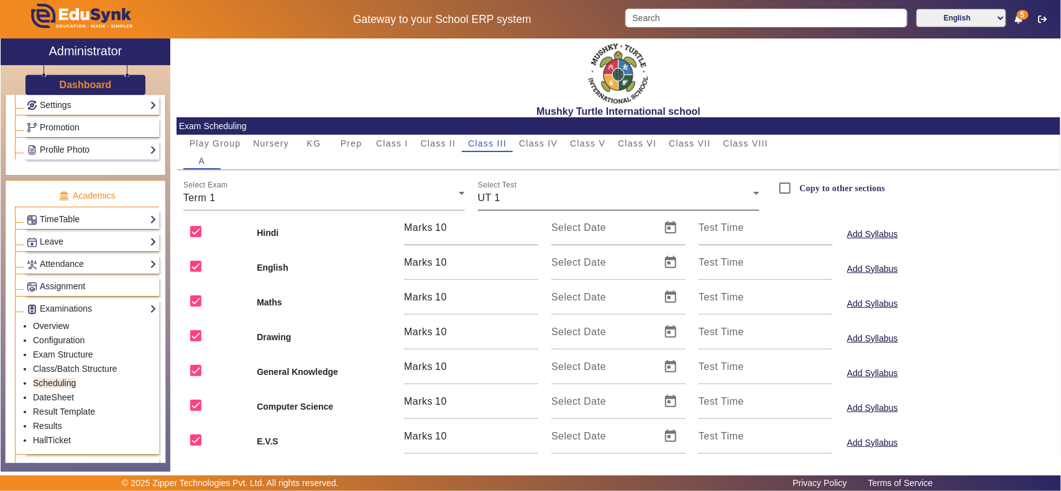
click at [517, 194] on div "UT 1" at bounding box center [615, 198] width 275 height 15
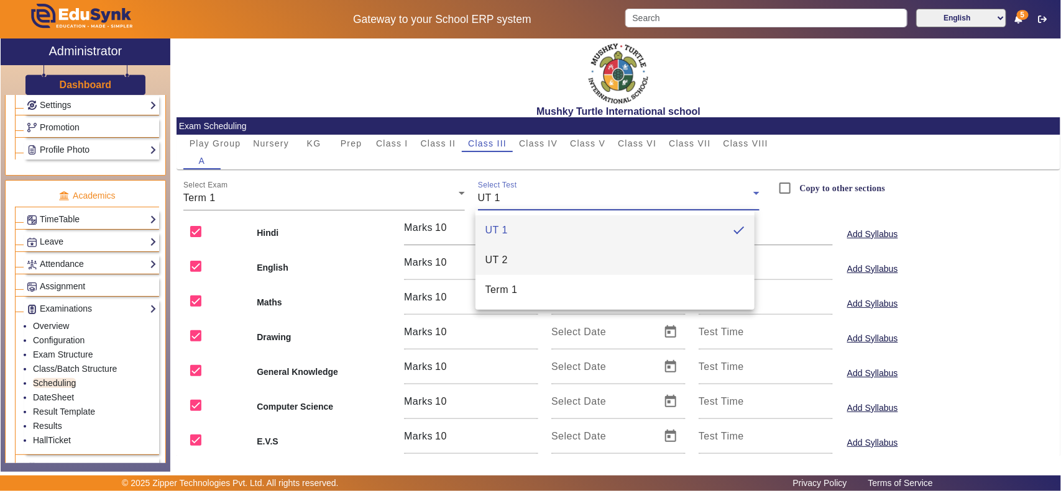
click at [504, 265] on span "UT 2" at bounding box center [496, 260] width 22 height 15
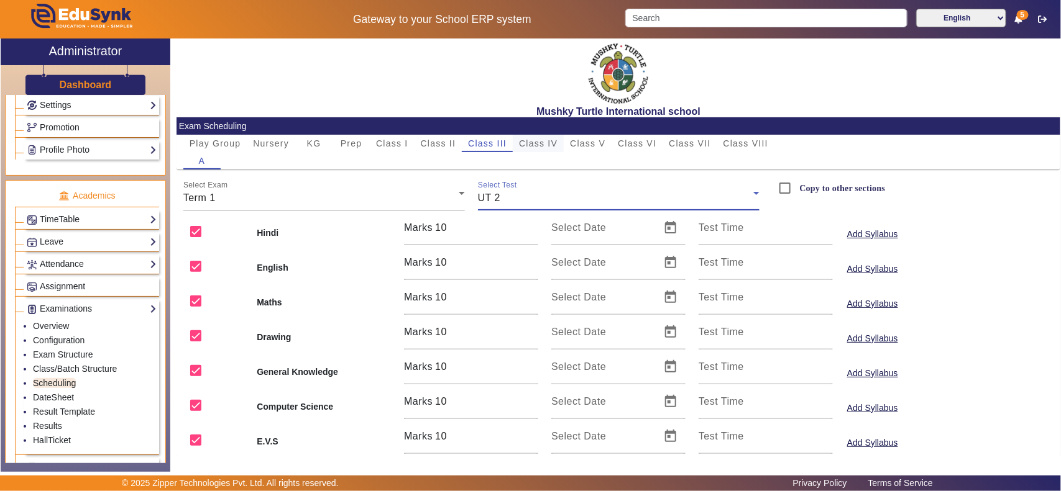
click at [539, 143] on span "Class IV" at bounding box center [538, 143] width 39 height 9
click at [506, 193] on div "UT 1" at bounding box center [615, 198] width 275 height 15
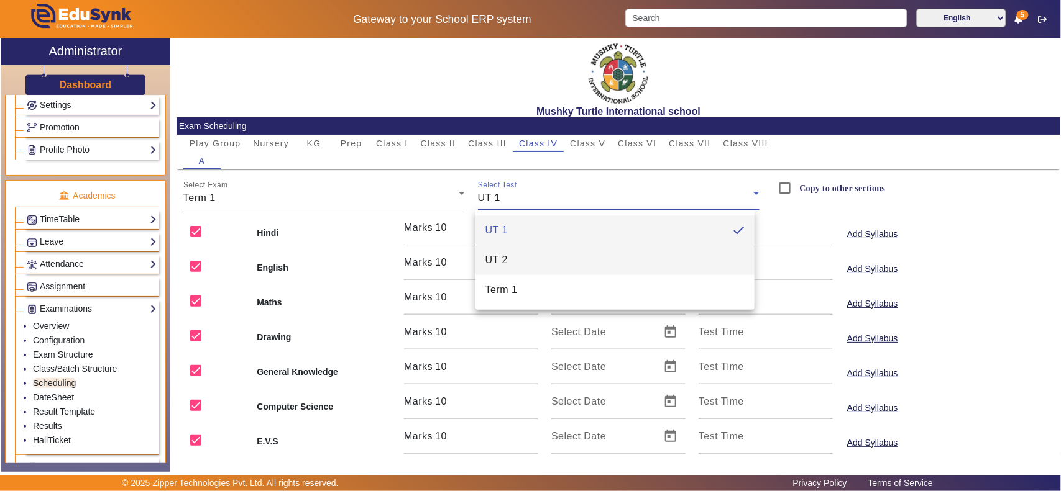
click at [519, 258] on mat-option "UT 2" at bounding box center [614, 260] width 279 height 30
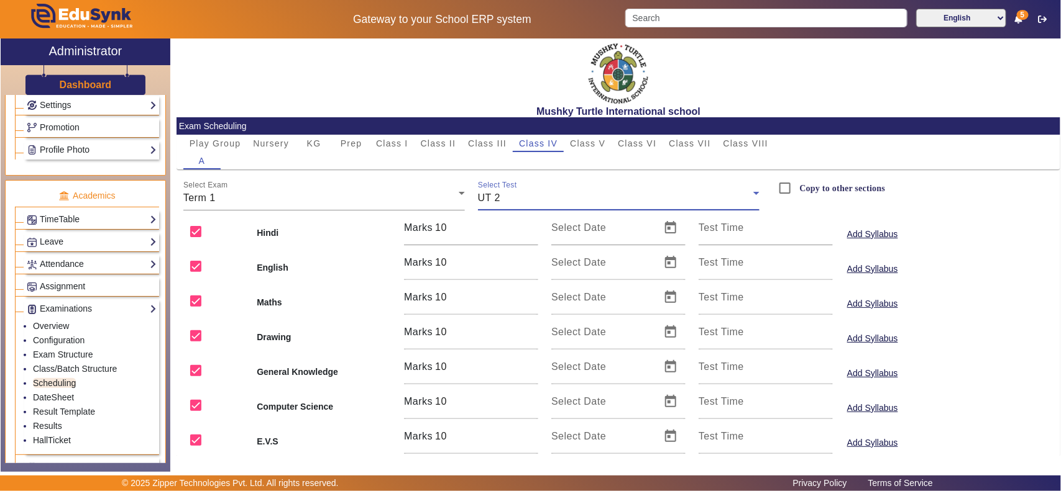
scroll to position [106, 0]
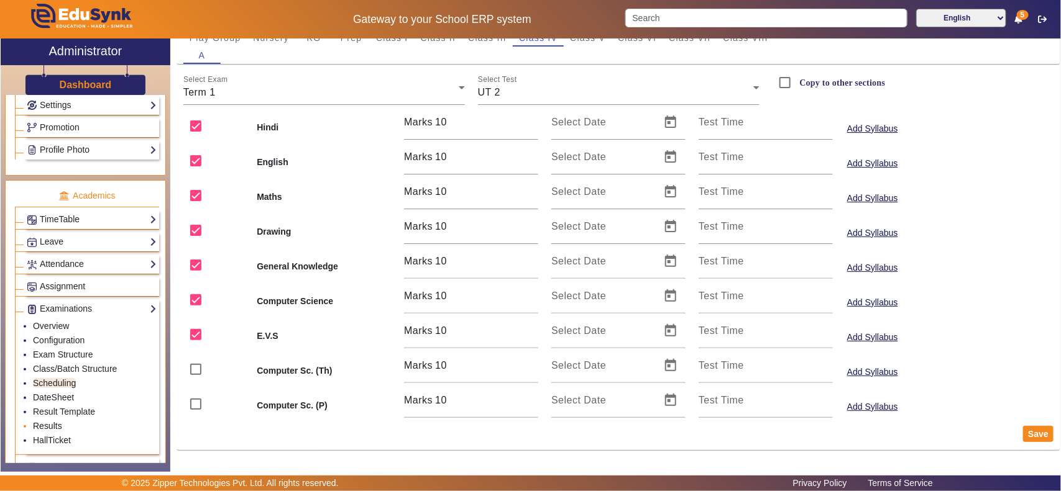
click at [52, 431] on link "Results" at bounding box center [47, 426] width 29 height 10
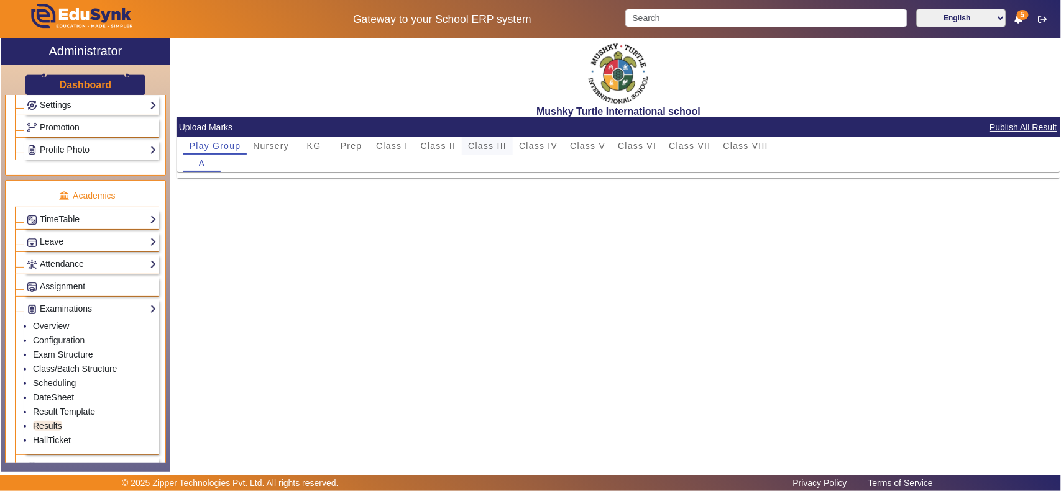
click at [493, 142] on span "Class III" at bounding box center [487, 146] width 39 height 9
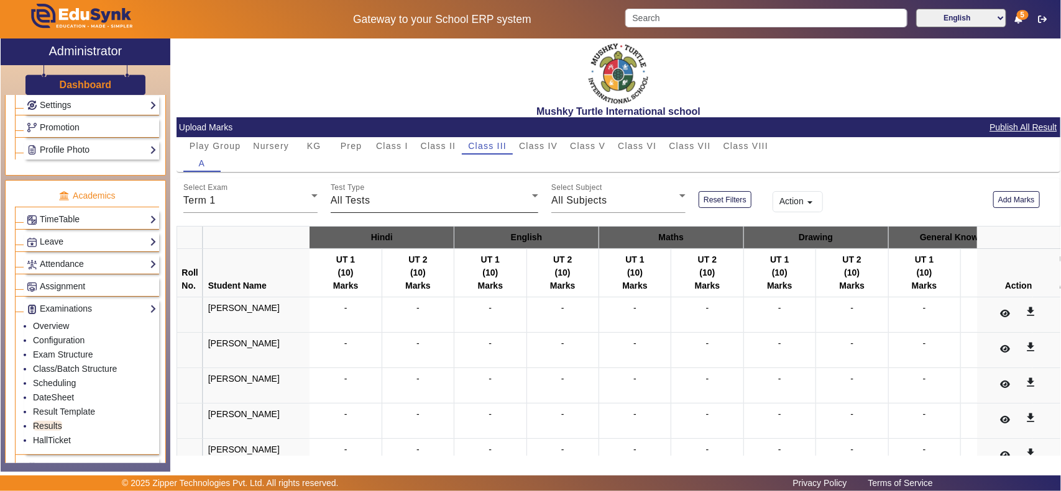
click at [418, 200] on div "All Tests" at bounding box center [431, 200] width 201 height 15
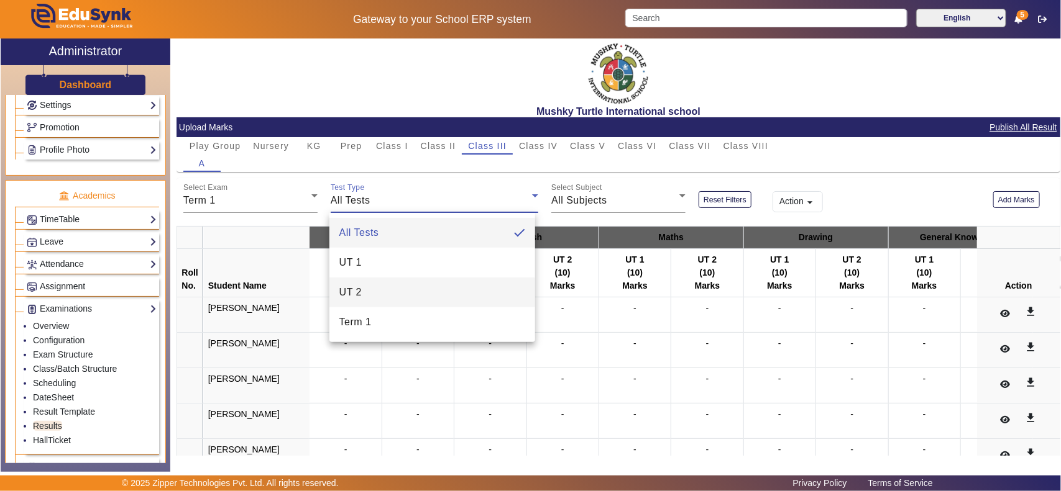
click at [373, 293] on mat-option "UT 2" at bounding box center [432, 293] width 206 height 30
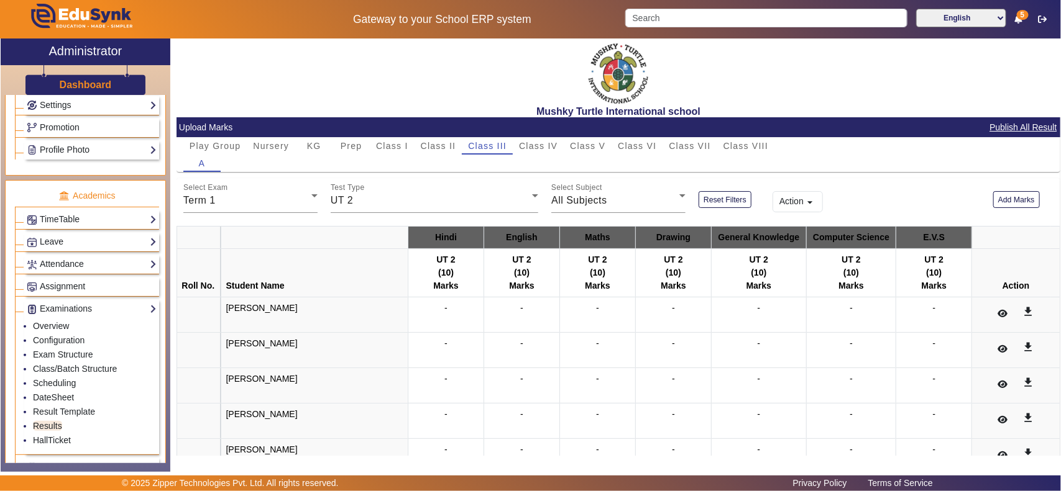
drag, startPoint x: 846, startPoint y: 381, endPoint x: 594, endPoint y: 386, distance: 251.7
click at [594, 386] on tr "ARPITA JASWANI - - - - - - - get_app" at bounding box center [618, 385] width 883 height 35
click at [591, 199] on span "All Subjects" at bounding box center [579, 200] width 56 height 11
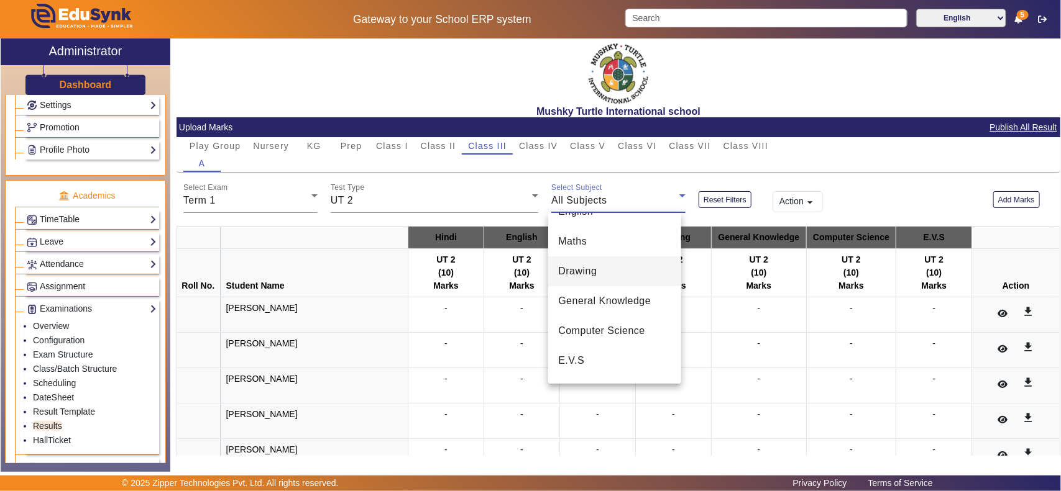
scroll to position [137, 0]
click at [601, 272] on span "Computer Science" at bounding box center [601, 275] width 87 height 15
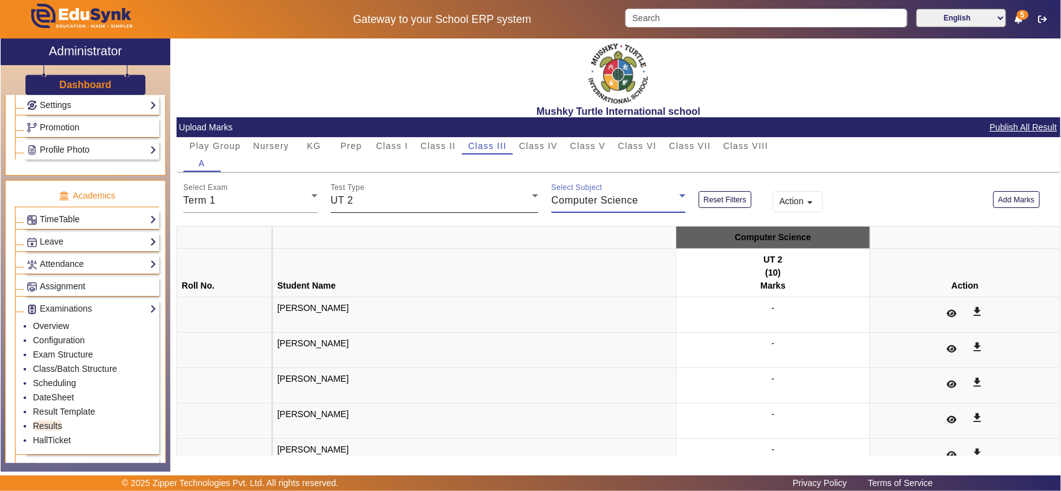
click at [436, 194] on div "UT 2" at bounding box center [431, 200] width 201 height 15
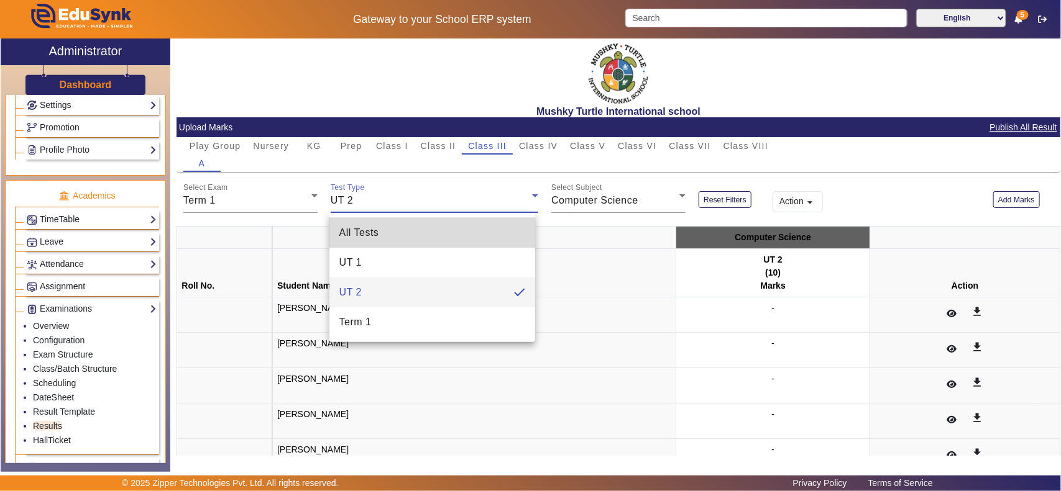
click at [383, 231] on mat-option "All Tests" at bounding box center [432, 233] width 206 height 30
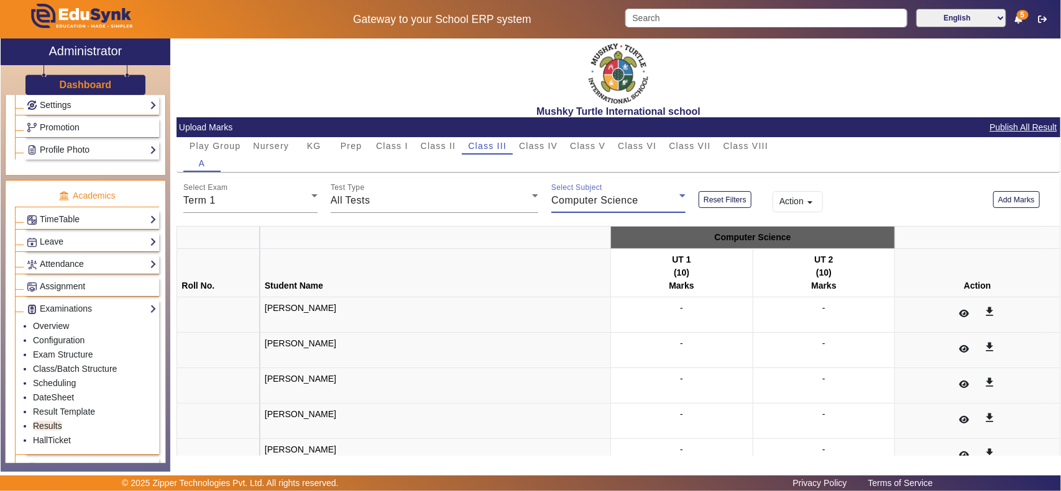
click at [572, 205] on span "Computer Science" at bounding box center [594, 200] width 87 height 11
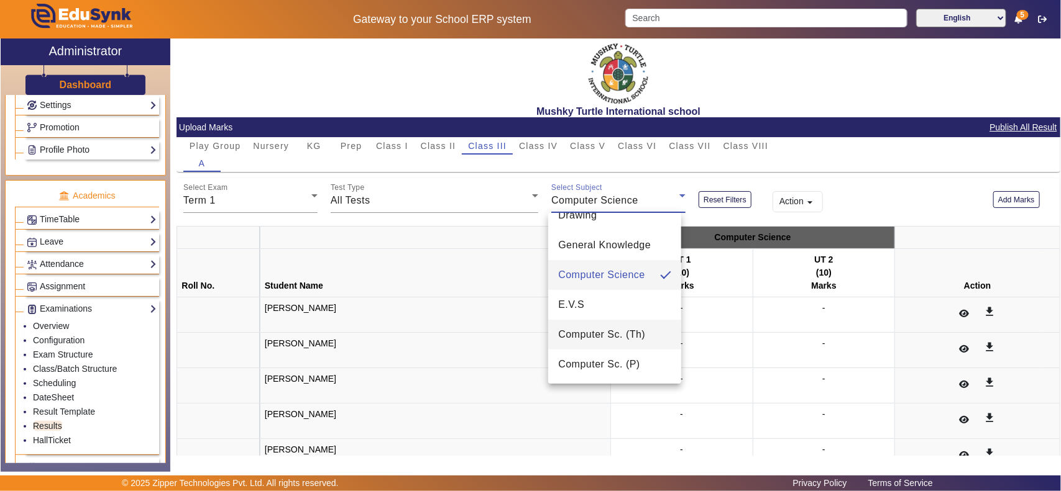
click at [626, 337] on span "Computer Sc. (Th)" at bounding box center [601, 334] width 87 height 15
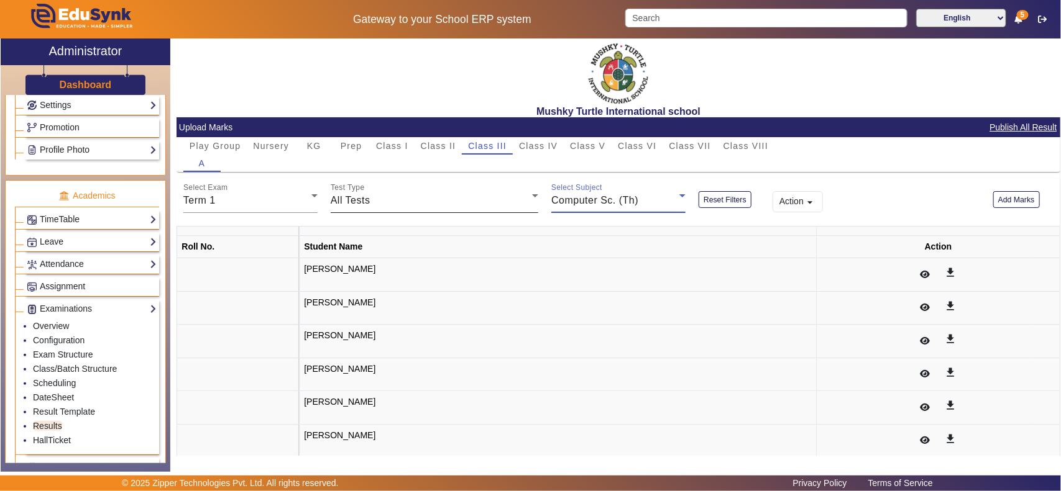
click at [443, 203] on div "All Tests" at bounding box center [431, 200] width 201 height 15
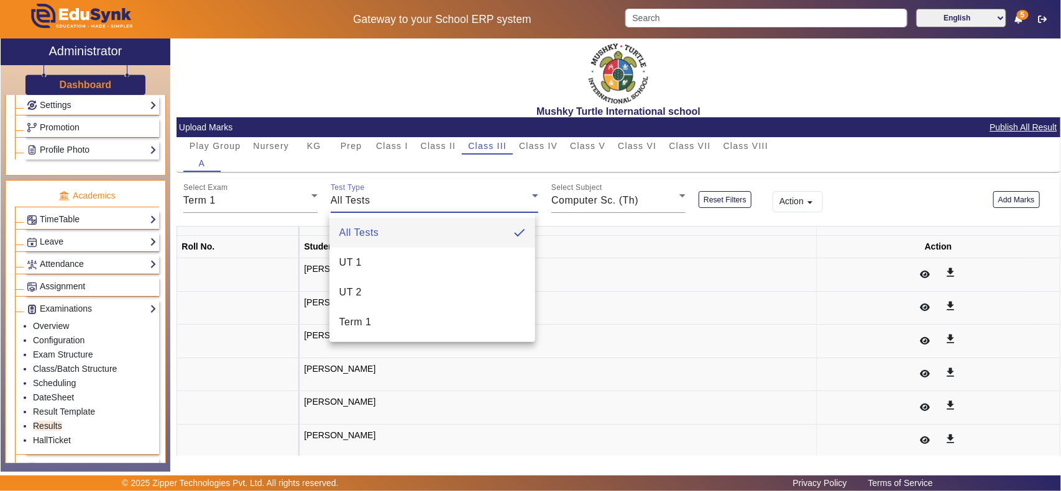
click at [576, 196] on div at bounding box center [530, 245] width 1061 height 491
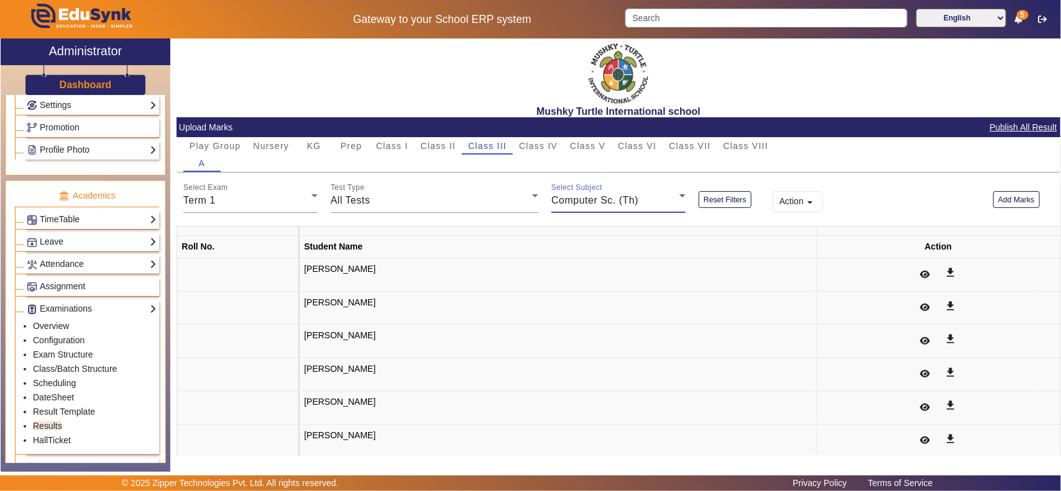
click at [583, 197] on span "Computer Sc. (Th)" at bounding box center [594, 200] width 87 height 11
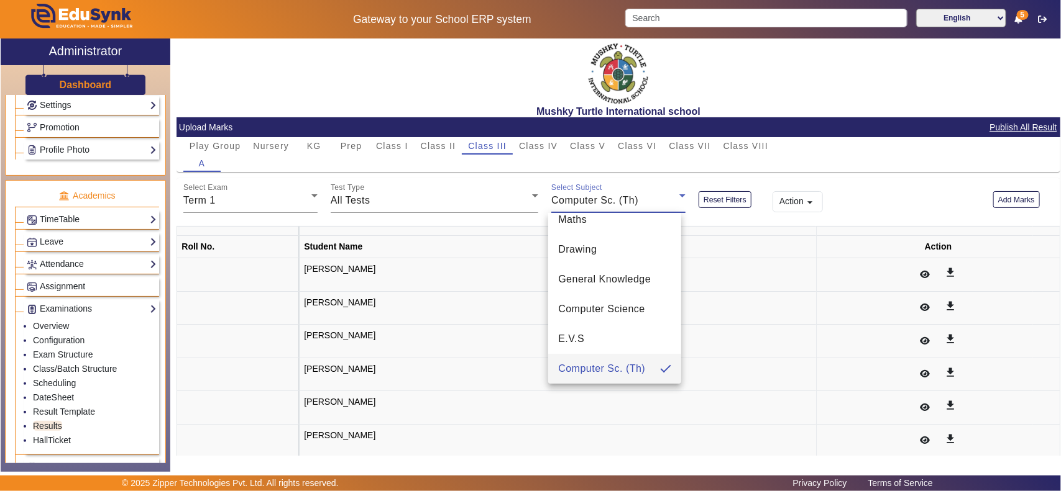
click at [439, 203] on div at bounding box center [530, 245] width 1061 height 491
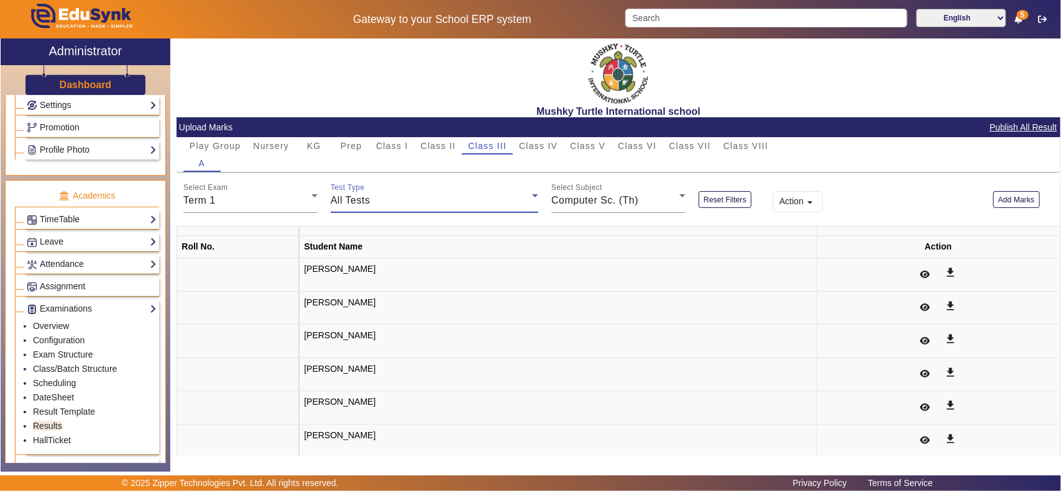
click at [442, 204] on div "All Tests" at bounding box center [431, 200] width 201 height 15
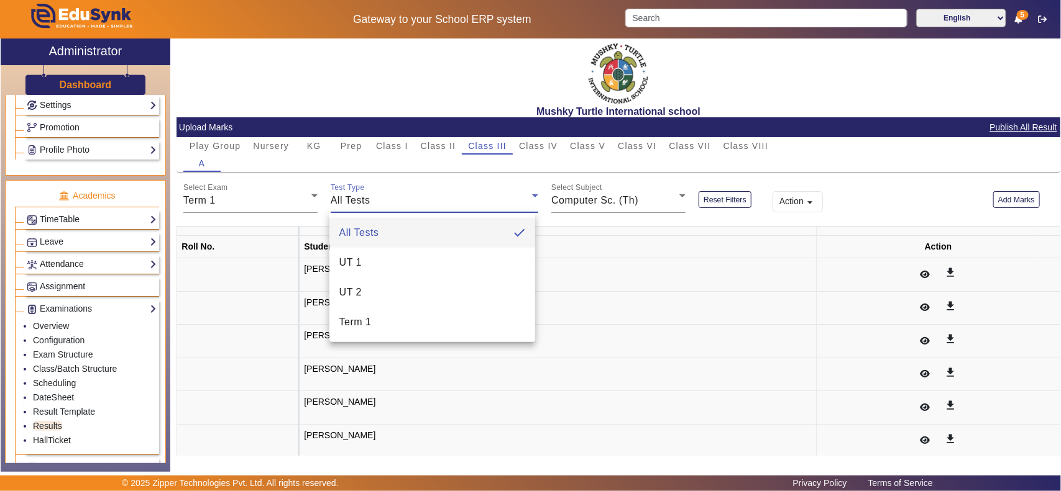
drag, startPoint x: 389, startPoint y: 227, endPoint x: 399, endPoint y: 227, distance: 10.6
click at [389, 228] on mat-option "All Tests" at bounding box center [432, 233] width 206 height 30
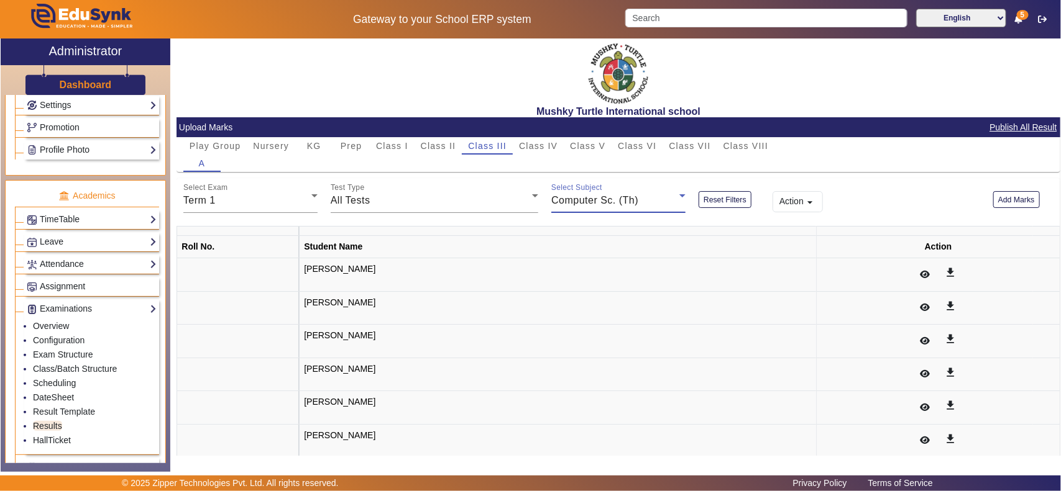
click at [644, 196] on div "Computer Sc. (Th)" at bounding box center [615, 200] width 128 height 15
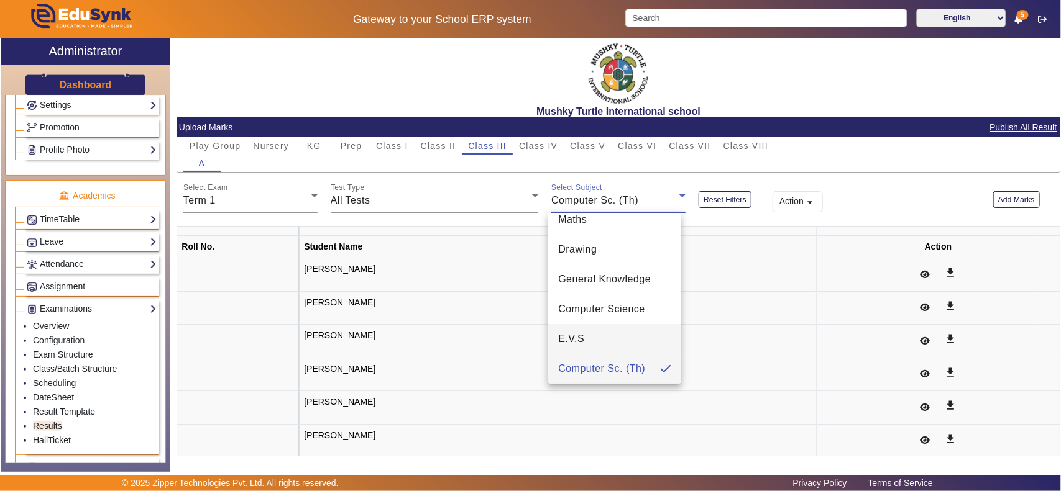
scroll to position [0, 0]
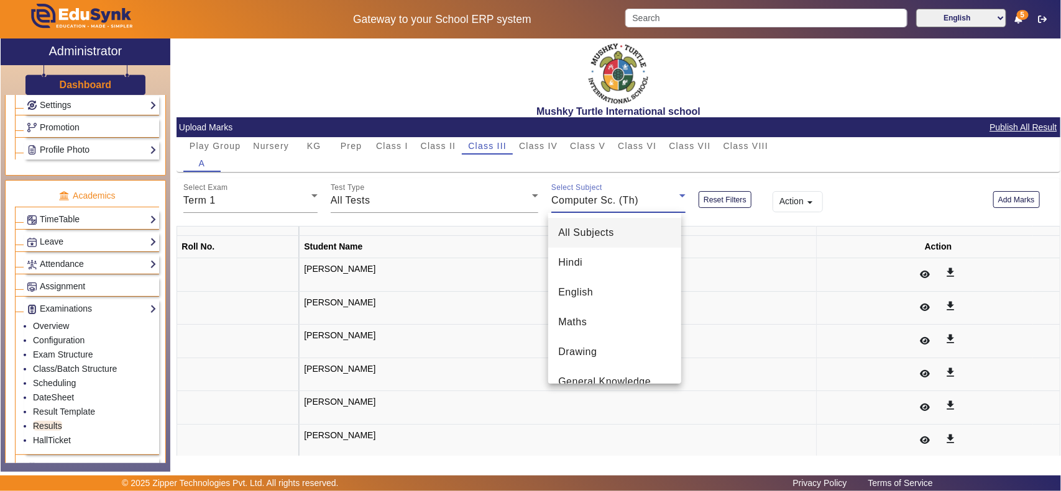
click at [589, 230] on span "All Subjects" at bounding box center [586, 233] width 56 height 15
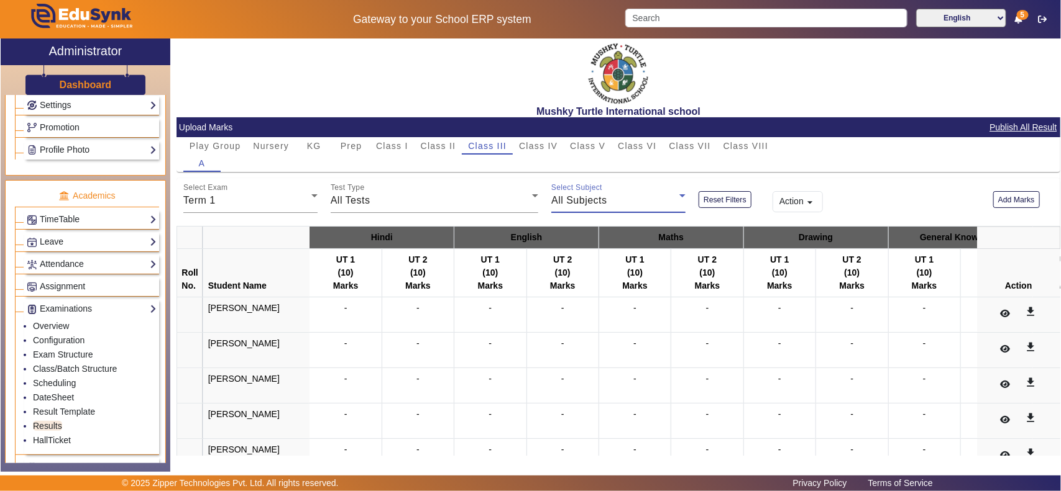
click at [609, 206] on div "All Subjects" at bounding box center [615, 200] width 128 height 15
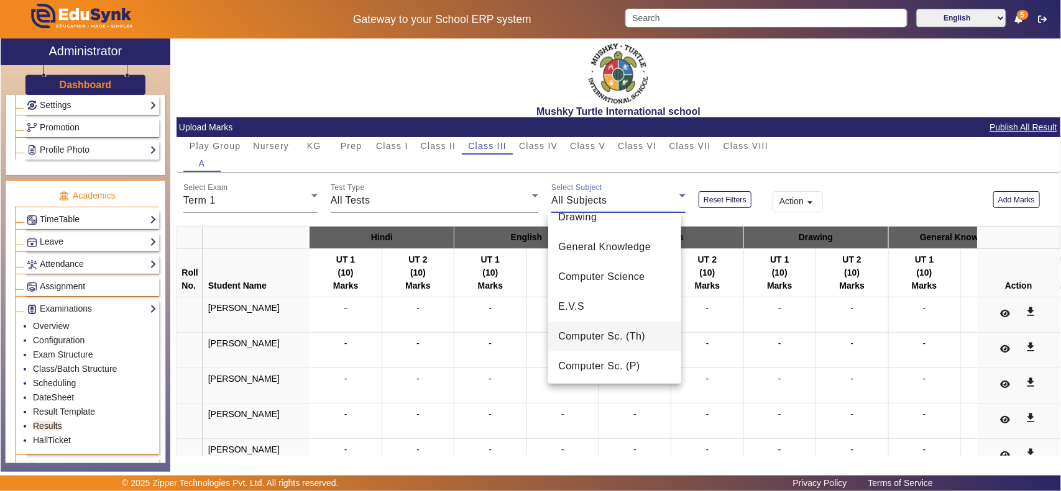
scroll to position [137, 0]
click at [625, 340] on span "Computer Sc. (Th)" at bounding box center [601, 334] width 87 height 15
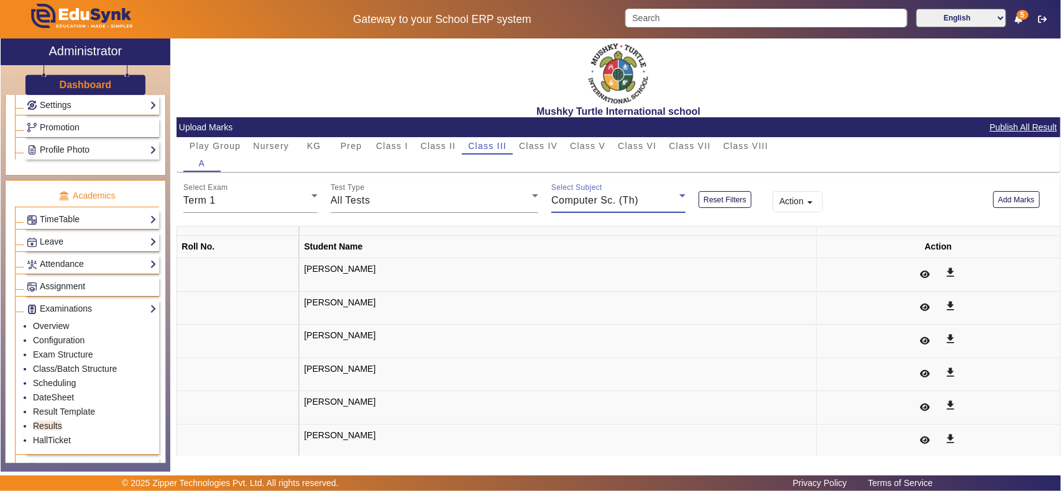
click at [625, 203] on span "Computer Sc. (Th)" at bounding box center [594, 200] width 87 height 11
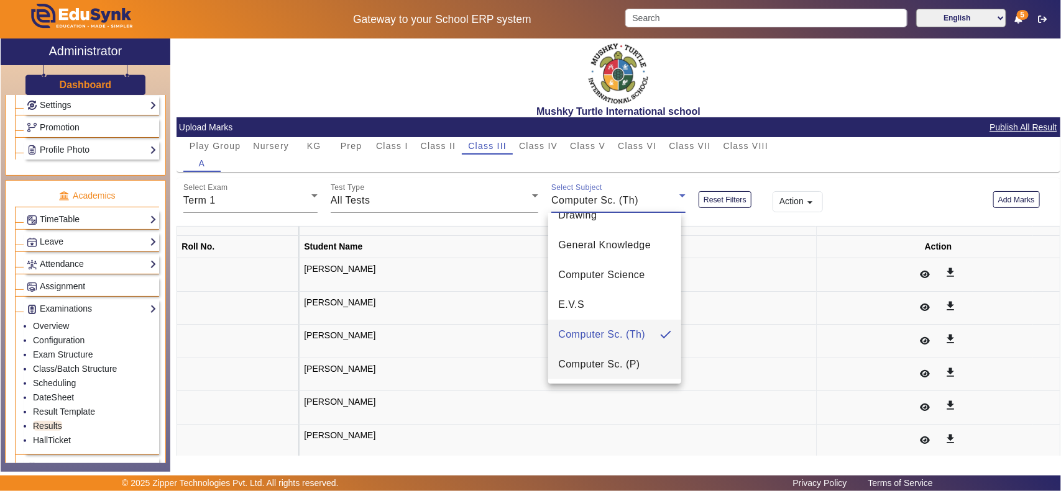
click at [619, 373] on mat-option "Computer Sc. (P)" at bounding box center [614, 365] width 133 height 30
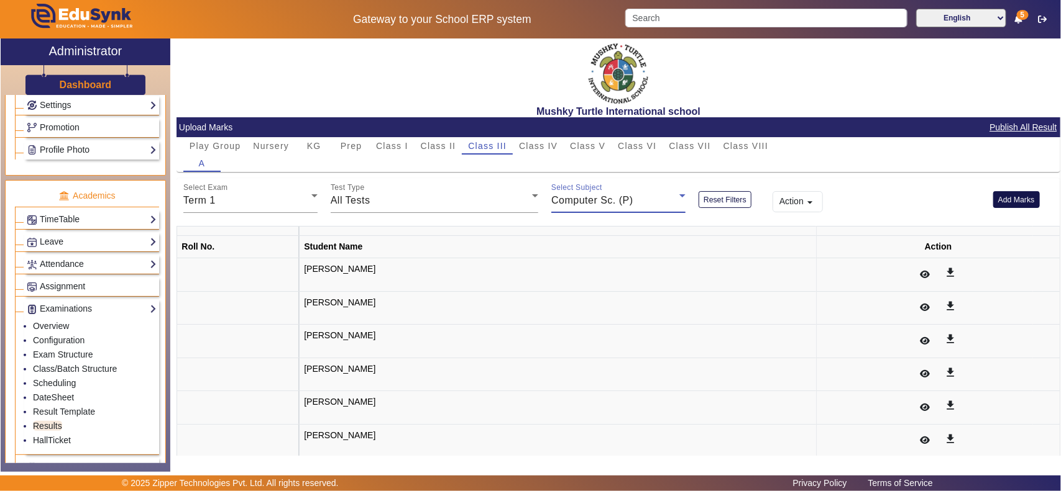
click at [1017, 203] on button "Add Marks" at bounding box center [1016, 199] width 47 height 17
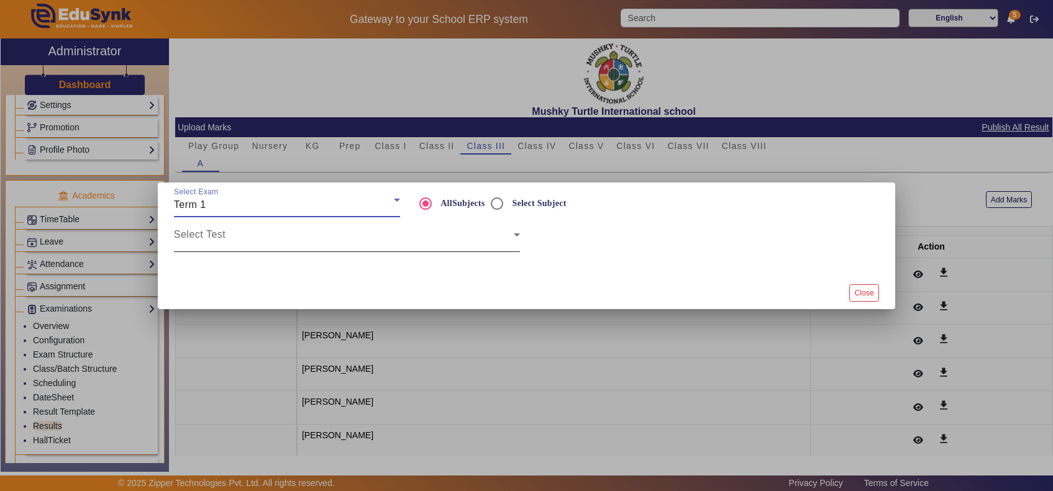
click at [309, 245] on span at bounding box center [344, 239] width 340 height 15
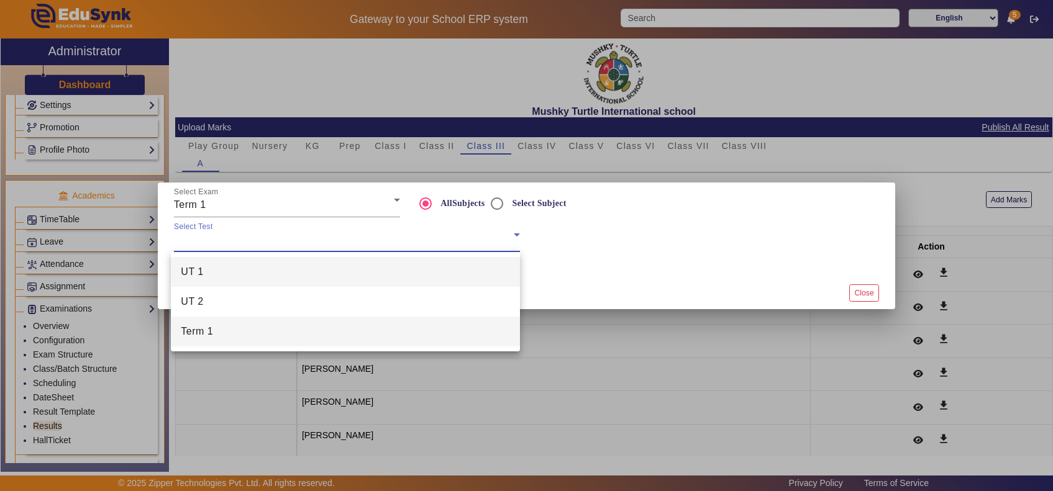
click at [266, 329] on mat-option "Term 1" at bounding box center [345, 332] width 349 height 30
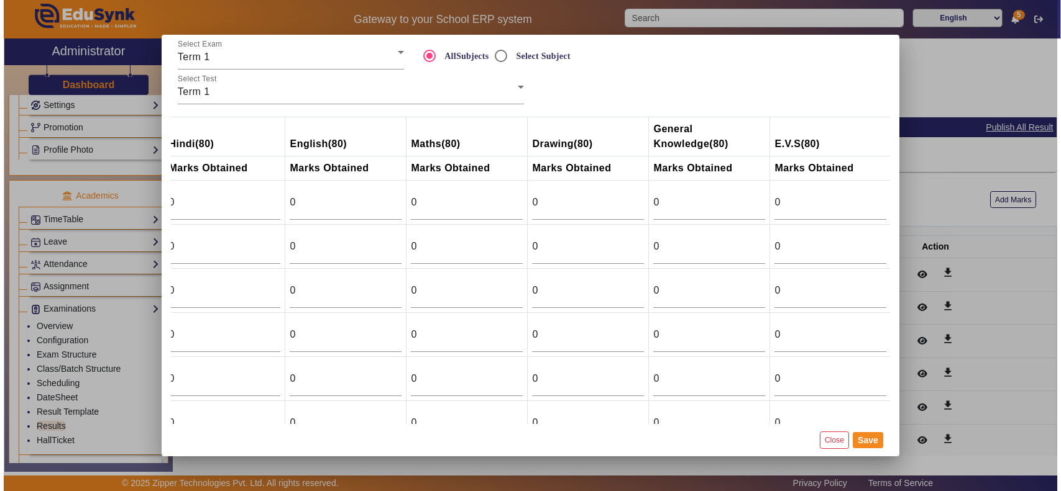
scroll to position [0, 175]
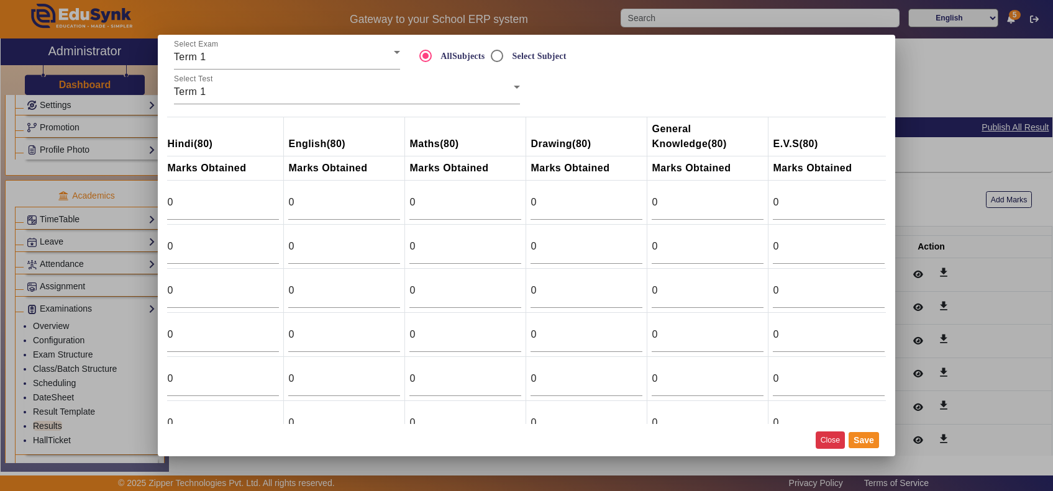
click at [833, 439] on button "Close" at bounding box center [830, 440] width 29 height 17
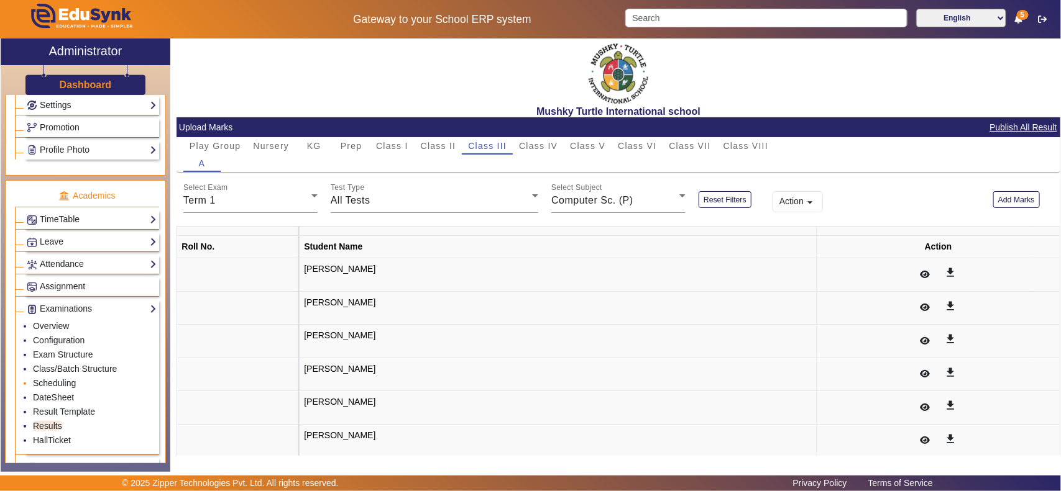
click at [54, 388] on link "Scheduling" at bounding box center [54, 383] width 43 height 10
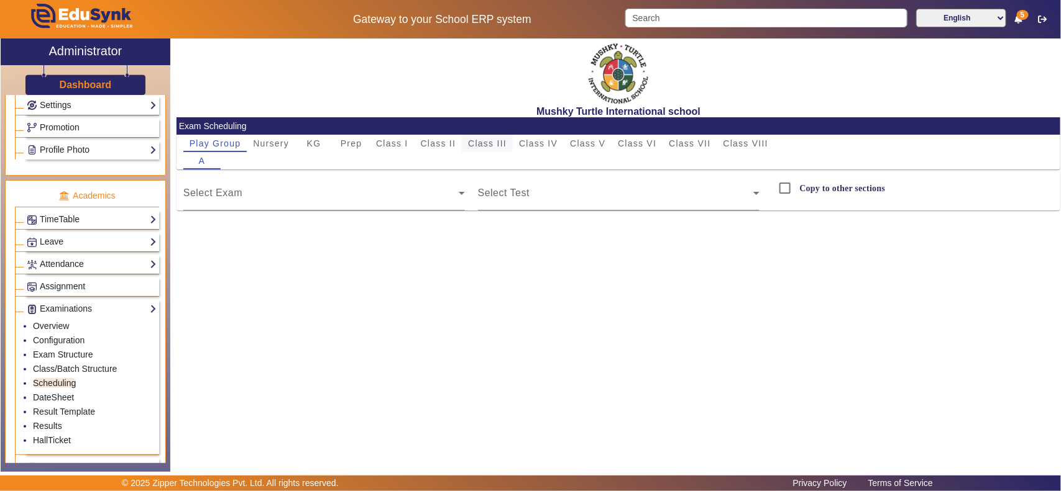
click at [480, 141] on span "Class III" at bounding box center [487, 143] width 39 height 9
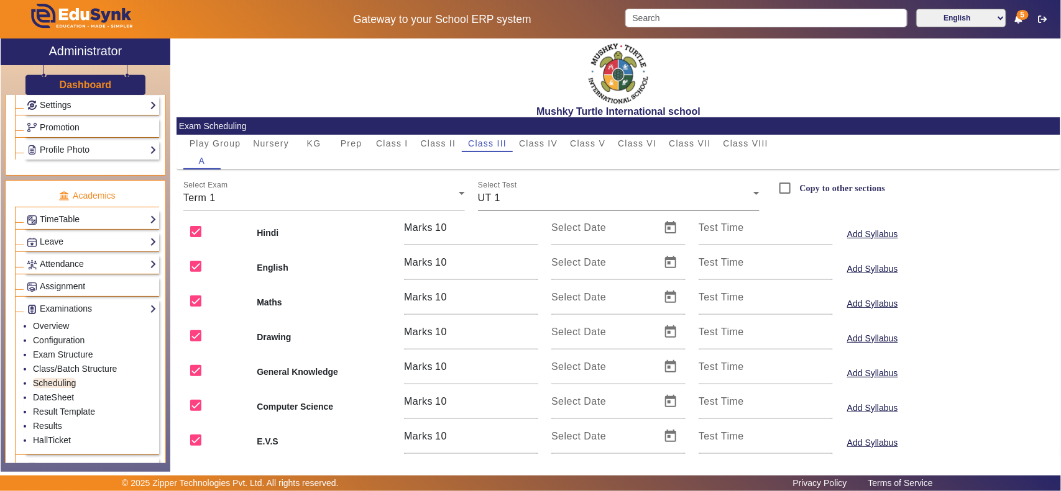
click at [536, 189] on div "Select Test UT 1" at bounding box center [618, 193] width 281 height 35
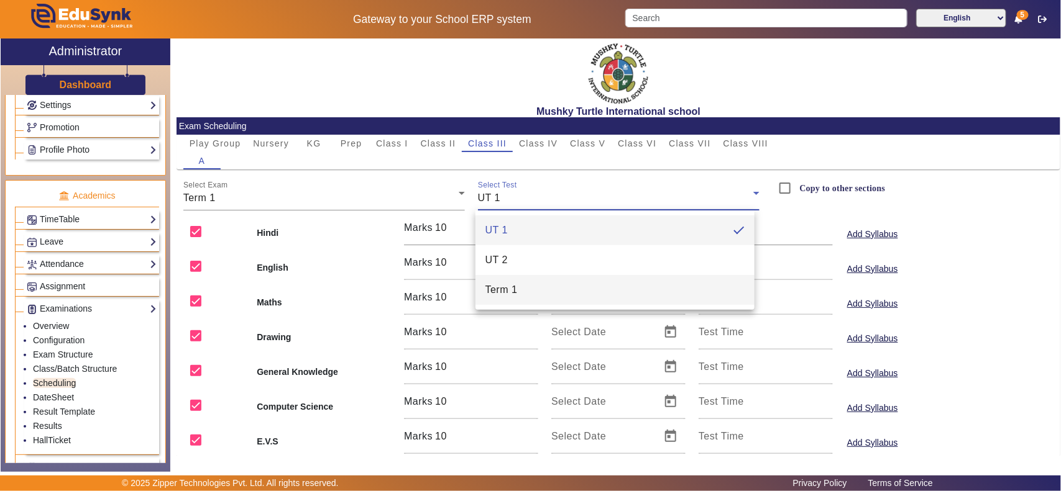
click at [513, 290] on span "Term 1" at bounding box center [501, 290] width 32 height 15
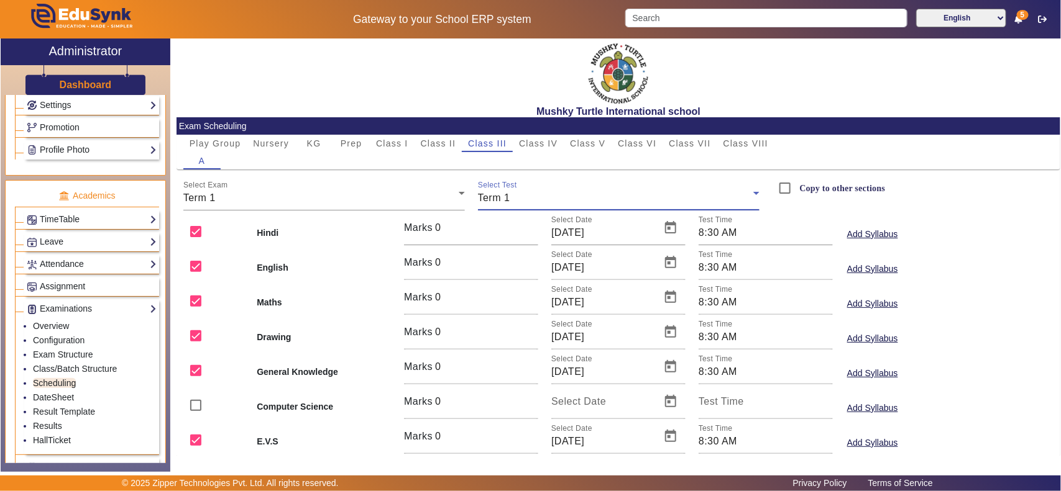
scroll to position [106, 0]
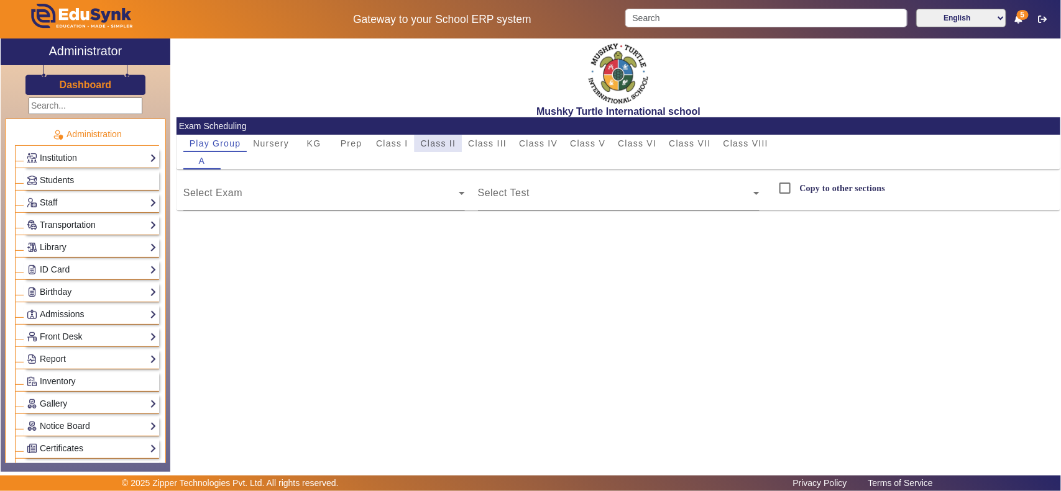
click at [442, 143] on span "Class II" at bounding box center [438, 143] width 35 height 9
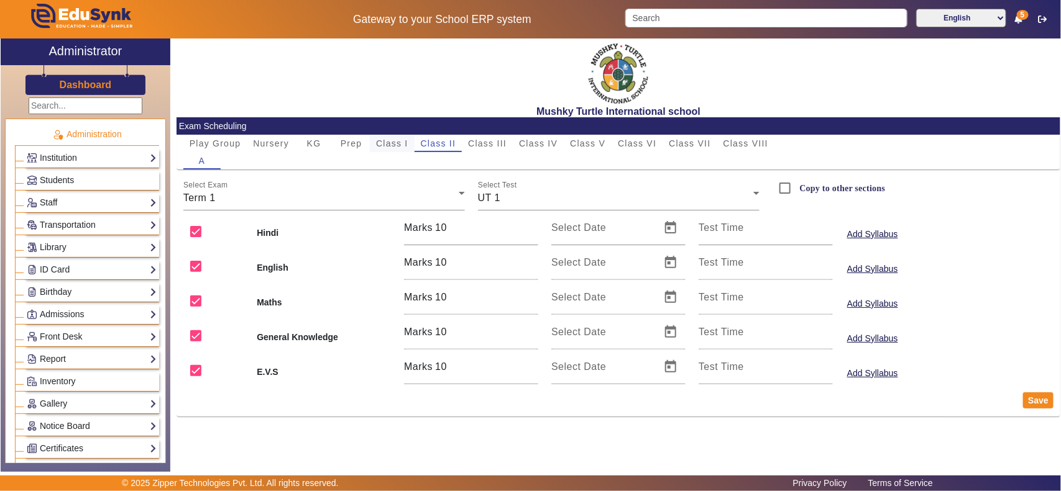
click at [380, 142] on span "Class I" at bounding box center [392, 143] width 32 height 9
click at [497, 142] on span "Class III" at bounding box center [487, 143] width 39 height 9
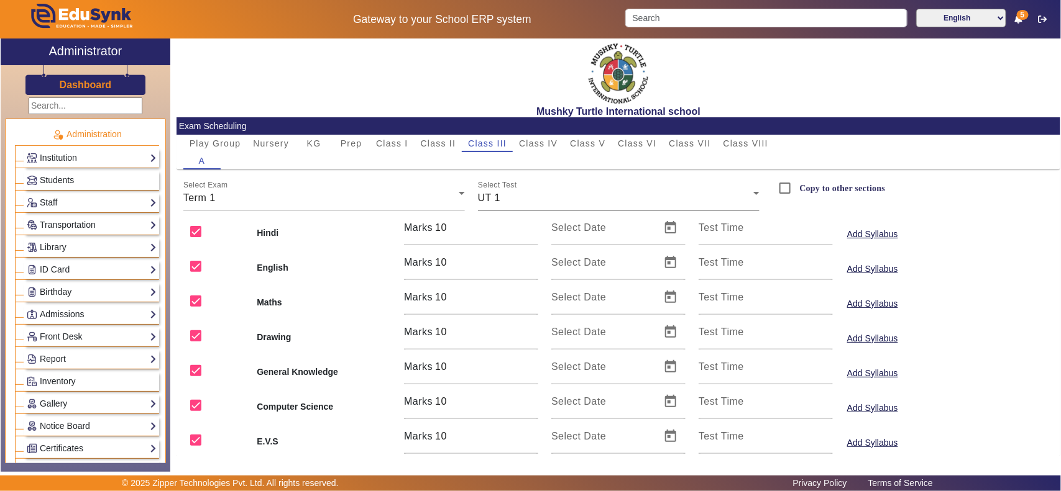
click at [511, 198] on div "UT 1" at bounding box center [615, 198] width 275 height 15
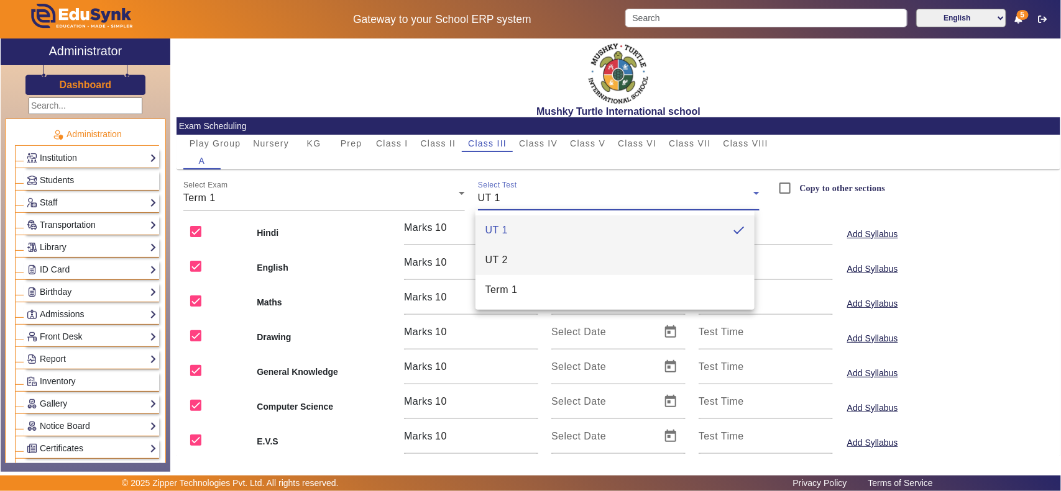
click at [514, 262] on mat-option "UT 2" at bounding box center [614, 260] width 279 height 30
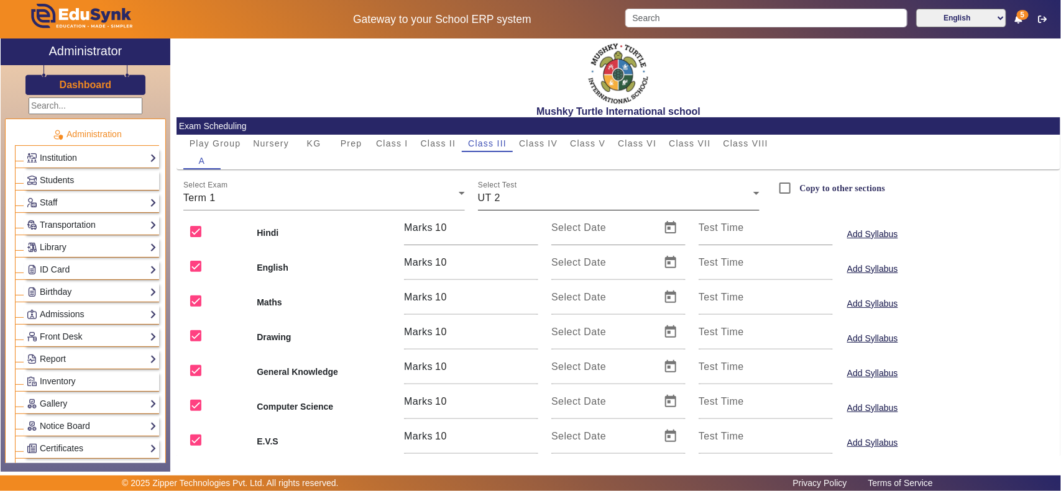
click at [518, 189] on div "Select Test UT 2" at bounding box center [618, 193] width 281 height 35
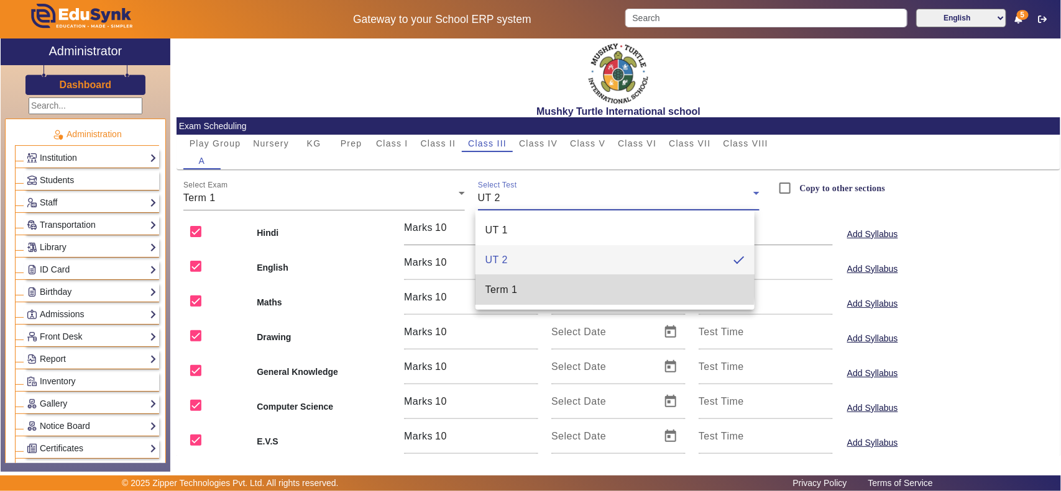
click at [516, 283] on span "Term 1" at bounding box center [501, 290] width 32 height 15
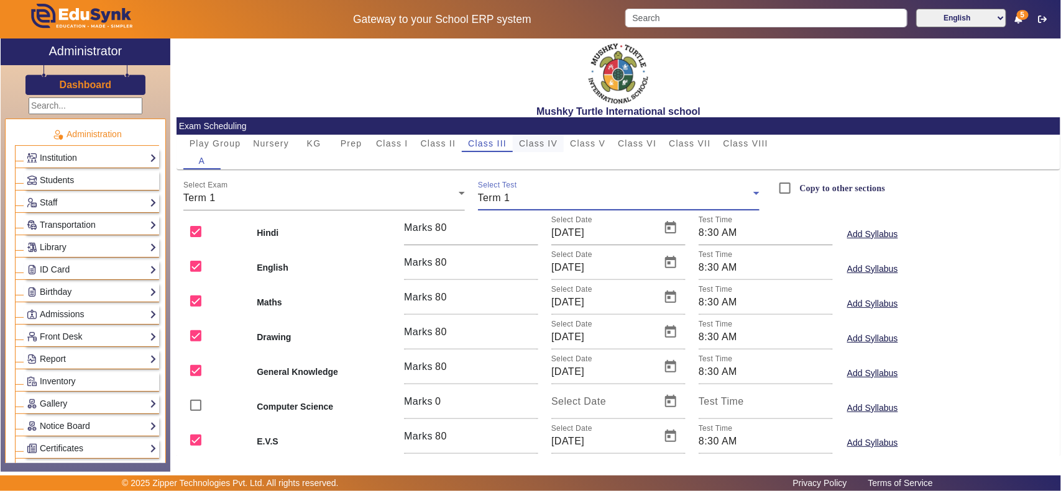
click at [535, 143] on span "Class IV" at bounding box center [538, 143] width 39 height 9
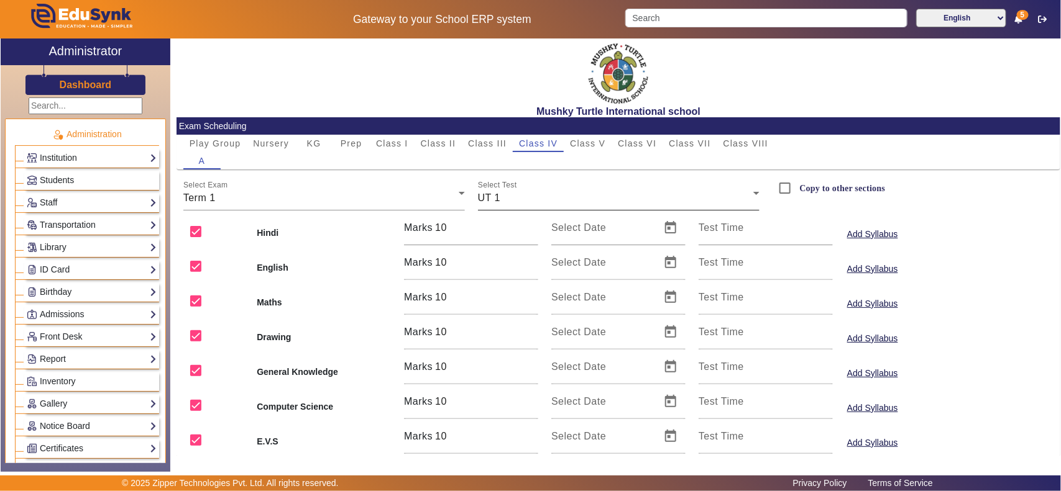
click at [529, 202] on div "UT 1" at bounding box center [615, 198] width 275 height 15
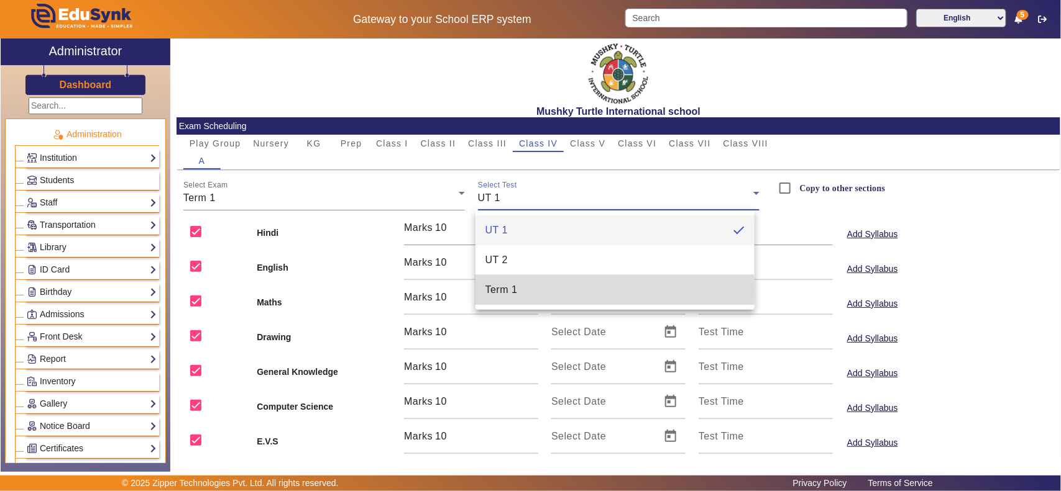
click at [521, 290] on mat-option "Term 1" at bounding box center [614, 290] width 279 height 30
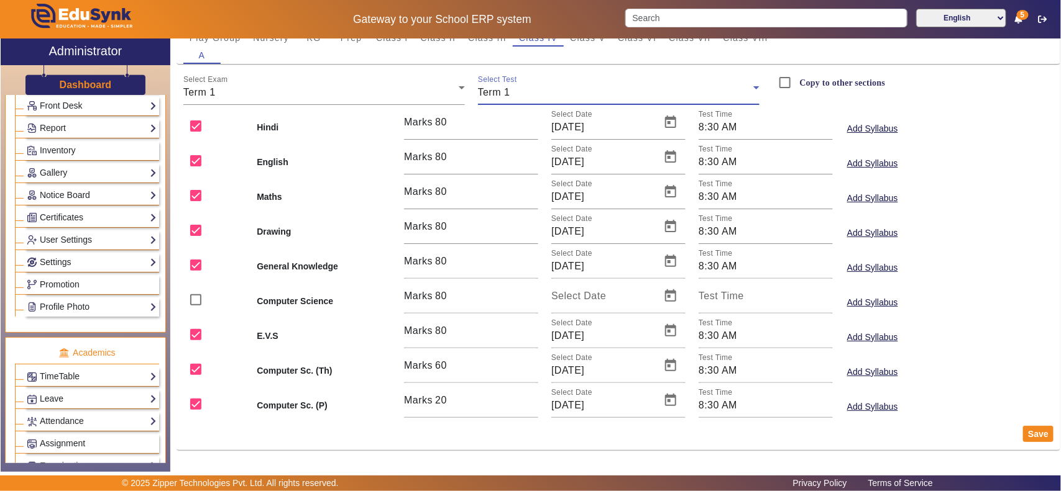
scroll to position [388, 0]
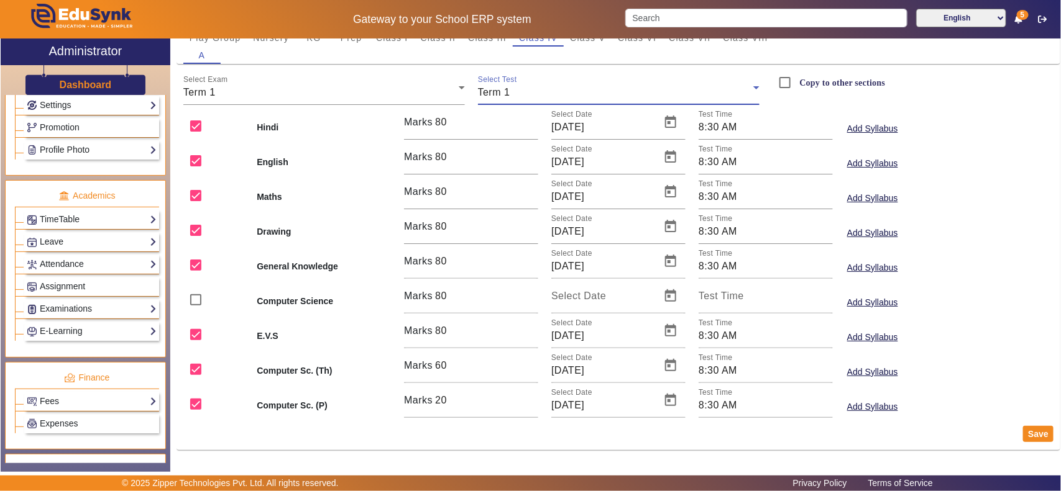
drag, startPoint x: 81, startPoint y: 317, endPoint x: 72, endPoint y: 330, distance: 16.0
click at [81, 316] on link "Examinations" at bounding box center [92, 309] width 130 height 14
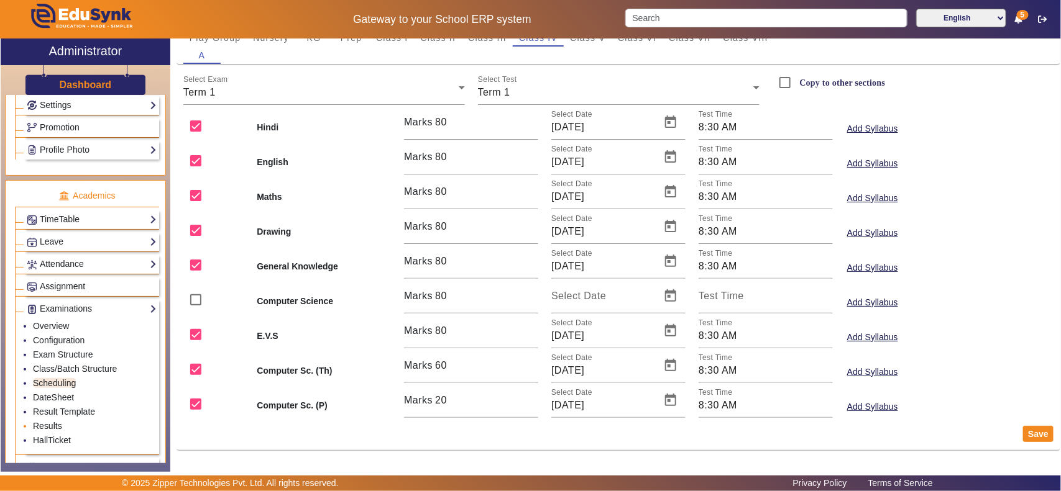
click at [57, 431] on link "Results" at bounding box center [47, 426] width 29 height 10
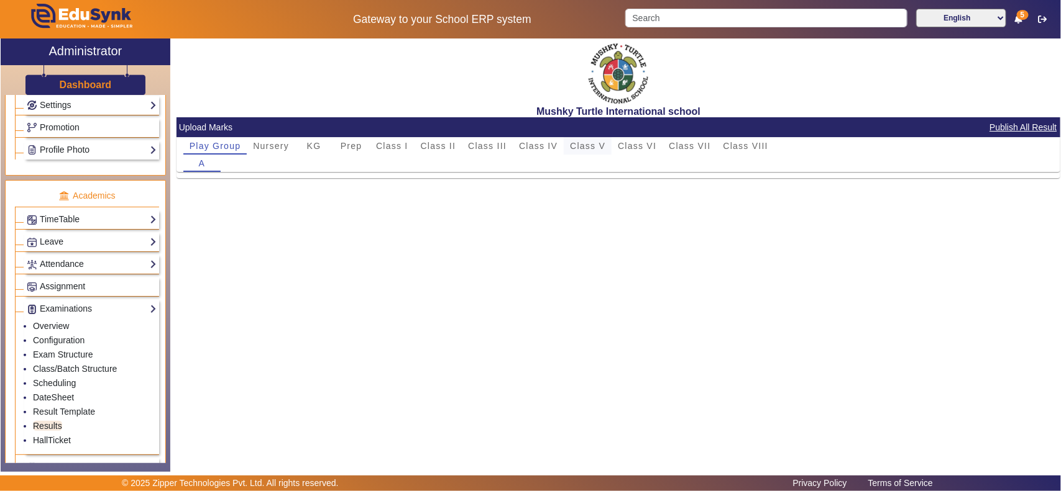
click at [589, 142] on span "Class V" at bounding box center [587, 146] width 35 height 9
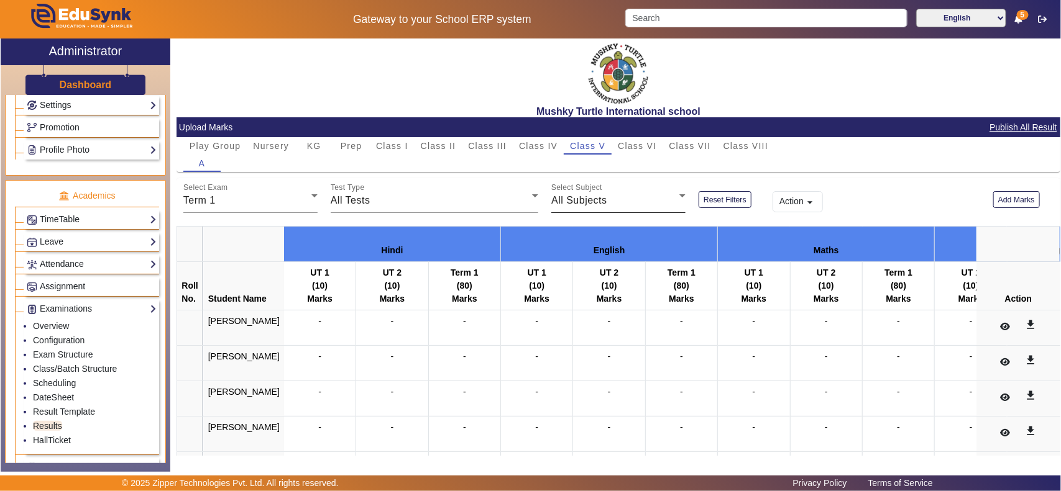
click at [635, 204] on div "All Subjects" at bounding box center [615, 200] width 128 height 15
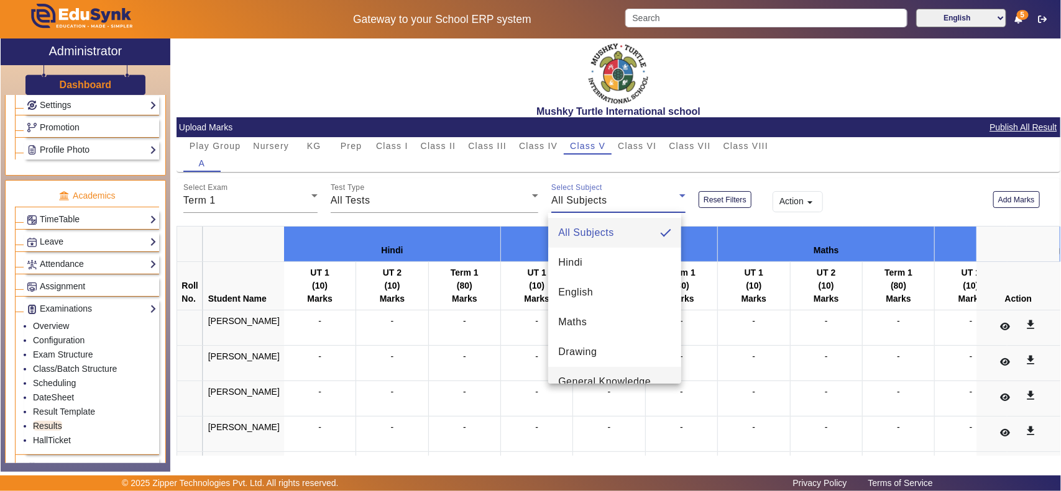
scroll to position [137, 0]
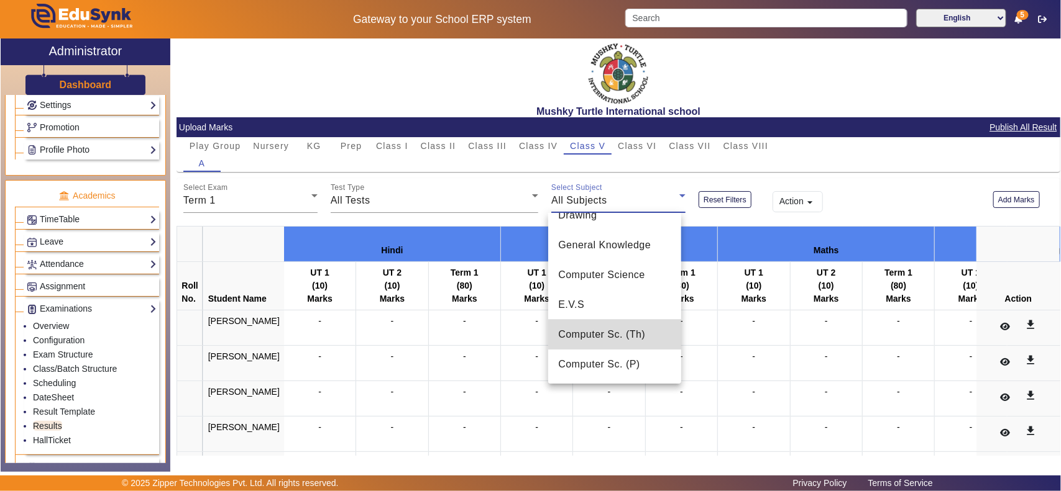
click at [623, 331] on span "Computer Sc. (Th)" at bounding box center [601, 334] width 87 height 15
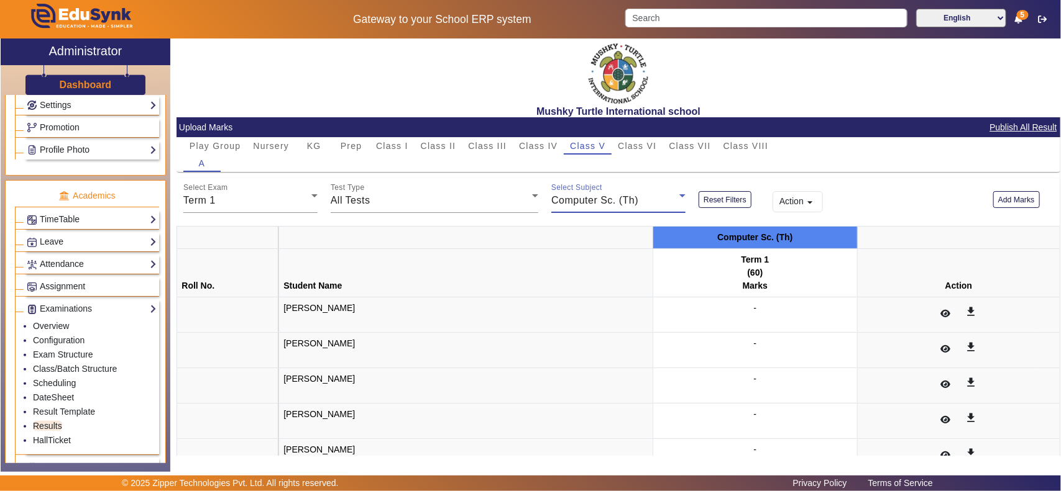
click at [629, 201] on span "Computer Sc. (Th)" at bounding box center [594, 200] width 87 height 11
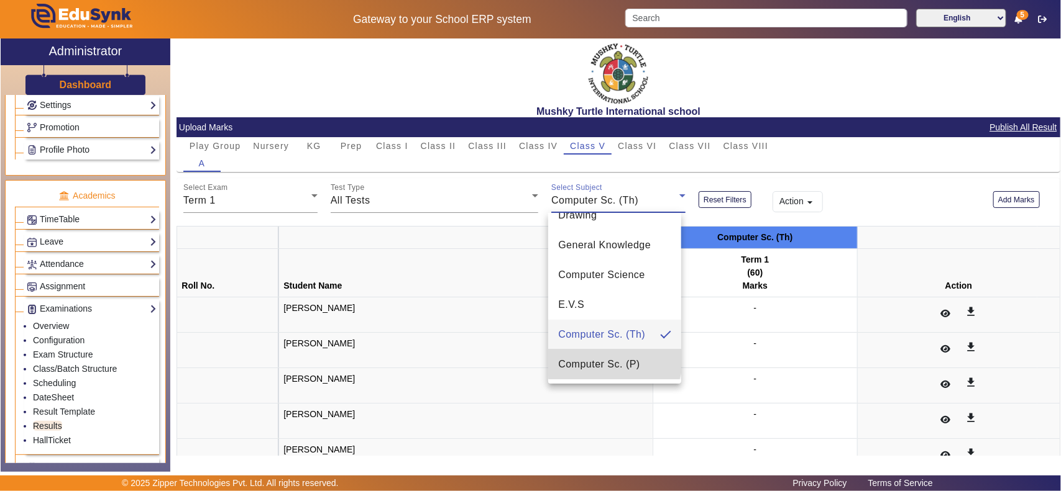
click at [614, 358] on span "Computer Sc. (P)" at bounding box center [599, 364] width 82 height 15
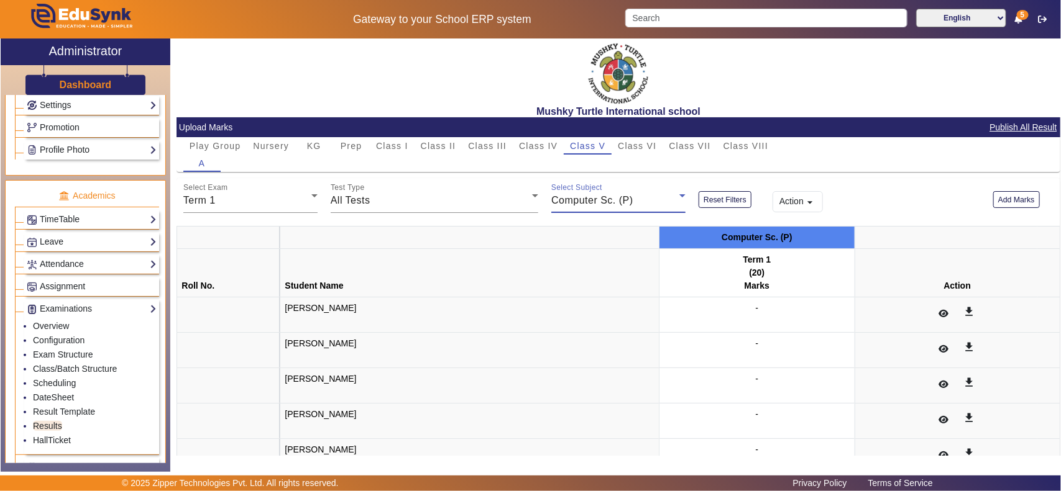
click at [624, 193] on div "Select Subject Computer Sc. (P)" at bounding box center [618, 195] width 134 height 35
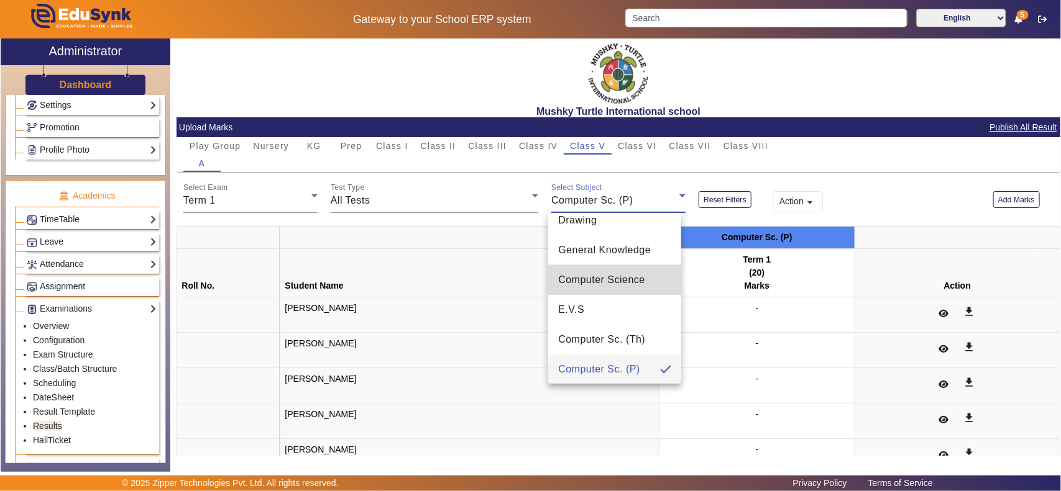
click at [615, 277] on span "Computer Science" at bounding box center [601, 280] width 87 height 15
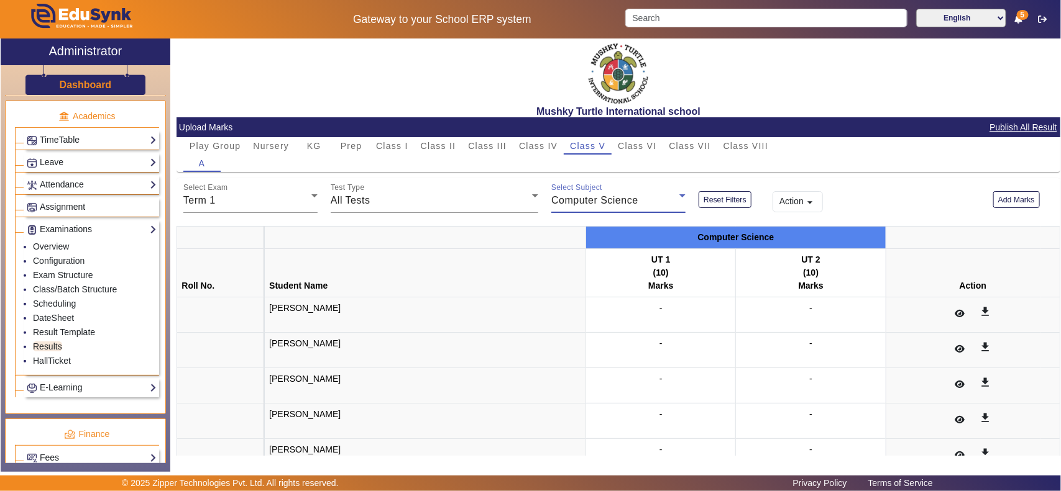
scroll to position [518, 0]
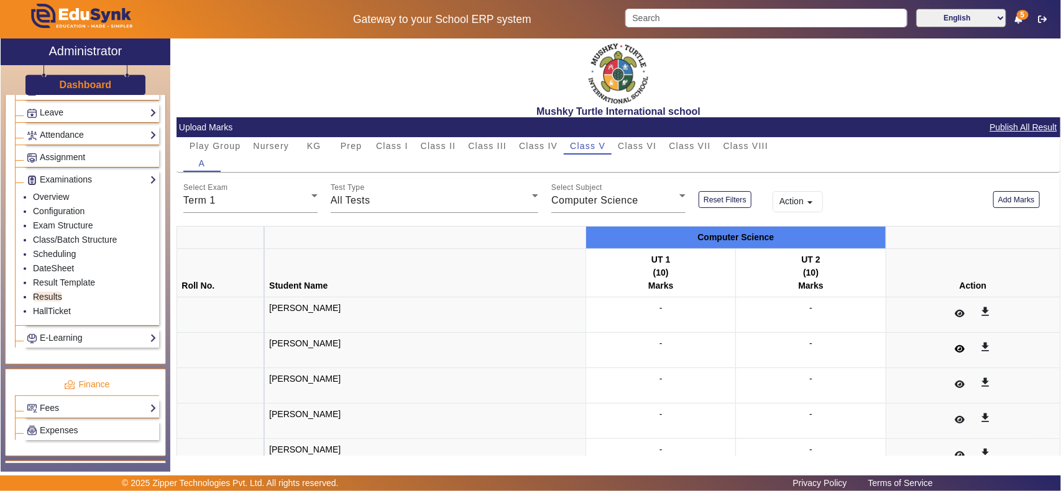
click at [954, 351] on icon at bounding box center [959, 349] width 10 height 9
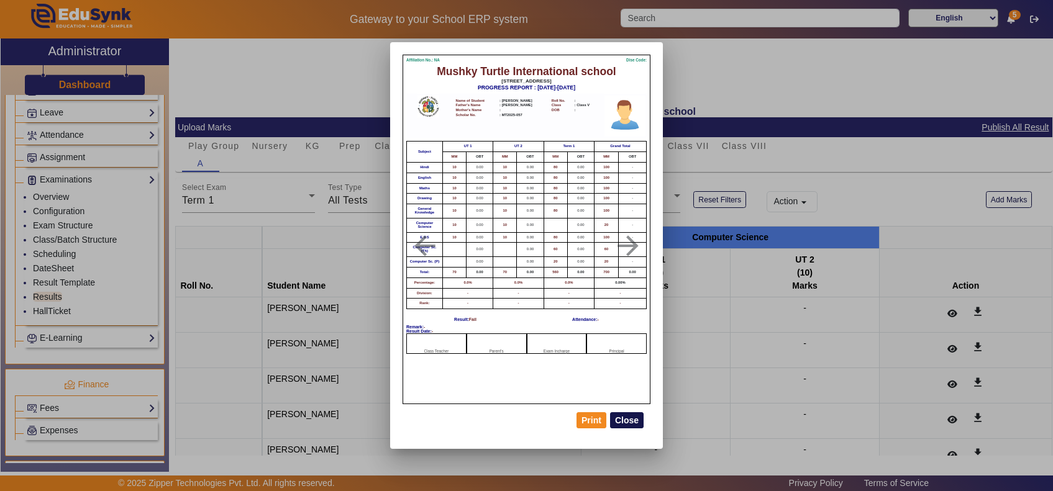
click at [629, 417] on button "Close" at bounding box center [627, 421] width 34 height 16
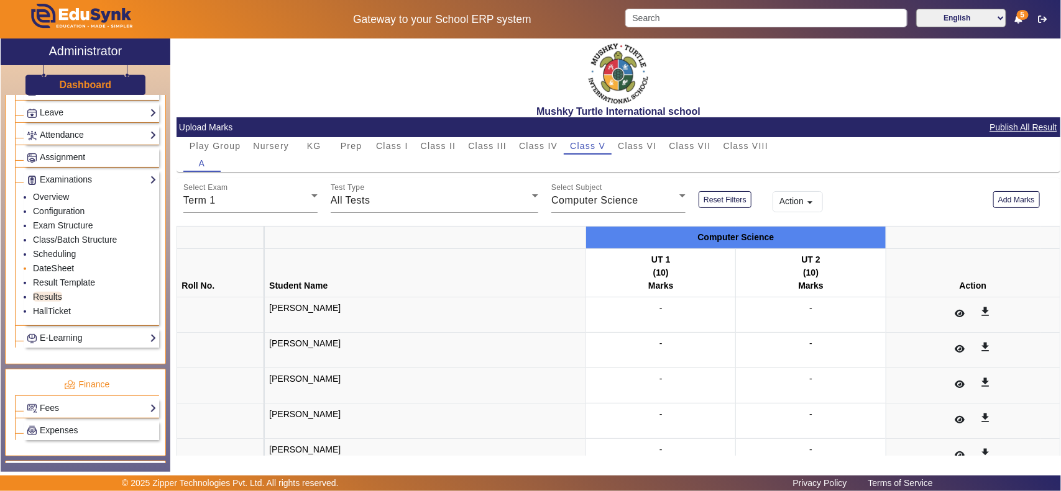
click at [47, 273] on link "DateSheet" at bounding box center [53, 268] width 41 height 10
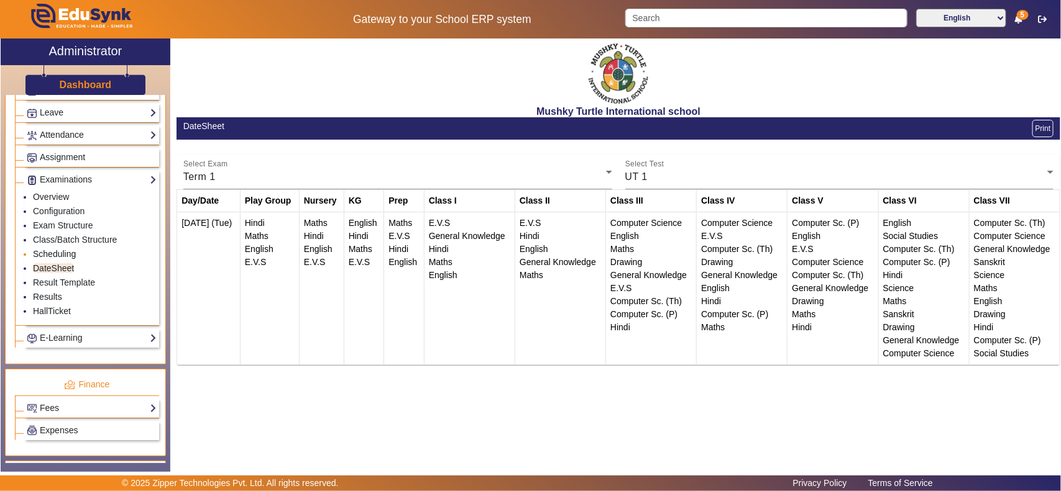
click at [60, 259] on link "Scheduling" at bounding box center [54, 254] width 43 height 10
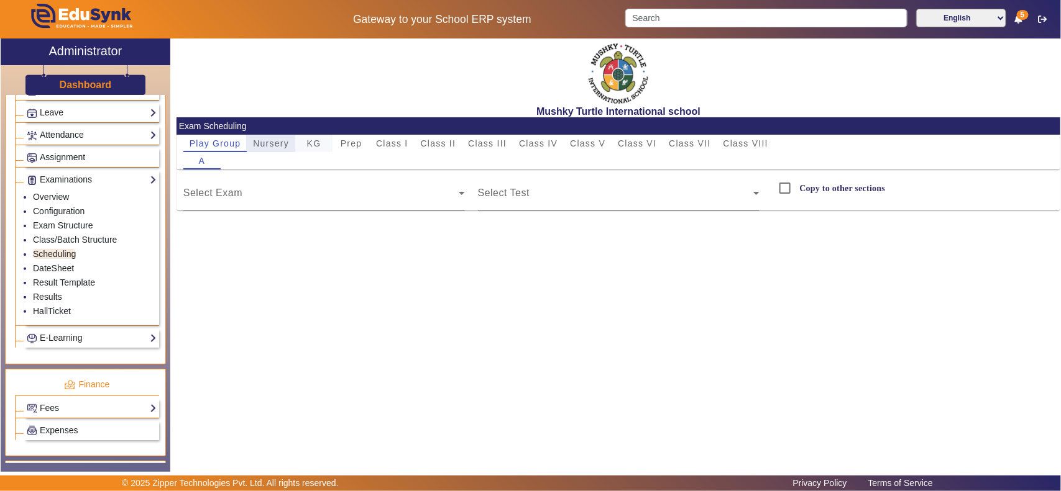
drag, startPoint x: 276, startPoint y: 141, endPoint x: 308, endPoint y: 140, distance: 31.7
click at [276, 141] on span "Nursery" at bounding box center [271, 143] width 36 height 9
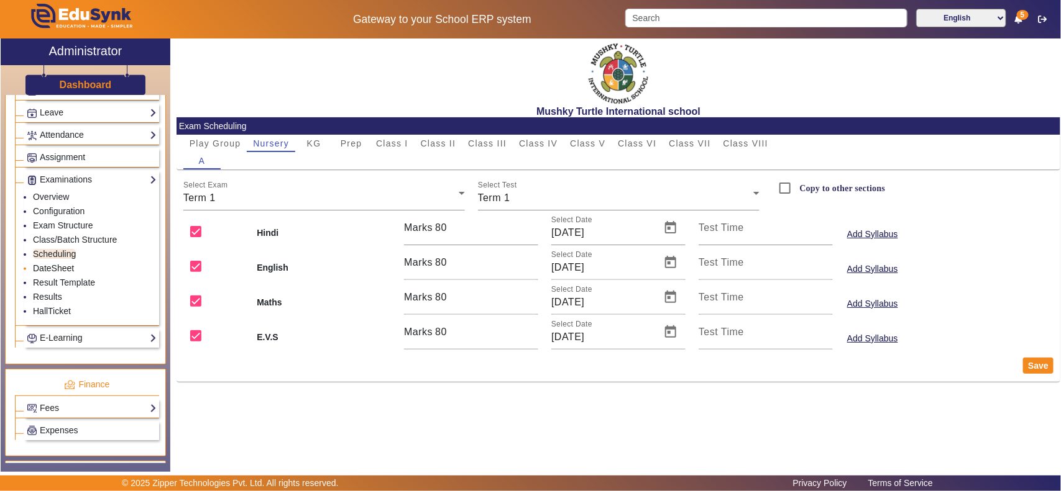
click at [54, 273] on link "DateSheet" at bounding box center [53, 268] width 41 height 10
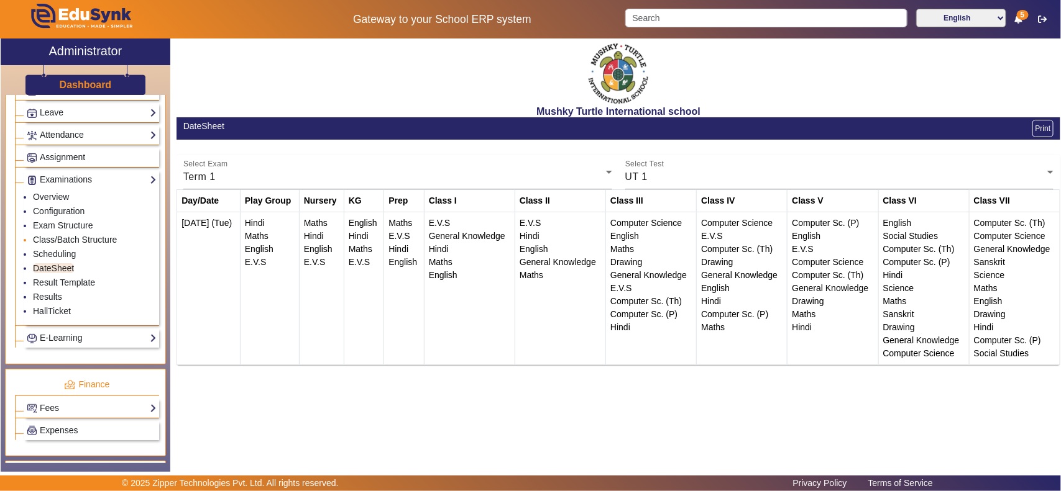
click at [56, 245] on link "Class/Batch Structure" at bounding box center [75, 240] width 84 height 10
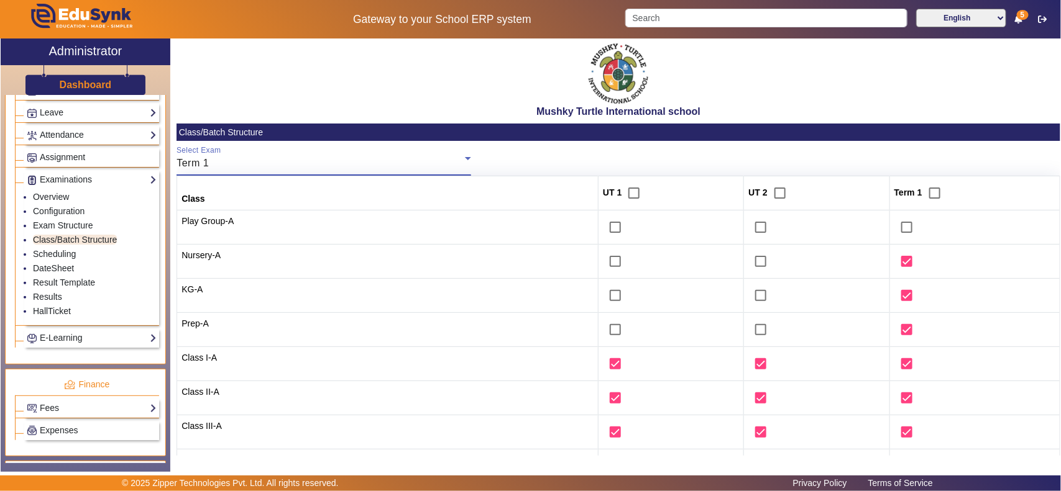
click at [377, 163] on div "Term 1" at bounding box center [320, 163] width 288 height 15
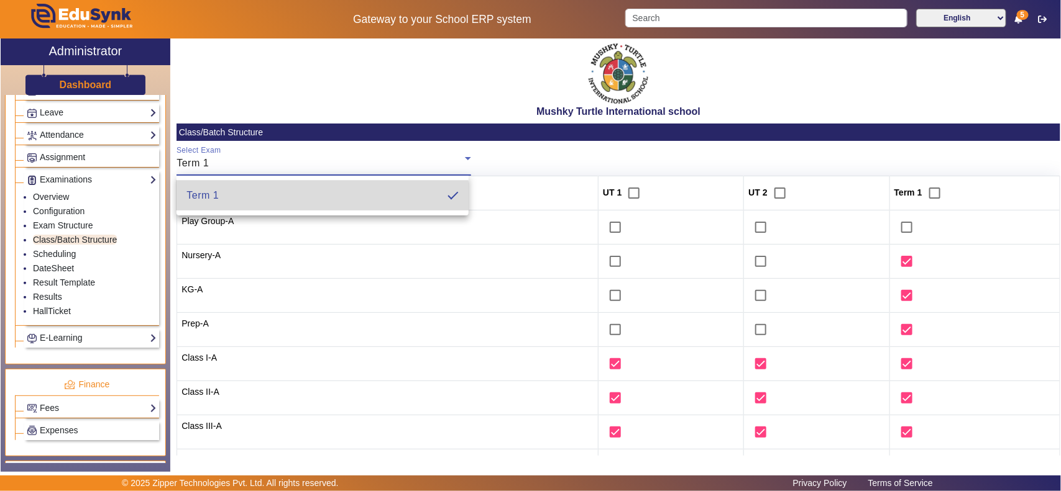
click at [299, 196] on mat-option "Term 1" at bounding box center [322, 196] width 292 height 30
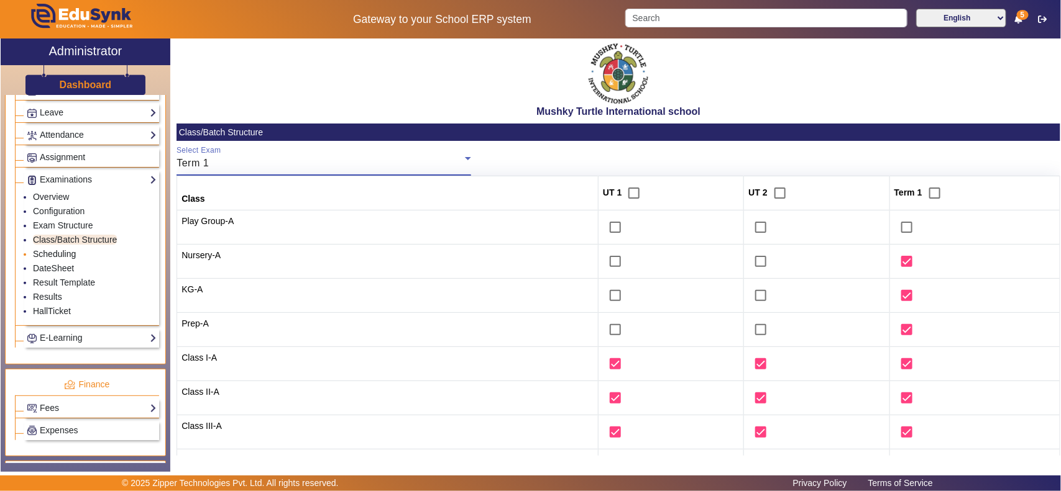
click at [71, 259] on link "Scheduling" at bounding box center [54, 254] width 43 height 10
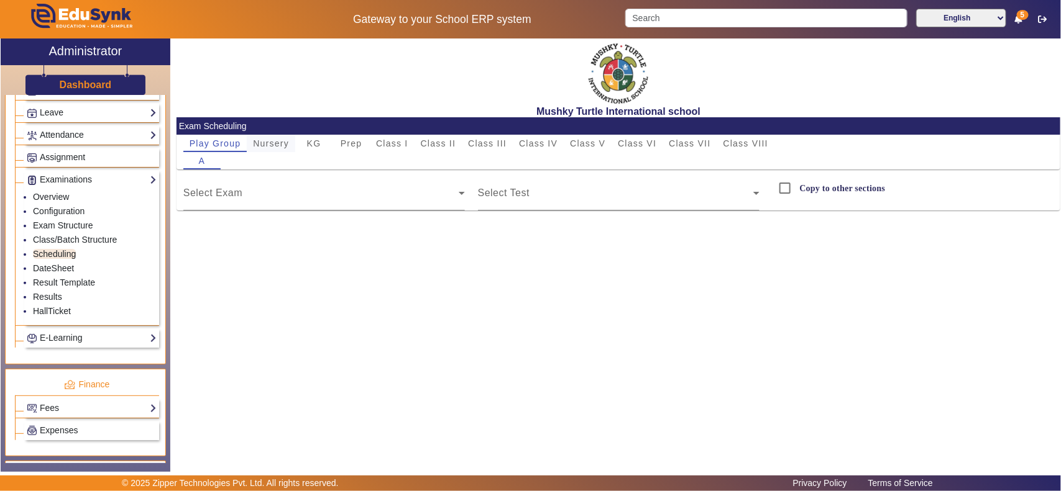
click at [268, 143] on span "Nursery" at bounding box center [271, 143] width 36 height 9
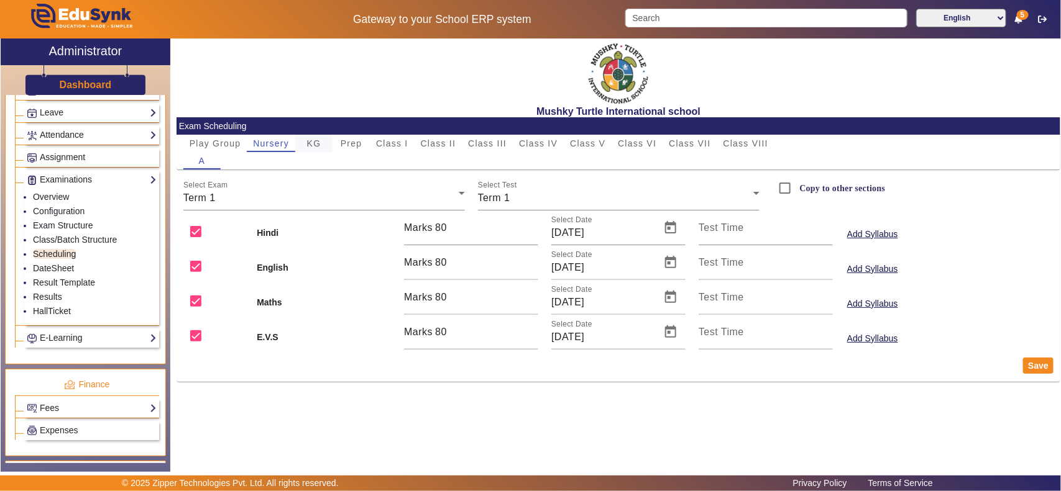
click at [320, 140] on span "KG" at bounding box center [314, 143] width 14 height 9
click at [350, 140] on span "Prep" at bounding box center [351, 143] width 22 height 9
click at [65, 288] on link "Result Template" at bounding box center [64, 283] width 62 height 10
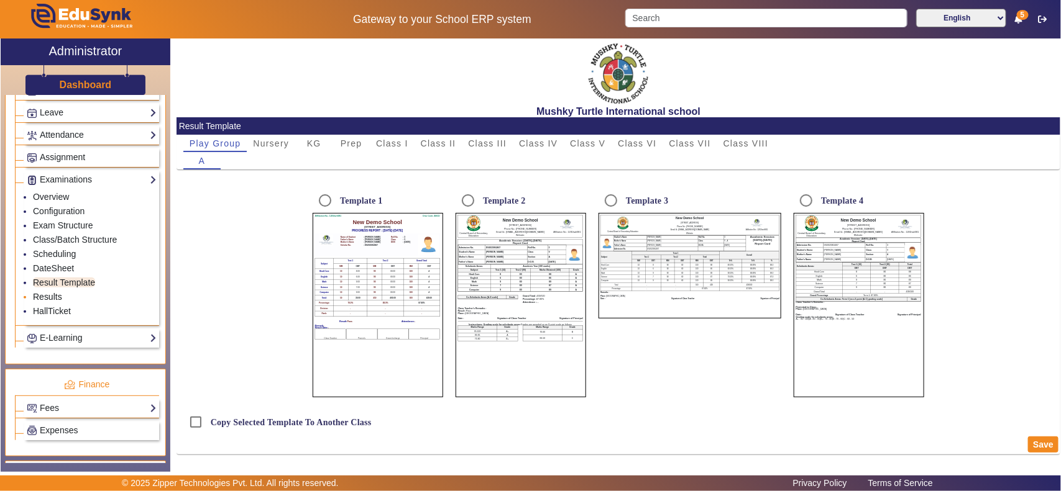
click at [48, 302] on link "Results" at bounding box center [47, 297] width 29 height 10
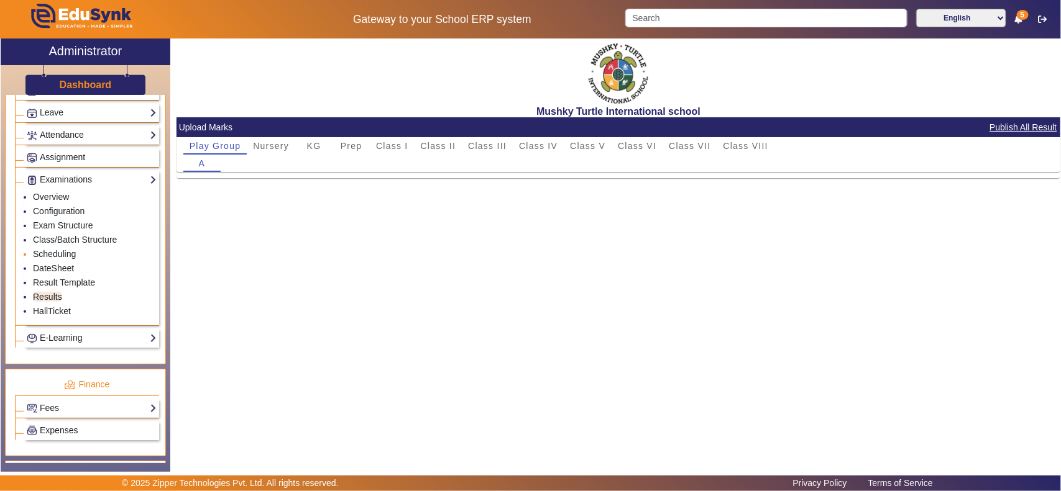
click at [62, 259] on link "Scheduling" at bounding box center [54, 254] width 43 height 10
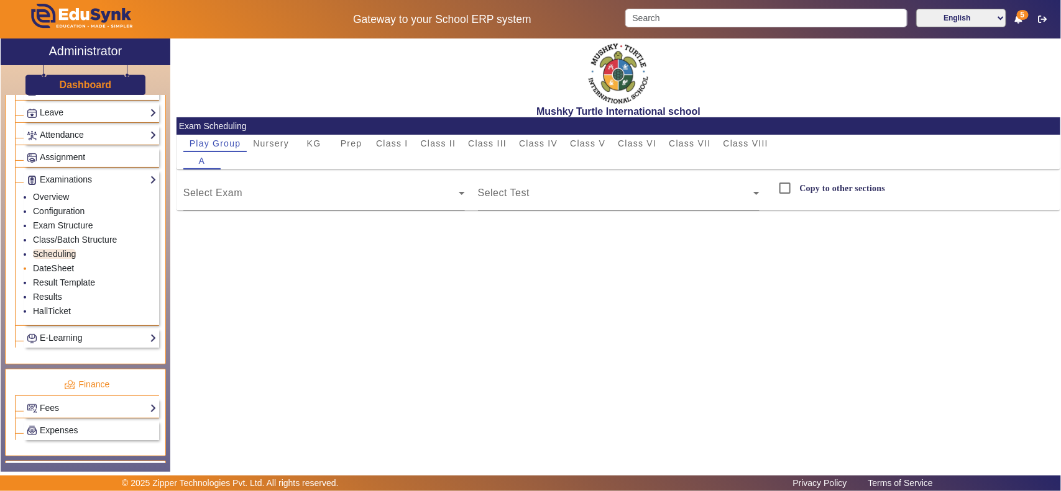
click at [70, 271] on li "DateSheet" at bounding box center [95, 269] width 124 height 14
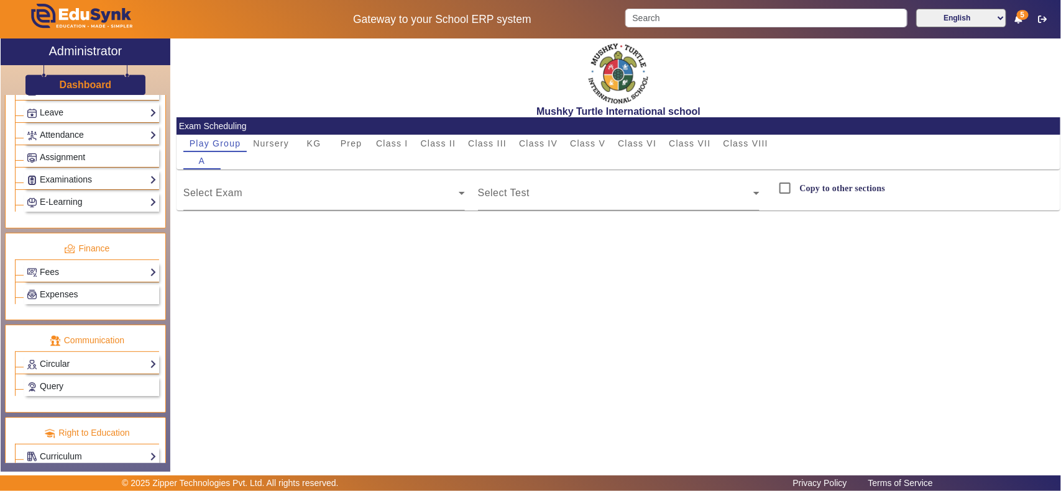
click at [72, 189] on div "Examinations Overview Configuration Exam Structure Class/Batch Structure Schedu…" at bounding box center [91, 179] width 135 height 19
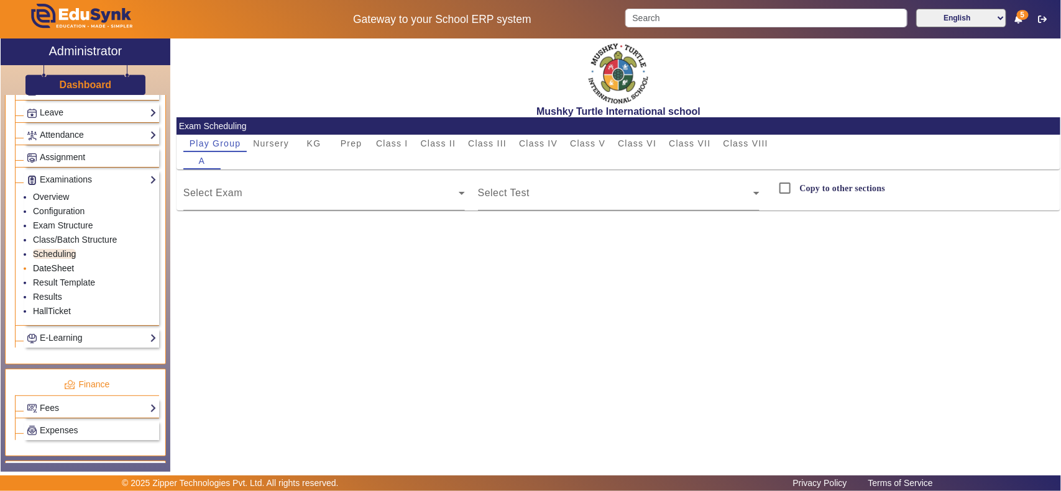
click at [57, 273] on link "DateSheet" at bounding box center [53, 268] width 41 height 10
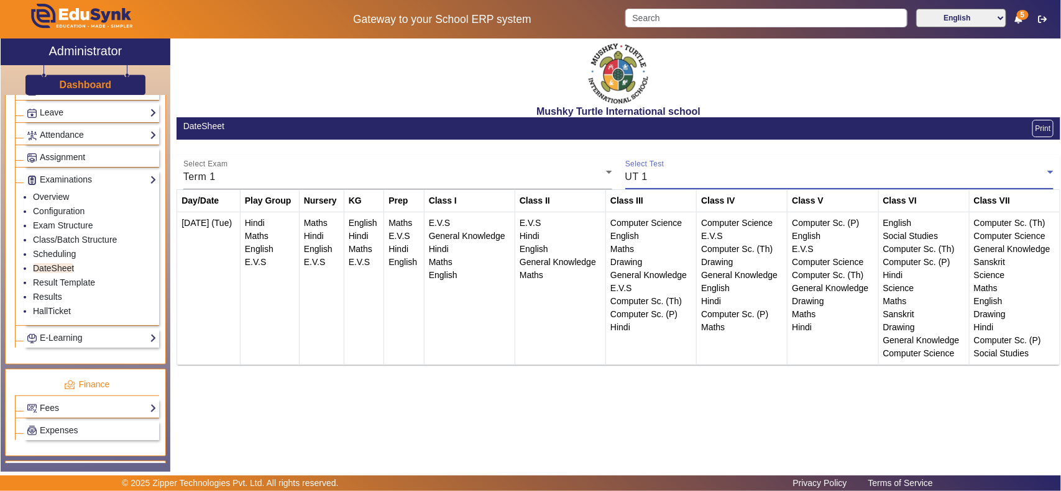
click at [697, 178] on div "UT 1" at bounding box center [836, 177] width 422 height 15
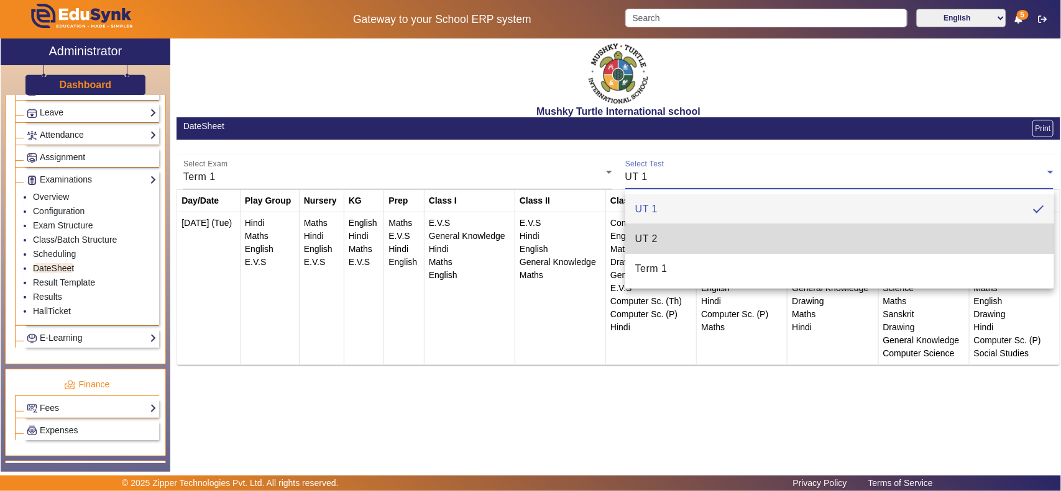
click at [679, 237] on mat-option "UT 2" at bounding box center [839, 239] width 429 height 30
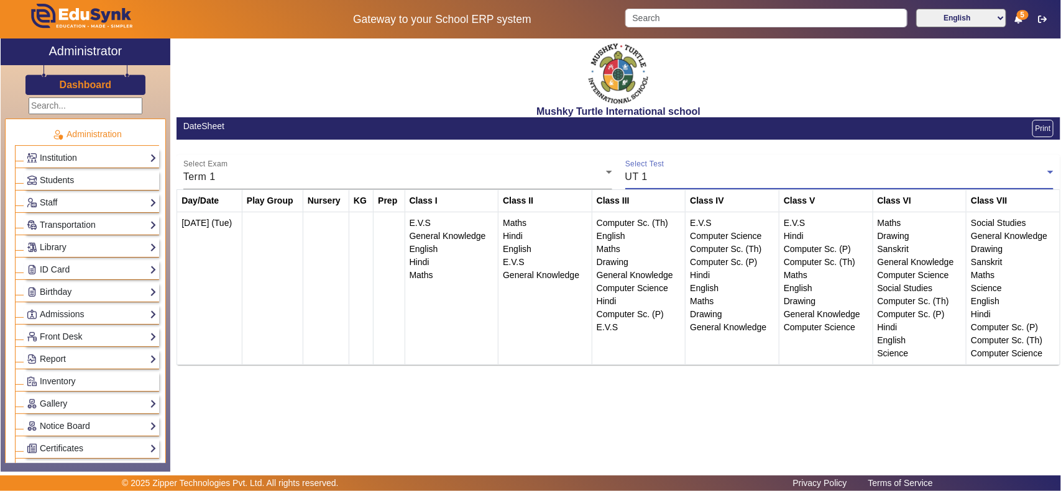
click at [739, 177] on div "UT 1" at bounding box center [836, 177] width 422 height 15
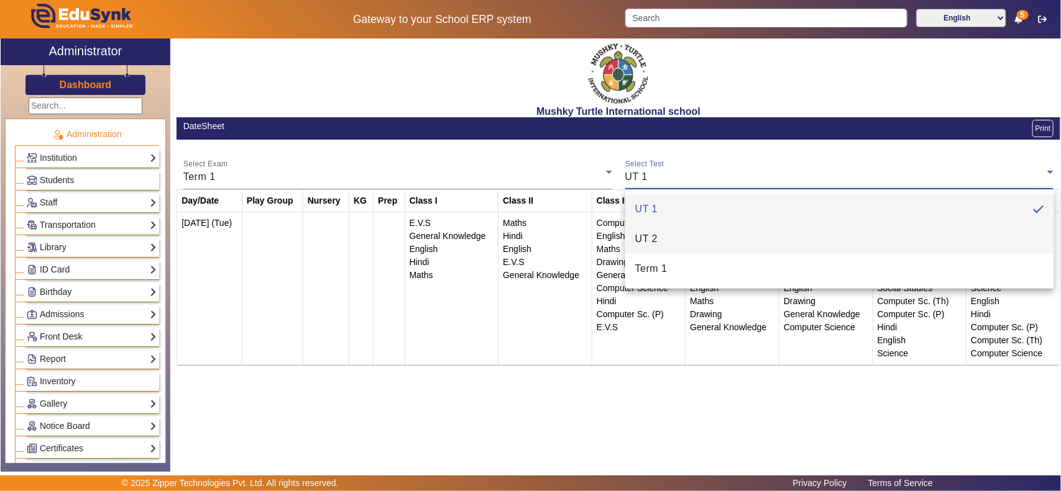
click at [667, 237] on mat-option "UT 2" at bounding box center [839, 239] width 429 height 30
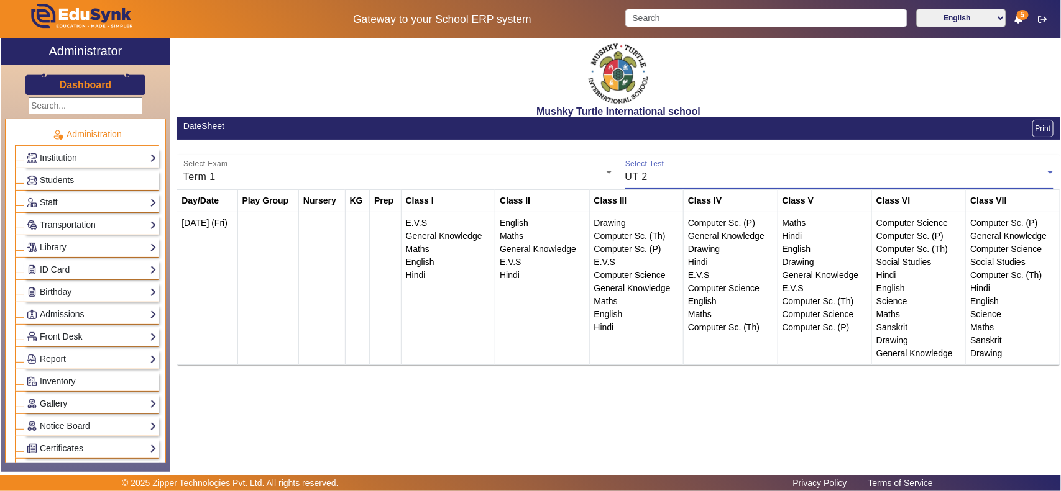
click at [687, 181] on div "UT 2" at bounding box center [836, 177] width 422 height 15
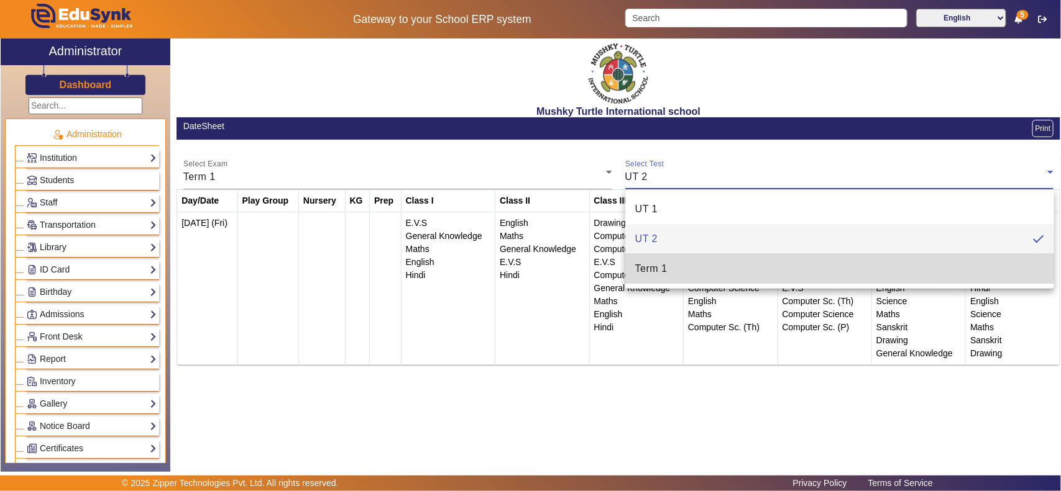
click at [678, 262] on mat-option "Term 1" at bounding box center [839, 269] width 429 height 30
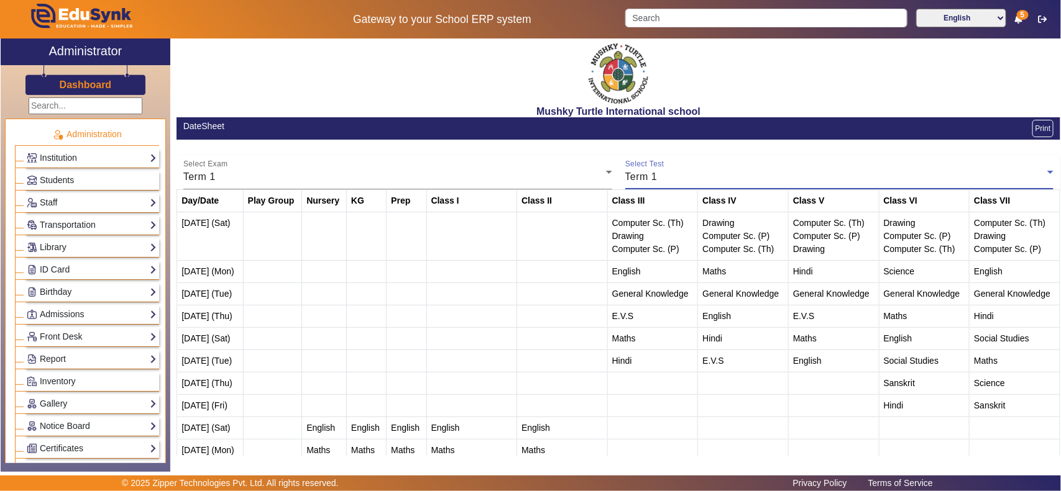
click at [683, 175] on div "Term 1" at bounding box center [836, 177] width 422 height 15
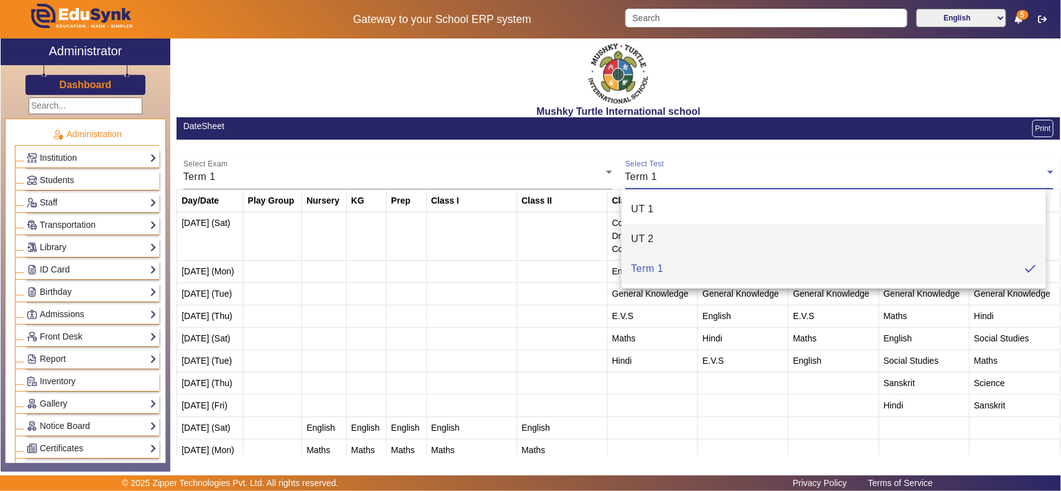
click at [669, 234] on mat-option "UT 2" at bounding box center [833, 239] width 425 height 30
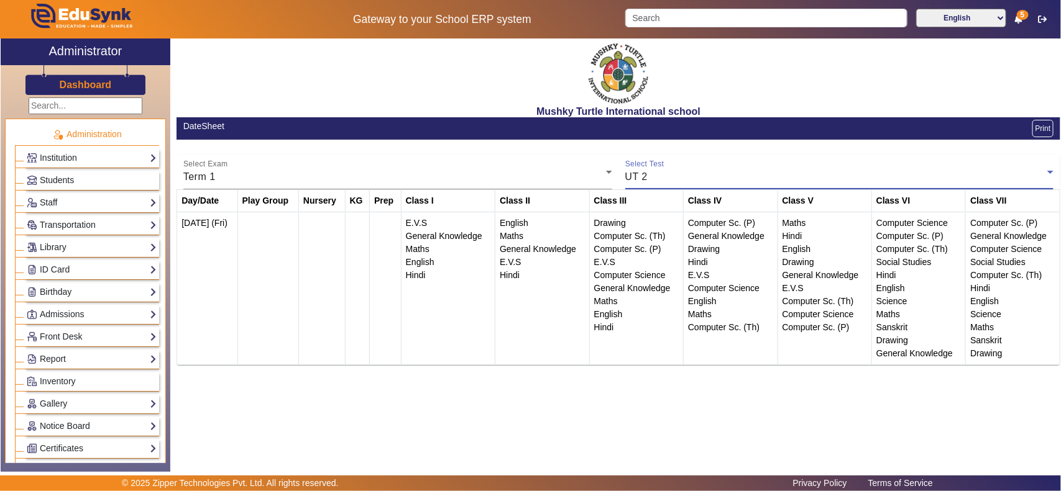
click at [680, 175] on div "UT 2" at bounding box center [836, 177] width 422 height 15
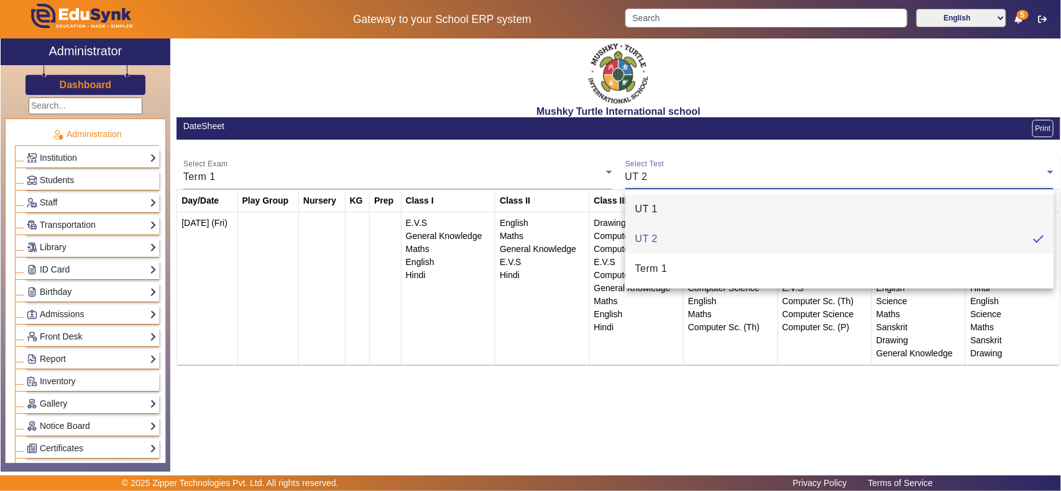
click at [664, 208] on mat-option "UT 1" at bounding box center [839, 209] width 429 height 30
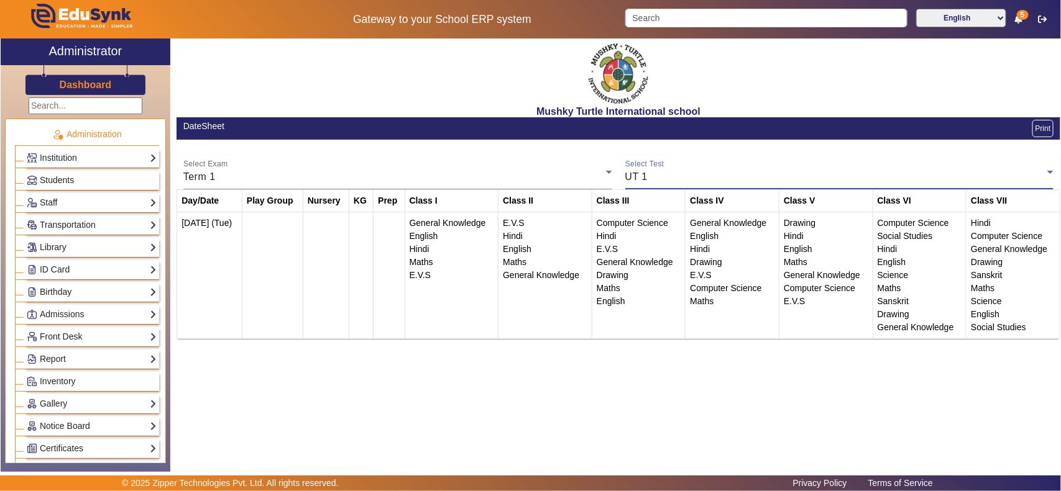
click at [675, 179] on div "UT 1" at bounding box center [836, 177] width 422 height 15
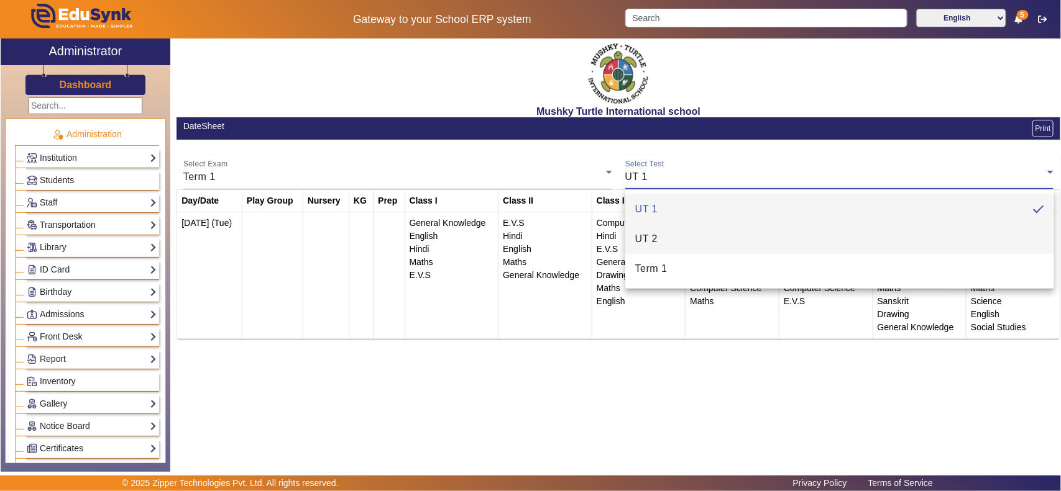
click at [669, 237] on mat-option "UT 2" at bounding box center [839, 239] width 429 height 30
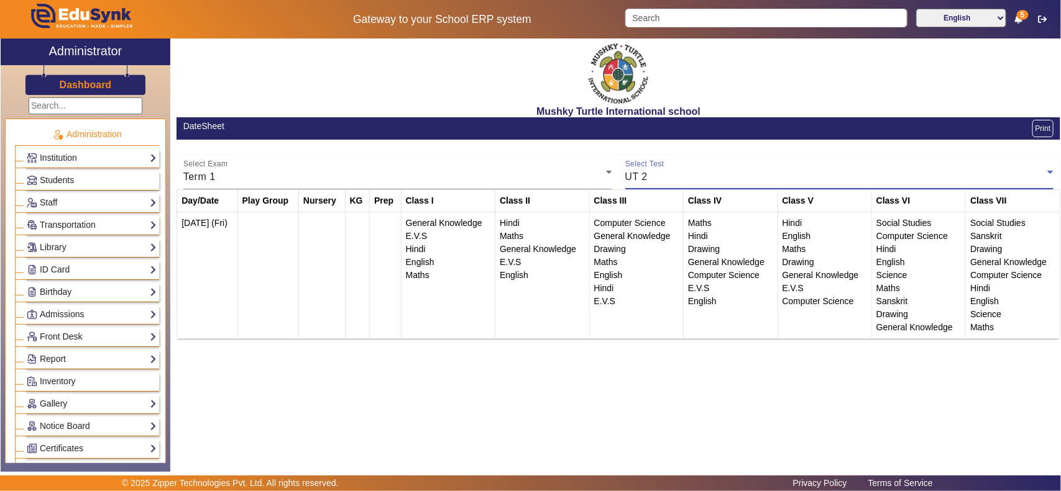
click at [688, 180] on div "UT 2" at bounding box center [836, 177] width 422 height 15
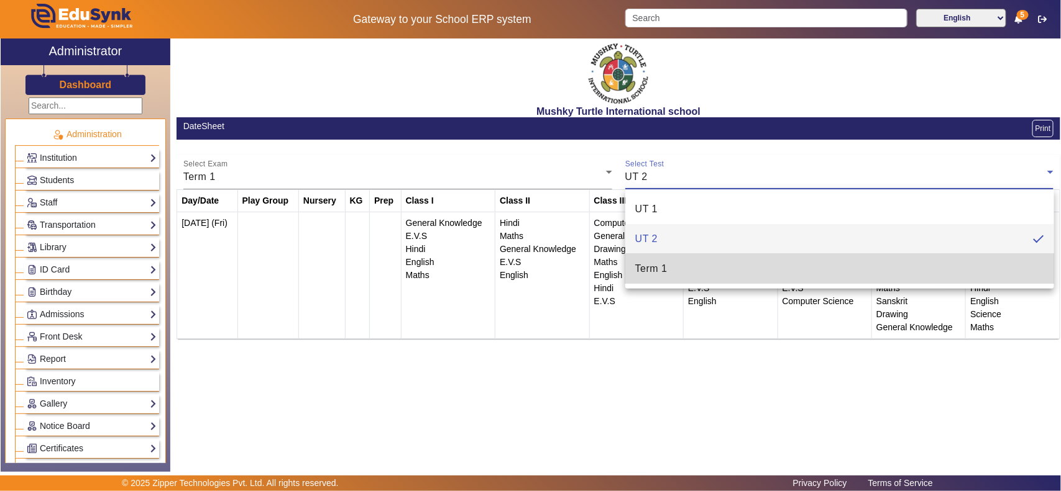
click at [678, 271] on mat-option "Term 1" at bounding box center [839, 269] width 429 height 30
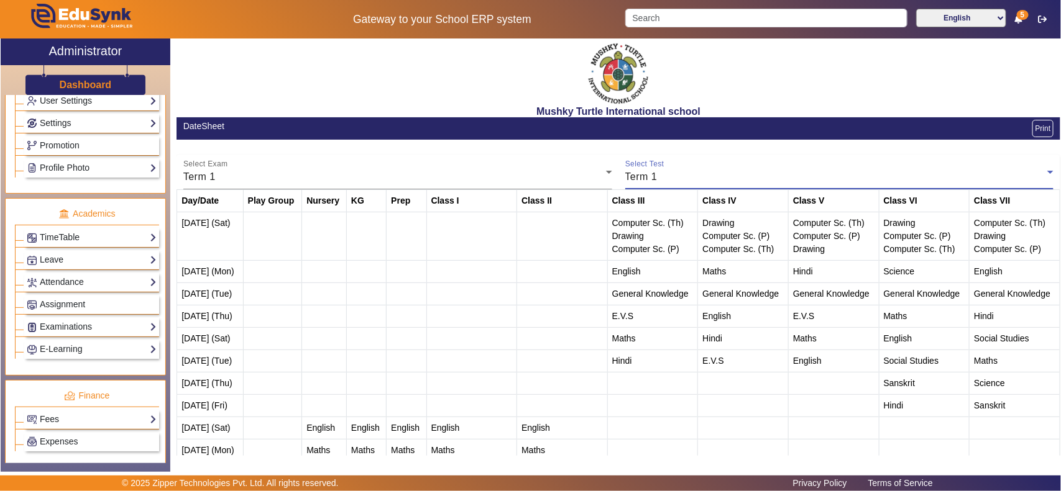
scroll to position [388, 0]
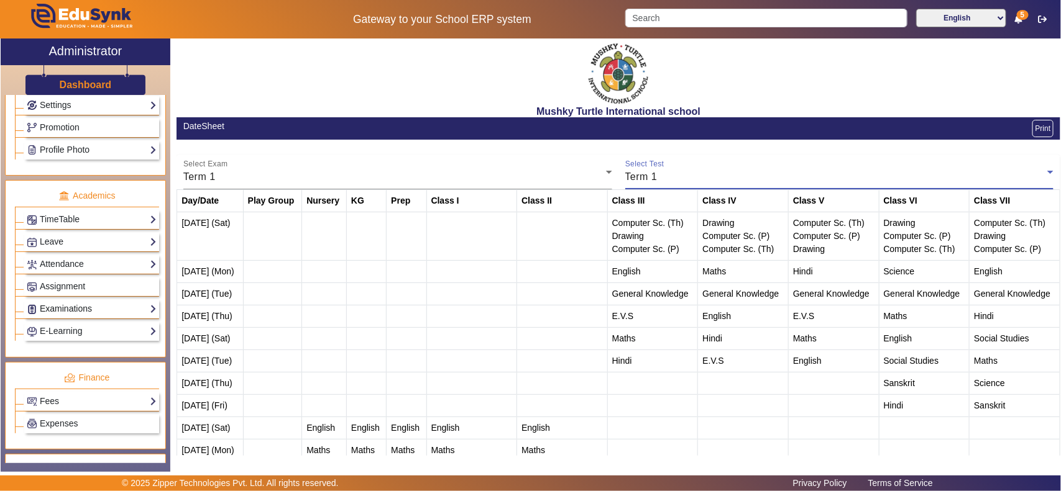
click at [72, 312] on link "Examinations" at bounding box center [92, 309] width 130 height 14
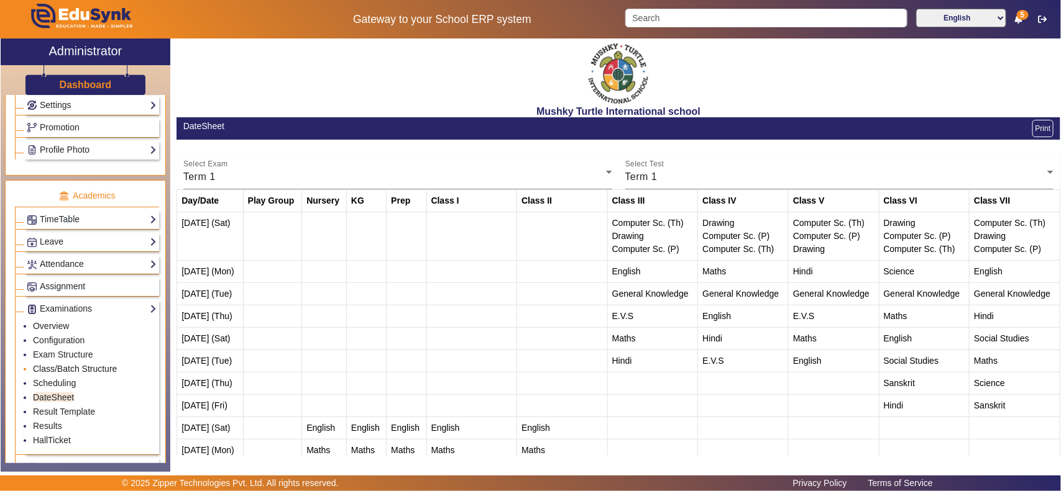
click at [66, 374] on link "Class/Batch Structure" at bounding box center [75, 369] width 84 height 10
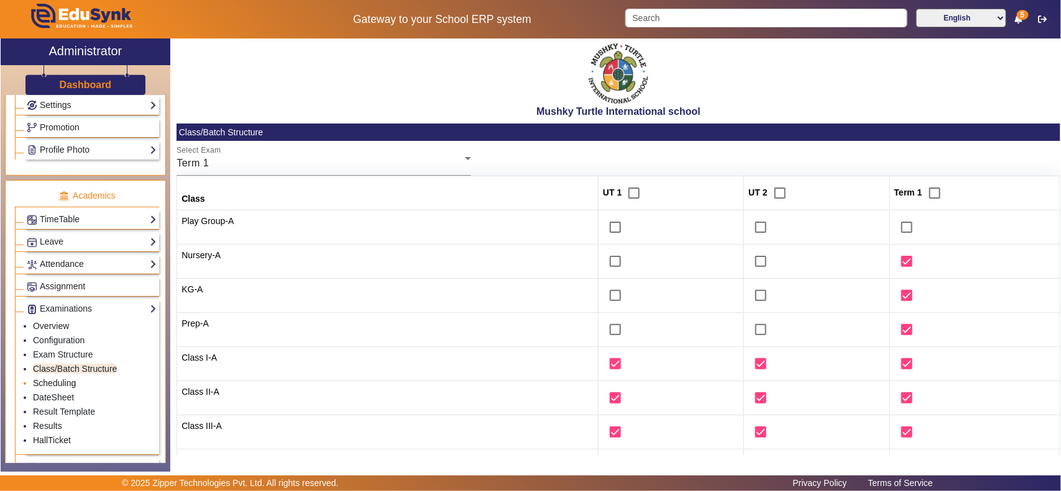
click at [62, 388] on link "Scheduling" at bounding box center [54, 383] width 43 height 10
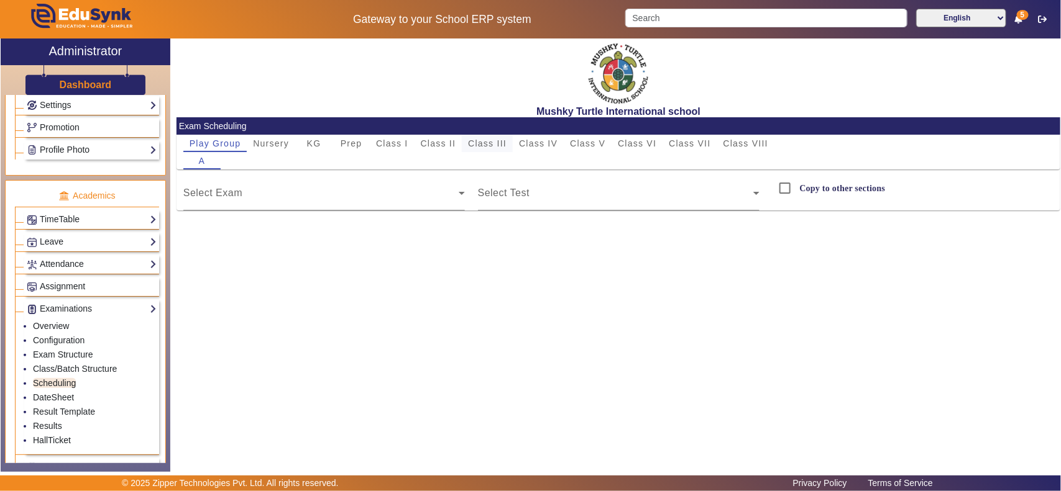
click at [500, 145] on span "Class III" at bounding box center [487, 143] width 39 height 9
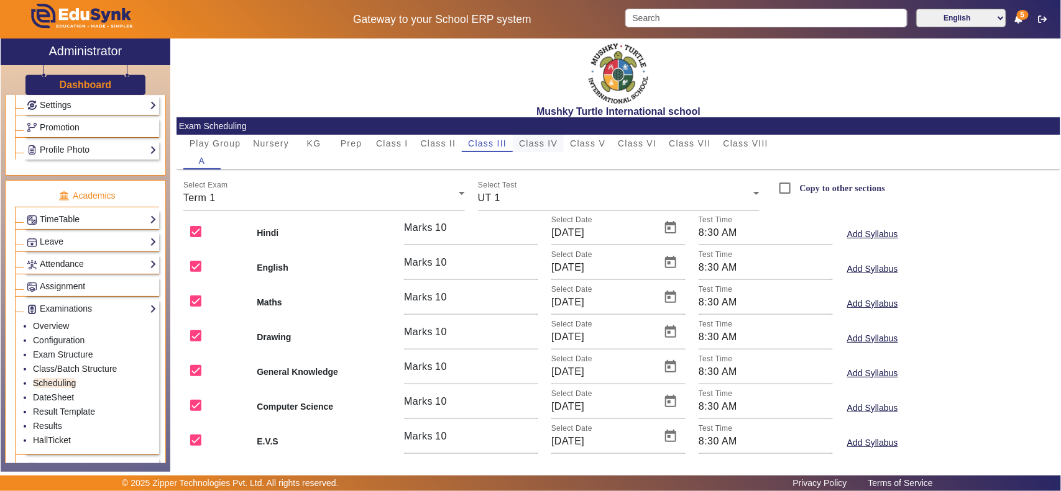
click at [541, 144] on span "Class IV" at bounding box center [538, 143] width 39 height 9
click at [595, 140] on span "Class V" at bounding box center [587, 143] width 35 height 9
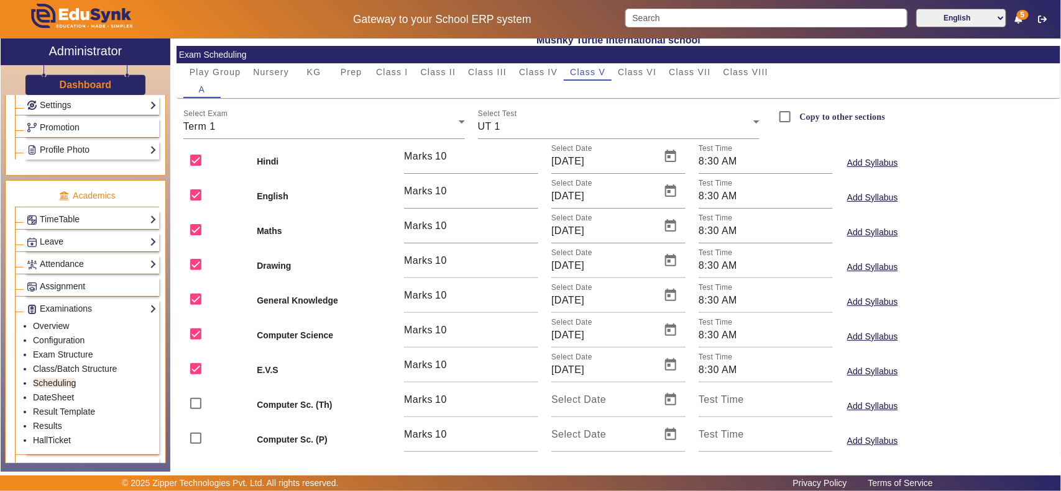
scroll to position [106, 0]
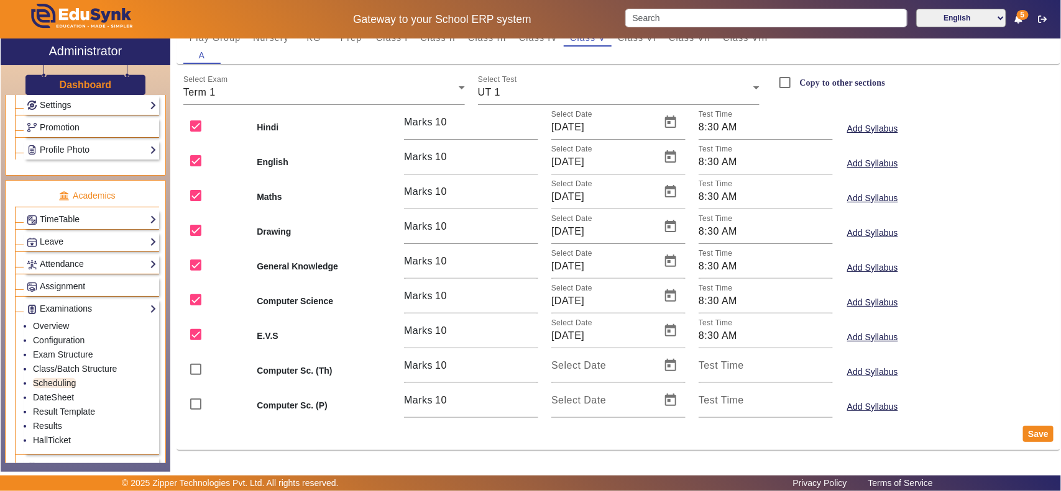
click at [75, 316] on link "Examinations" at bounding box center [92, 309] width 130 height 14
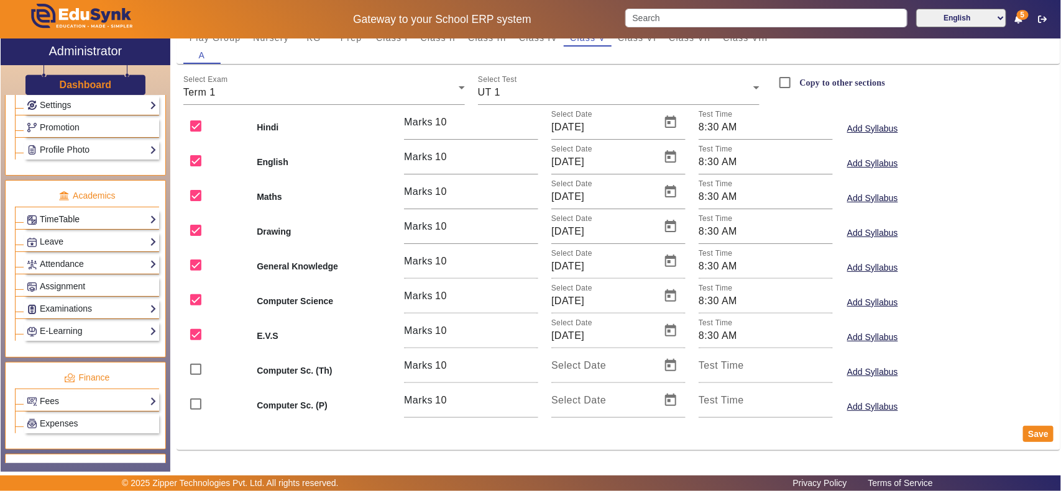
click at [80, 224] on link "TimeTable" at bounding box center [92, 219] width 130 height 14
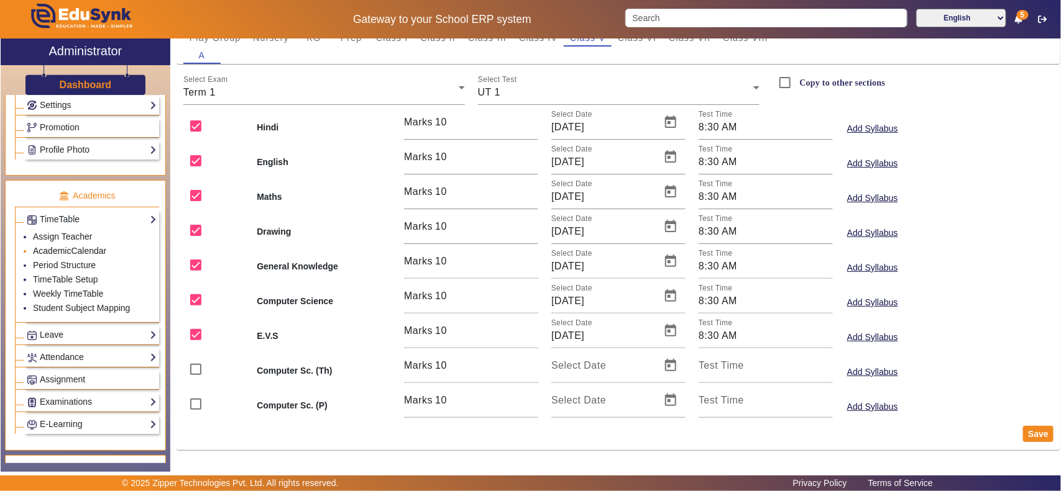
click at [40, 256] on link "AcademicCalendar" at bounding box center [69, 251] width 73 height 10
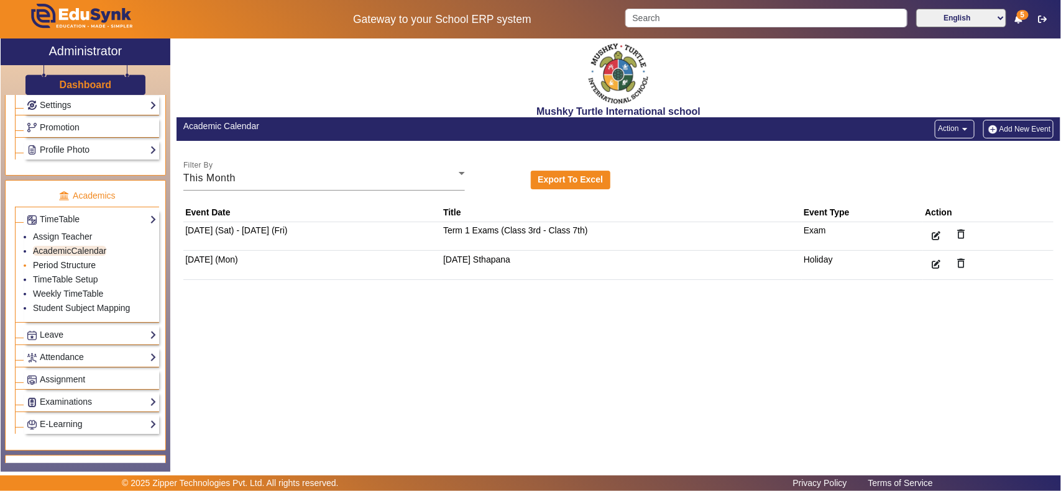
click at [50, 270] on link "Period Structure" at bounding box center [64, 265] width 63 height 10
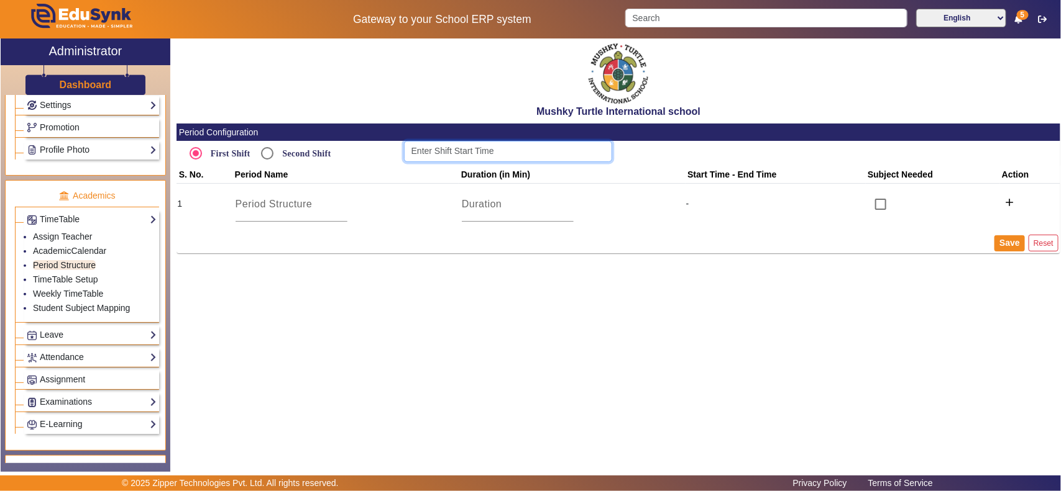
click at [460, 151] on input at bounding box center [508, 151] width 208 height 21
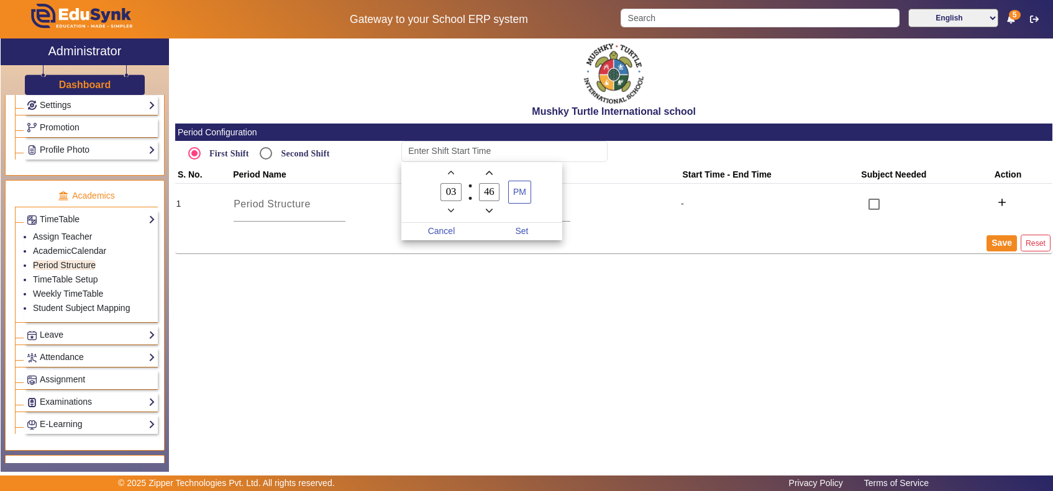
click at [452, 191] on input "03" at bounding box center [451, 192] width 21 height 18
type input "08"
click at [491, 193] on input "46" at bounding box center [489, 192] width 21 height 18
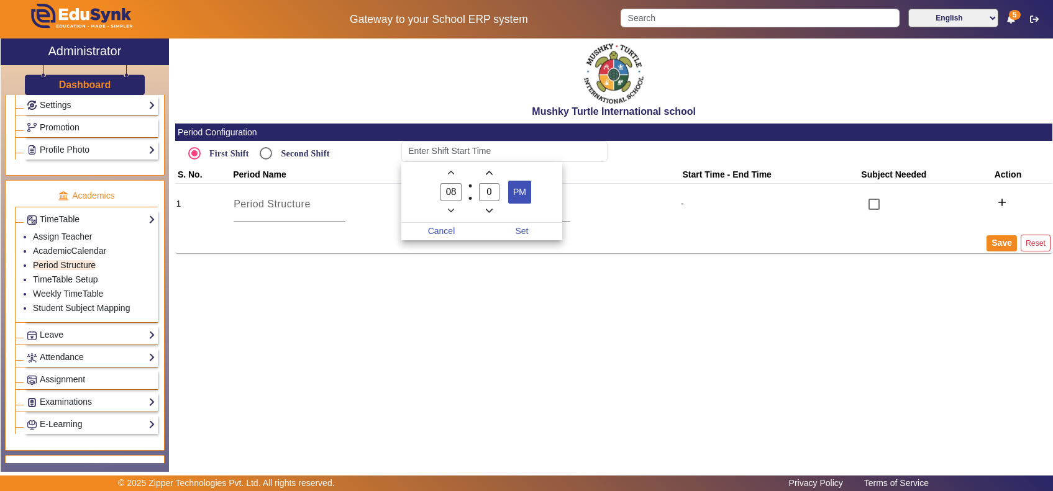
type input "00"
click at [511, 188] on span "PM" at bounding box center [520, 192] width 22 height 22
click at [527, 230] on span "Set" at bounding box center [522, 231] width 81 height 17
type input "8:00 AM"
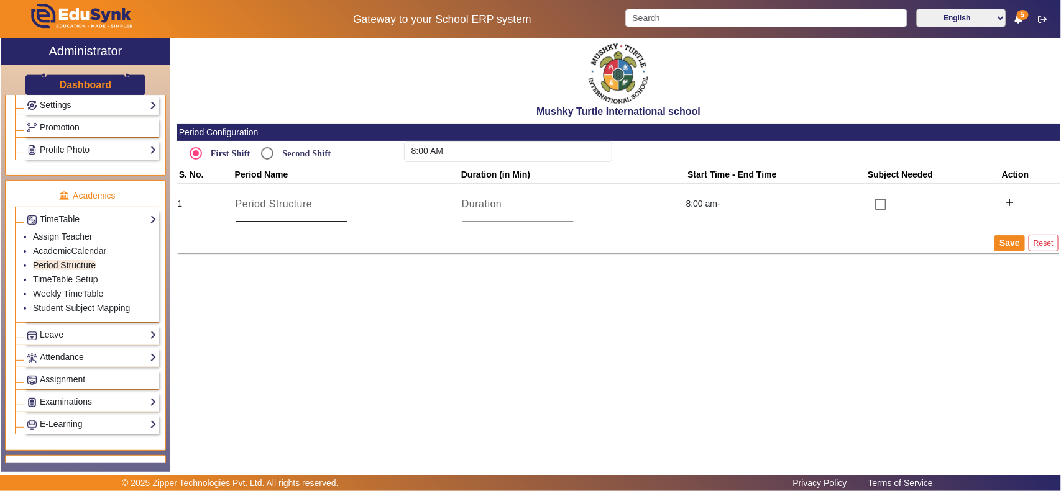
click at [299, 210] on input at bounding box center [291, 204] width 112 height 15
type input "Assembly"
type input "30"
click button "add" at bounding box center [1009, 204] width 18 height 22
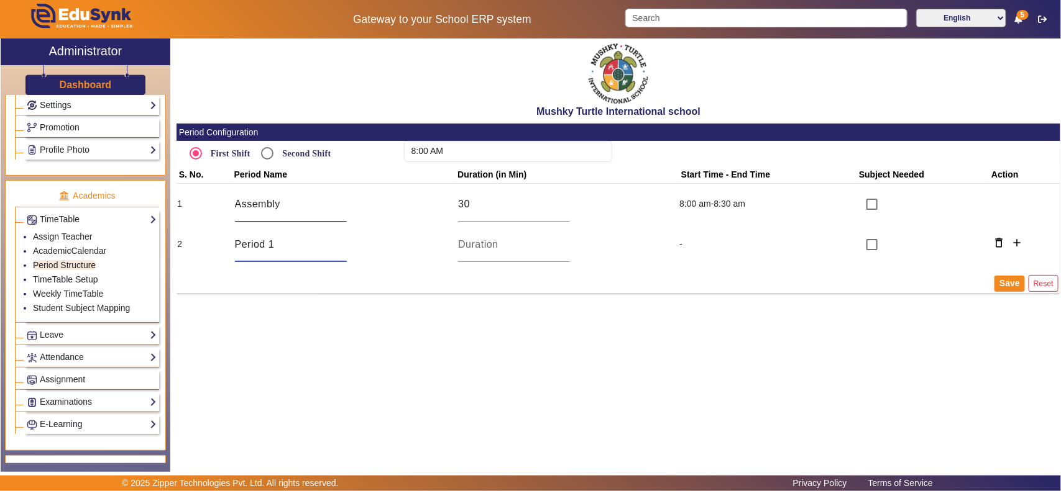
type input "Period 1"
type input "40"
click at [859, 232] on input "checkbox" at bounding box center [871, 244] width 25 height 25
checkbox input "true"
click button "add" at bounding box center [1017, 245] width 18 height 22
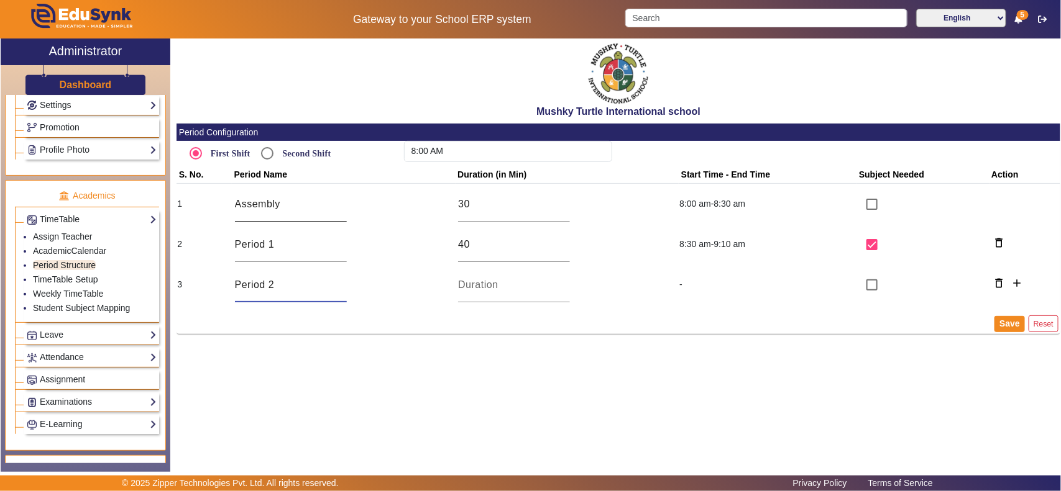
type input "Period 2"
type input "40"
type input "30"
click at [859, 273] on input "checkbox" at bounding box center [871, 285] width 25 height 25
checkbox input "true"
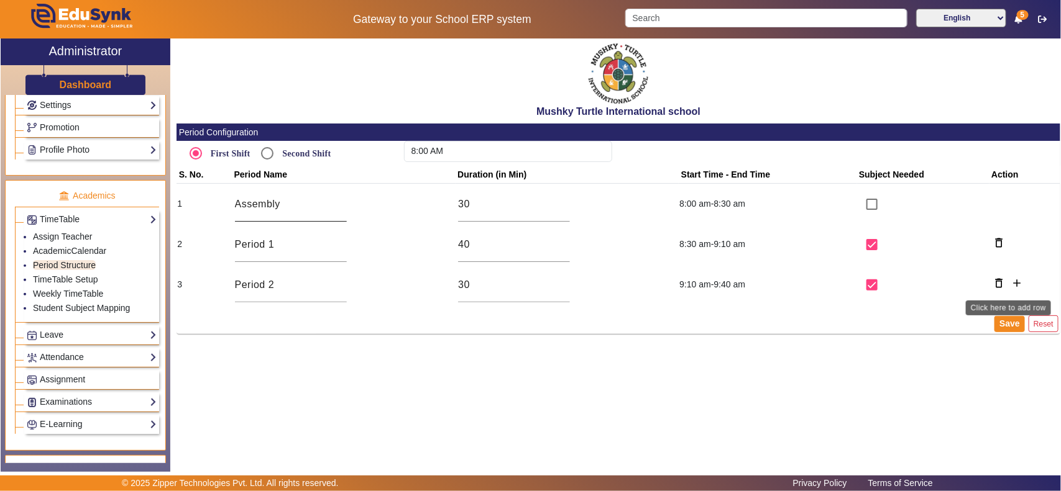
click button "add" at bounding box center [1017, 285] width 18 height 22
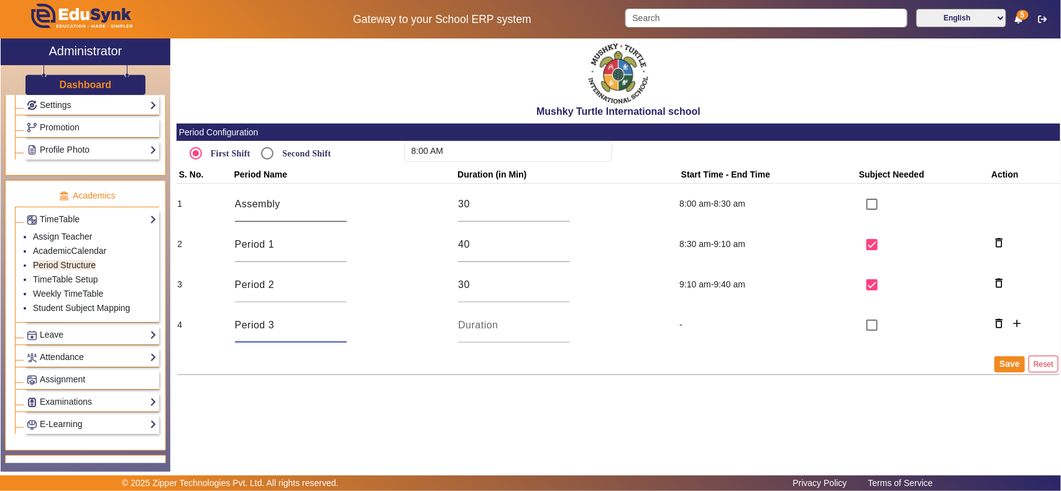
type input "Period 3"
type input "40"
click at [859, 313] on input "checkbox" at bounding box center [871, 325] width 25 height 25
checkbox input "true"
click button "add" at bounding box center [1017, 325] width 18 height 22
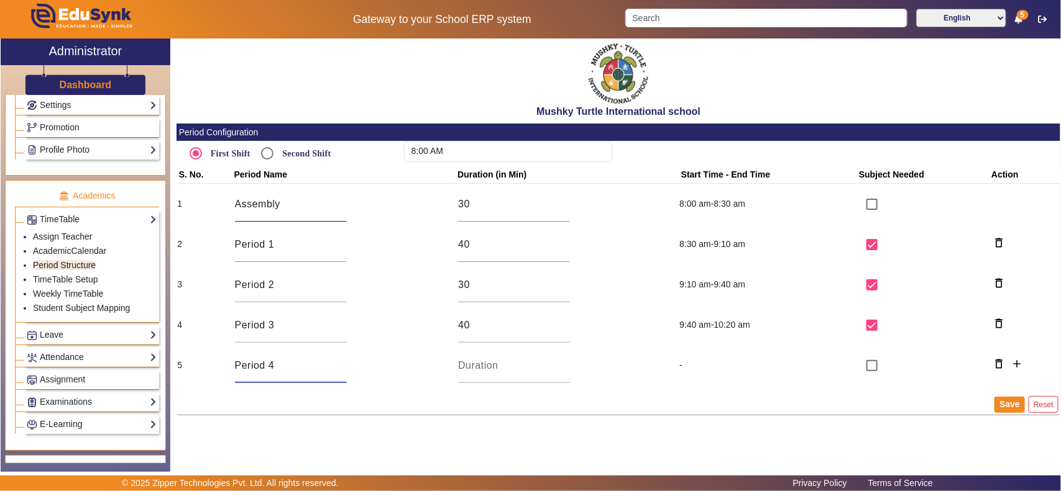
type input "Period 4"
type input "40"
click at [859, 354] on input "checkbox" at bounding box center [871, 366] width 25 height 25
checkbox input "true"
click button "add" at bounding box center [1017, 366] width 18 height 22
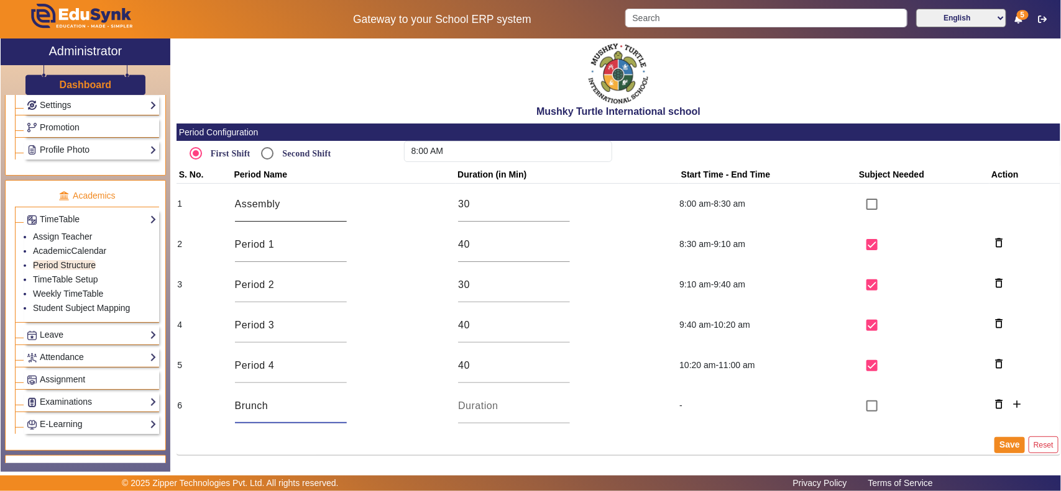
type input "Brunch"
type input "20"
click button "add" at bounding box center [1017, 406] width 18 height 22
type input "Period 5"
type input "40"
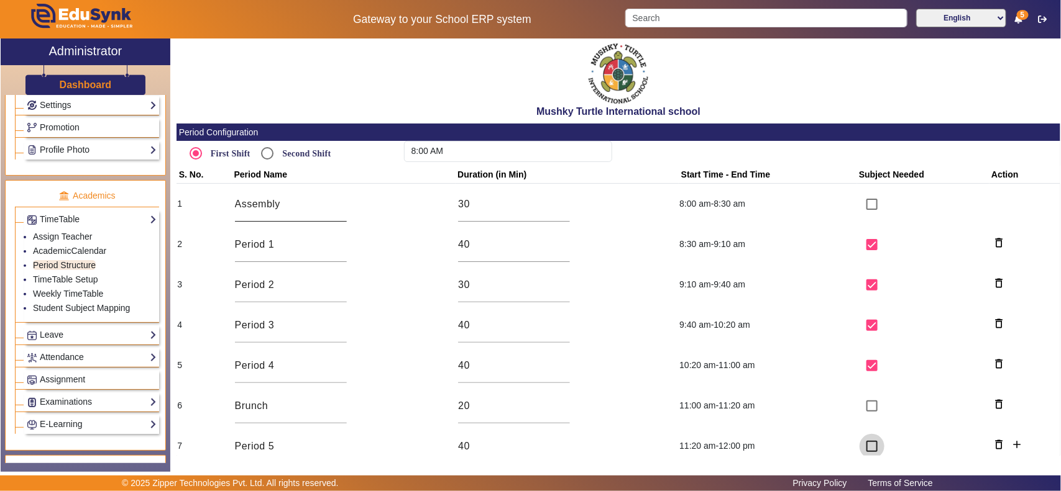
scroll to position [2, 0]
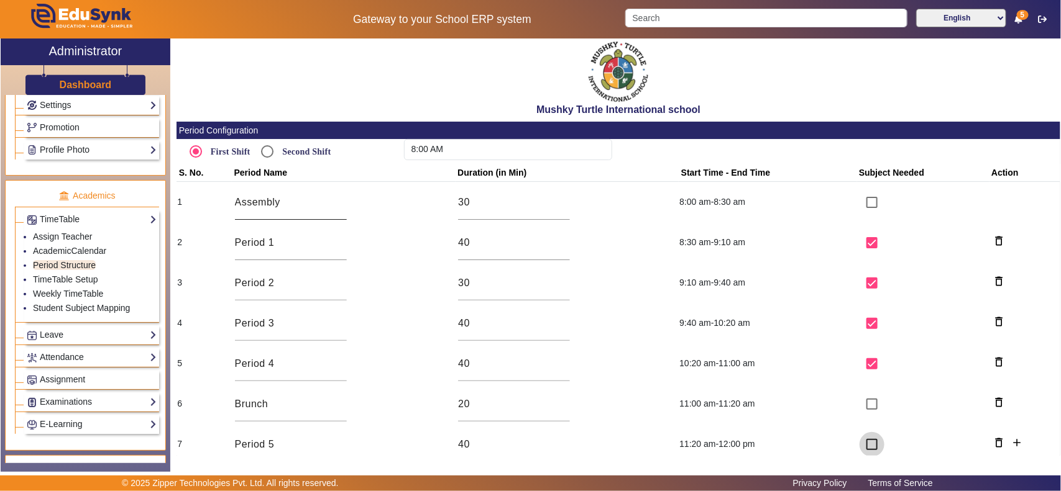
click at [859, 432] on input "checkbox" at bounding box center [871, 444] width 25 height 25
checkbox input "true"
click button "add" at bounding box center [1017, 445] width 18 height 22
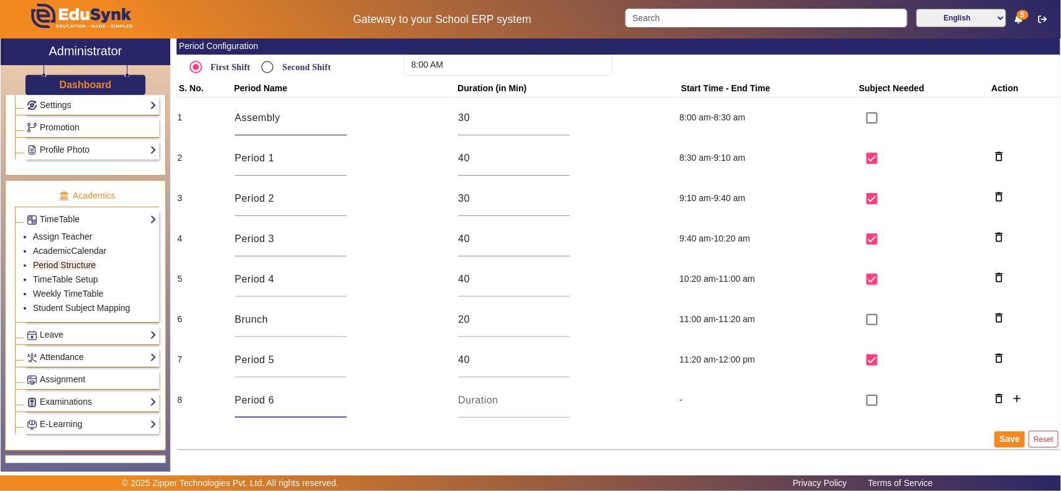
type input "Period 6"
type input "40"
click at [859, 388] on input "checkbox" at bounding box center [871, 400] width 25 height 25
checkbox input "true"
click button "add" at bounding box center [1017, 401] width 18 height 22
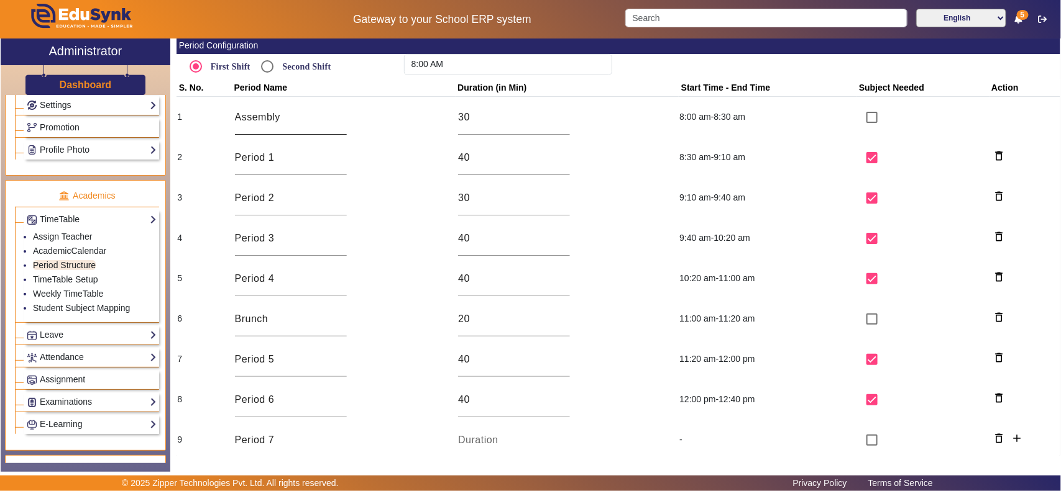
type input "Period 7"
type input "35"
click at [859, 428] on input "checkbox" at bounding box center [871, 440] width 25 height 25
checkbox input "true"
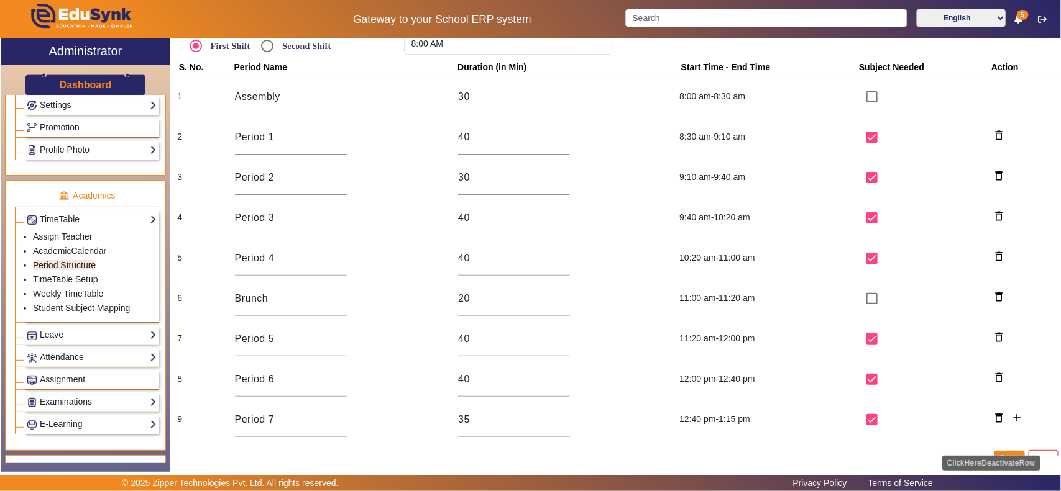
scroll to position [126, 0]
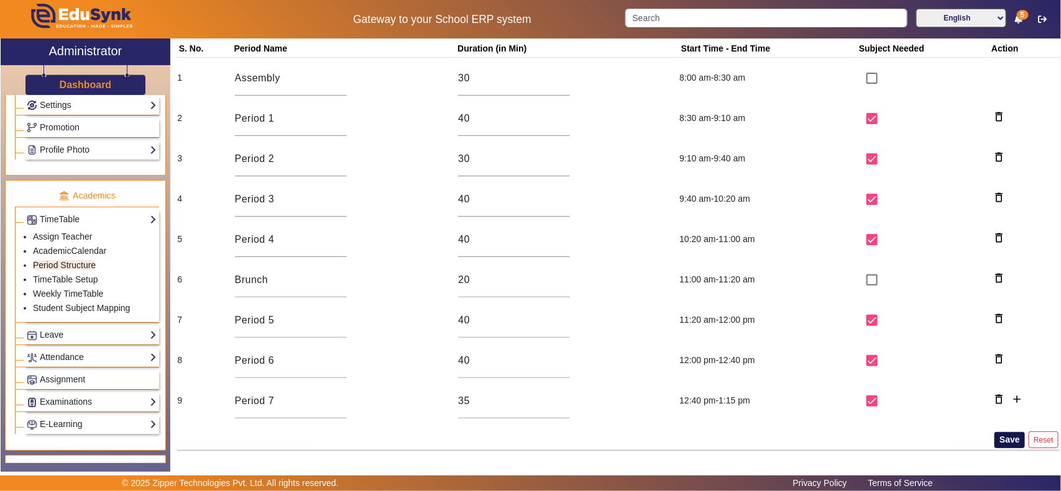
click at [1005, 434] on button "Save" at bounding box center [1009, 440] width 30 height 16
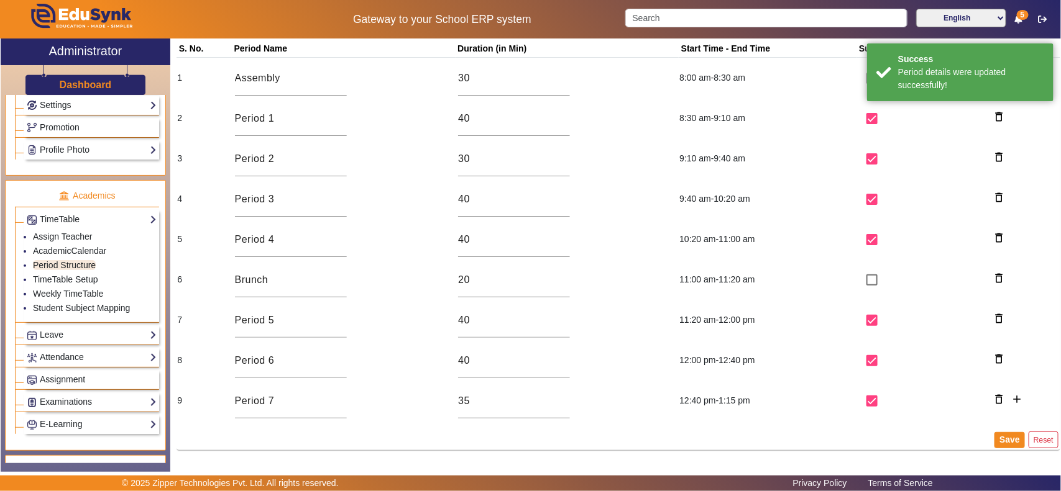
type input "12:00 AM"
click at [83, 242] on link "Assign Teacher" at bounding box center [62, 237] width 59 height 10
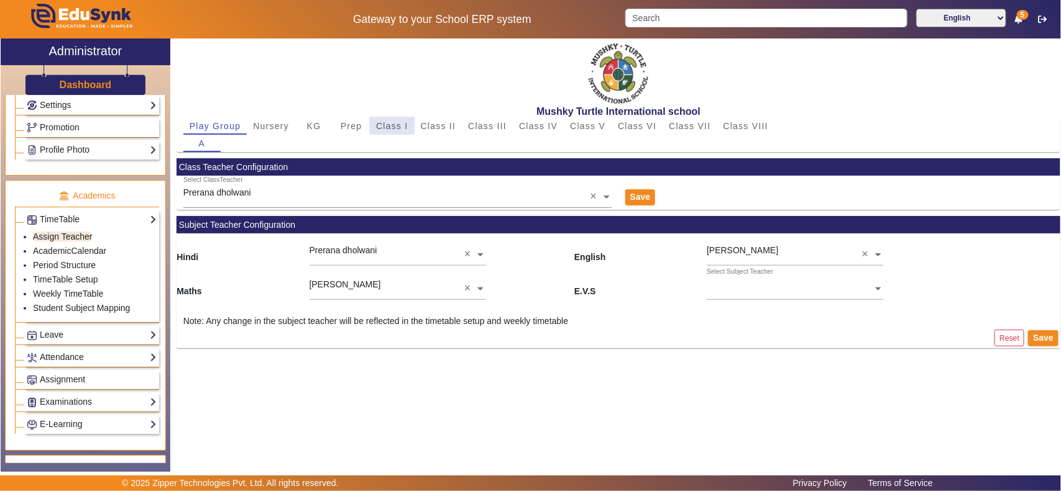
click at [399, 126] on span "Class I" at bounding box center [392, 126] width 32 height 9
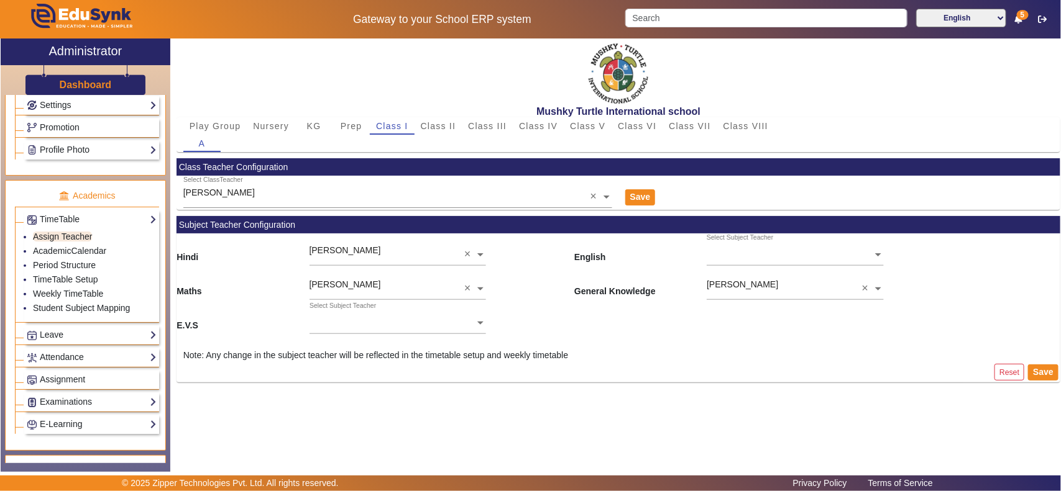
click at [732, 257] on ng-select "Select Subject Teacher" at bounding box center [794, 251] width 176 height 34
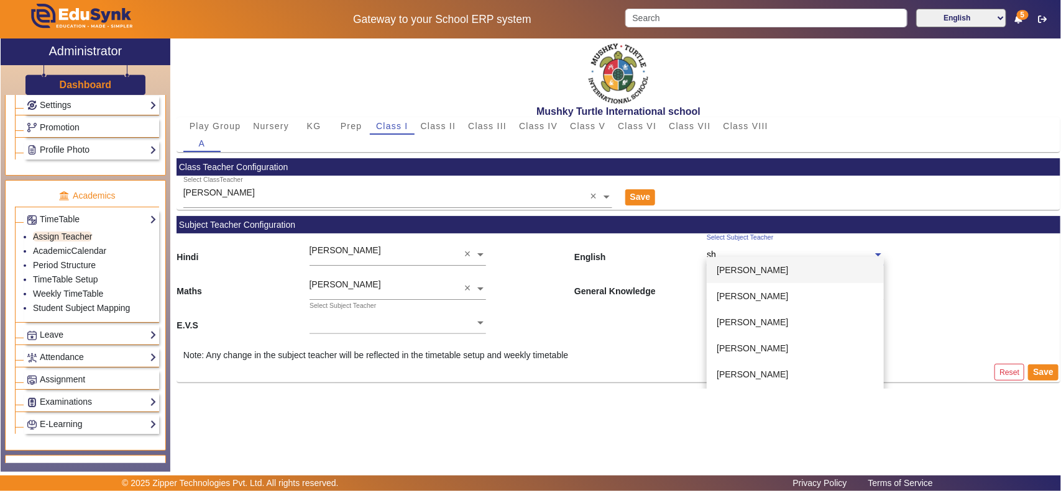
type input "s"
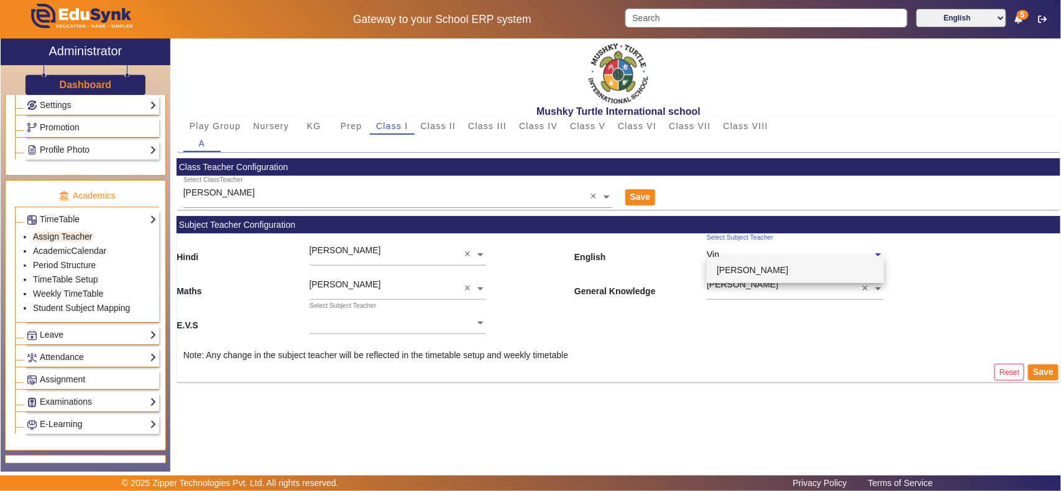
type input "Vini"
click at [729, 356] on div "Note: Any change in the subject teacher will be reflected in the timetable setu…" at bounding box center [617, 355] width 883 height 13
click at [439, 325] on ng-select "Select Subject Teacher" at bounding box center [397, 319] width 176 height 34
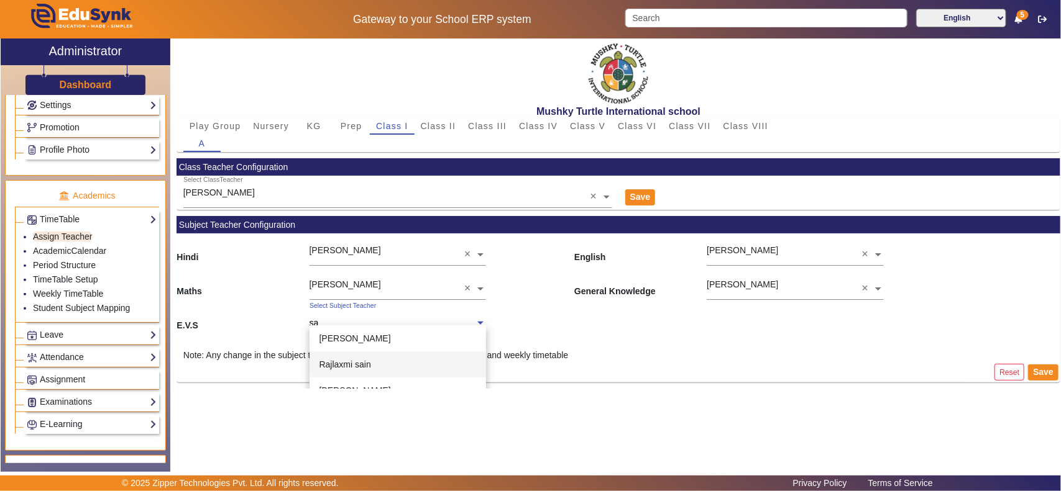
type input "s"
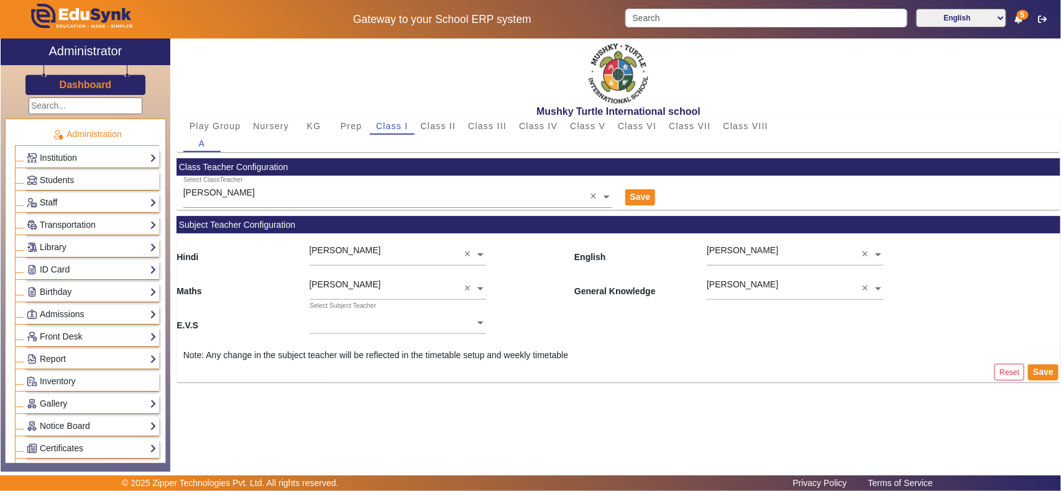
click at [59, 205] on link "Staff" at bounding box center [92, 203] width 130 height 14
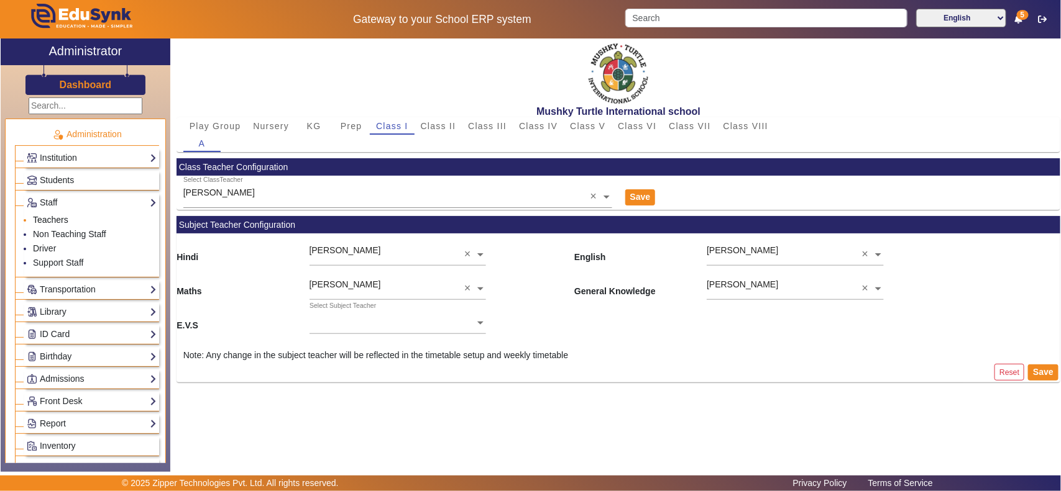
click at [57, 221] on link "Teachers" at bounding box center [50, 220] width 35 height 10
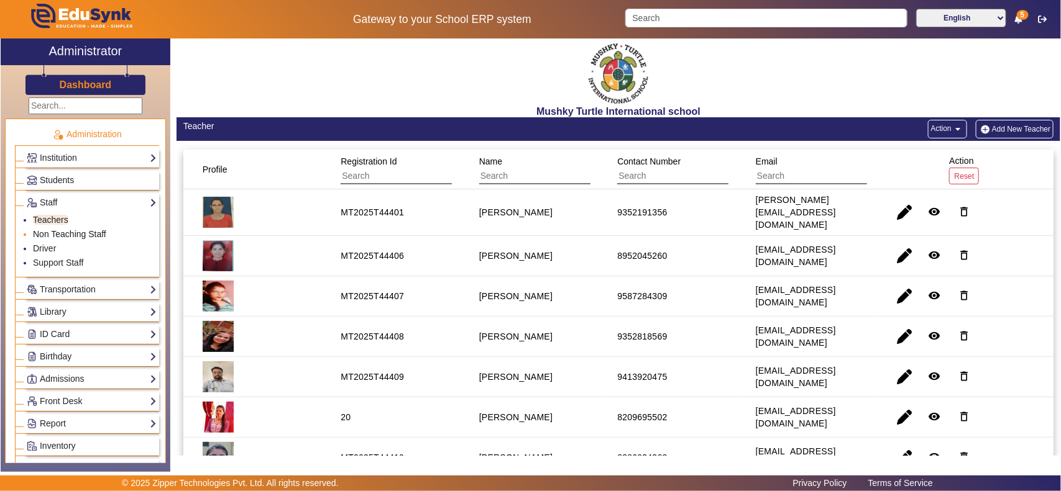
click at [87, 235] on link "Non Teaching Staff" at bounding box center [69, 234] width 73 height 10
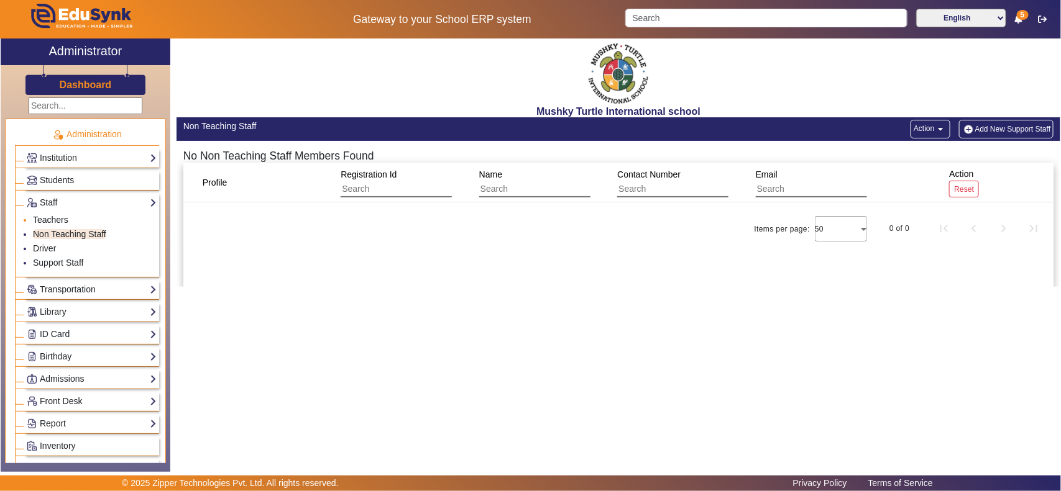
click at [50, 215] on link "Teachers" at bounding box center [50, 220] width 35 height 10
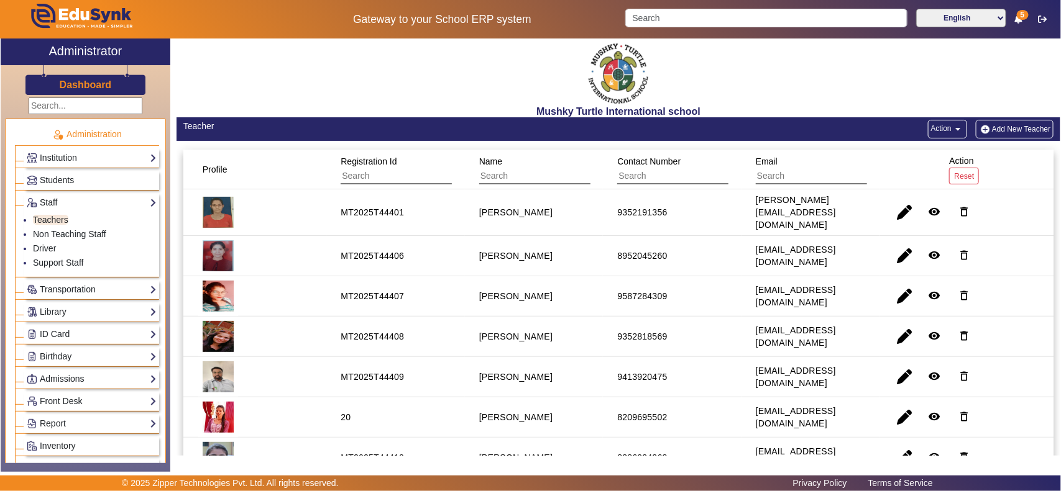
click at [63, 205] on link "Staff" at bounding box center [92, 203] width 130 height 14
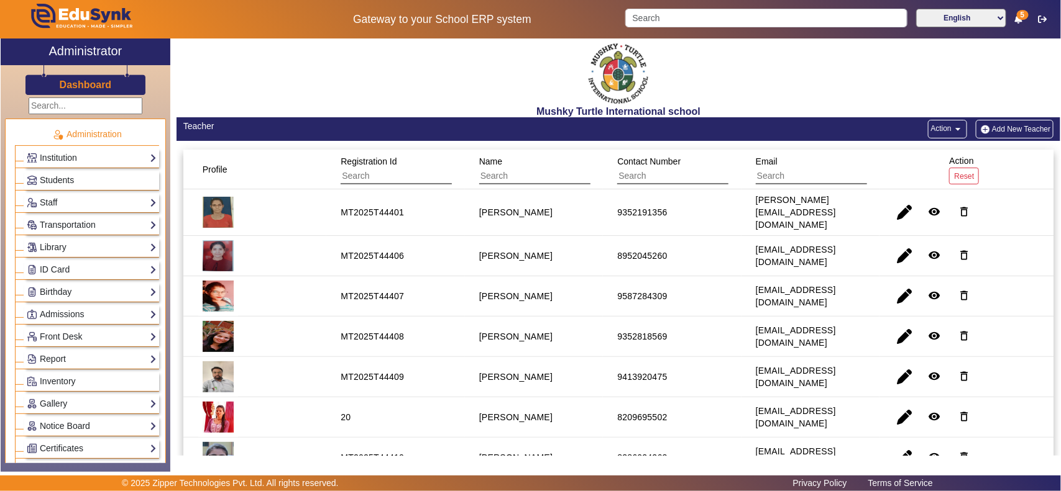
click at [103, 88] on h3 "Dashboard" at bounding box center [86, 85] width 52 height 12
